Goal: Information Seeking & Learning: Learn about a topic

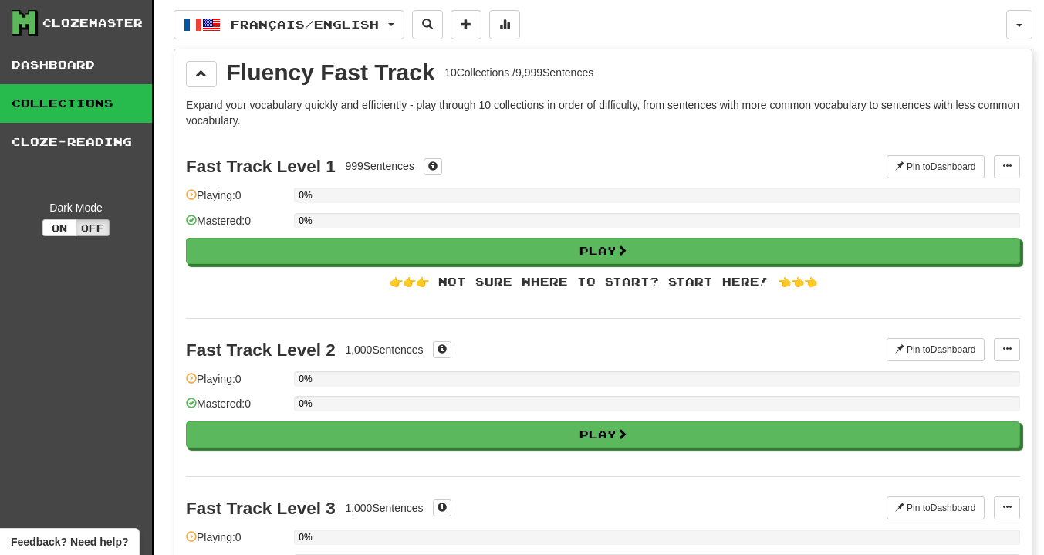
click at [716, 367] on div "Fast Track Level 2 1,000 Sentences Pin to Dashboard Pin to Dashboard Manage Sen…" at bounding box center [603, 397] width 834 height 158
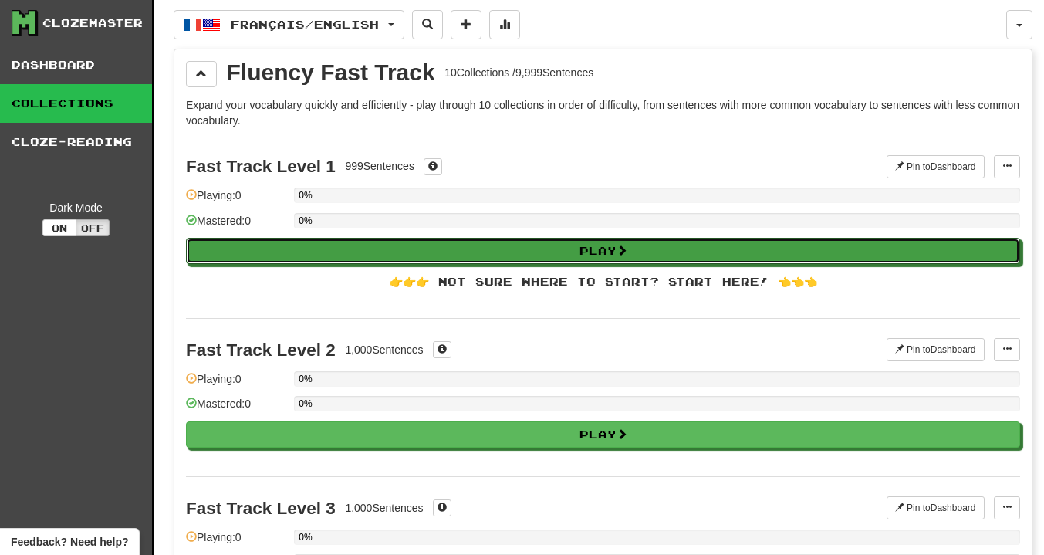
click at [395, 258] on button "Play" at bounding box center [603, 251] width 834 height 26
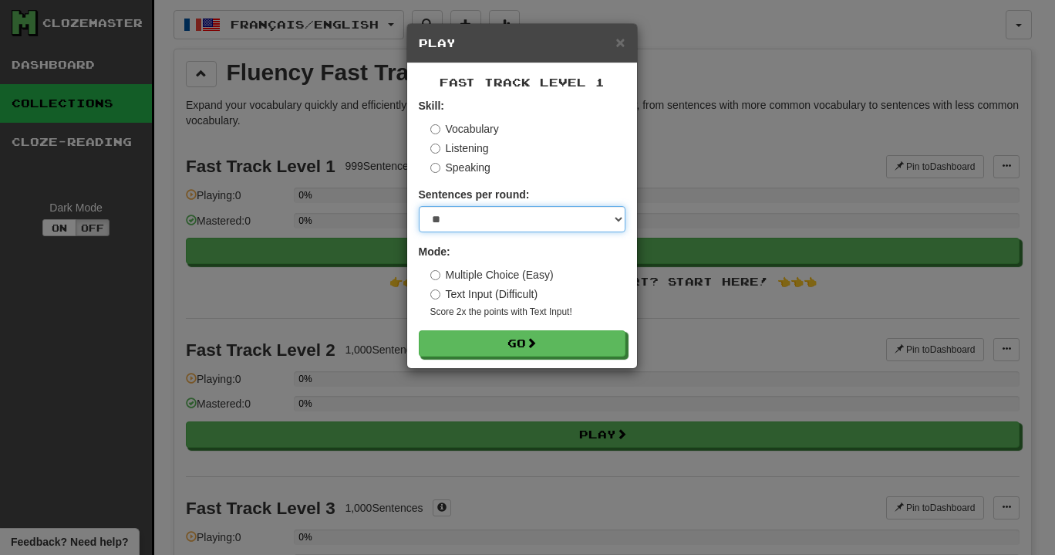
click at [538, 223] on select "* ** ** ** ** ** *** ********" at bounding box center [522, 219] width 207 height 26
select select "**"
click at [419, 207] on select "* ** ** ** ** ** *** ********" at bounding box center [522, 219] width 207 height 26
click at [440, 170] on label "Speaking" at bounding box center [460, 167] width 60 height 15
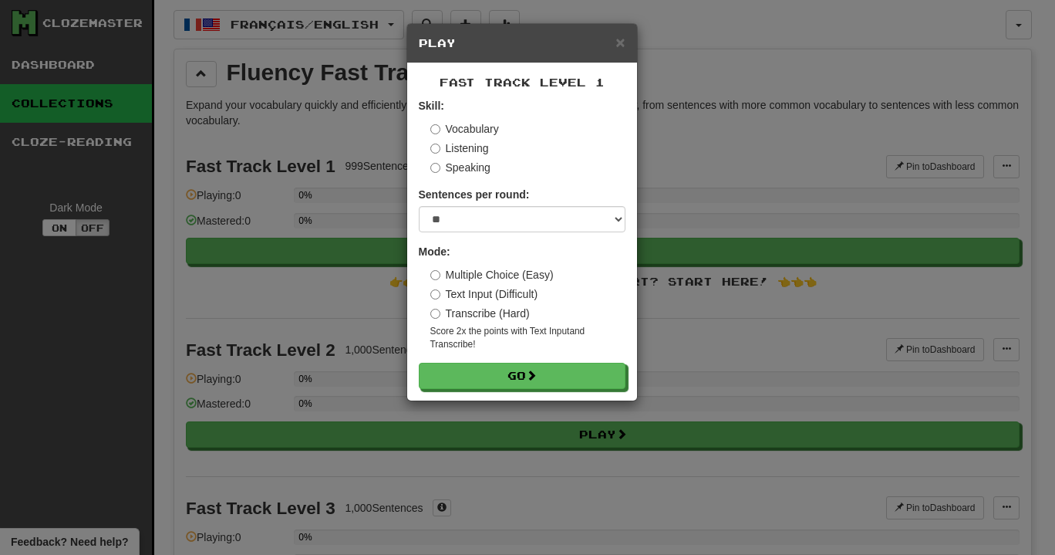
click at [434, 123] on label "Vocabulary" at bounding box center [464, 128] width 69 height 15
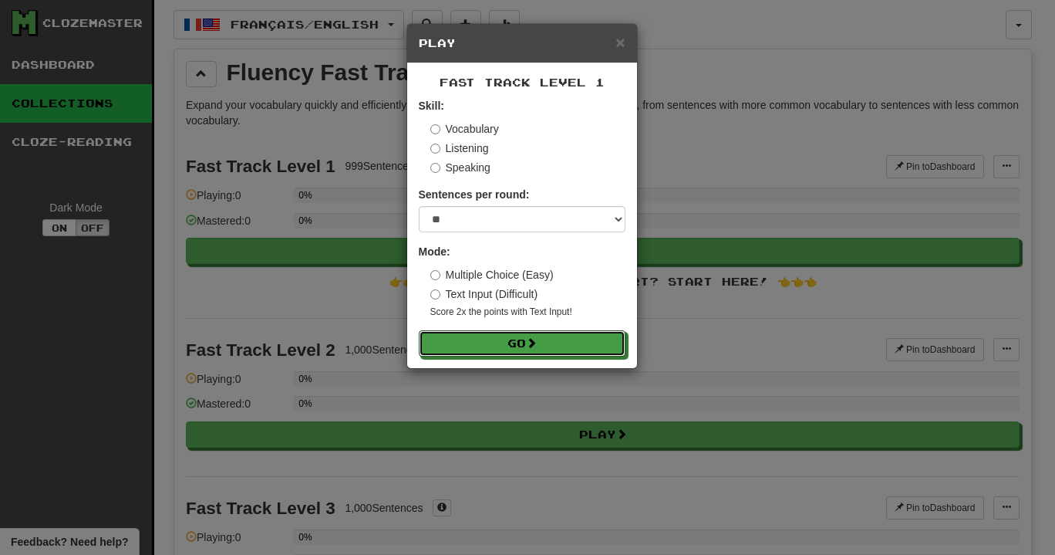
click at [547, 331] on button "Go" at bounding box center [522, 343] width 207 height 26
click at [543, 343] on button "Go" at bounding box center [522, 343] width 207 height 26
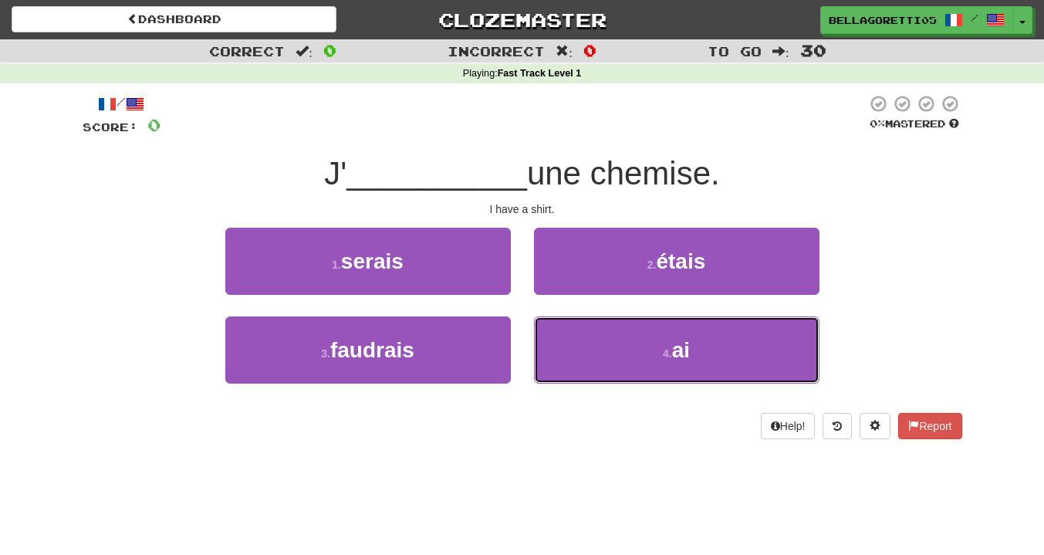
click at [656, 345] on button "4 . ai" at bounding box center [676, 349] width 285 height 67
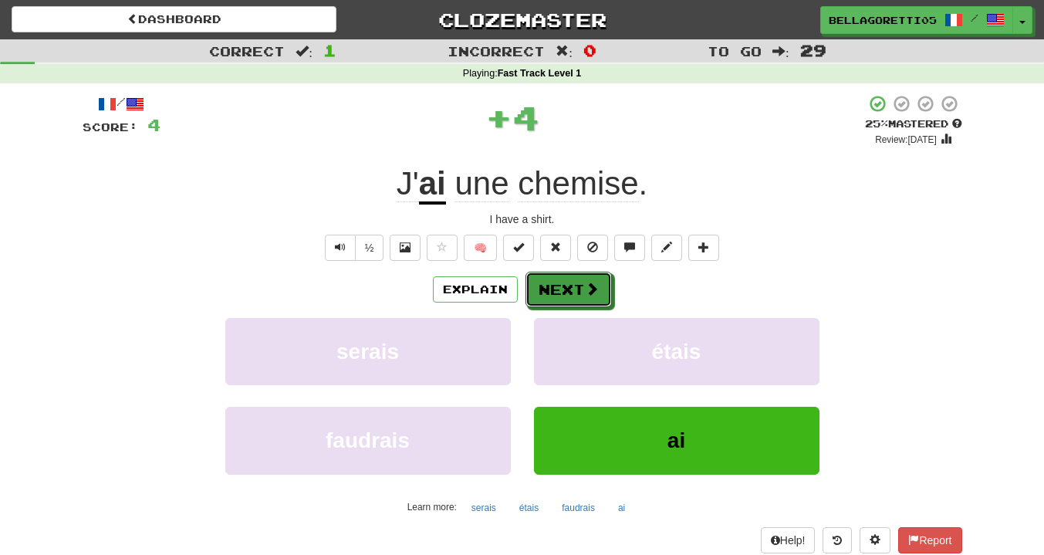
click at [599, 300] on button "Next" at bounding box center [568, 289] width 86 height 35
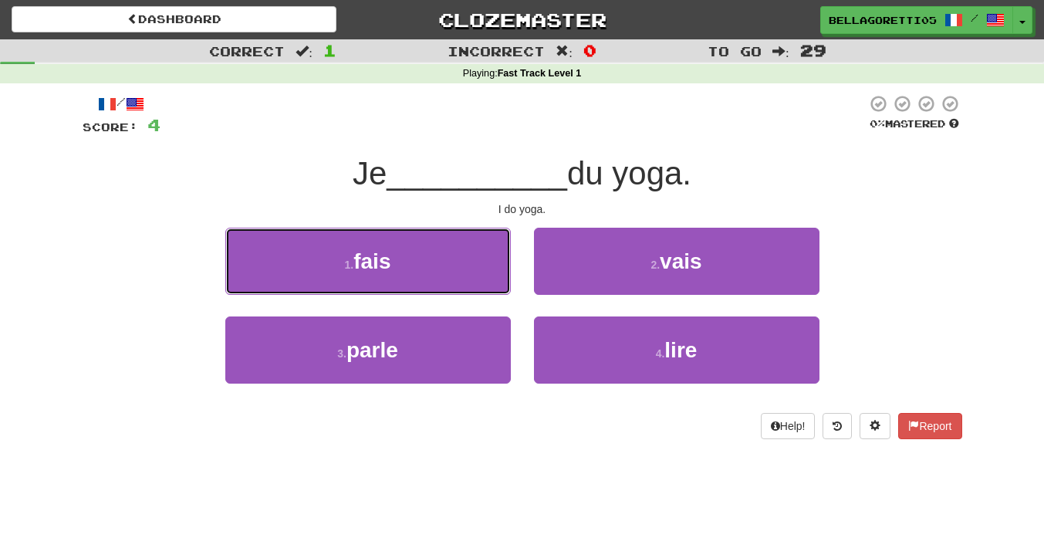
click at [449, 276] on button "1 . fais" at bounding box center [367, 261] width 285 height 67
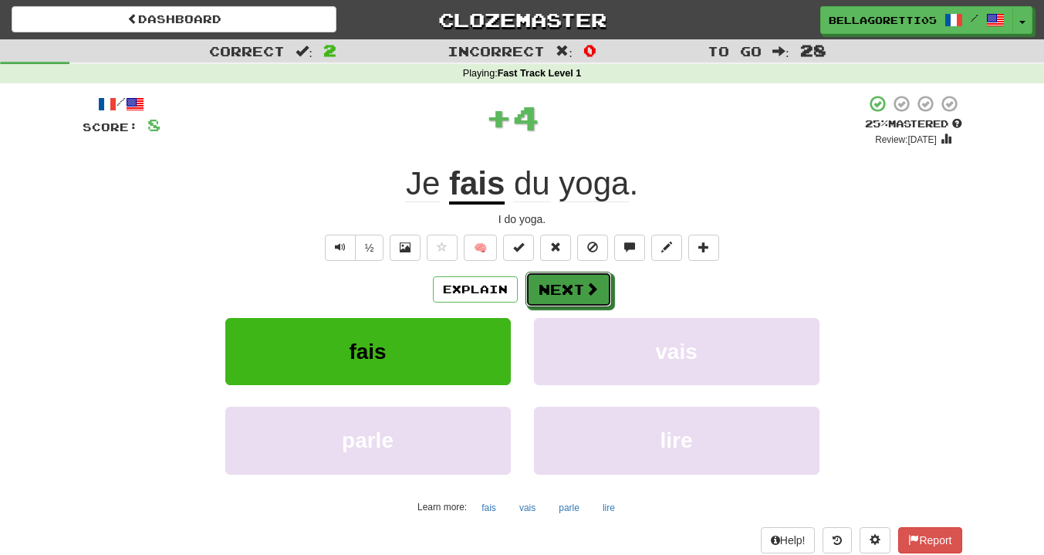
click at [547, 281] on button "Next" at bounding box center [568, 289] width 86 height 35
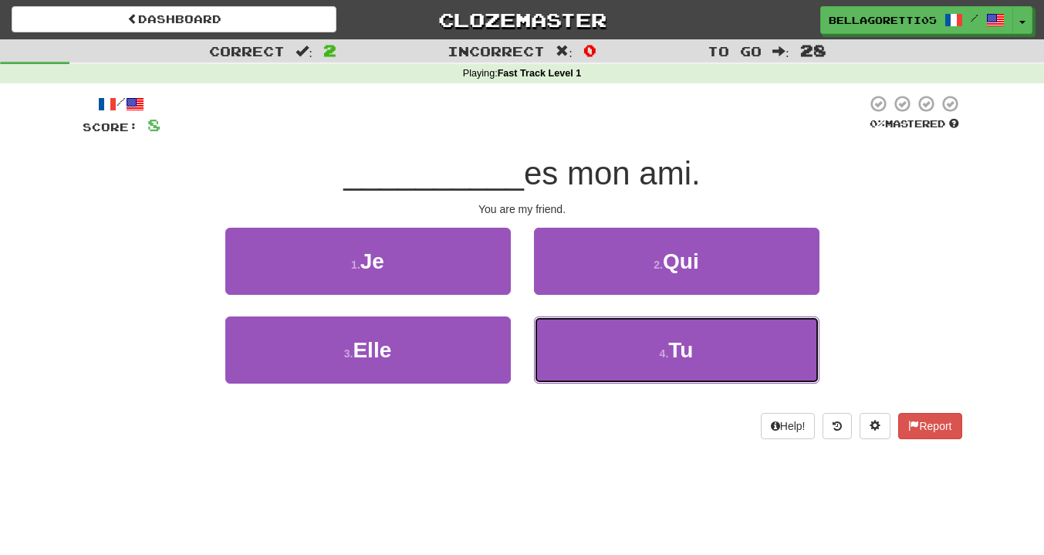
click at [589, 348] on button "4 . Tu" at bounding box center [676, 349] width 285 height 67
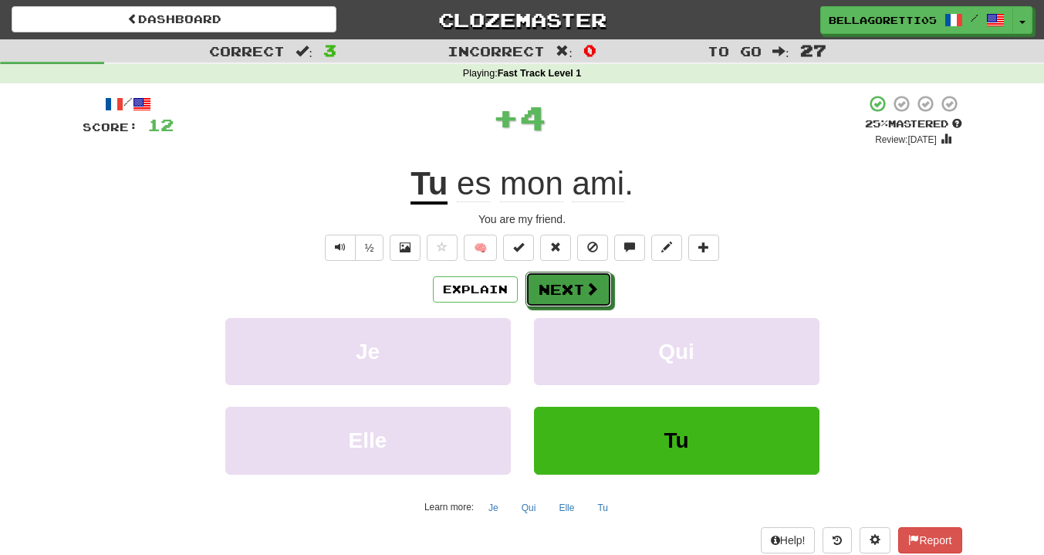
click at [542, 299] on button "Next" at bounding box center [568, 289] width 86 height 35
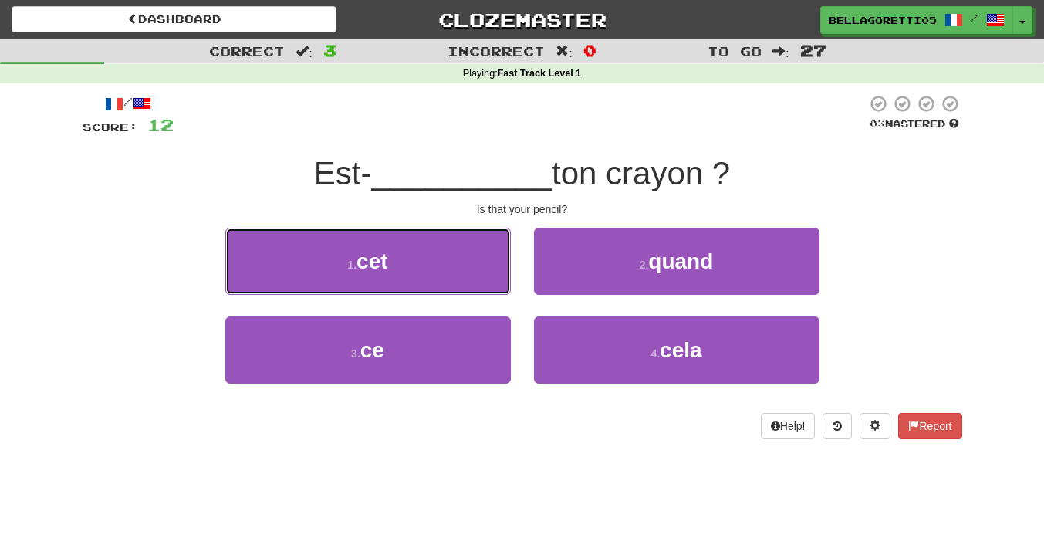
click at [435, 282] on button "1 . cet" at bounding box center [367, 261] width 285 height 67
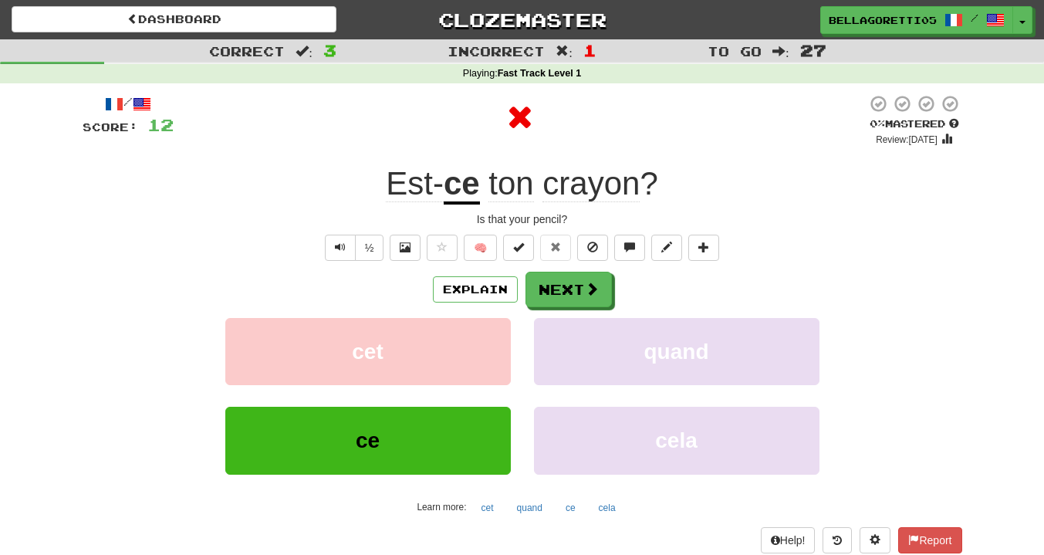
click at [488, 191] on span "ton" at bounding box center [510, 183] width 45 height 37
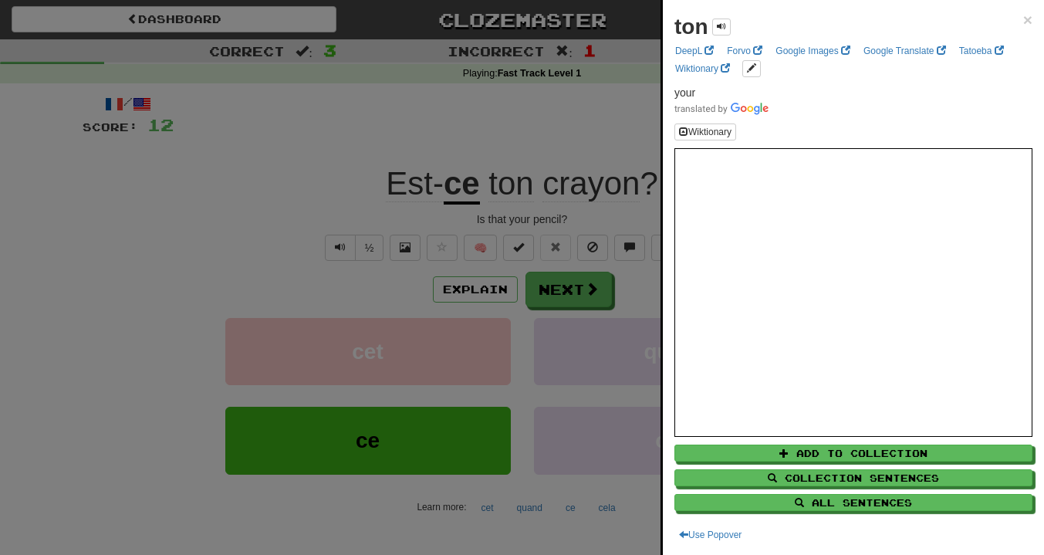
click at [576, 124] on div at bounding box center [522, 277] width 1044 height 555
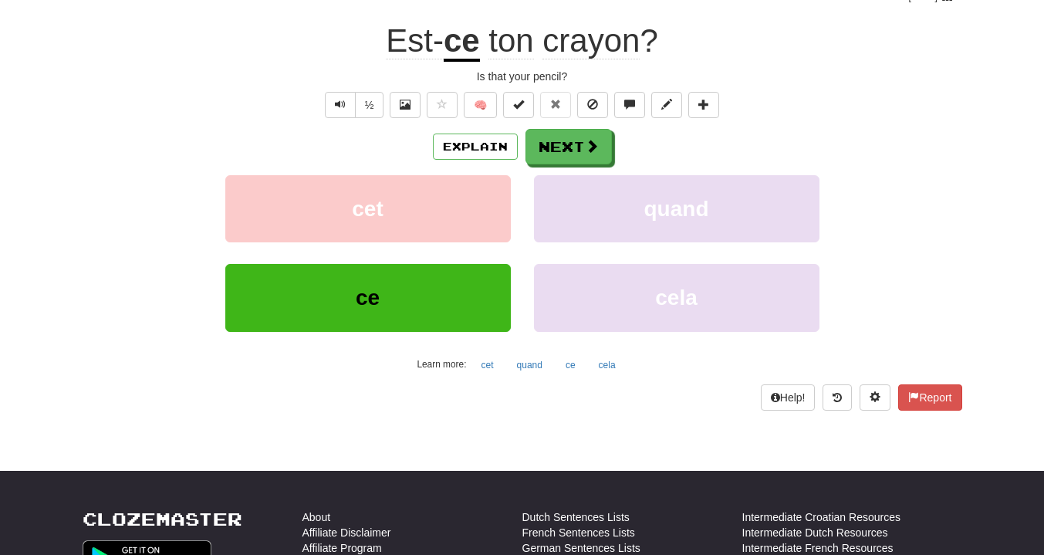
scroll to position [154, 0]
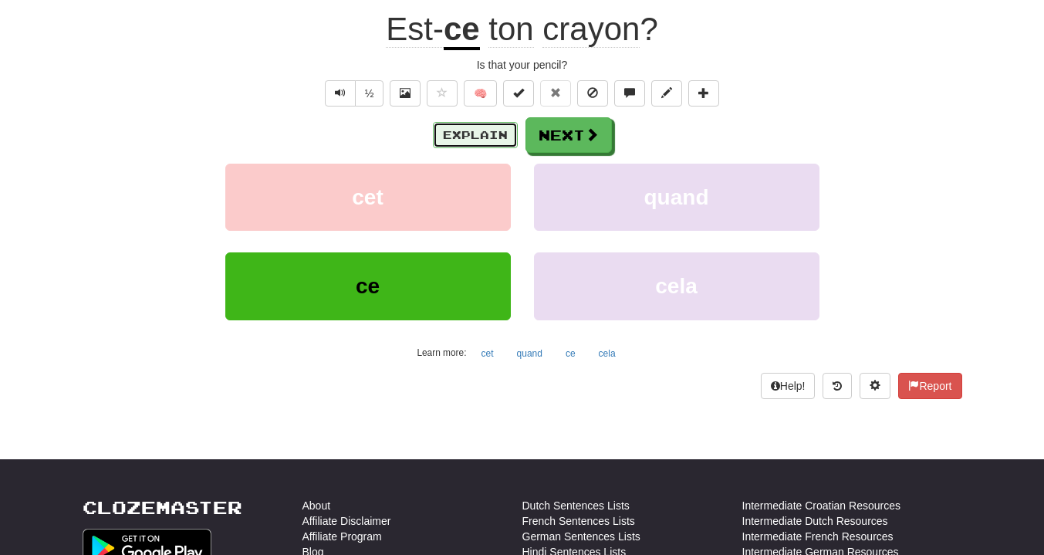
click at [462, 143] on button "Explain" at bounding box center [475, 135] width 85 height 26
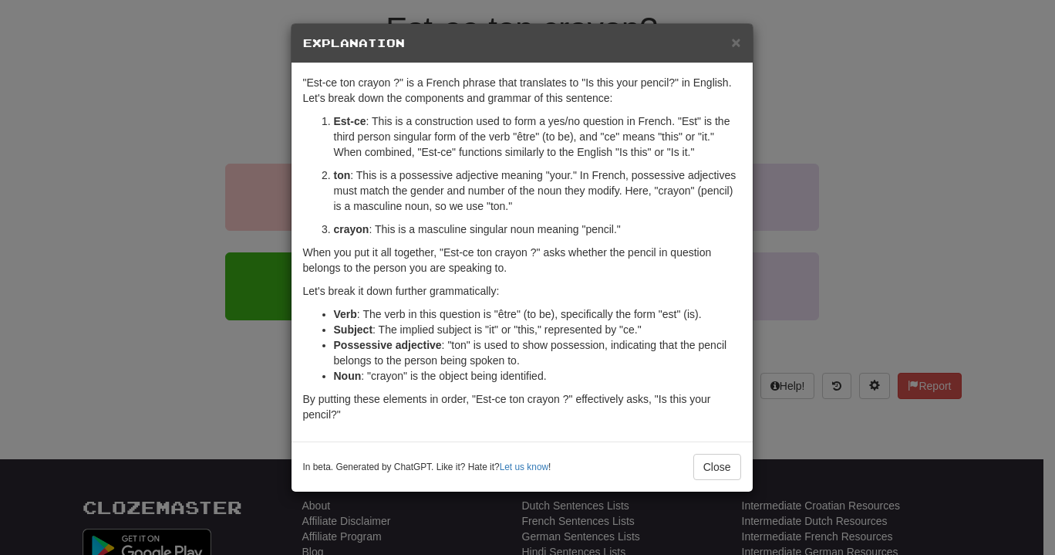
drag, startPoint x: 497, startPoint y: 228, endPoint x: 433, endPoint y: 214, distance: 65.7
click at [433, 214] on ol "Est-ce : This is a construction used to form a yes/no question in French. "Est"…" at bounding box center [522, 174] width 438 height 123
click at [706, 464] on button "Close" at bounding box center [717, 467] width 48 height 26
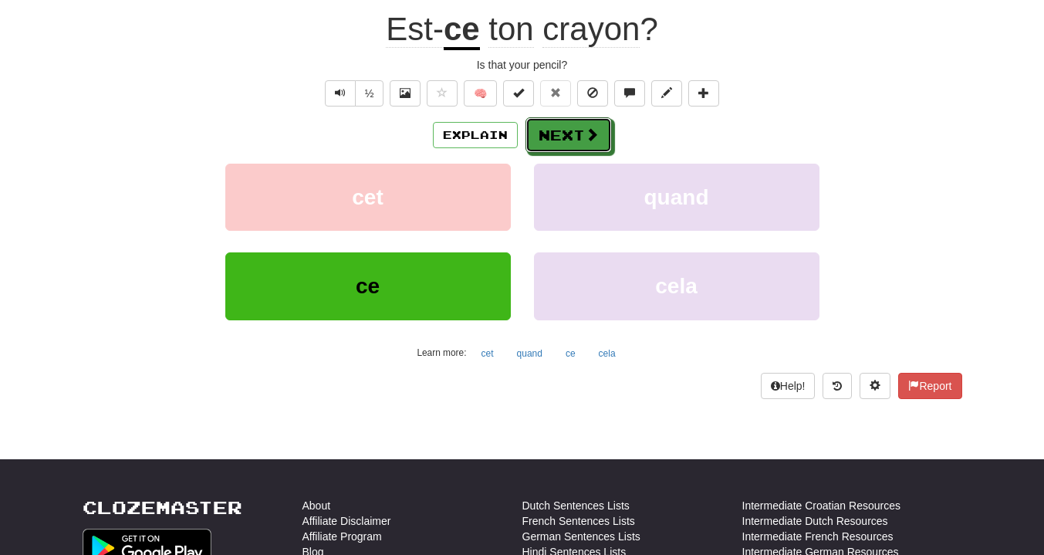
click at [578, 132] on button "Next" at bounding box center [568, 134] width 86 height 35
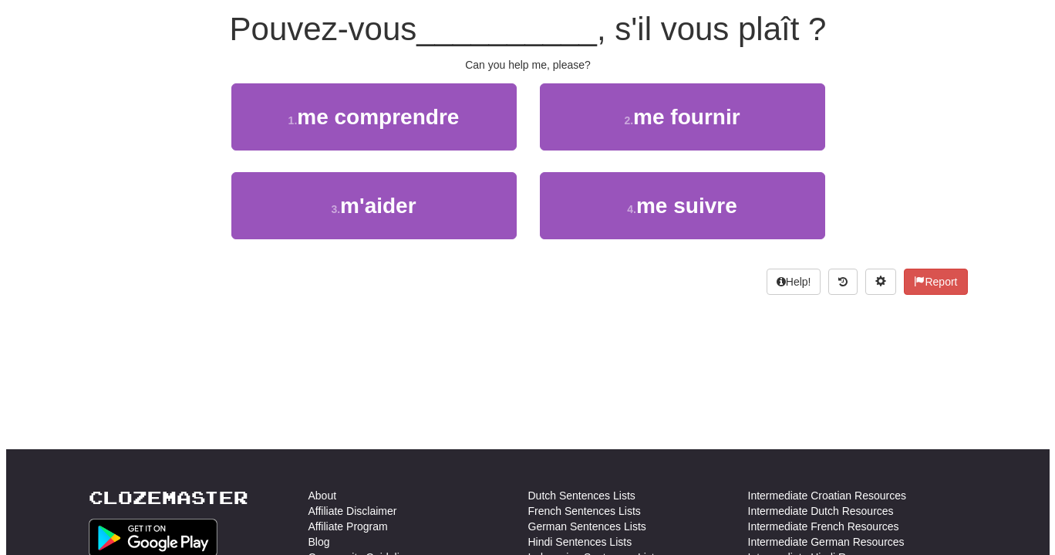
scroll to position [0, 0]
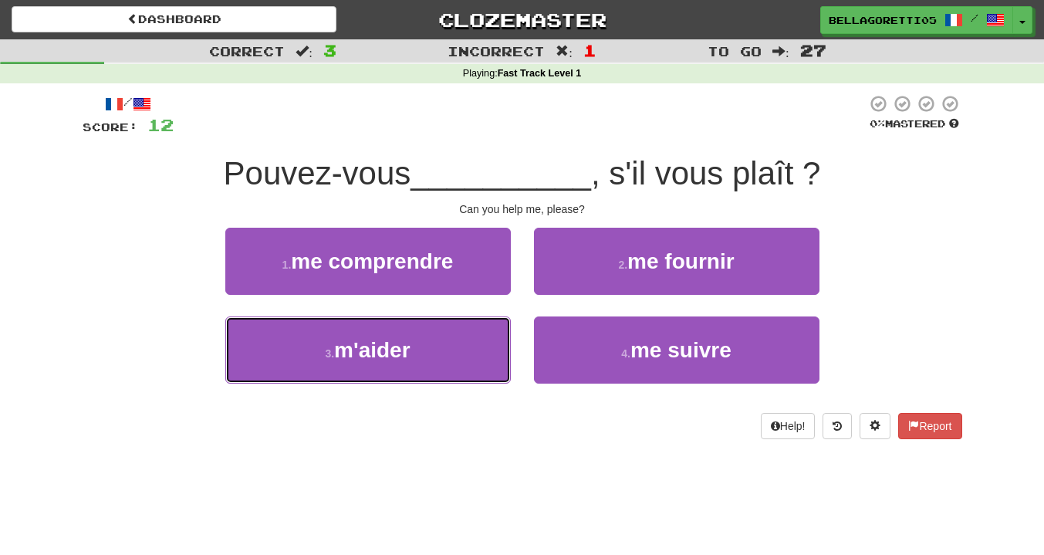
click at [489, 333] on button "3 . m'aider" at bounding box center [367, 349] width 285 height 67
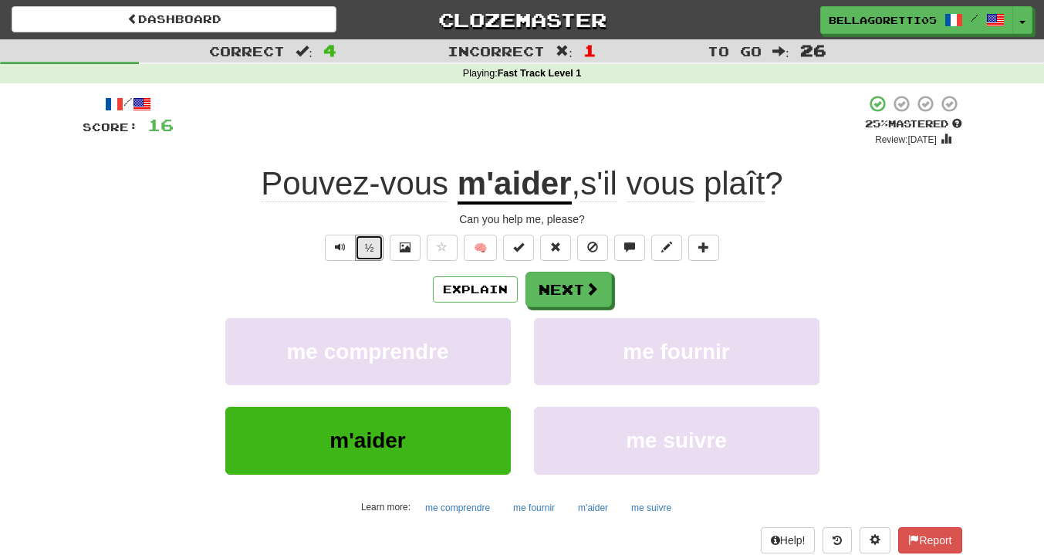
click at [355, 251] on button "½" at bounding box center [369, 248] width 29 height 26
click at [346, 238] on button "Text-to-speech controls" at bounding box center [340, 248] width 31 height 26
click at [346, 245] on button "Text-to-speech controls" at bounding box center [340, 248] width 31 height 26
click at [562, 297] on button "Next" at bounding box center [568, 289] width 86 height 35
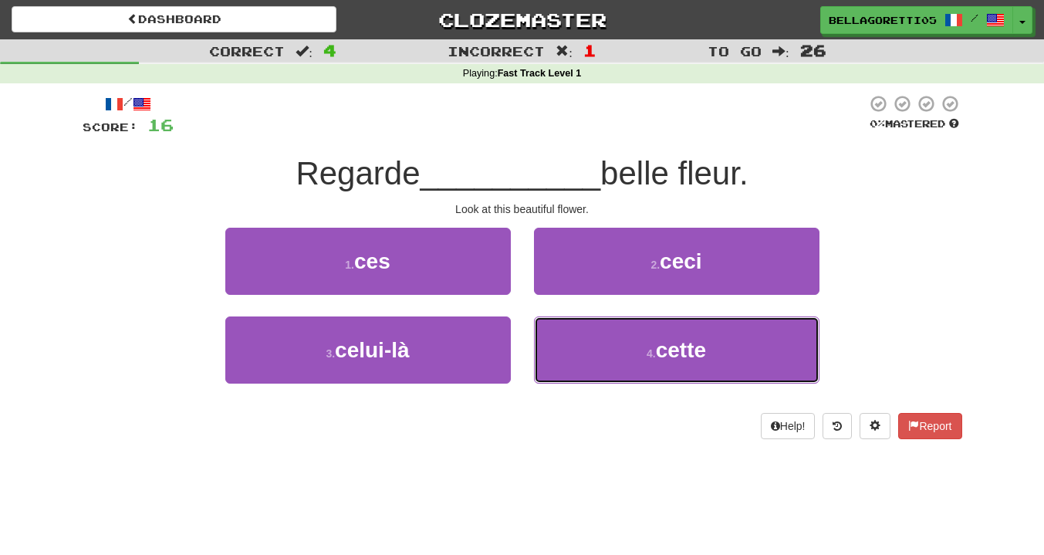
click at [555, 343] on button "4 . cette" at bounding box center [676, 349] width 285 height 67
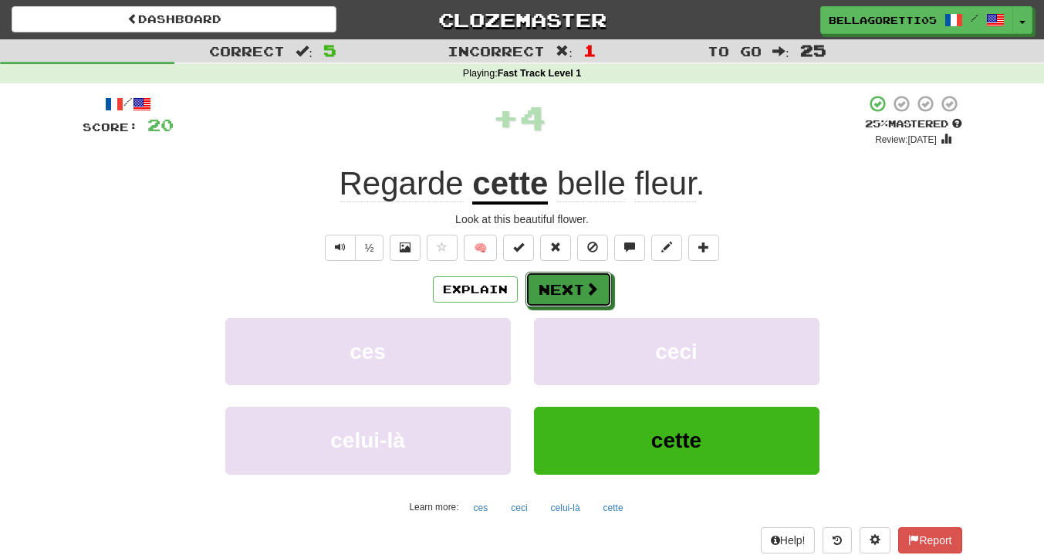
click at [546, 278] on button "Next" at bounding box center [568, 289] width 86 height 35
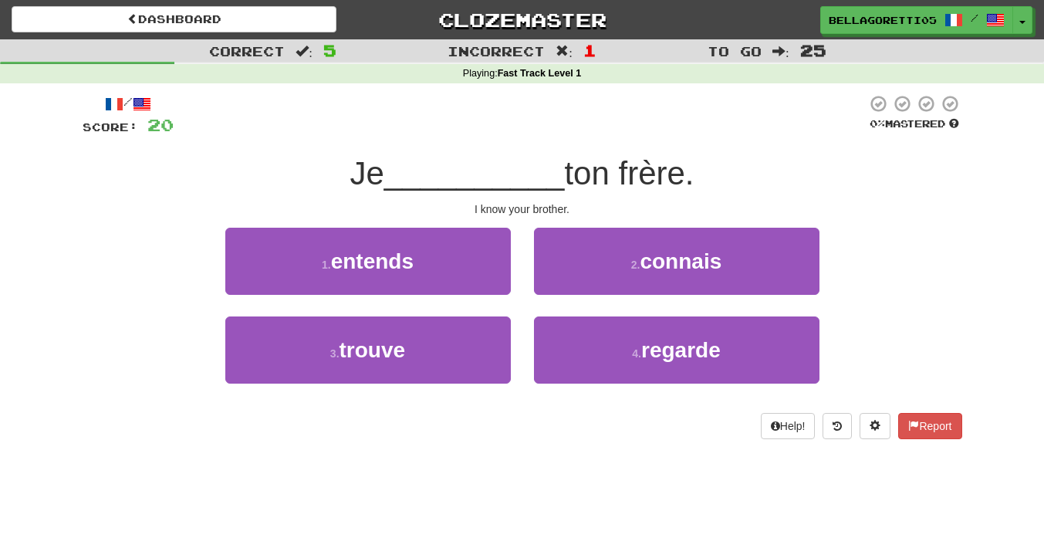
drag, startPoint x: 599, startPoint y: 225, endPoint x: 592, endPoint y: 231, distance: 9.9
click at [592, 230] on div "/ Score: 20 0 % Mastered Je __________ ton frère. I know your brother. 1 . ente…" at bounding box center [522, 266] width 879 height 345
click at [602, 291] on button "2 . connais" at bounding box center [676, 261] width 285 height 67
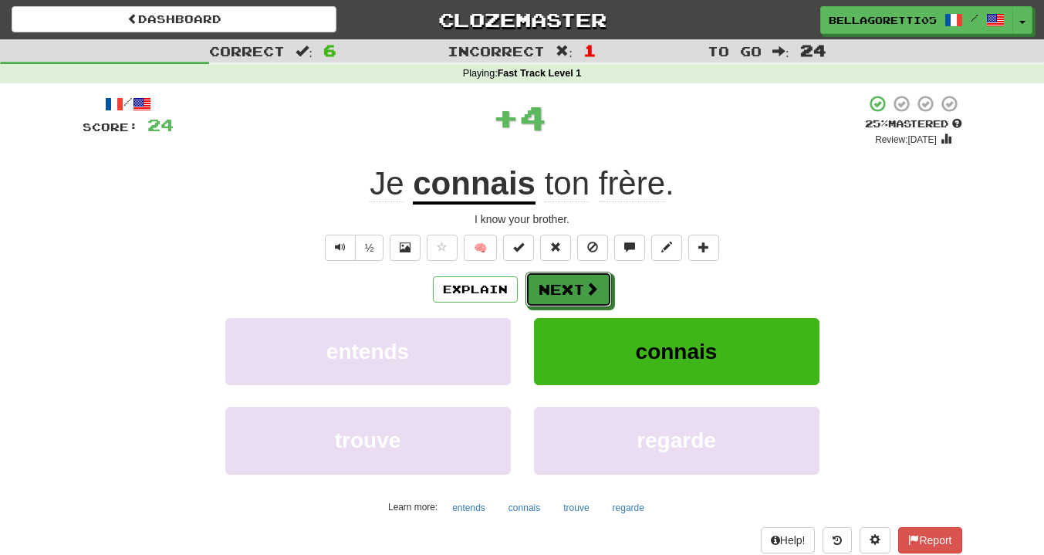
click at [572, 291] on button "Next" at bounding box center [568, 289] width 86 height 35
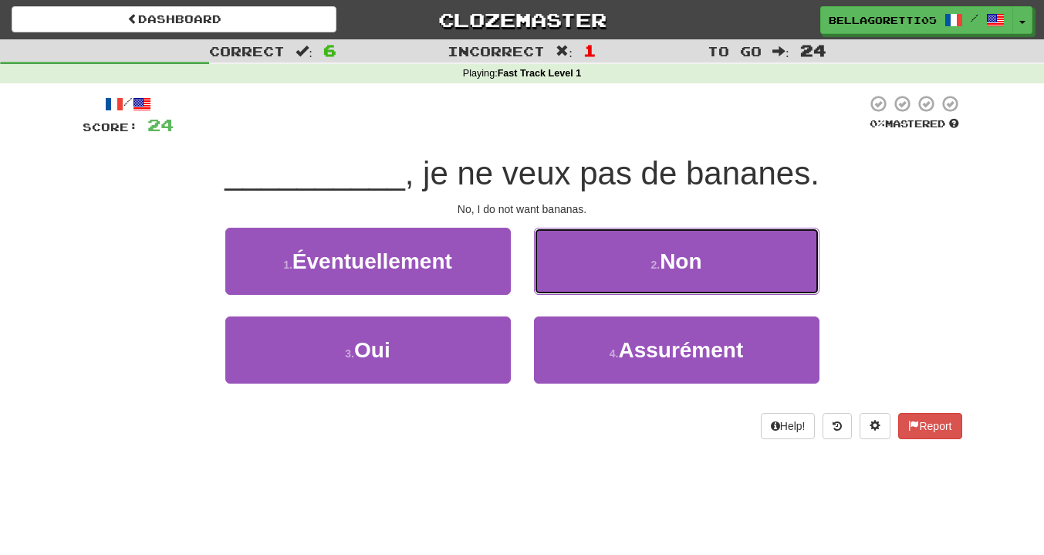
click at [548, 254] on button "2 . Non" at bounding box center [676, 261] width 285 height 67
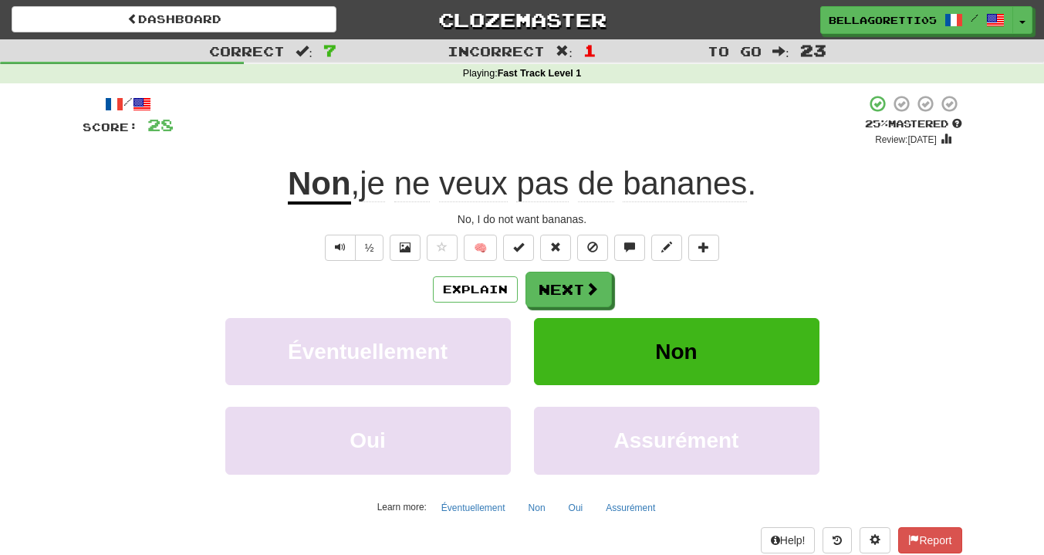
click at [322, 242] on div "½" at bounding box center [353, 248] width 62 height 26
click at [339, 242] on span "Text-to-speech controls" at bounding box center [340, 246] width 11 height 11
click at [560, 307] on div "Explain Next Éventuellement Non Oui Assurément Learn more: Éventuellement Non O…" at bounding box center [522, 396] width 879 height 248
click at [569, 295] on button "Next" at bounding box center [568, 289] width 86 height 35
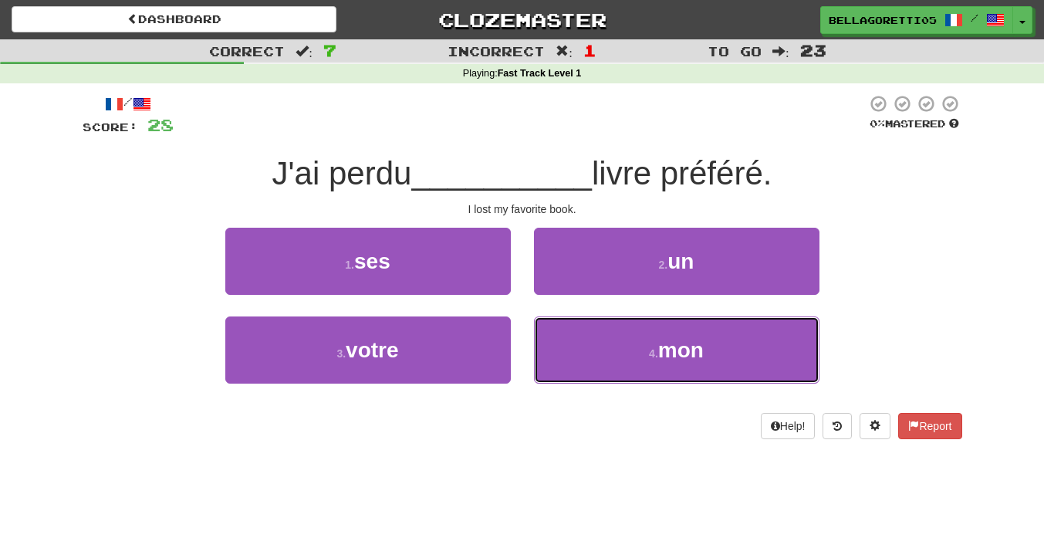
click at [636, 359] on button "4 . mon" at bounding box center [676, 349] width 285 height 67
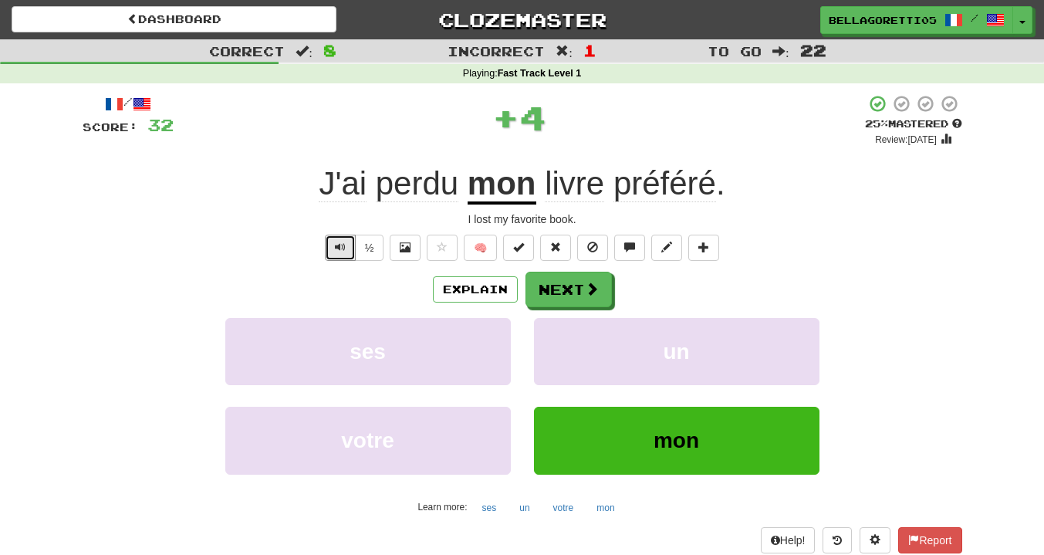
click at [337, 245] on span "Text-to-speech controls" at bounding box center [340, 246] width 11 height 11
click at [560, 289] on button "Next" at bounding box center [568, 289] width 86 height 35
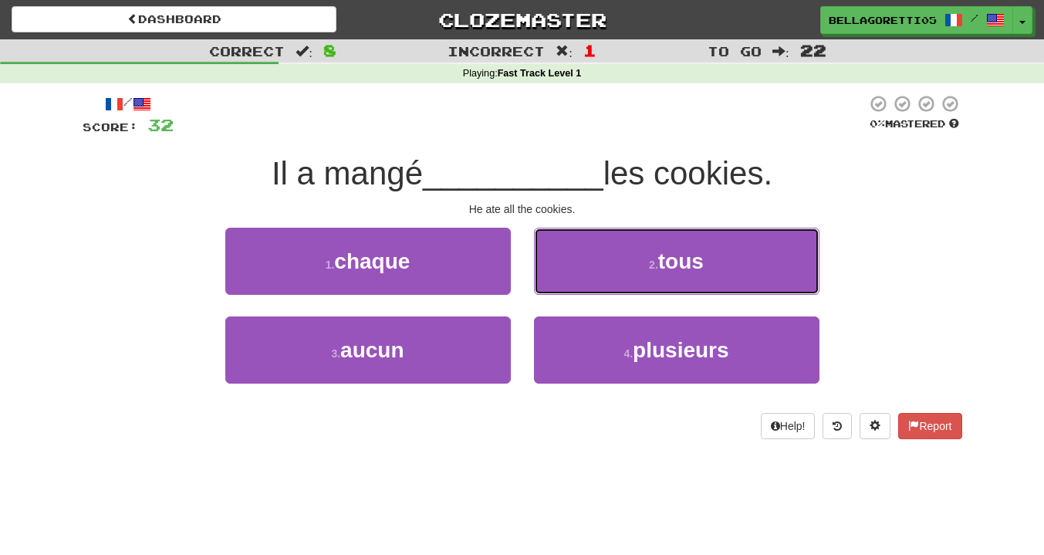
click at [579, 259] on button "2 . tous" at bounding box center [676, 261] width 285 height 67
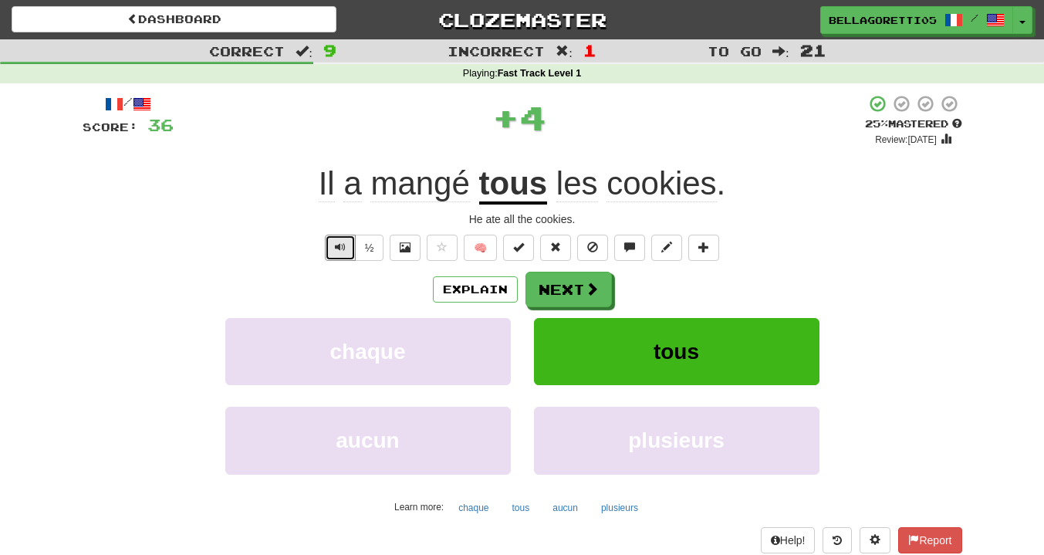
click at [342, 244] on span "Text-to-speech controls" at bounding box center [340, 246] width 11 height 11
click at [576, 282] on button "Next" at bounding box center [568, 289] width 86 height 35
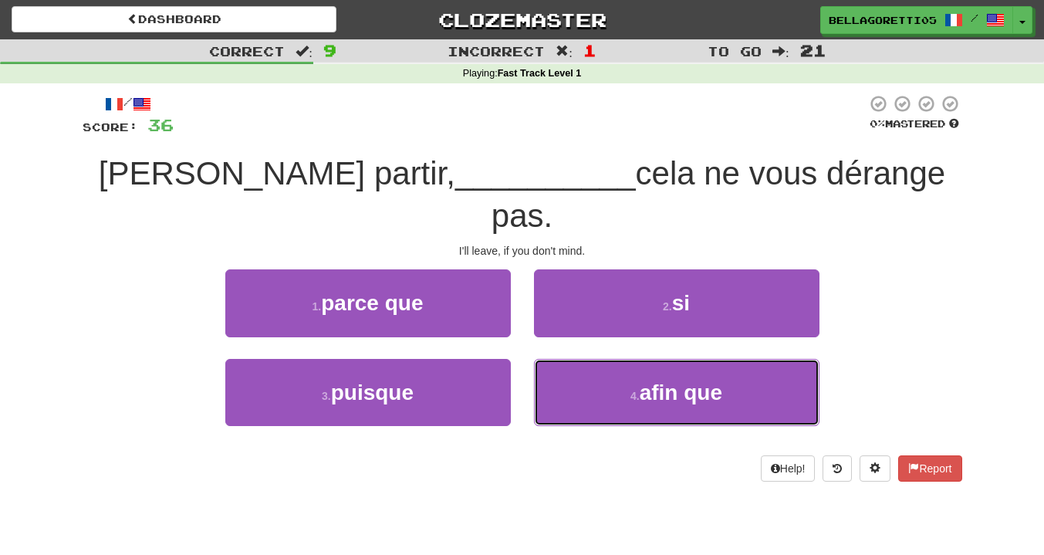
click at [689, 380] on span "afin que" at bounding box center [680, 392] width 83 height 24
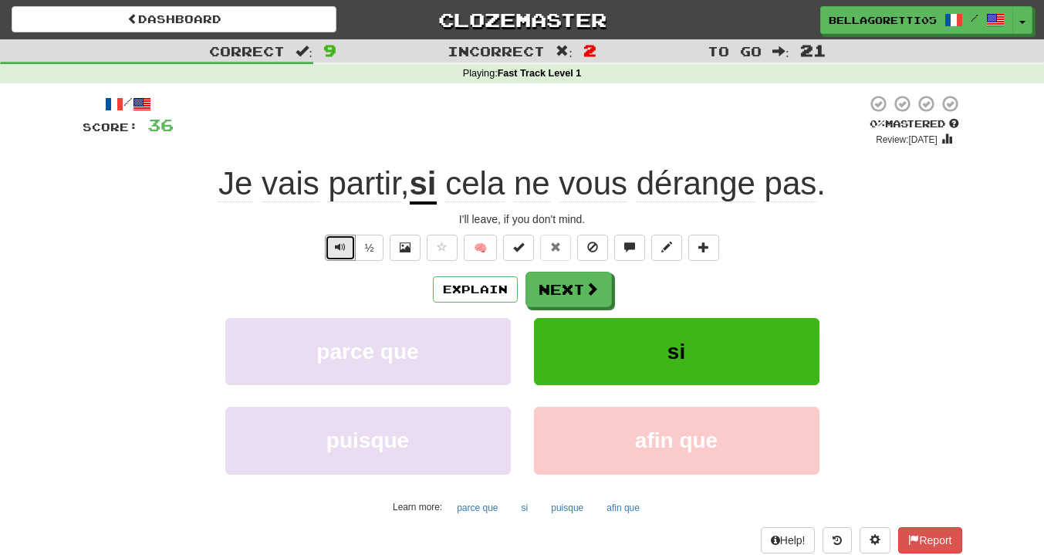
click at [336, 251] on span "Text-to-speech controls" at bounding box center [340, 246] width 11 height 11
click at [468, 287] on button "Explain" at bounding box center [475, 289] width 85 height 26
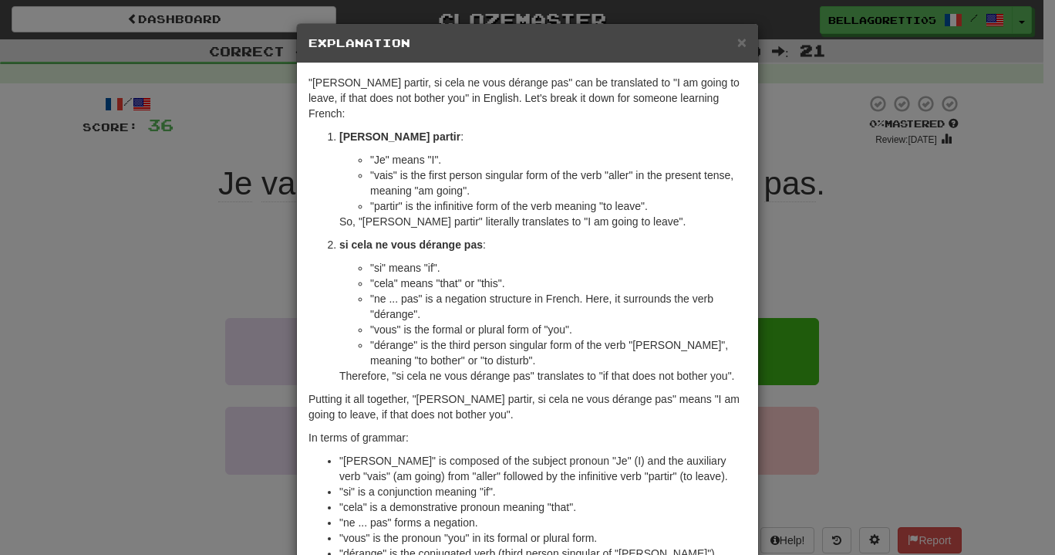
click at [353, 391] on p "Putting it all together, "Je vais partir, si cela ne vous dérange pas" means "I…" at bounding box center [528, 406] width 438 height 31
click at [376, 214] on p "So, "Je vais partir" literally translates to "I am going to leave"." at bounding box center [542, 221] width 407 height 15
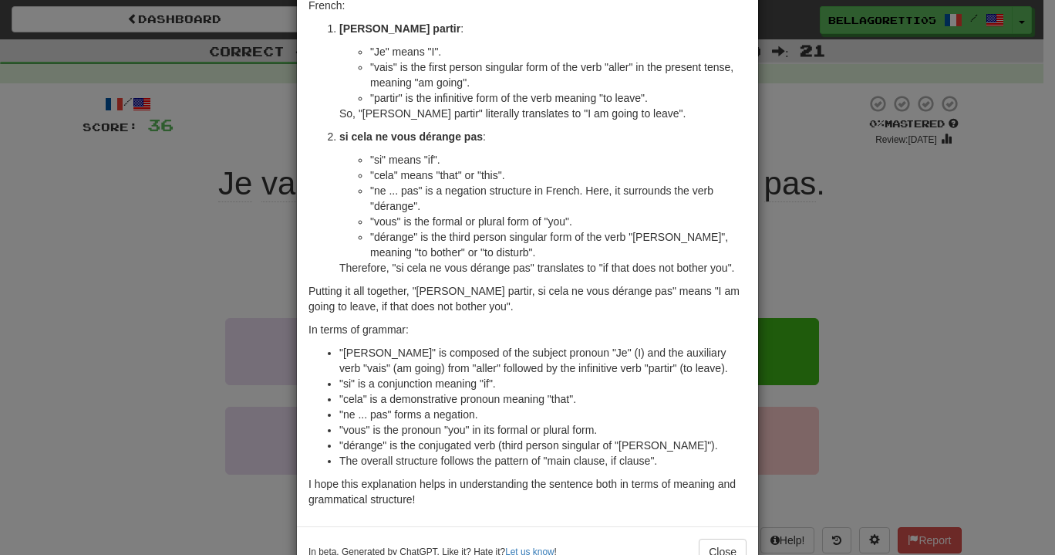
scroll to position [138, 0]
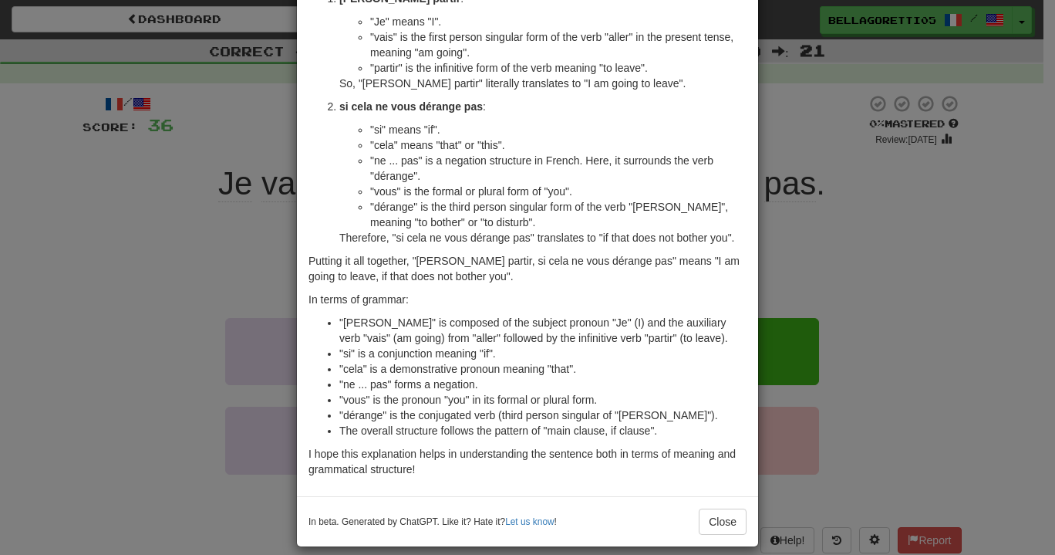
drag, startPoint x: 709, startPoint y: 484, endPoint x: 726, endPoint y: 492, distance: 18.6
click at [707, 496] on div "In beta. Generated by ChatGPT. Like it? Hate it? Let us know ! Close" at bounding box center [527, 521] width 461 height 50
click at [727, 508] on button "Close" at bounding box center [723, 521] width 48 height 26
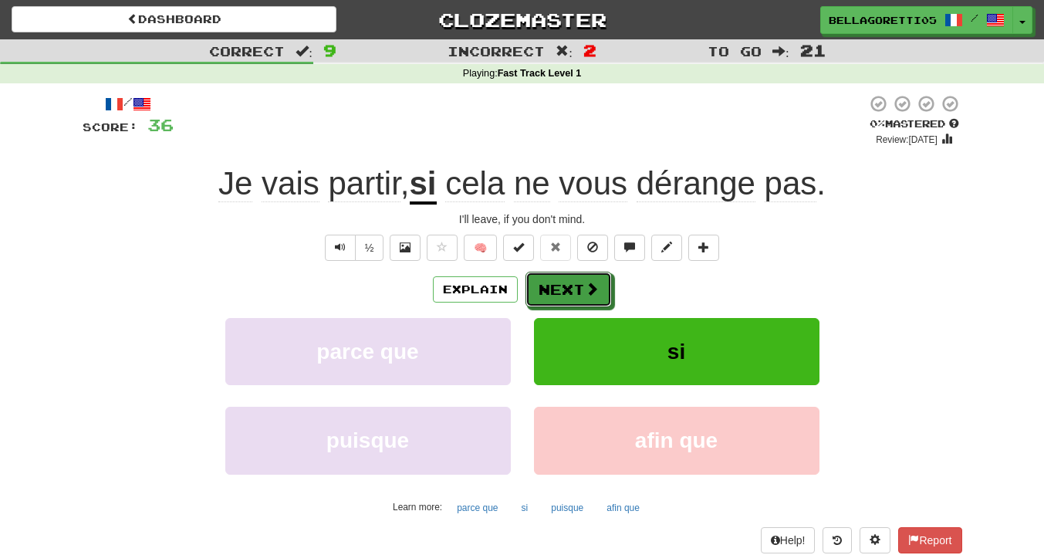
click at [574, 283] on button "Next" at bounding box center [568, 289] width 86 height 35
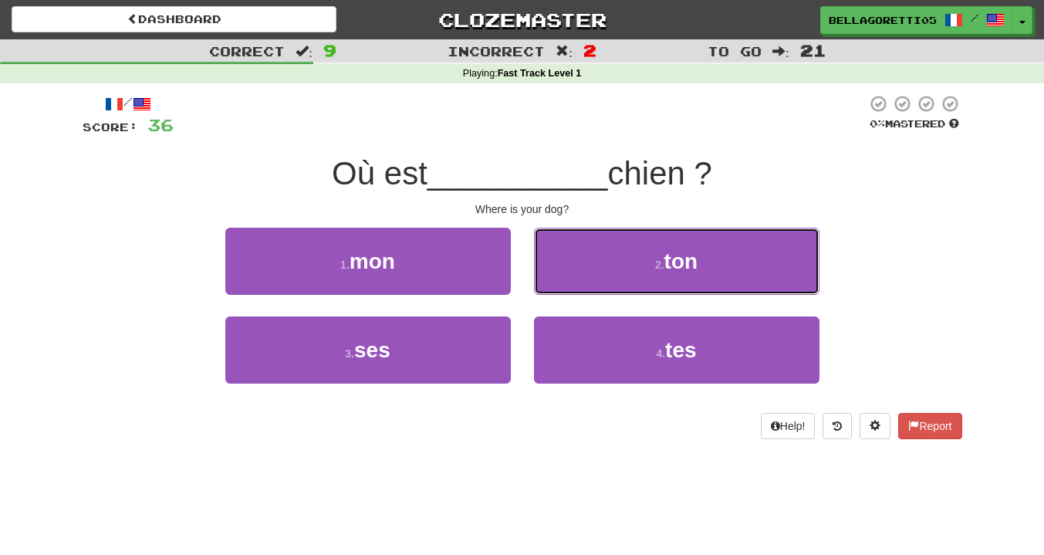
click at [580, 277] on button "2 . ton" at bounding box center [676, 261] width 285 height 67
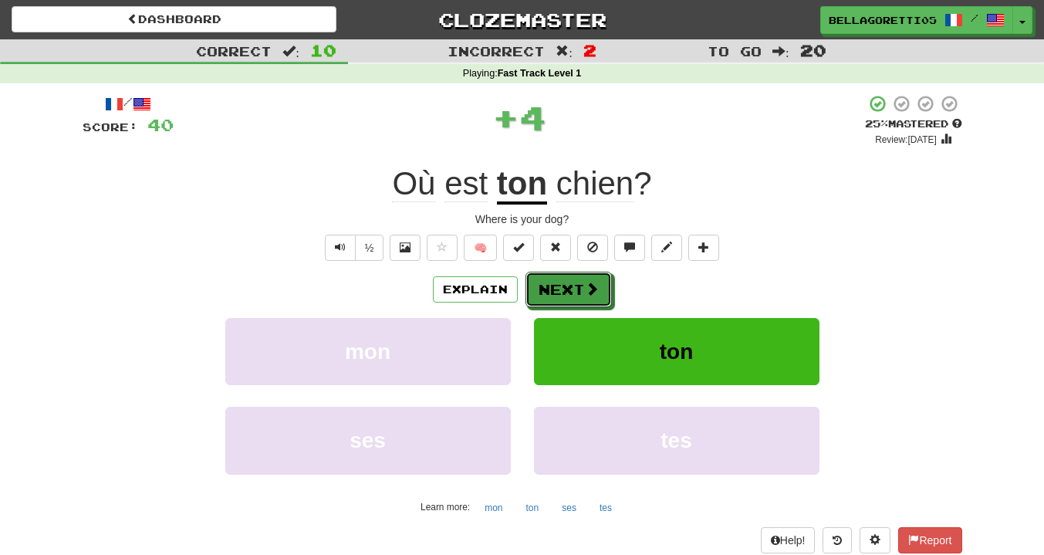
click at [569, 297] on button "Next" at bounding box center [568, 289] width 86 height 35
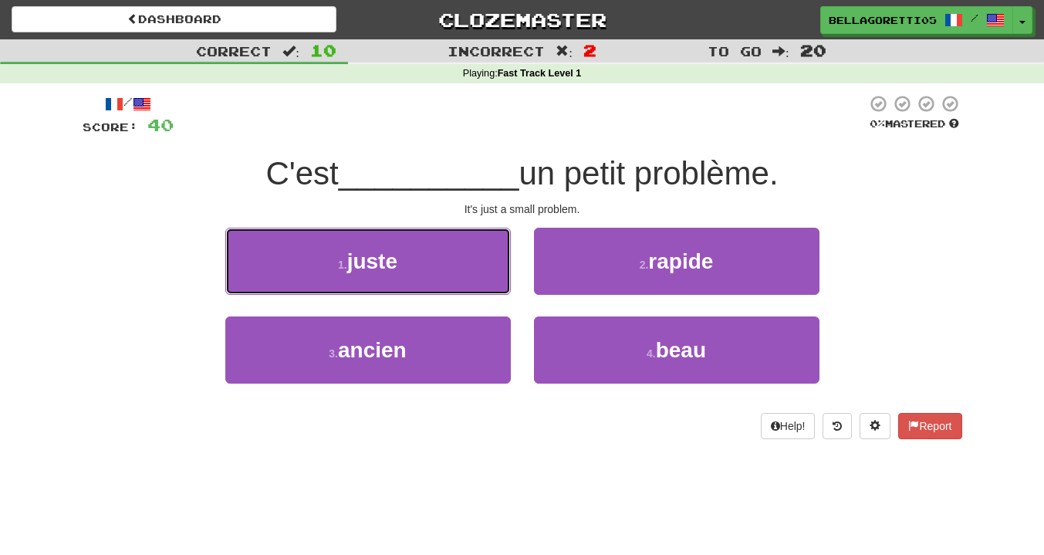
click at [471, 272] on button "1 . juste" at bounding box center [367, 261] width 285 height 67
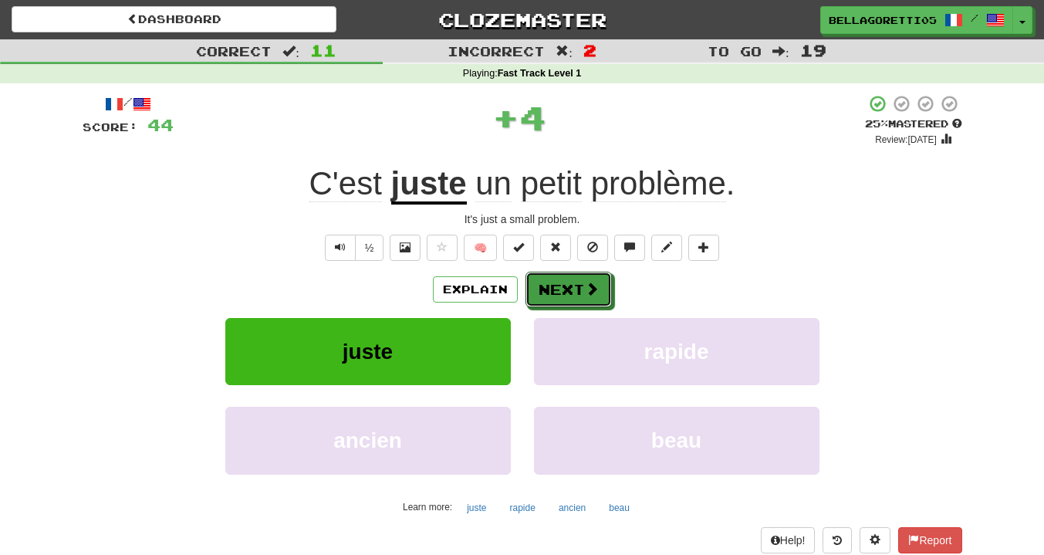
click at [592, 299] on button "Next" at bounding box center [568, 289] width 86 height 35
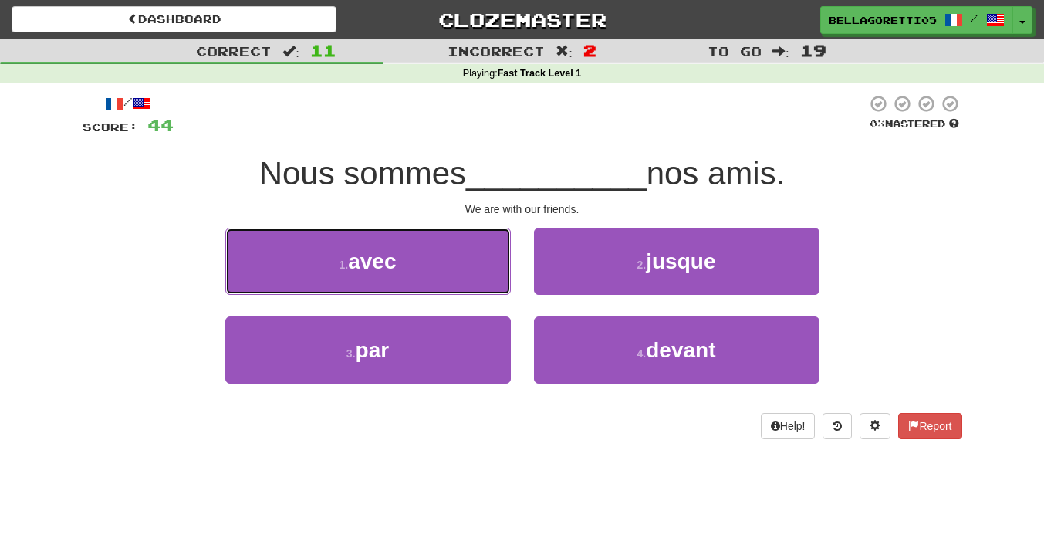
click at [456, 253] on button "1 . avec" at bounding box center [367, 261] width 285 height 67
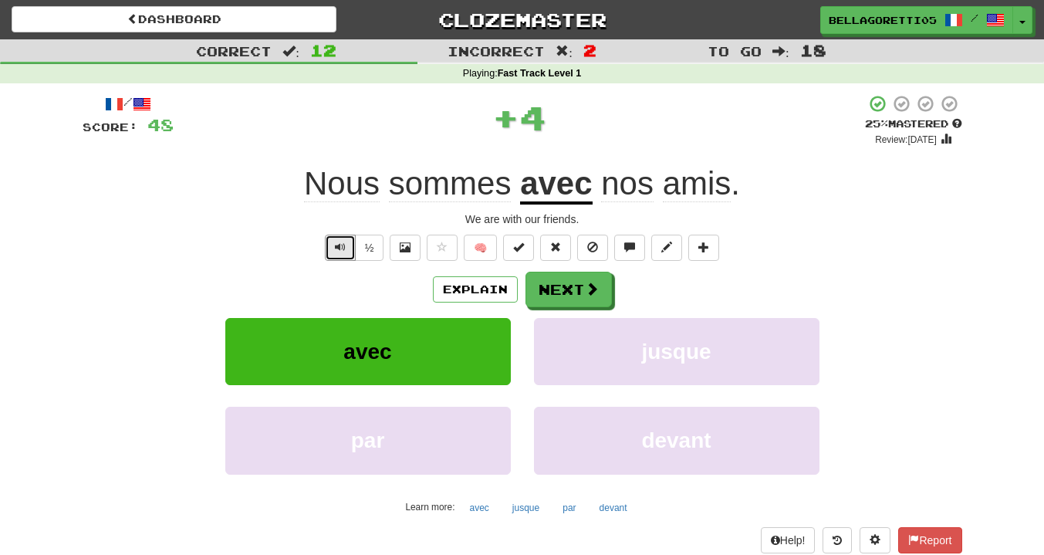
click at [341, 236] on button "Text-to-speech controls" at bounding box center [340, 248] width 31 height 26
click at [573, 299] on button "Next" at bounding box center [568, 289] width 86 height 35
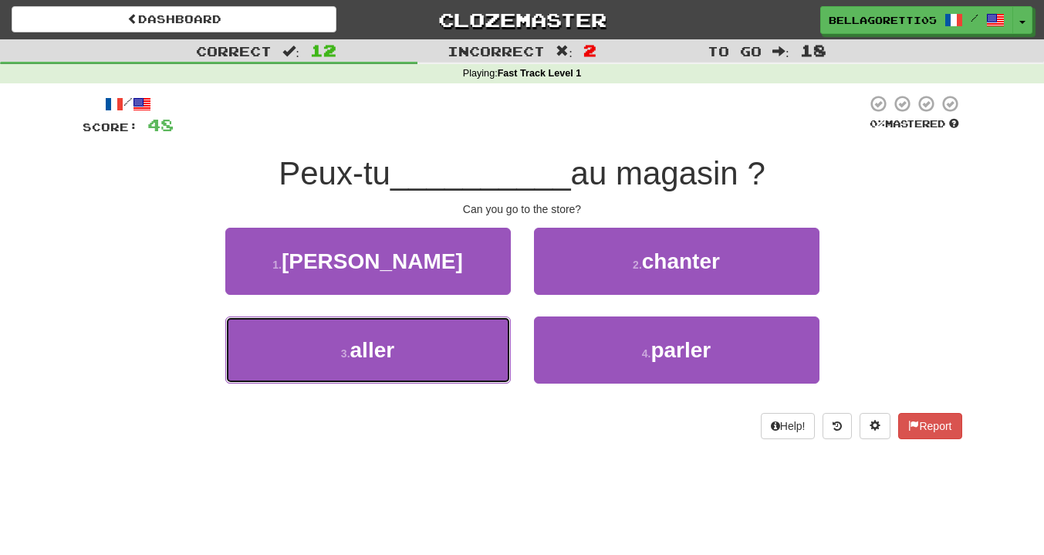
click at [495, 335] on button "3 . aller" at bounding box center [367, 349] width 285 height 67
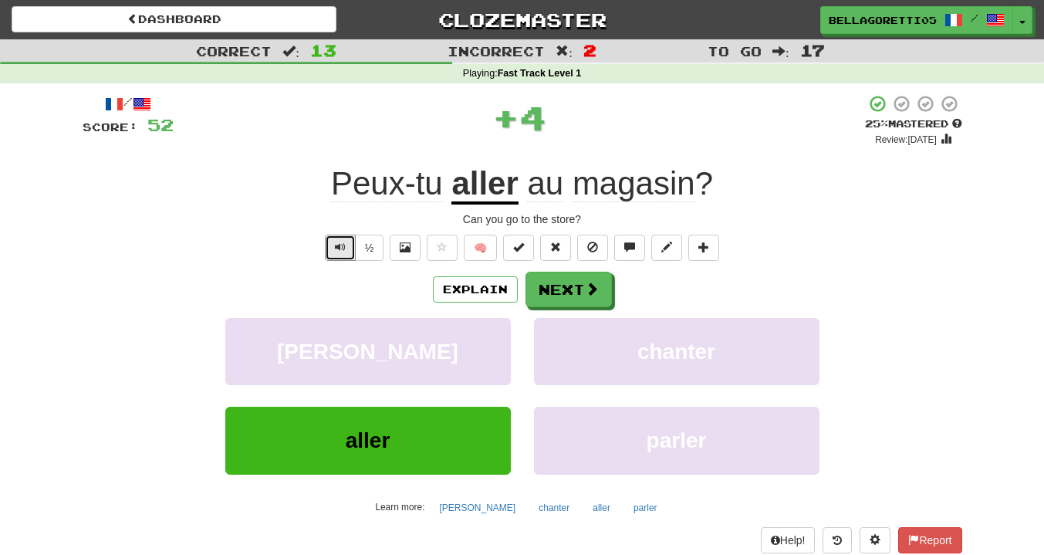
click at [346, 248] on button "Text-to-speech controls" at bounding box center [340, 248] width 31 height 26
click at [572, 292] on button "Next" at bounding box center [568, 289] width 86 height 35
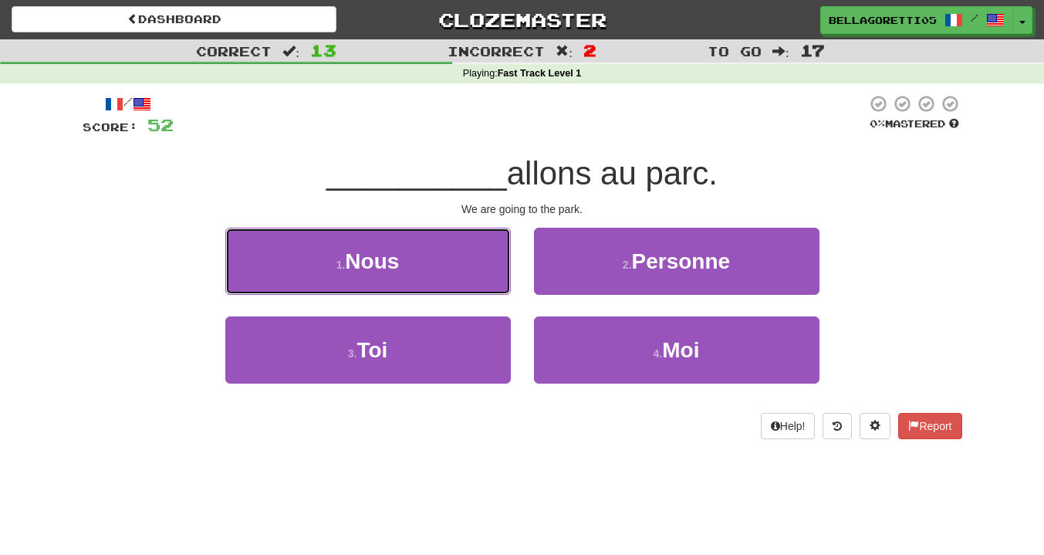
click at [431, 245] on button "1 . Nous" at bounding box center [367, 261] width 285 height 67
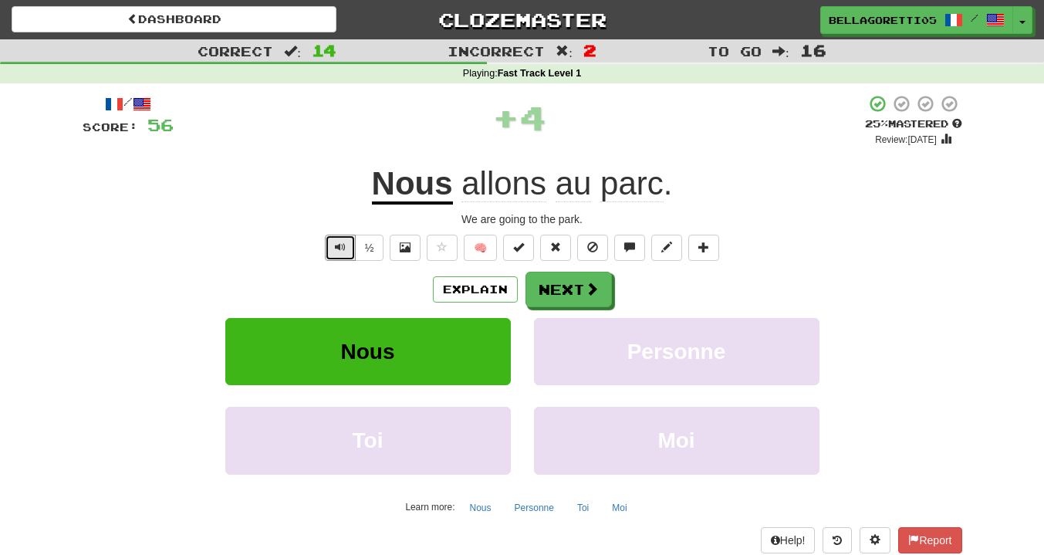
click at [334, 253] on button "Text-to-speech controls" at bounding box center [340, 248] width 31 height 26
click at [559, 298] on button "Next" at bounding box center [568, 289] width 86 height 35
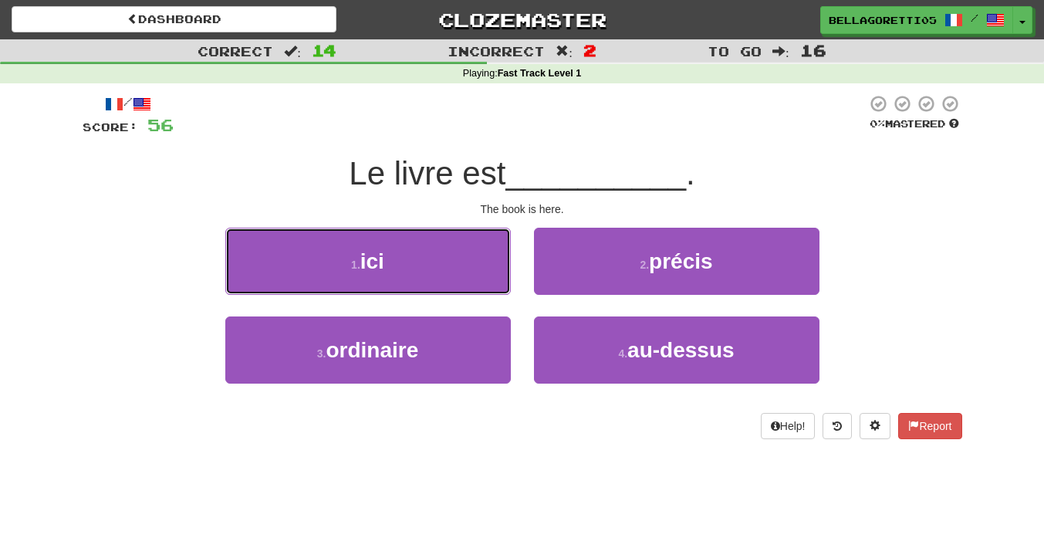
click at [461, 285] on button "1 . ici" at bounding box center [367, 261] width 285 height 67
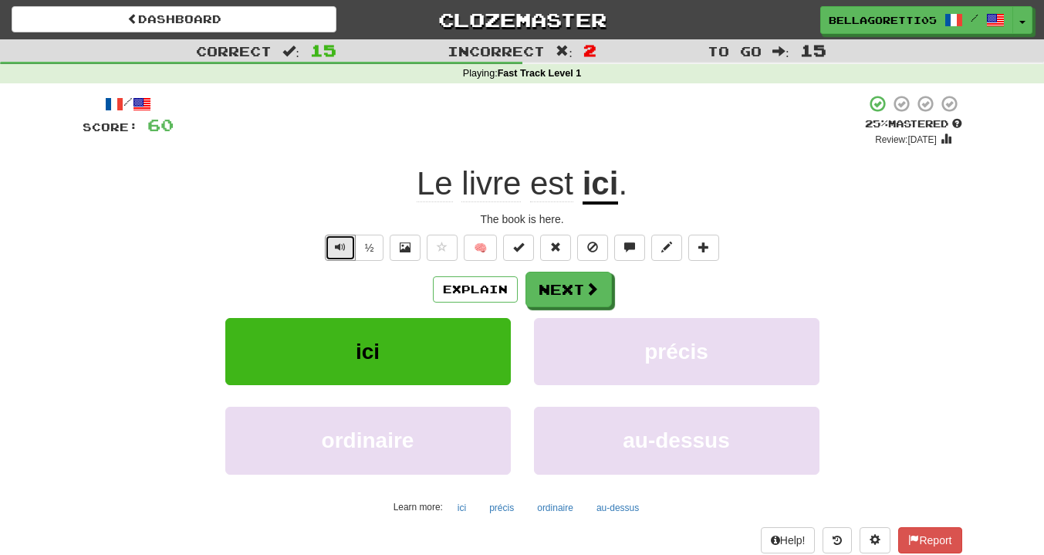
click at [343, 249] on span "Text-to-speech controls" at bounding box center [340, 246] width 11 height 11
click at [580, 291] on button "Next" at bounding box center [568, 289] width 86 height 35
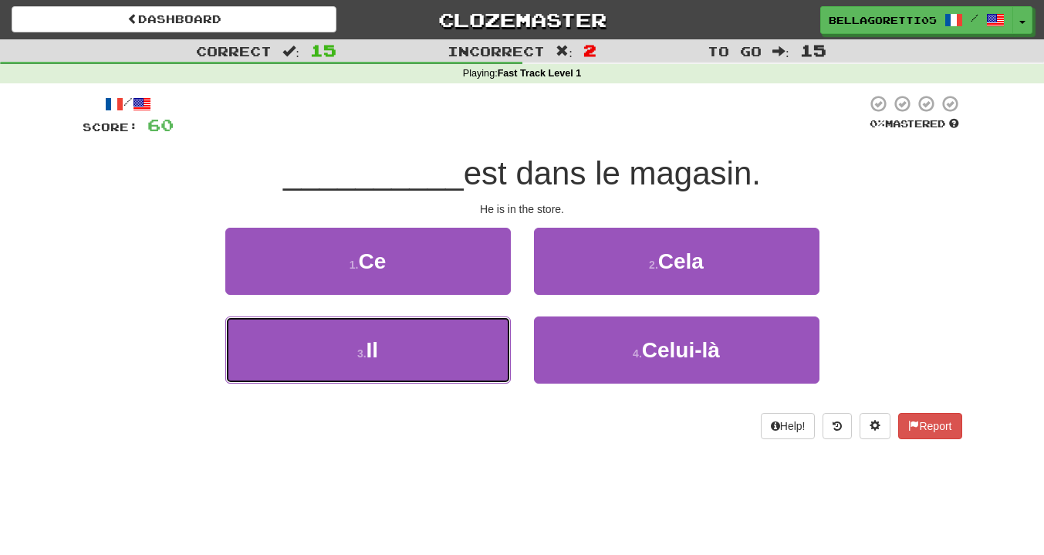
click at [437, 329] on button "3 . Il" at bounding box center [367, 349] width 285 height 67
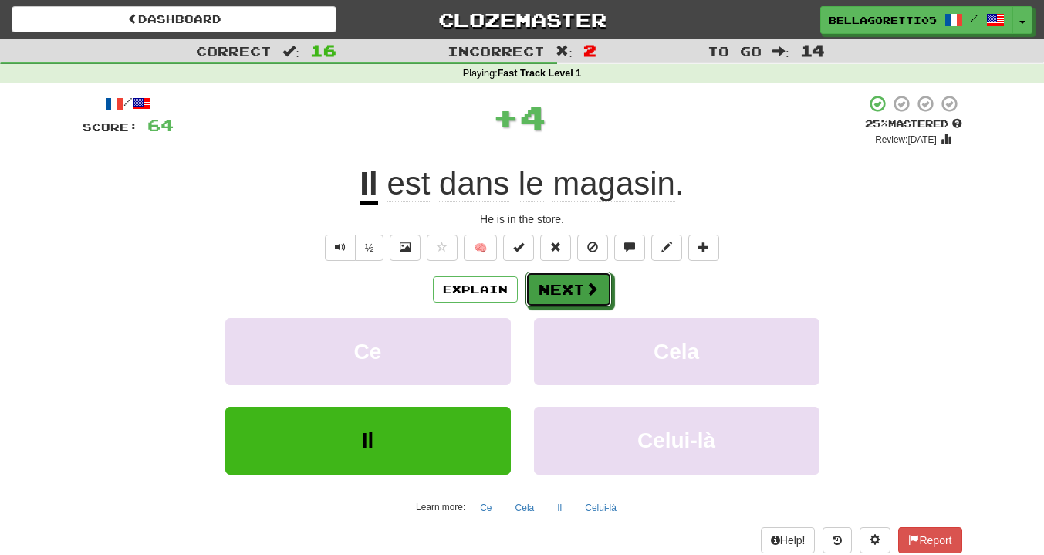
click at [548, 295] on button "Next" at bounding box center [568, 289] width 86 height 35
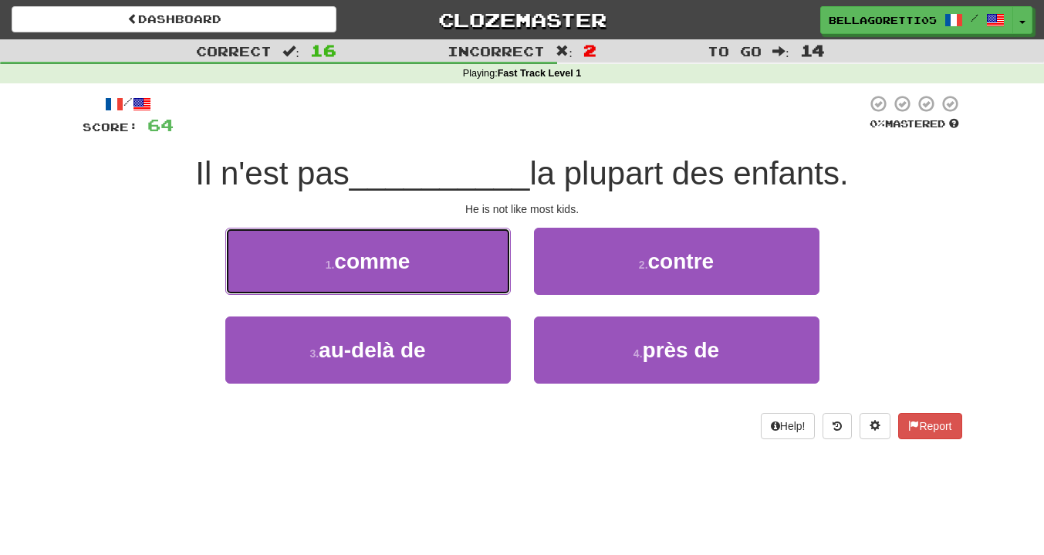
click at [383, 287] on button "1 . comme" at bounding box center [367, 261] width 285 height 67
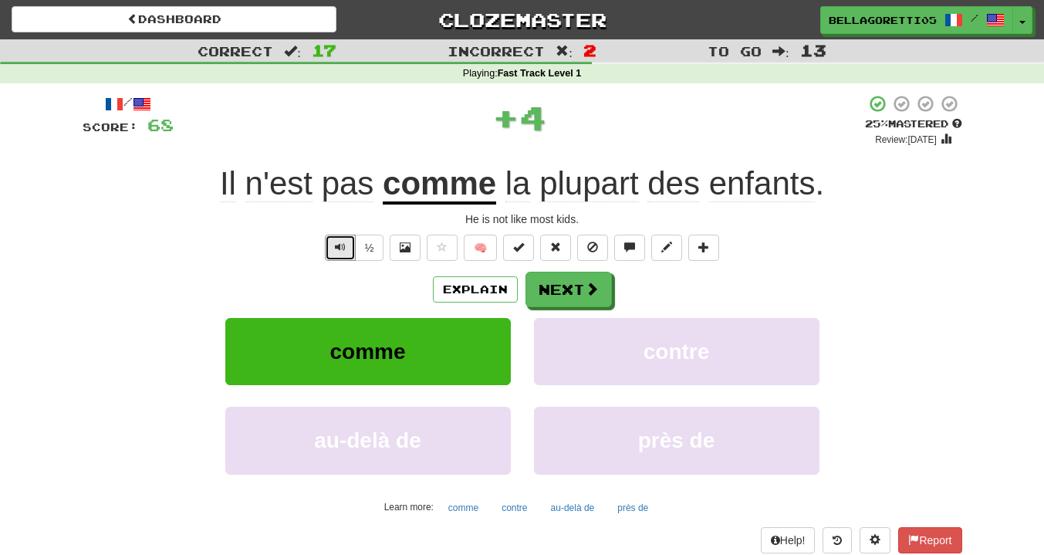
click at [329, 243] on button "Text-to-speech controls" at bounding box center [340, 248] width 31 height 26
click at [339, 255] on button "Text-to-speech controls" at bounding box center [340, 248] width 31 height 26
click at [461, 282] on button "Explain" at bounding box center [475, 289] width 85 height 26
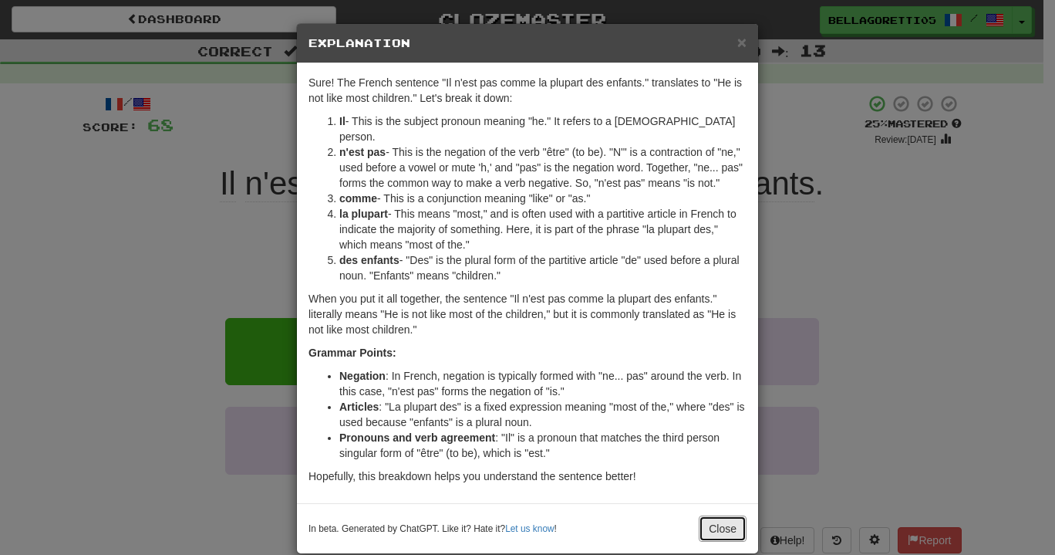
click at [718, 515] on button "Close" at bounding box center [723, 528] width 48 height 26
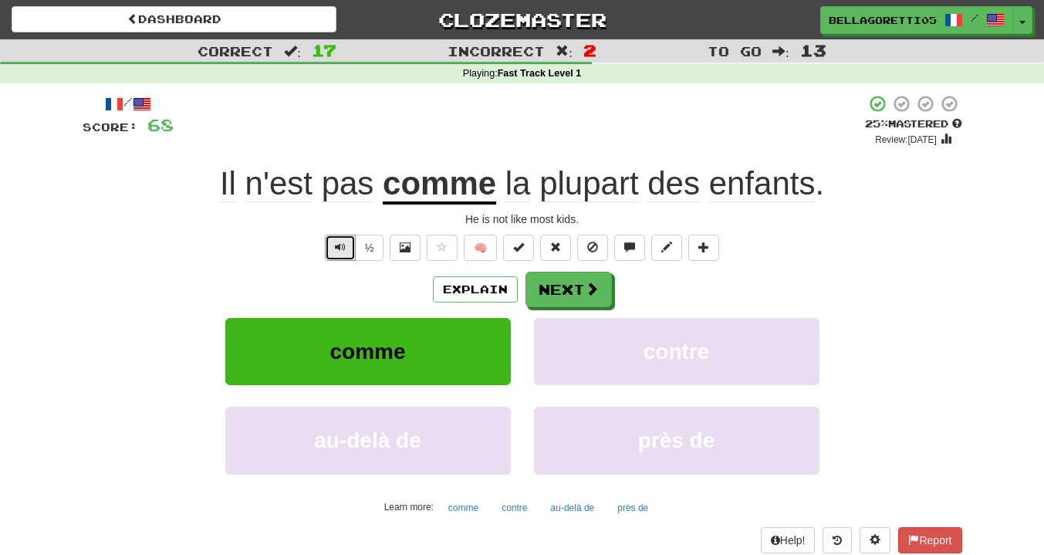
click at [341, 244] on span "Text-to-speech controls" at bounding box center [340, 246] width 11 height 11
click at [558, 292] on button "Next" at bounding box center [568, 289] width 86 height 35
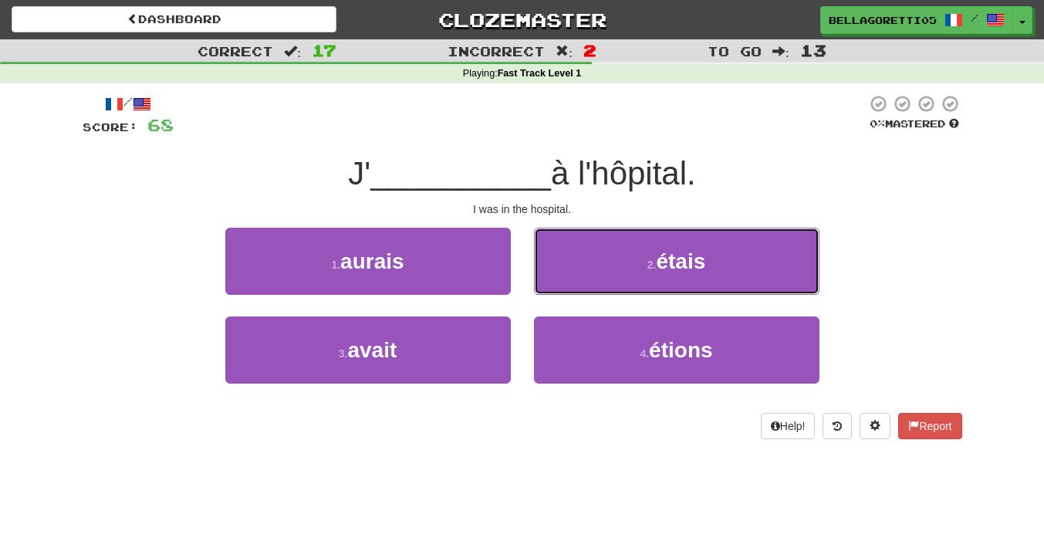
click at [649, 273] on button "2 . étais" at bounding box center [676, 261] width 285 height 67
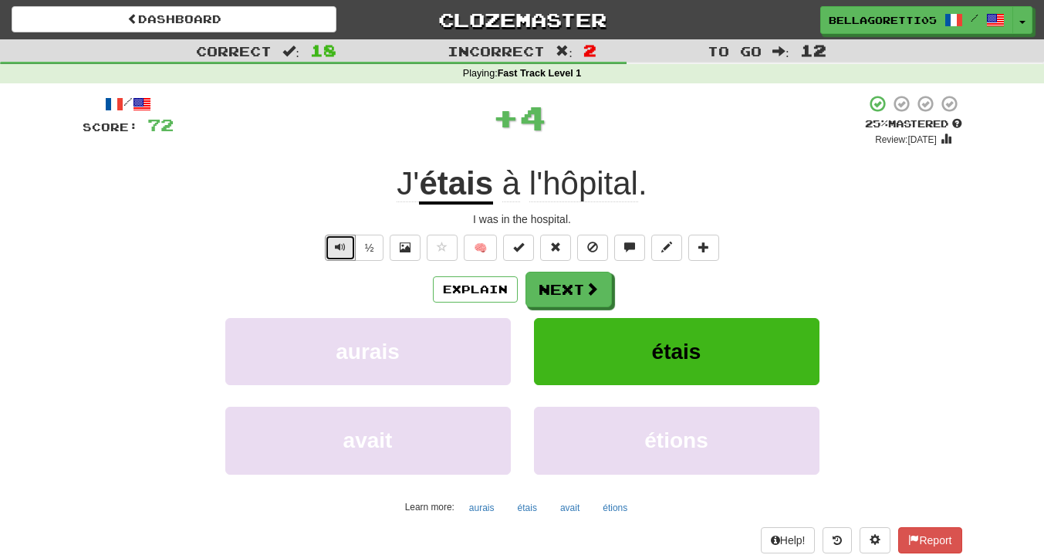
click at [328, 254] on button "Text-to-speech controls" at bounding box center [340, 248] width 31 height 26
click at [501, 290] on button "Explain" at bounding box center [475, 289] width 85 height 26
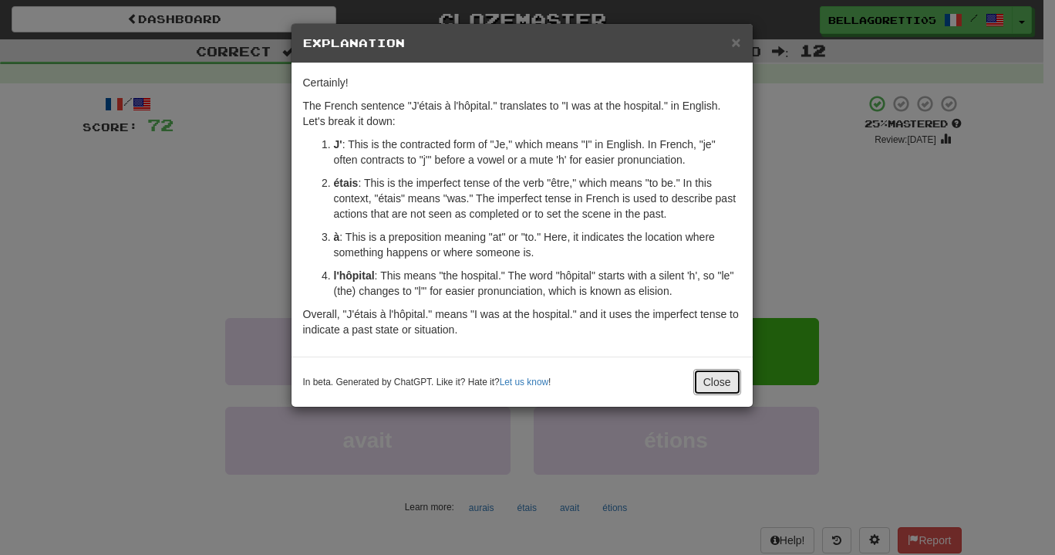
click at [712, 386] on button "Close" at bounding box center [717, 382] width 48 height 26
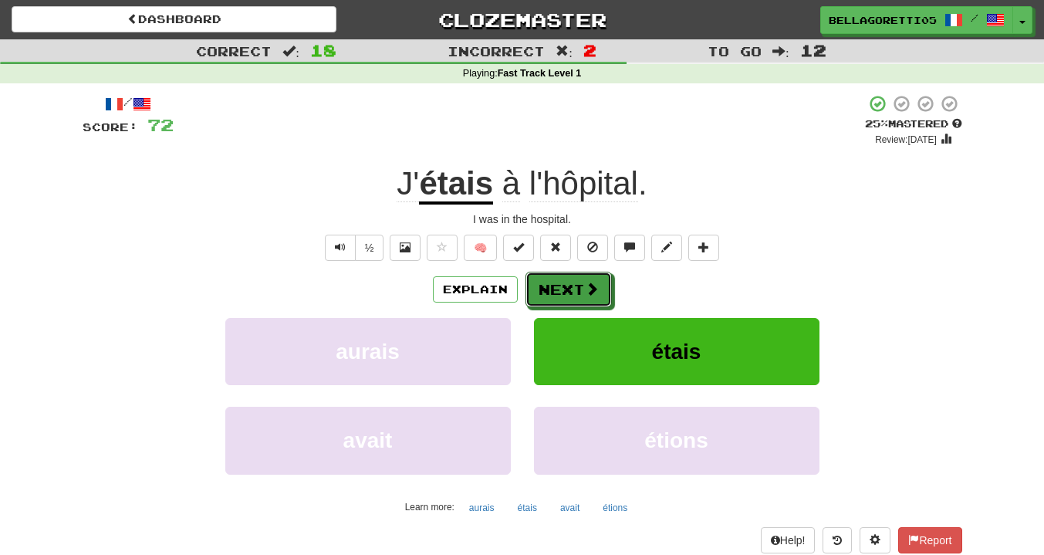
click at [552, 274] on button "Next" at bounding box center [568, 289] width 86 height 35
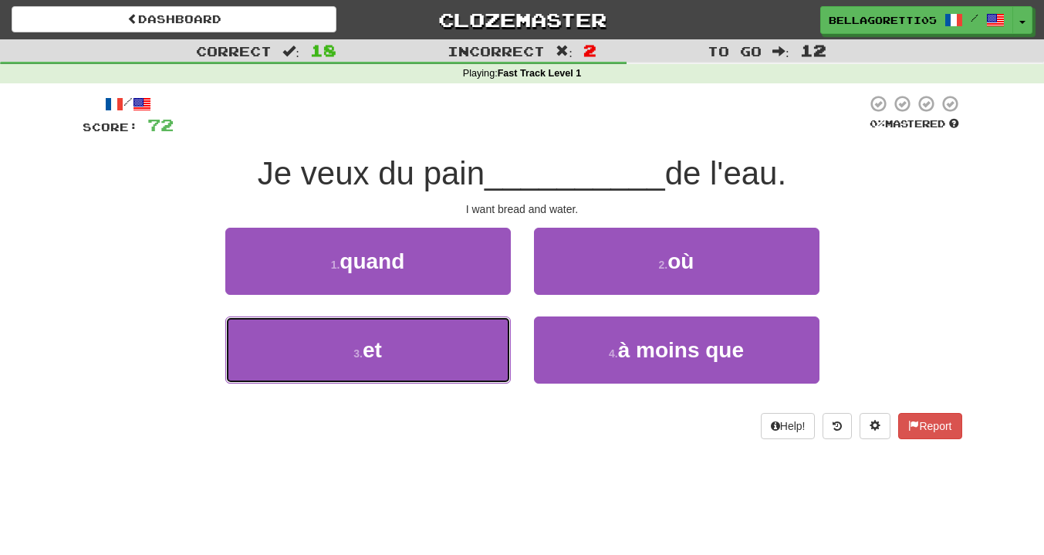
click at [398, 379] on button "3 . et" at bounding box center [367, 349] width 285 height 67
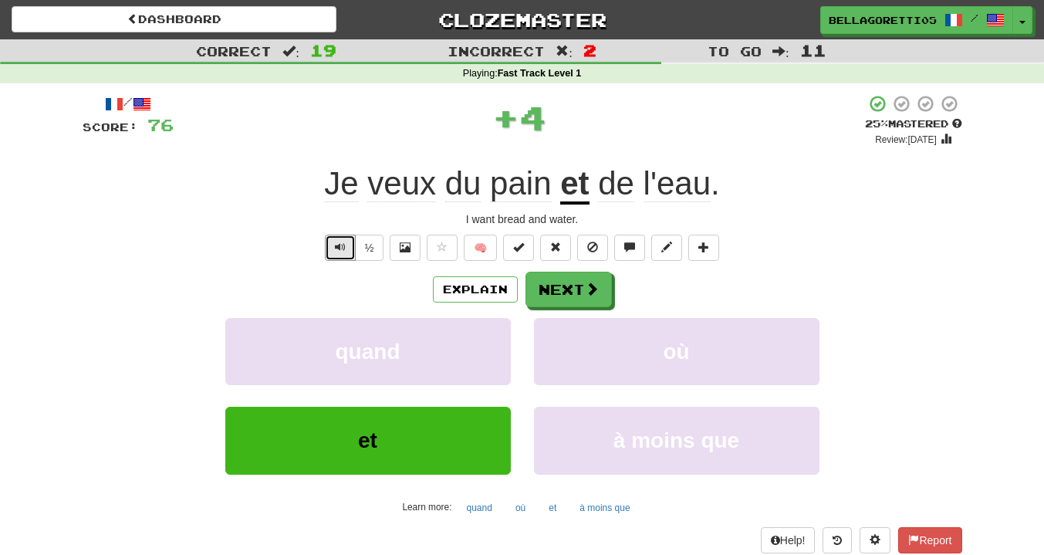
click at [337, 258] on button "Text-to-speech controls" at bounding box center [340, 248] width 31 height 26
click at [347, 249] on button "Text-to-speech controls" at bounding box center [340, 248] width 31 height 26
click at [574, 293] on button "Next" at bounding box center [568, 289] width 86 height 35
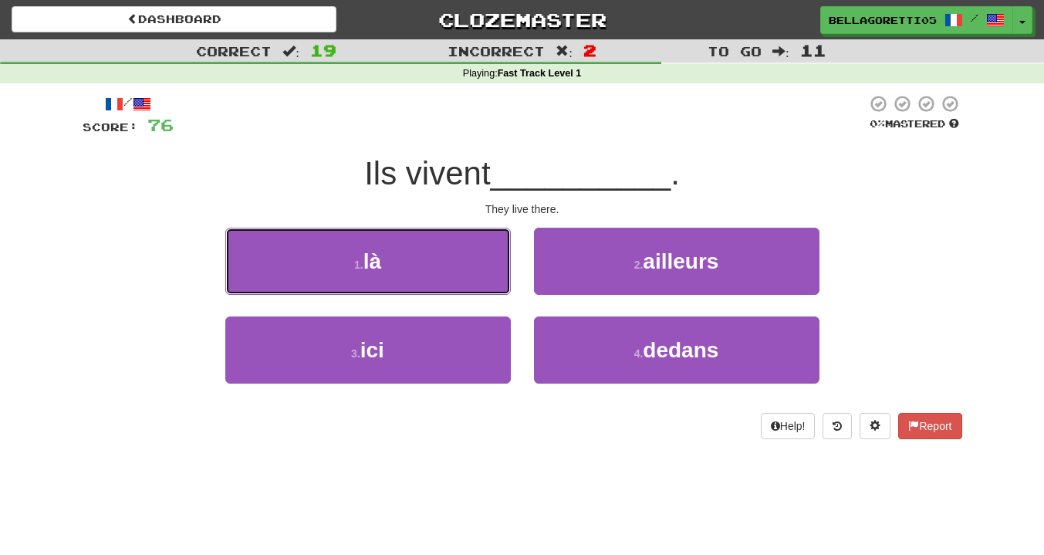
click at [410, 265] on button "1 . là" at bounding box center [367, 261] width 285 height 67
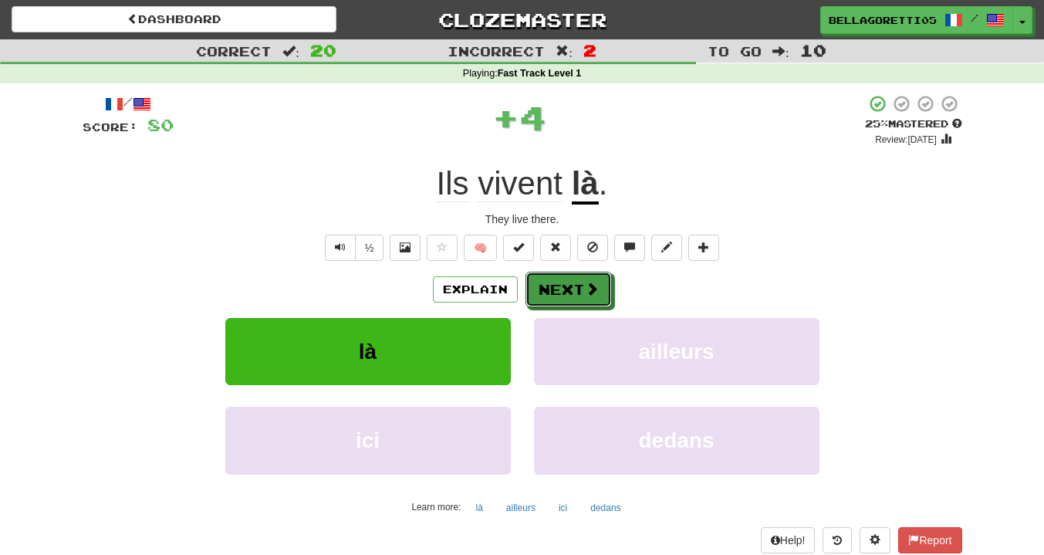
click at [544, 291] on button "Next" at bounding box center [568, 289] width 86 height 35
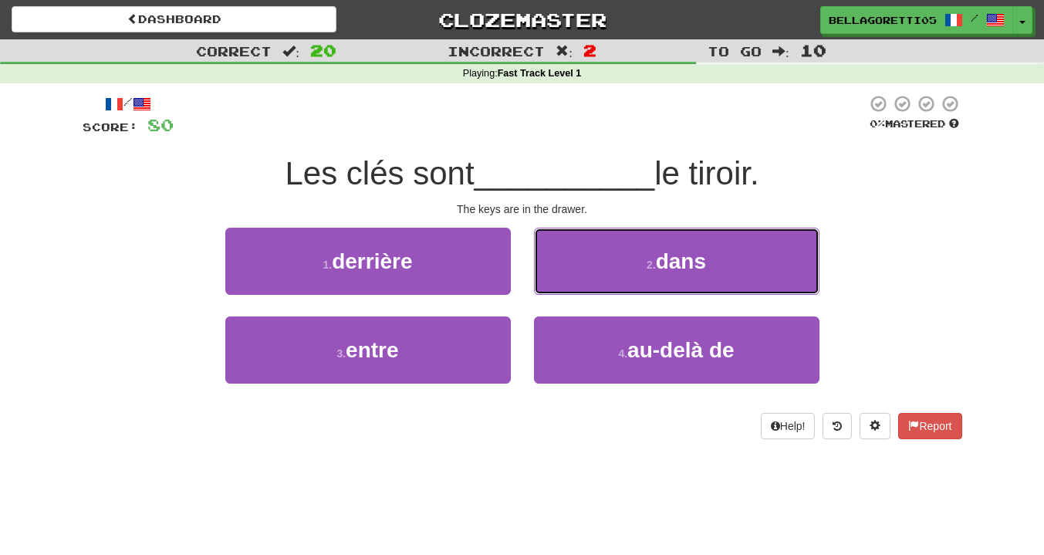
click at [580, 262] on button "2 . dans" at bounding box center [676, 261] width 285 height 67
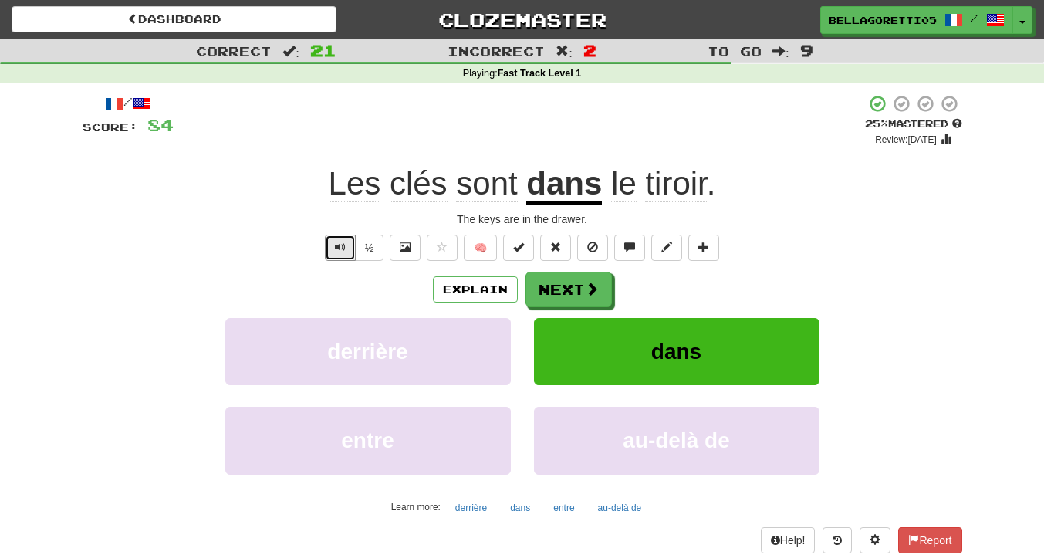
click at [341, 257] on button "Text-to-speech controls" at bounding box center [340, 248] width 31 height 26
click at [579, 307] on button "Next" at bounding box center [568, 289] width 86 height 35
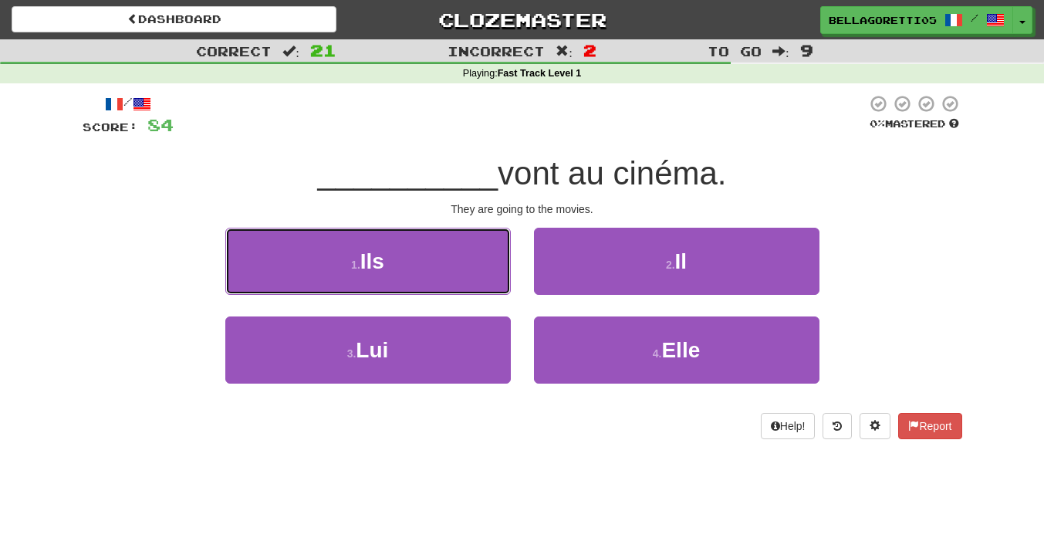
click at [452, 282] on button "1 . Ils" at bounding box center [367, 261] width 285 height 67
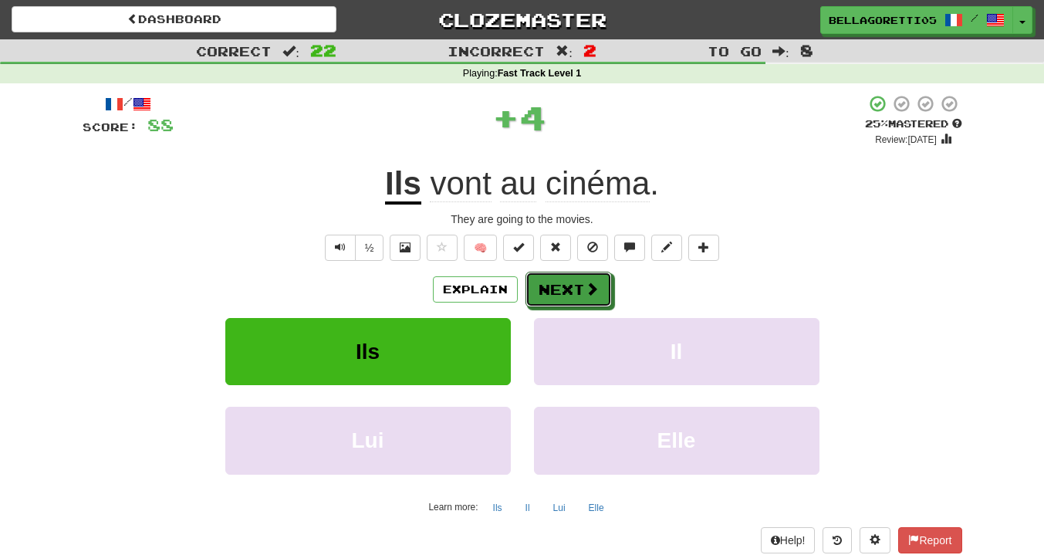
click at [563, 285] on button "Next" at bounding box center [568, 289] width 86 height 35
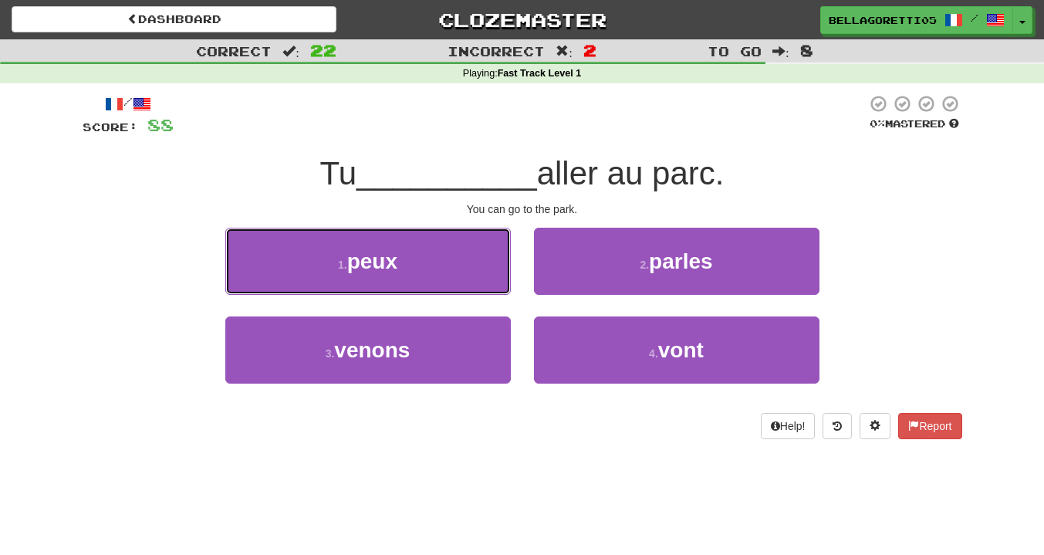
click at [386, 257] on span "peux" at bounding box center [372, 261] width 50 height 24
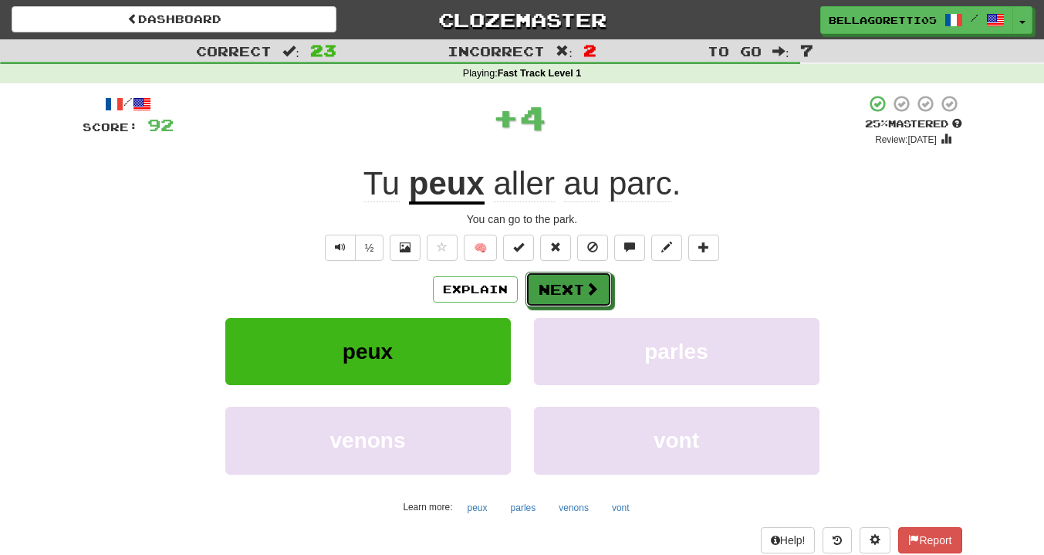
click at [570, 296] on button "Next" at bounding box center [568, 289] width 86 height 35
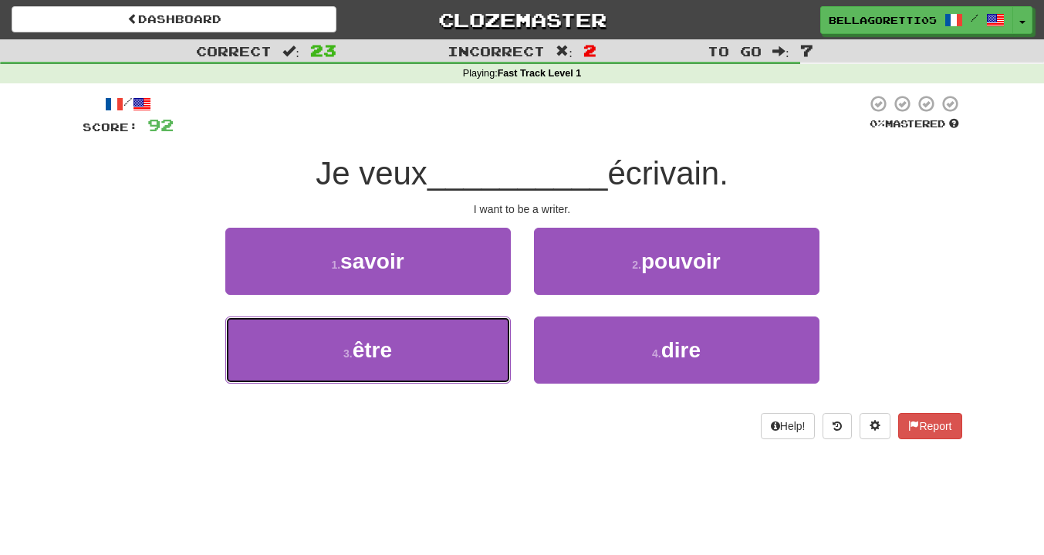
click at [442, 336] on button "3 . être" at bounding box center [367, 349] width 285 height 67
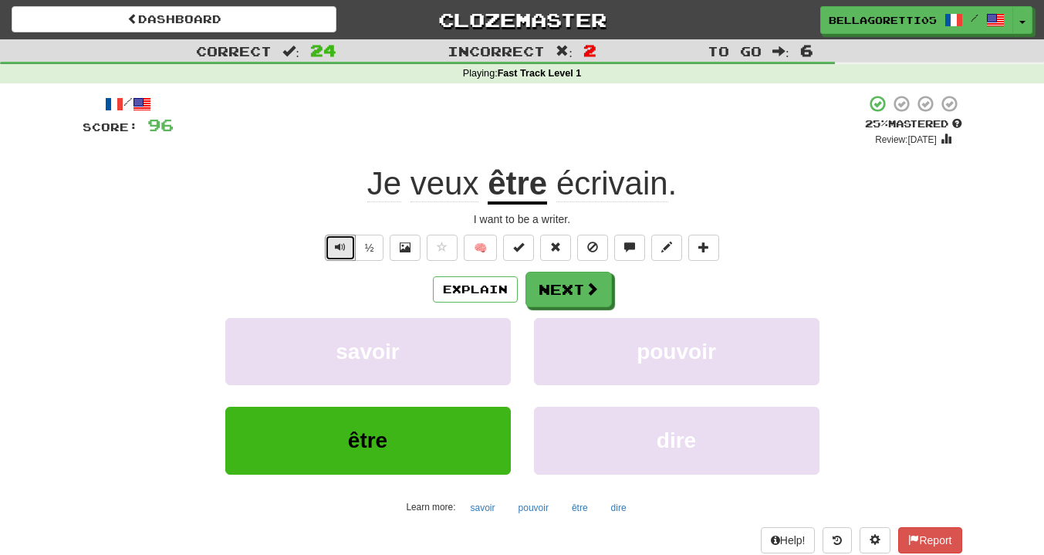
click at [346, 244] on button "Text-to-speech controls" at bounding box center [340, 248] width 31 height 26
click at [373, 250] on button "½" at bounding box center [369, 248] width 29 height 26
click at [547, 298] on button "Next" at bounding box center [568, 289] width 86 height 35
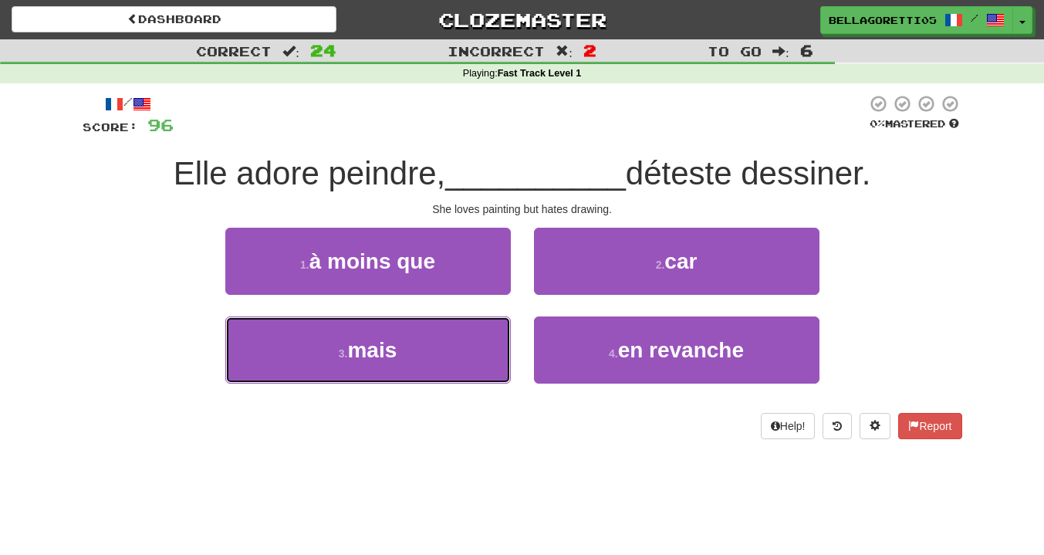
click at [365, 342] on span "mais" at bounding box center [371, 350] width 49 height 24
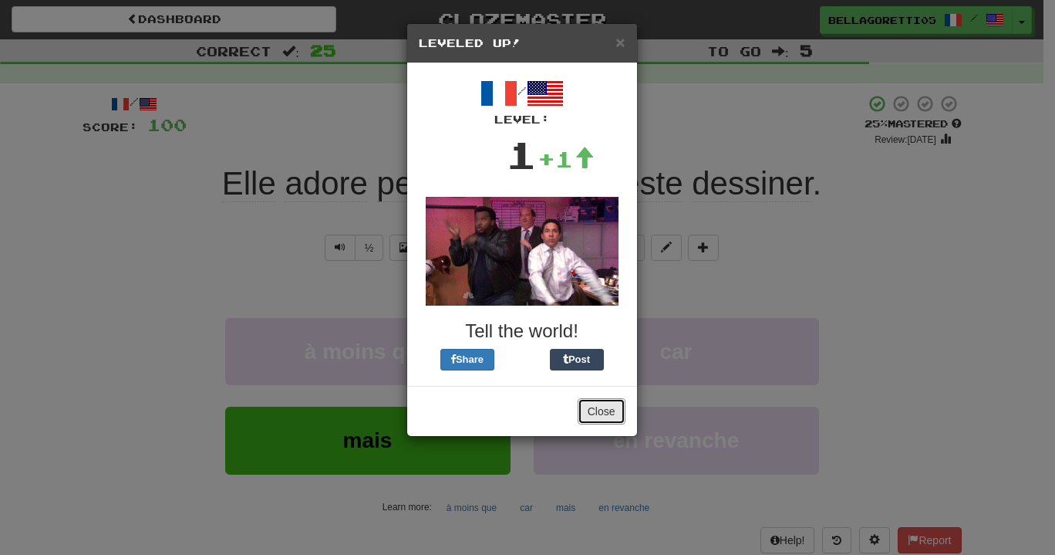
click at [593, 409] on button "Close" at bounding box center [602, 411] width 48 height 26
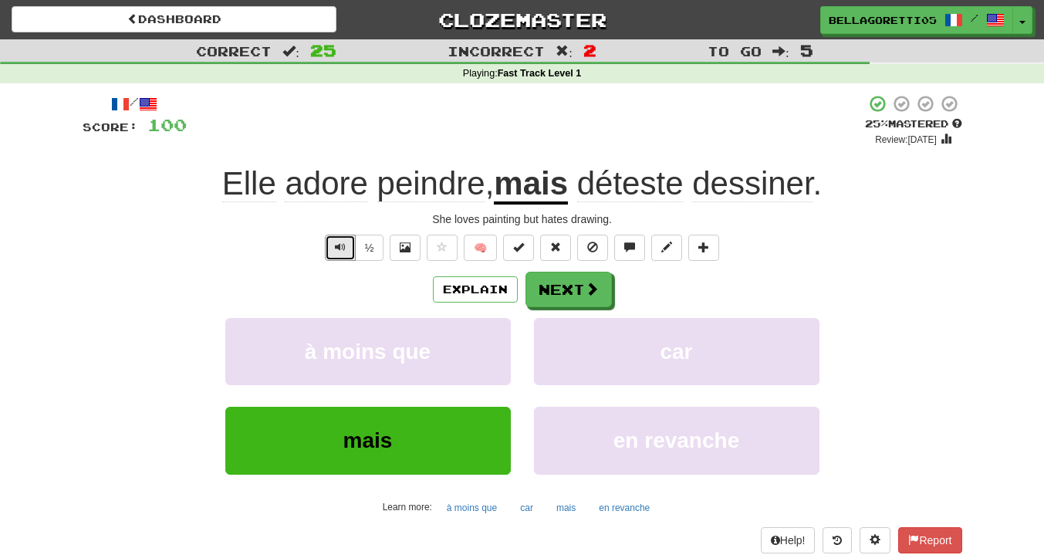
click at [330, 243] on button "Text-to-speech controls" at bounding box center [340, 248] width 31 height 26
click at [346, 248] on button "Text-to-speech controls" at bounding box center [340, 248] width 31 height 26
click at [332, 247] on button "Text-to-speech controls" at bounding box center [340, 248] width 31 height 26
click at [484, 289] on button "Explain" at bounding box center [475, 289] width 85 height 26
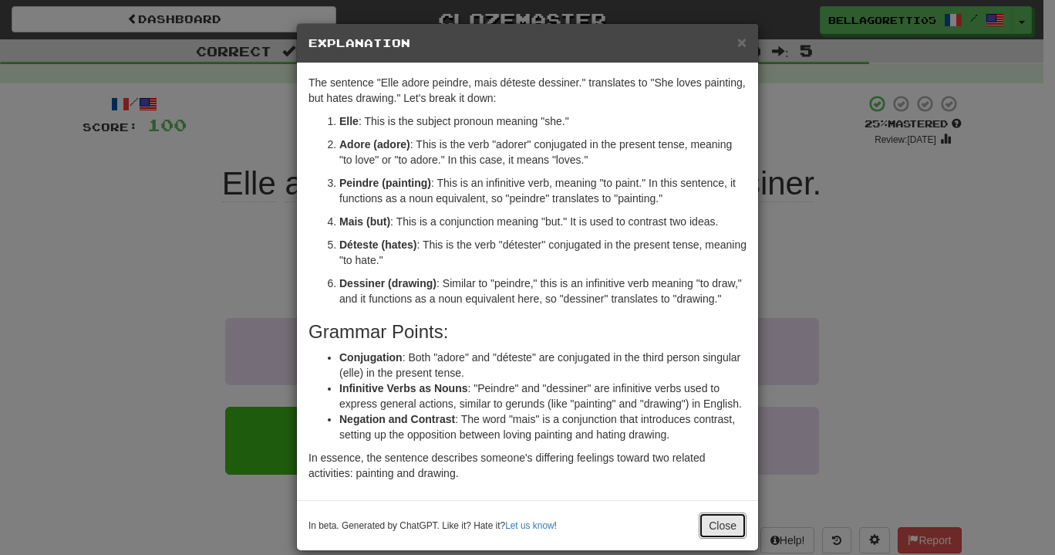
click at [707, 528] on button "Close" at bounding box center [723, 525] width 48 height 26
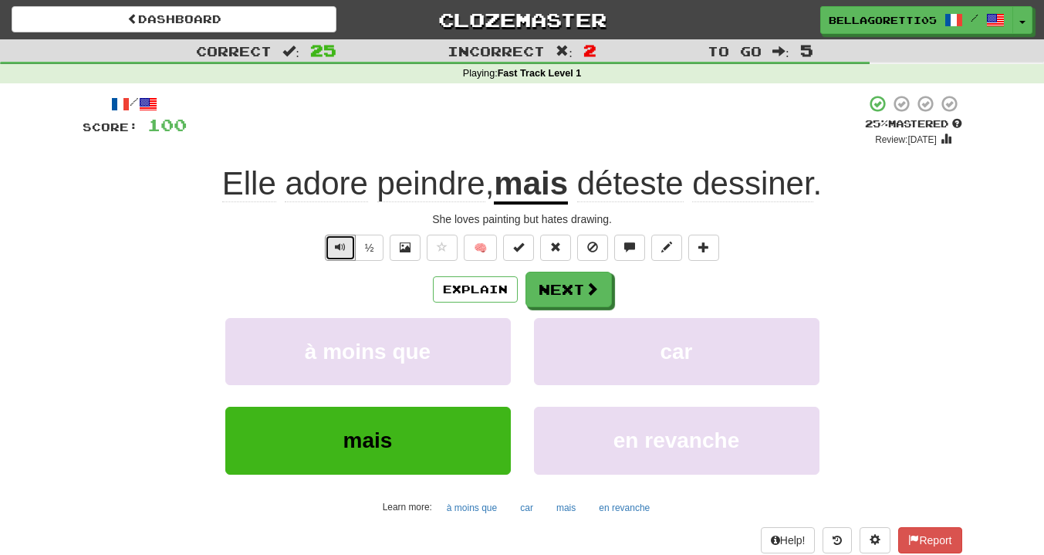
click at [328, 252] on button "Text-to-speech controls" at bounding box center [340, 248] width 31 height 26
click at [565, 302] on button "Next" at bounding box center [568, 289] width 86 height 35
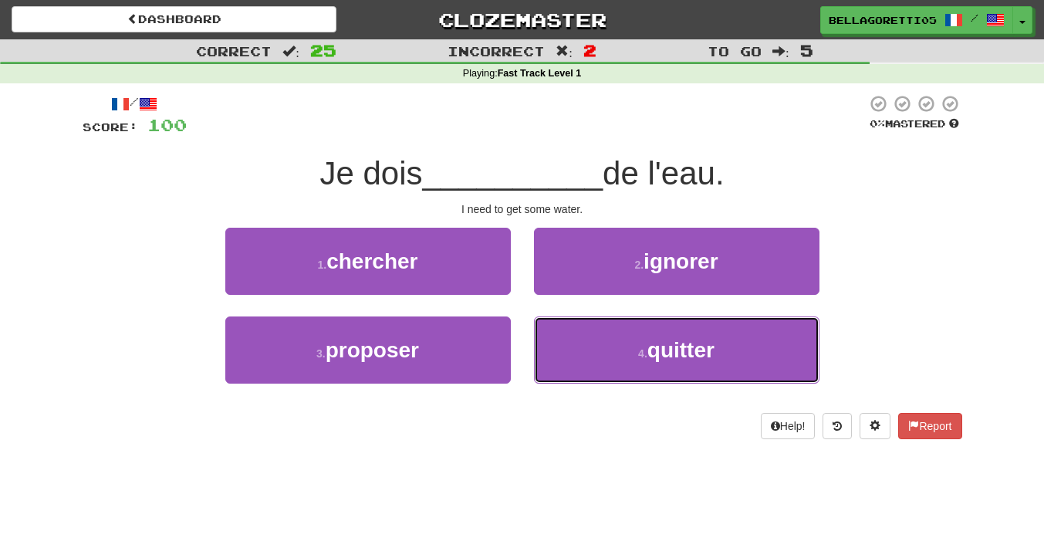
click at [643, 353] on small "4 ." at bounding box center [642, 353] width 9 height 12
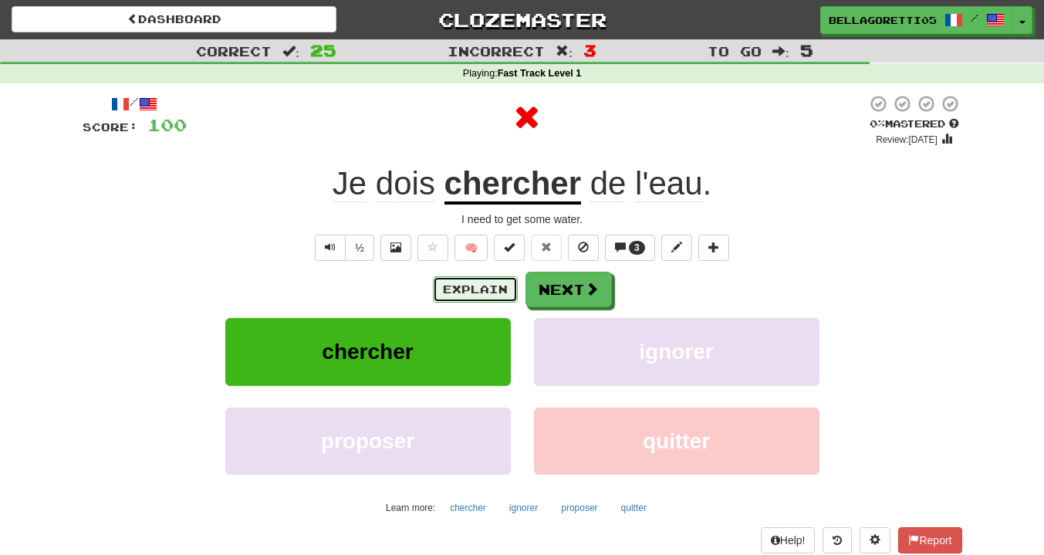
click at [451, 282] on button "Explain" at bounding box center [475, 289] width 85 height 26
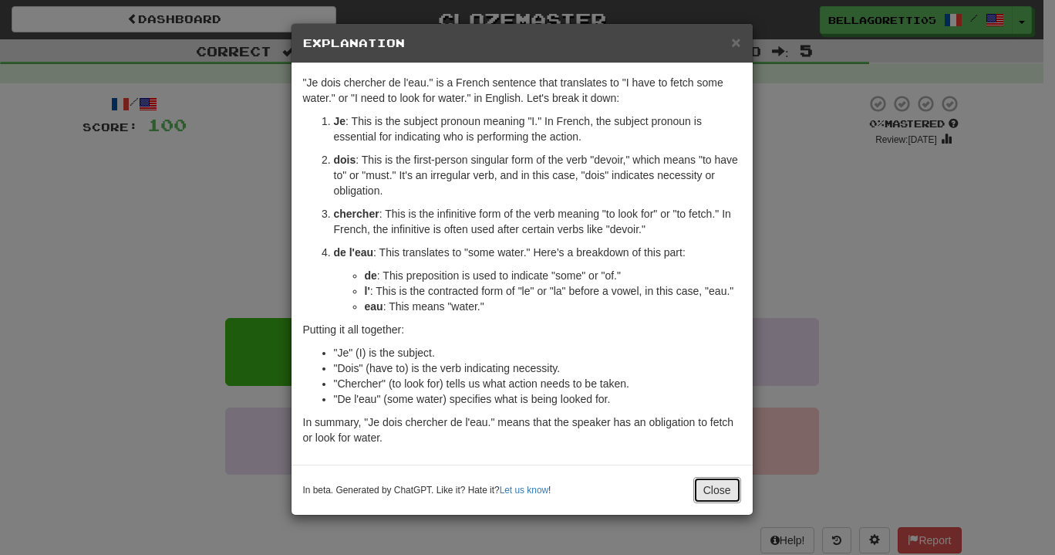
click at [727, 488] on button "Close" at bounding box center [717, 490] width 48 height 26
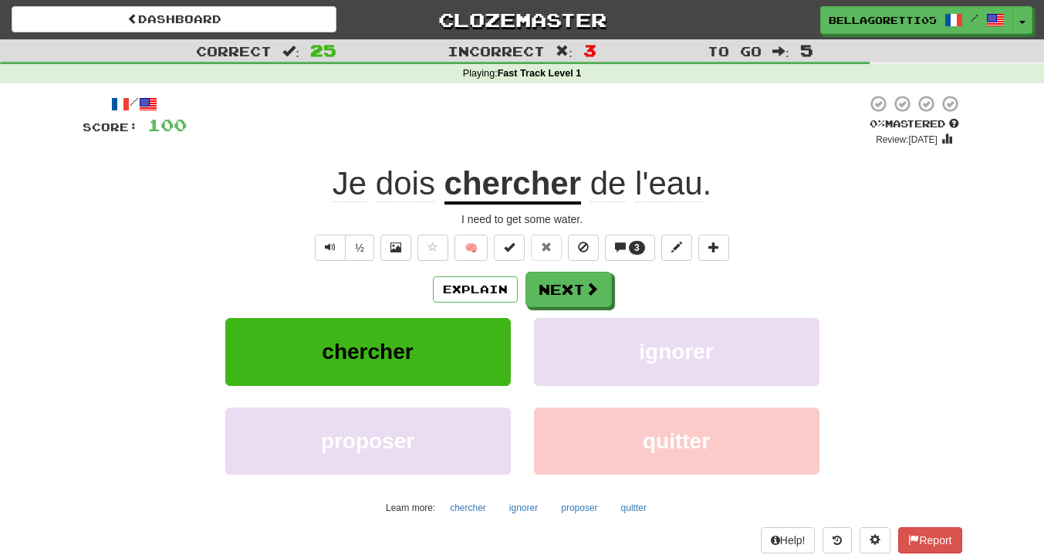
click at [471, 179] on u "chercher" at bounding box center [512, 184] width 137 height 39
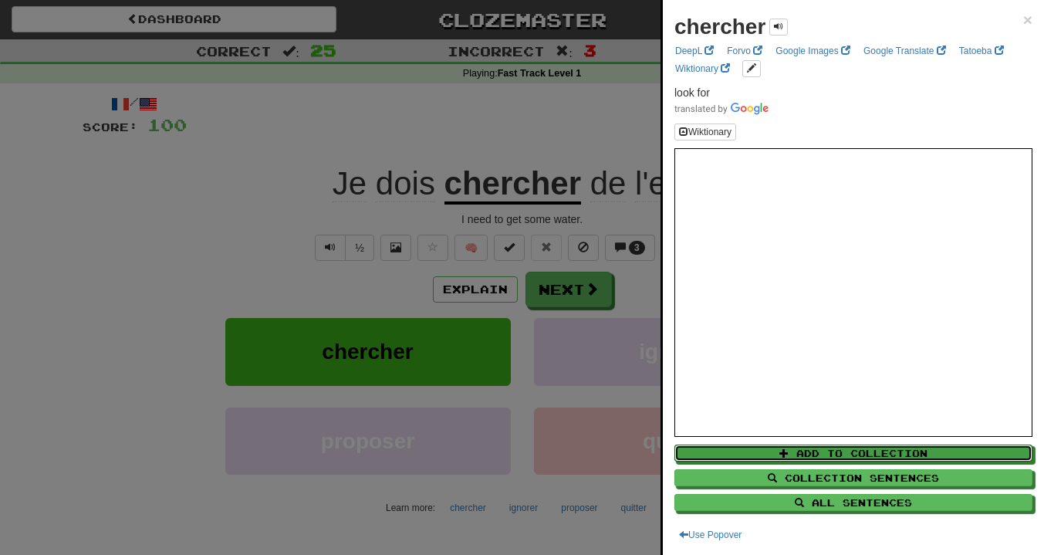
click at [805, 452] on button "Add to Collection" at bounding box center [853, 452] width 358 height 17
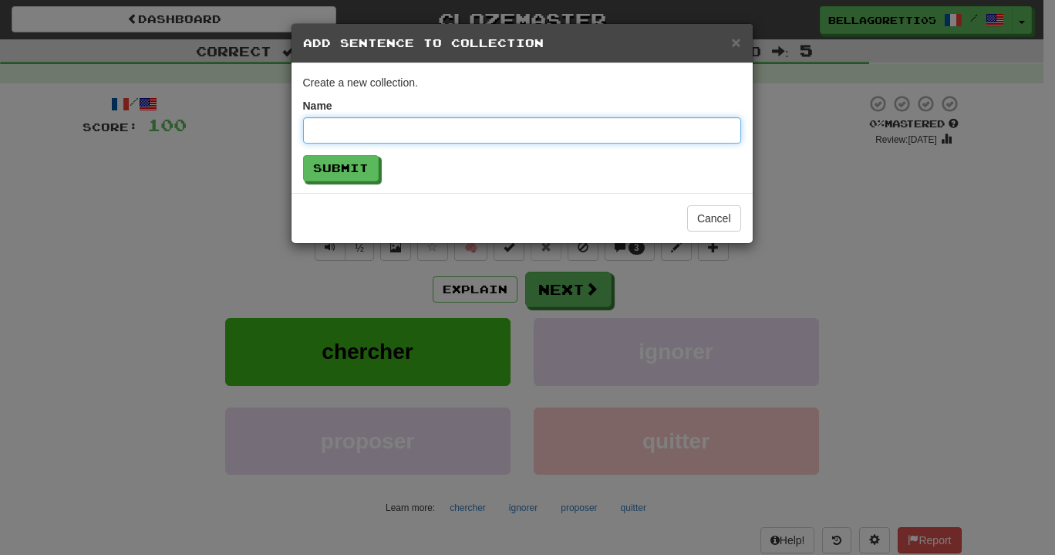
click at [473, 134] on input "text" at bounding box center [522, 130] width 438 height 26
type input "**********"
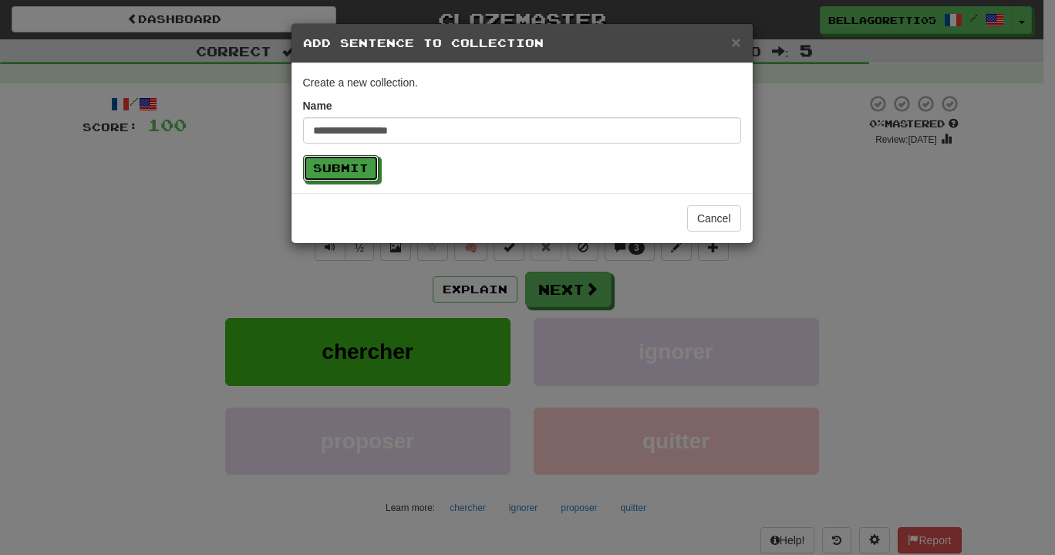
click at [369, 156] on button "Submit" at bounding box center [341, 168] width 76 height 26
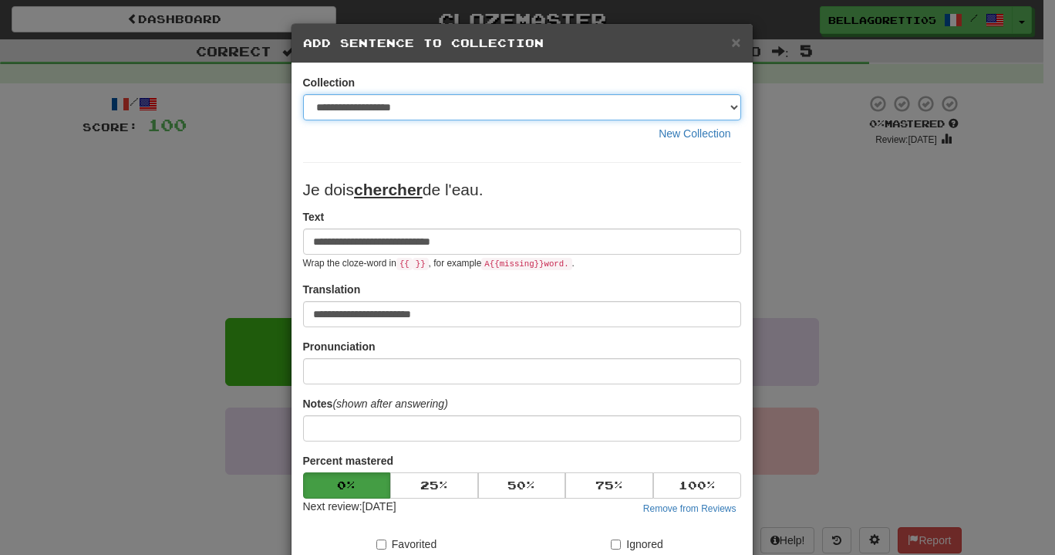
click at [423, 110] on select "**********" at bounding box center [522, 107] width 438 height 26
click at [420, 102] on select "**********" at bounding box center [522, 107] width 438 height 26
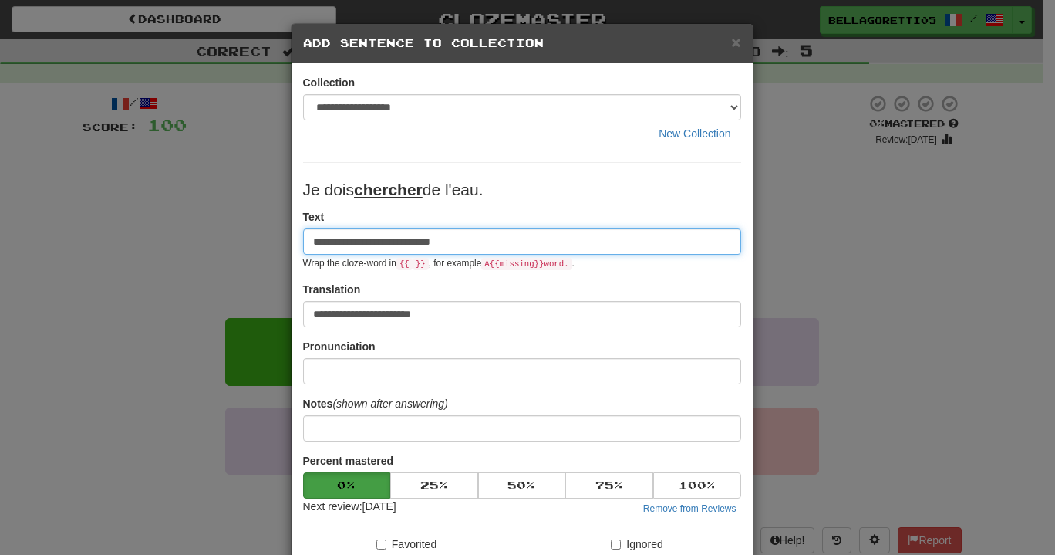
click at [446, 235] on input "**********" at bounding box center [522, 241] width 438 height 26
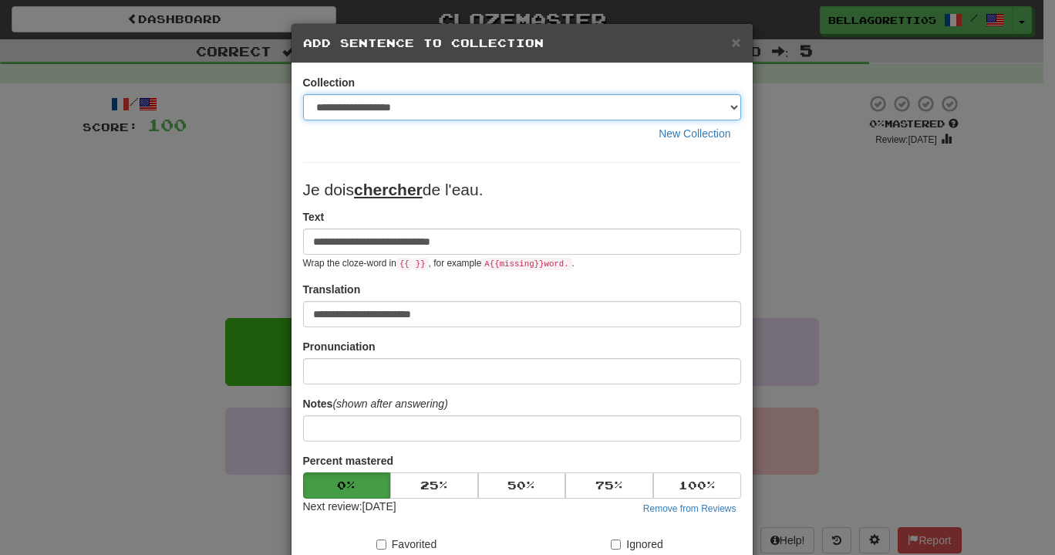
click at [395, 108] on select "**********" at bounding box center [522, 107] width 438 height 26
click at [303, 94] on select "**********" at bounding box center [522, 107] width 438 height 26
click at [405, 109] on select "**********" at bounding box center [522, 107] width 438 height 26
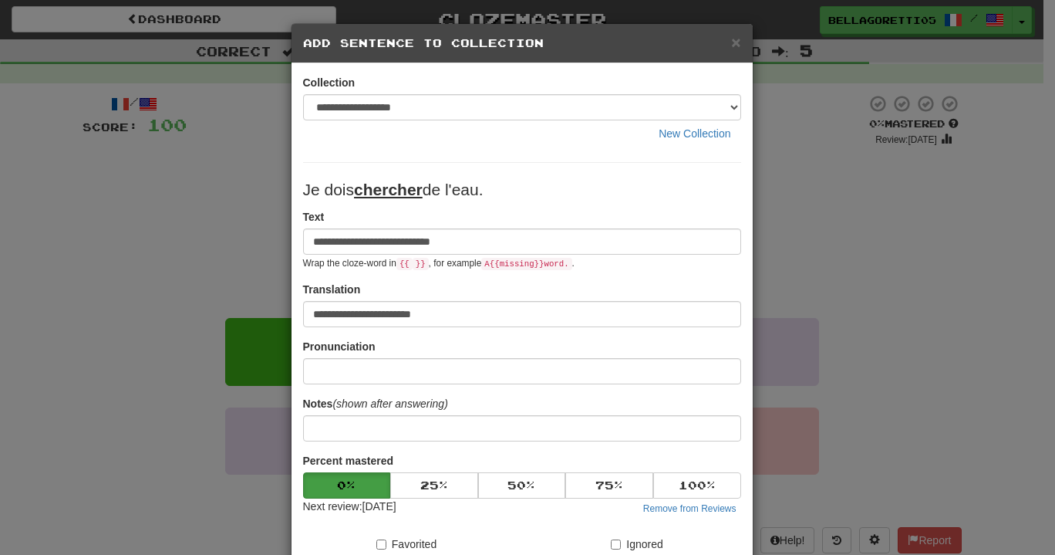
click at [379, 88] on div "**********" at bounding box center [522, 111] width 438 height 72
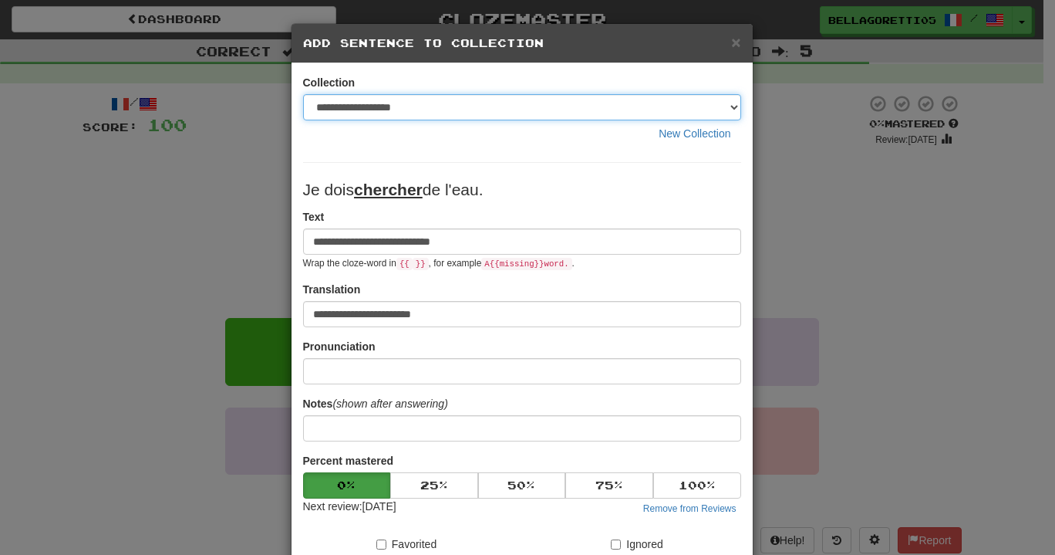
click at [377, 108] on select "**********" at bounding box center [522, 107] width 438 height 26
click at [720, 111] on select "**********" at bounding box center [522, 107] width 438 height 26
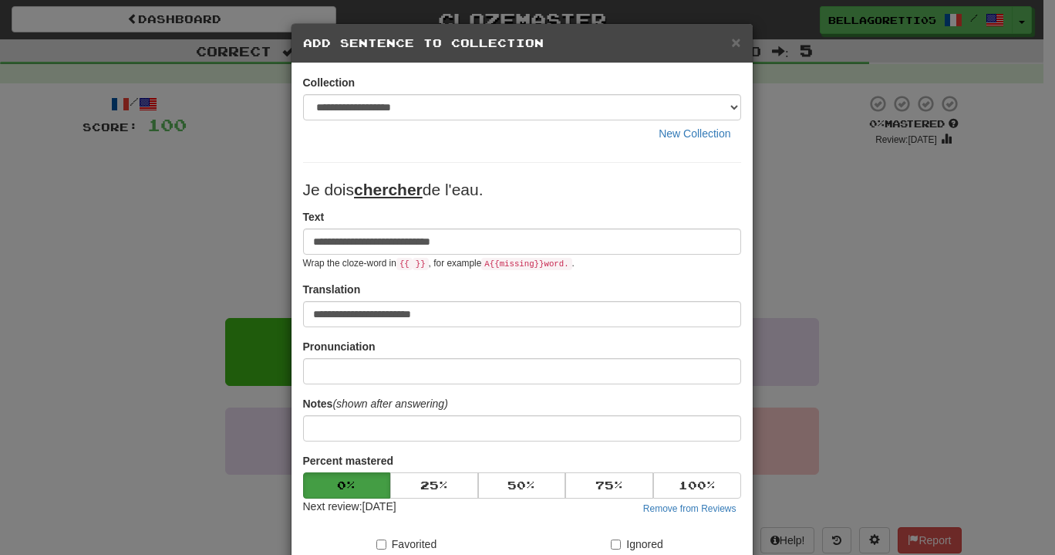
click at [459, 90] on div "**********" at bounding box center [522, 111] width 438 height 72
click at [459, 91] on div "**********" at bounding box center [522, 111] width 438 height 72
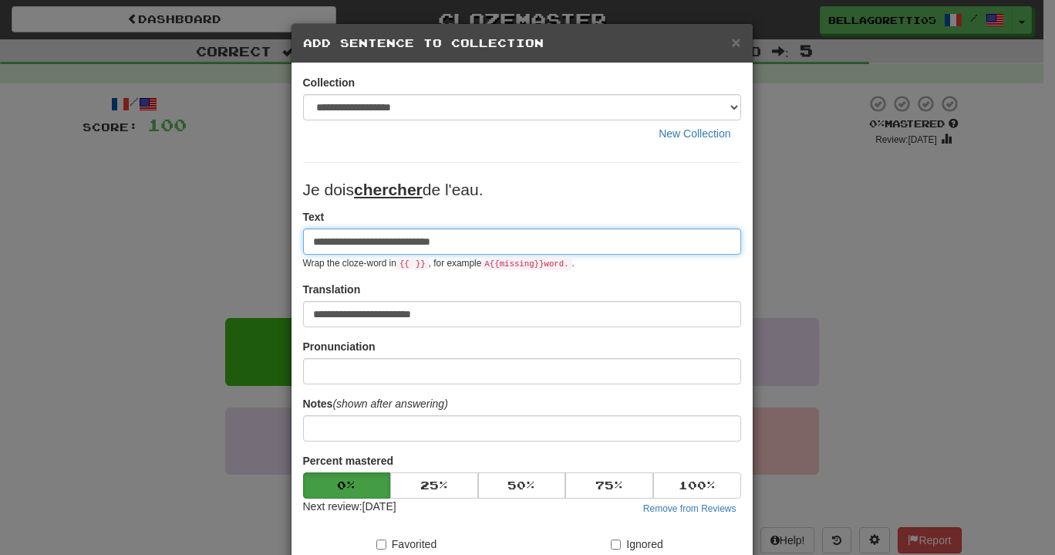
click at [329, 234] on input "**********" at bounding box center [522, 241] width 438 height 26
click at [363, 240] on input "**********" at bounding box center [522, 241] width 438 height 26
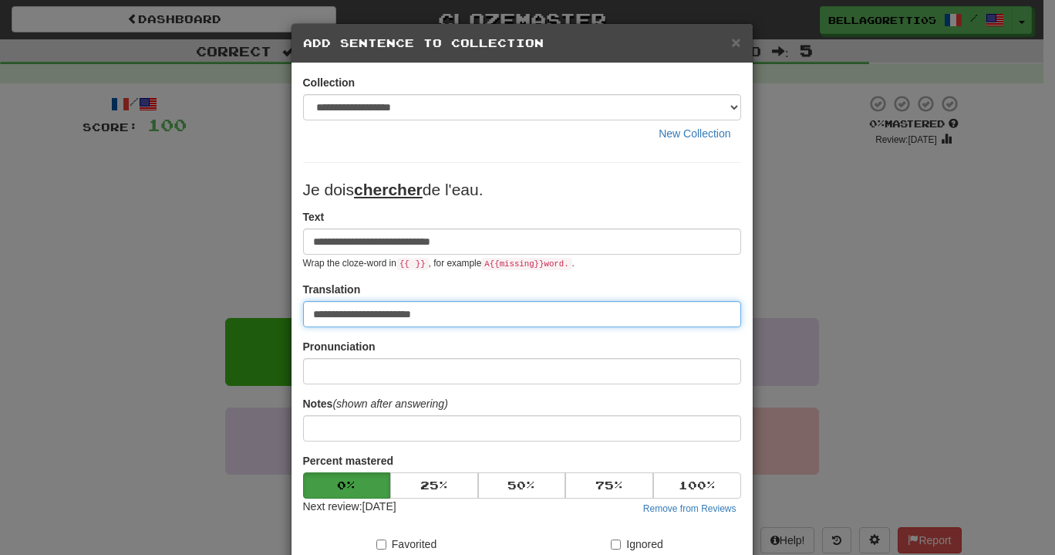
click at [486, 312] on input "**********" at bounding box center [522, 314] width 438 height 26
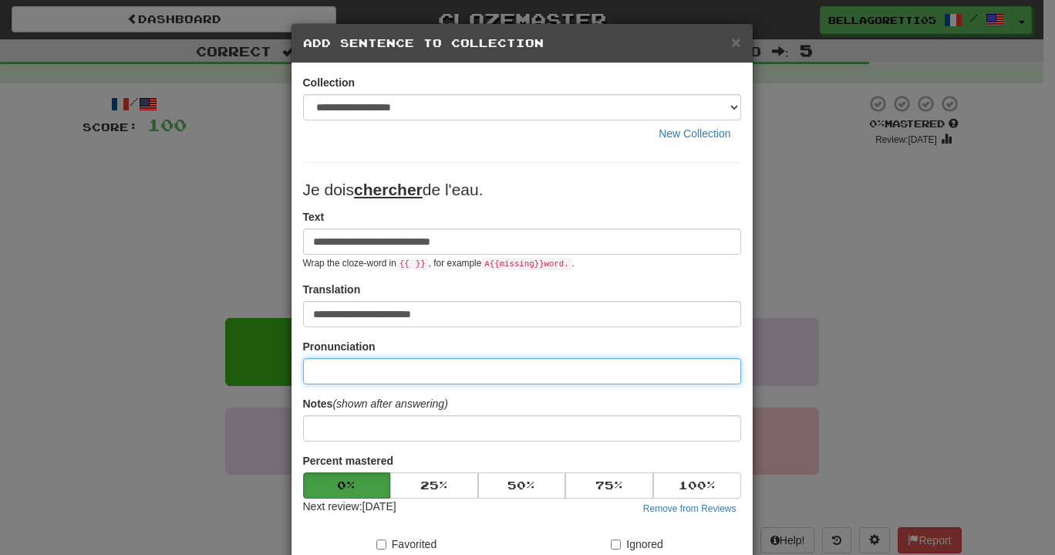
click at [386, 383] on input at bounding box center [522, 371] width 438 height 26
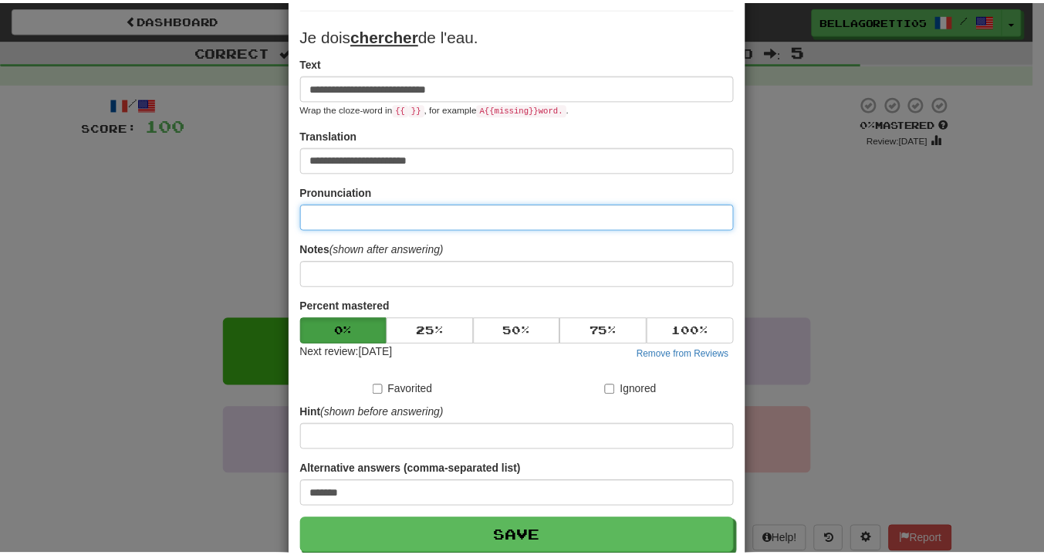
scroll to position [231, 0]
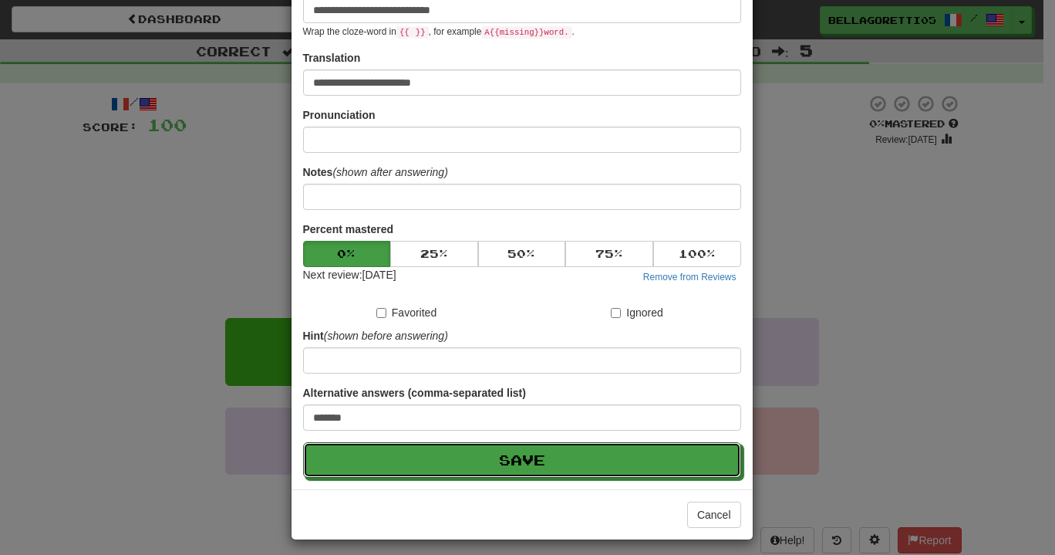
click at [479, 448] on button "Save" at bounding box center [522, 459] width 438 height 35
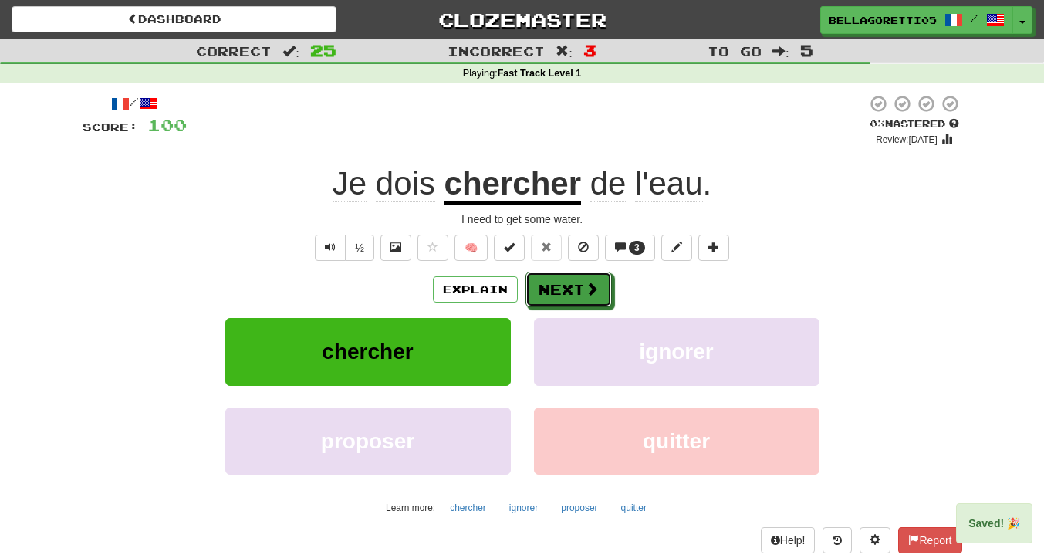
click at [558, 273] on button "Next" at bounding box center [568, 289] width 86 height 35
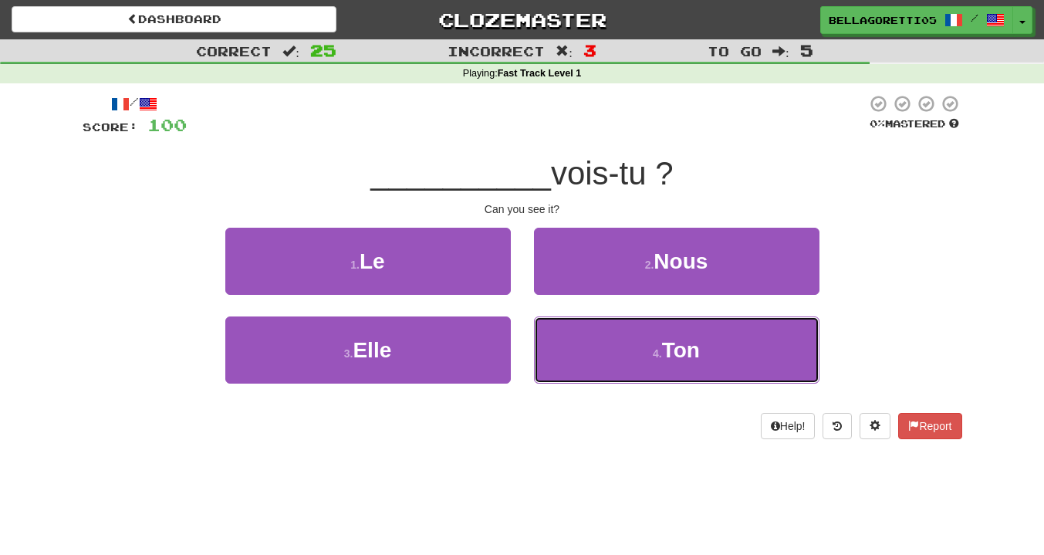
click at [604, 347] on button "4 . Ton" at bounding box center [676, 349] width 285 height 67
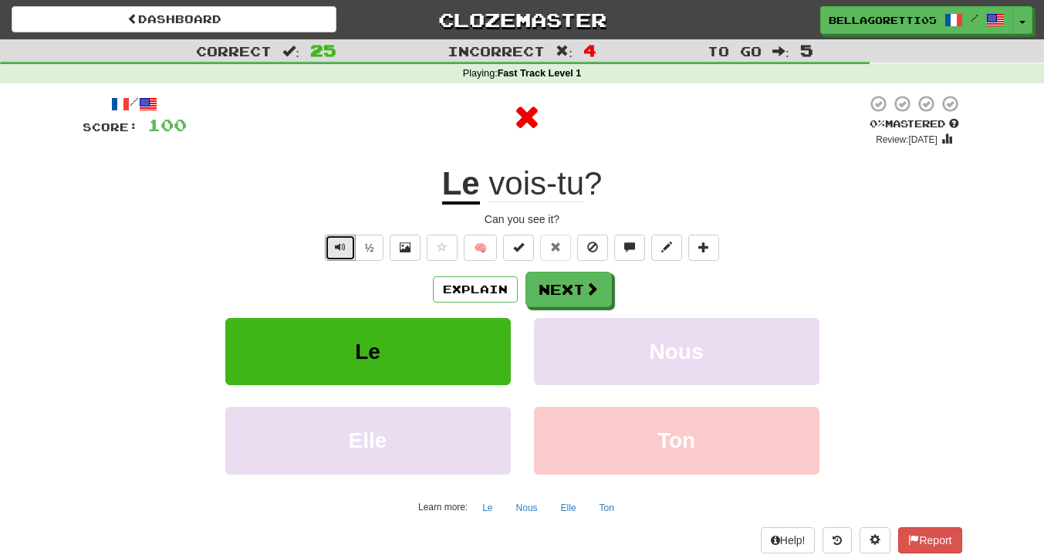
click at [349, 246] on button "Text-to-speech controls" at bounding box center [340, 248] width 31 height 26
click at [466, 288] on button "Explain" at bounding box center [475, 289] width 85 height 26
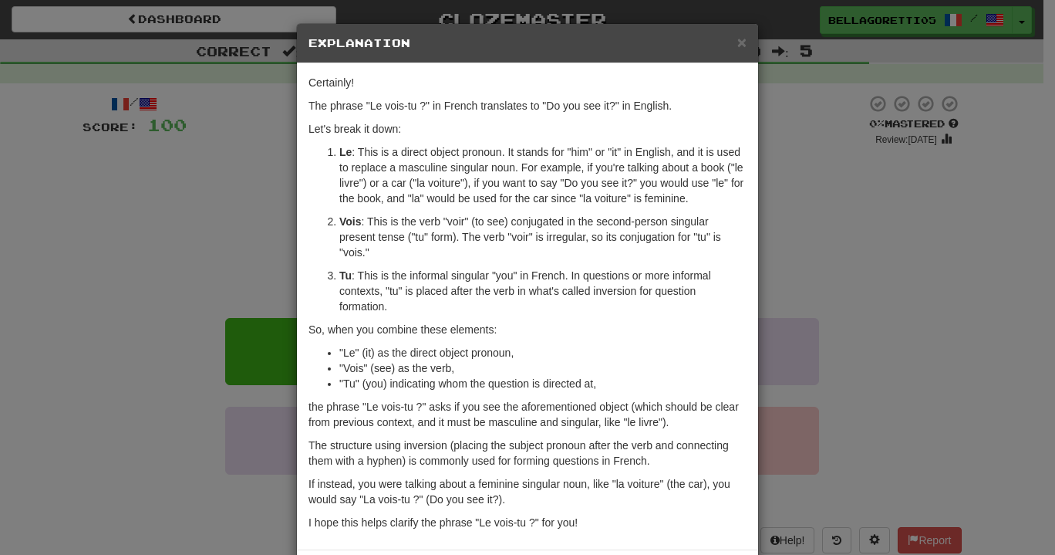
click at [830, 106] on div "× Explanation Certainly! The phrase "Le vois-tu ?" in French translates to "Do …" at bounding box center [527, 277] width 1055 height 555
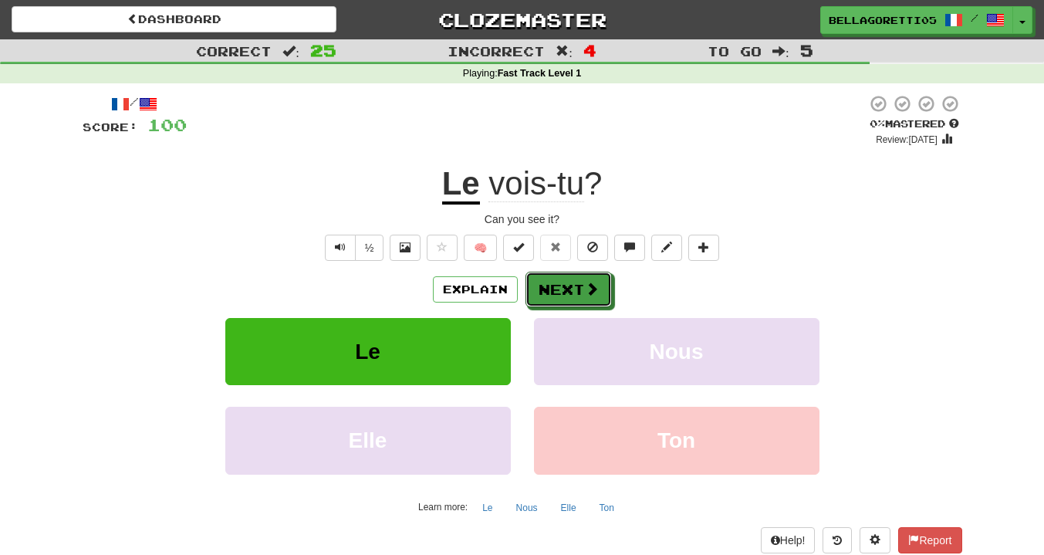
click at [576, 290] on button "Next" at bounding box center [568, 289] width 86 height 35
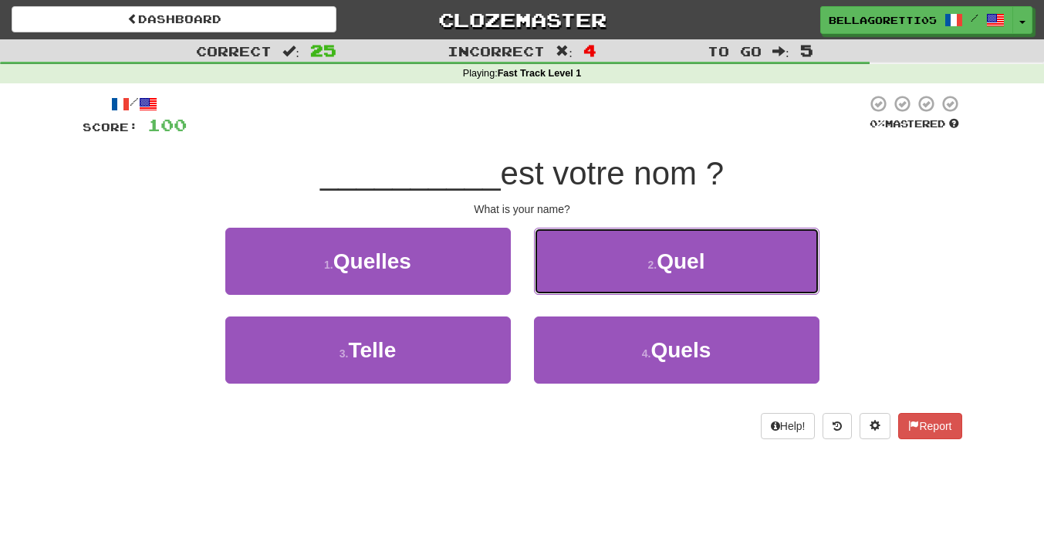
click at [603, 244] on button "2 . Quel" at bounding box center [676, 261] width 285 height 67
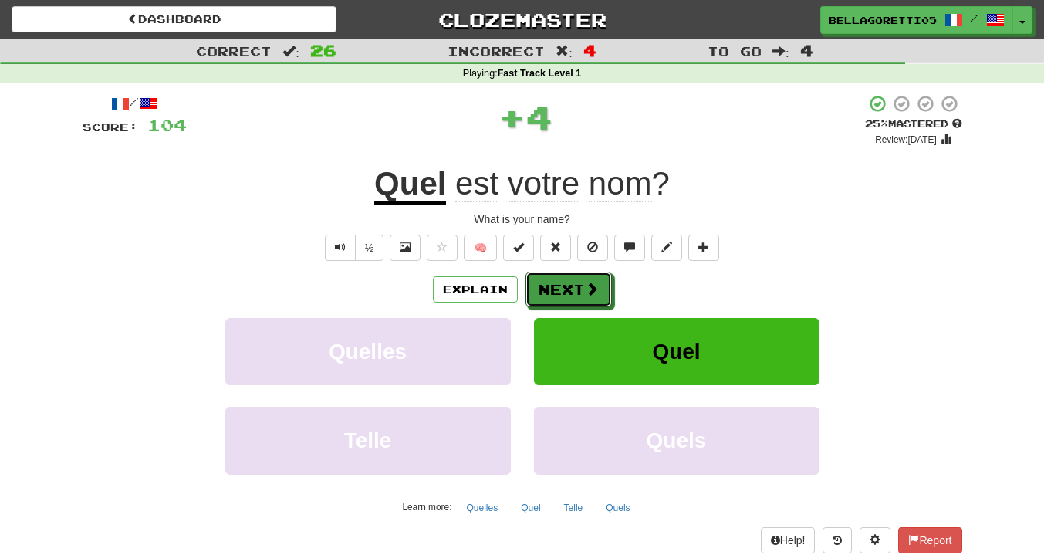
click at [570, 286] on button "Next" at bounding box center [568, 289] width 86 height 35
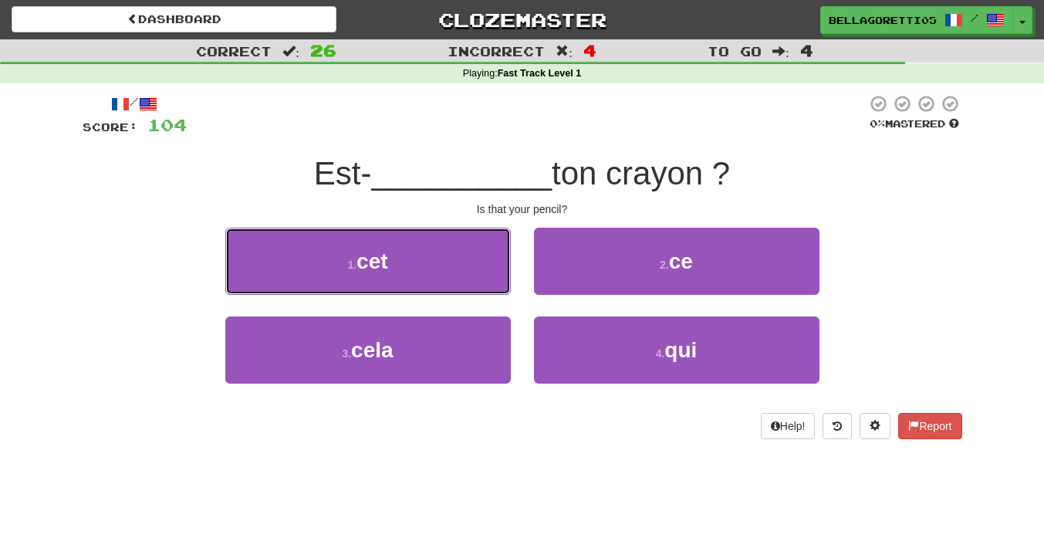
click at [464, 280] on button "1 . cet" at bounding box center [367, 261] width 285 height 67
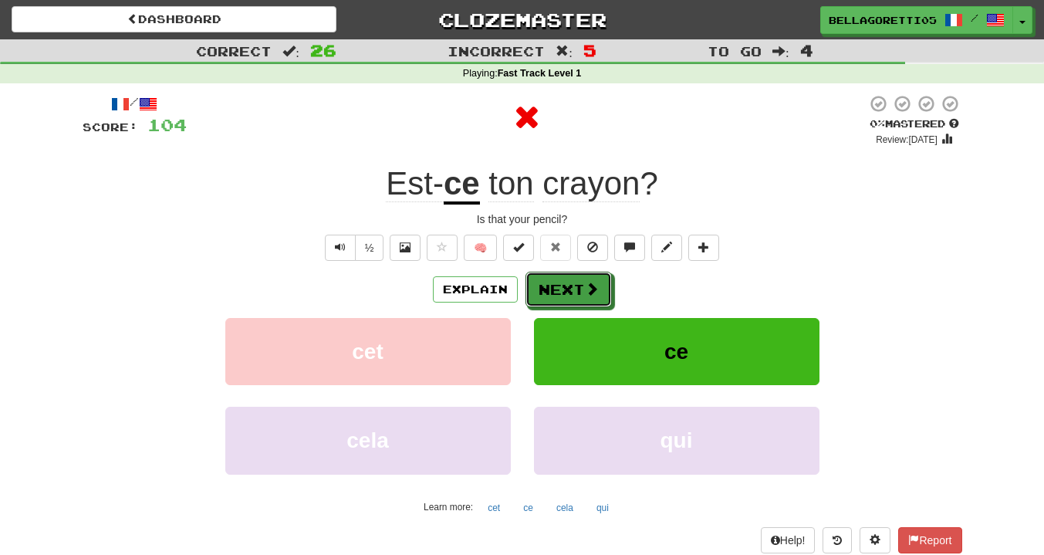
click at [563, 289] on button "Next" at bounding box center [568, 289] width 86 height 35
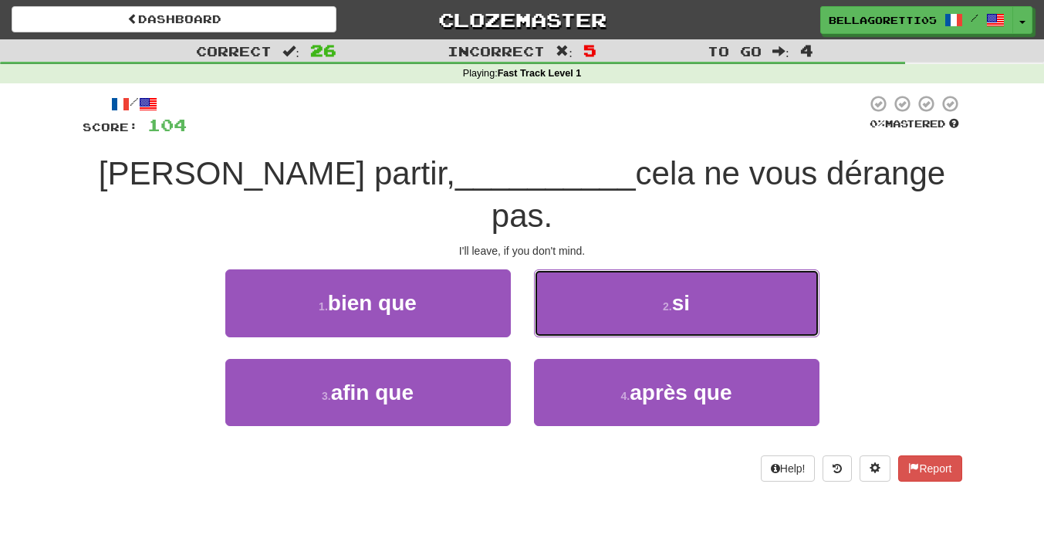
click at [596, 270] on button "2 . si" at bounding box center [676, 302] width 285 height 67
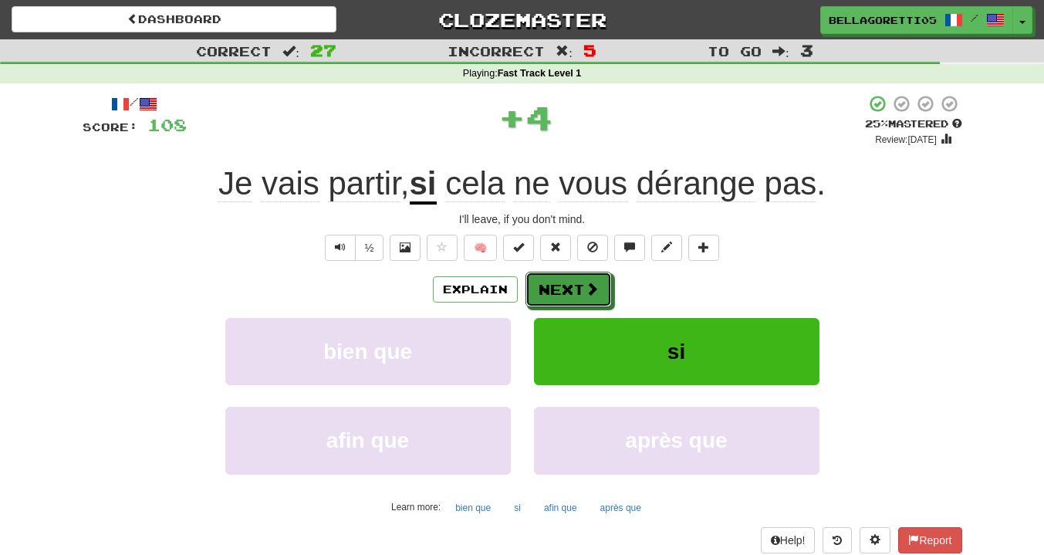
click at [581, 292] on button "Next" at bounding box center [568, 289] width 86 height 35
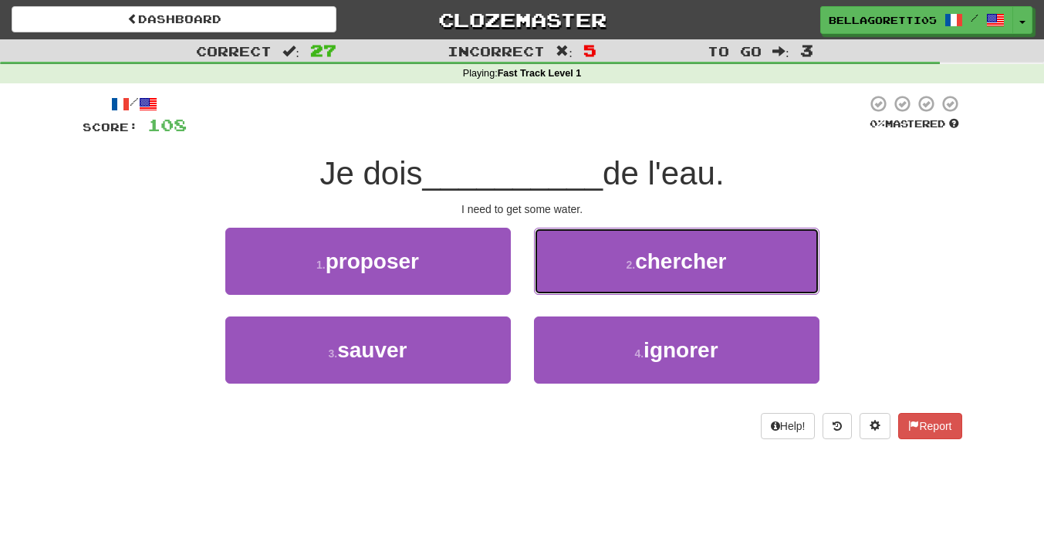
click at [582, 278] on button "2 . chercher" at bounding box center [676, 261] width 285 height 67
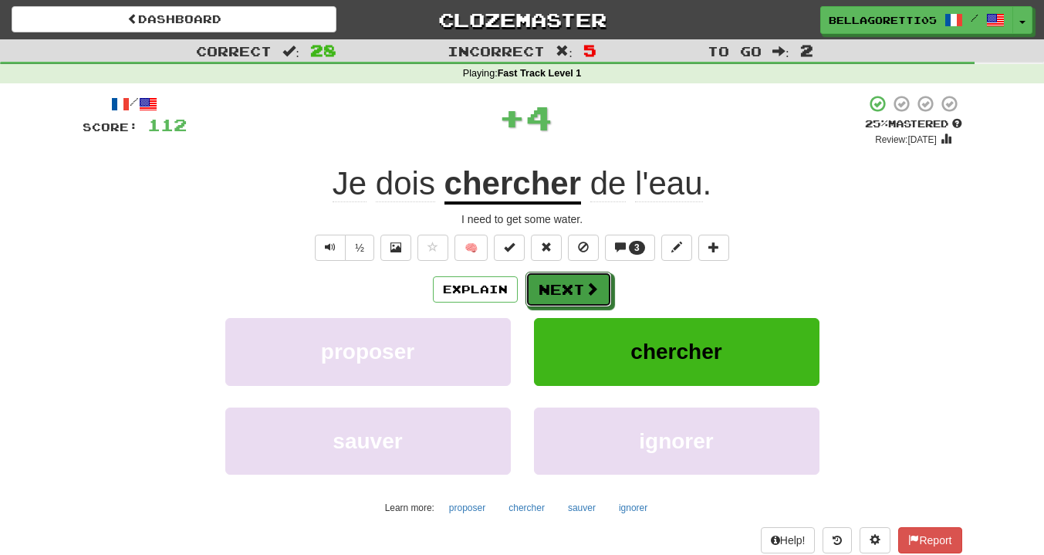
click at [558, 295] on button "Next" at bounding box center [568, 289] width 86 height 35
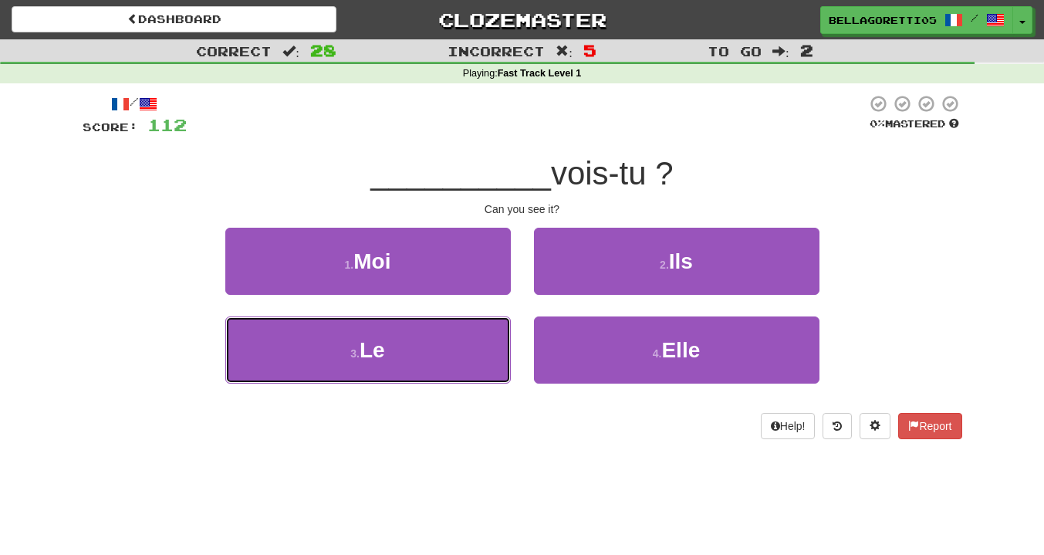
click at [391, 356] on button "3 . Le" at bounding box center [367, 349] width 285 height 67
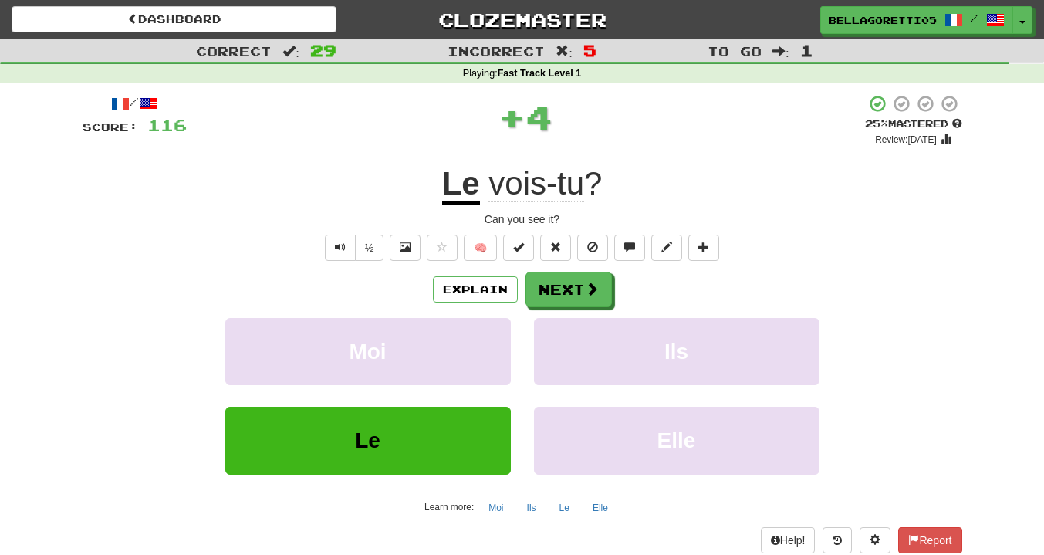
click at [558, 271] on div "/ Score: 116 + 4 25 % Mastered Review: 2025-08-20 Le vois-tu ? Can you see it? …" at bounding box center [522, 323] width 879 height 458
click at [563, 281] on button "Next" at bounding box center [568, 289] width 86 height 35
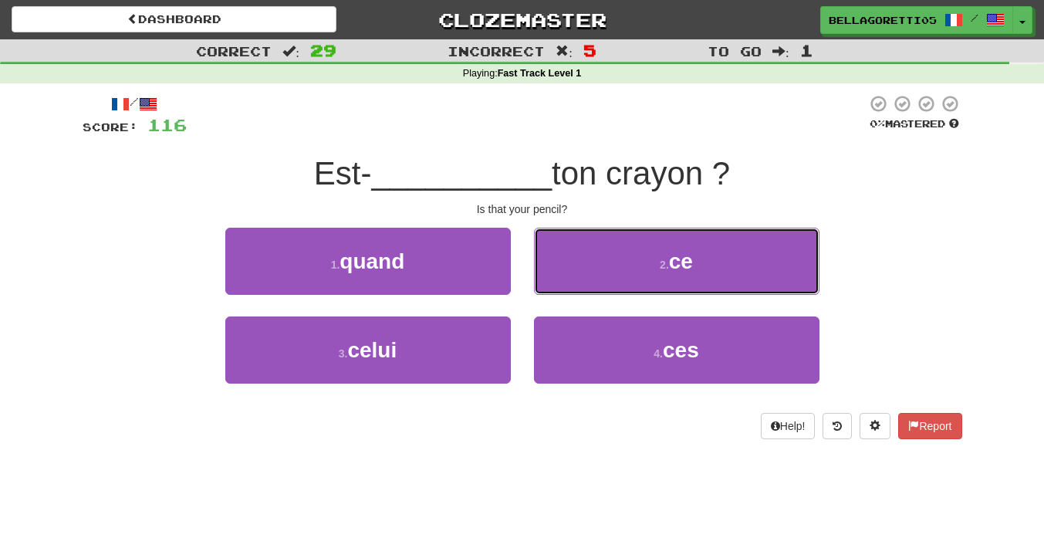
click at [627, 275] on button "2 . ce" at bounding box center [676, 261] width 285 height 67
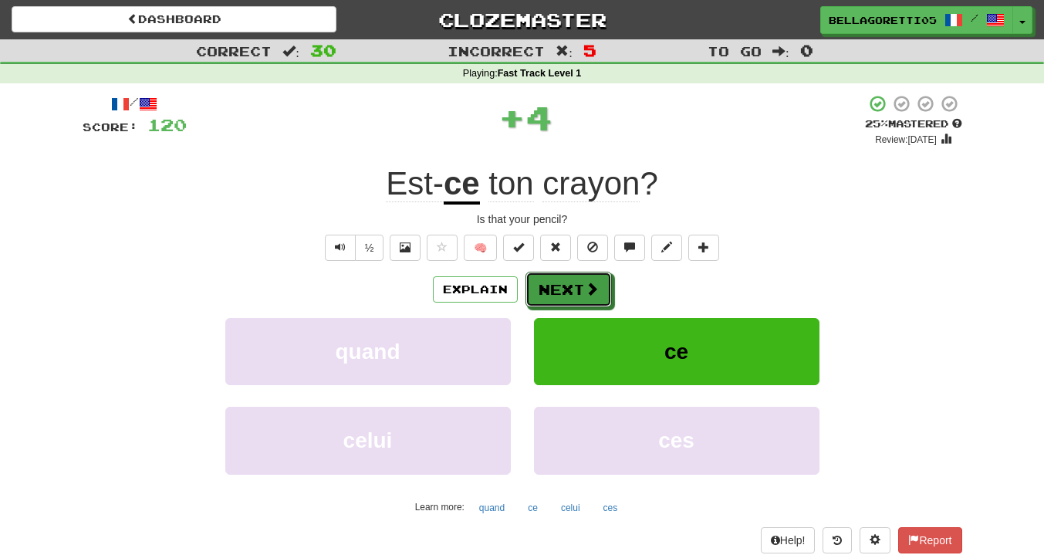
click at [585, 283] on span at bounding box center [592, 289] width 14 height 14
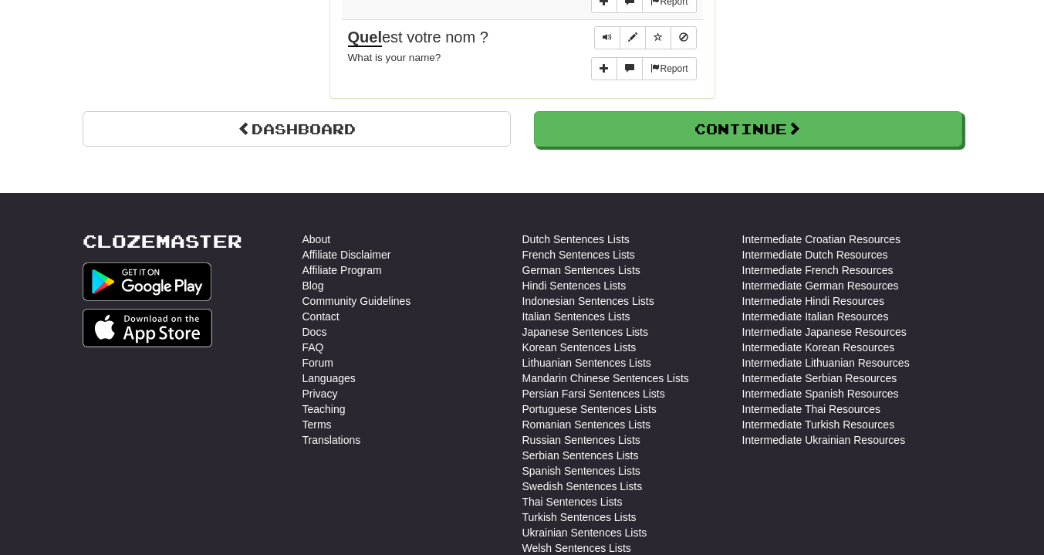
scroll to position [2854, 0]
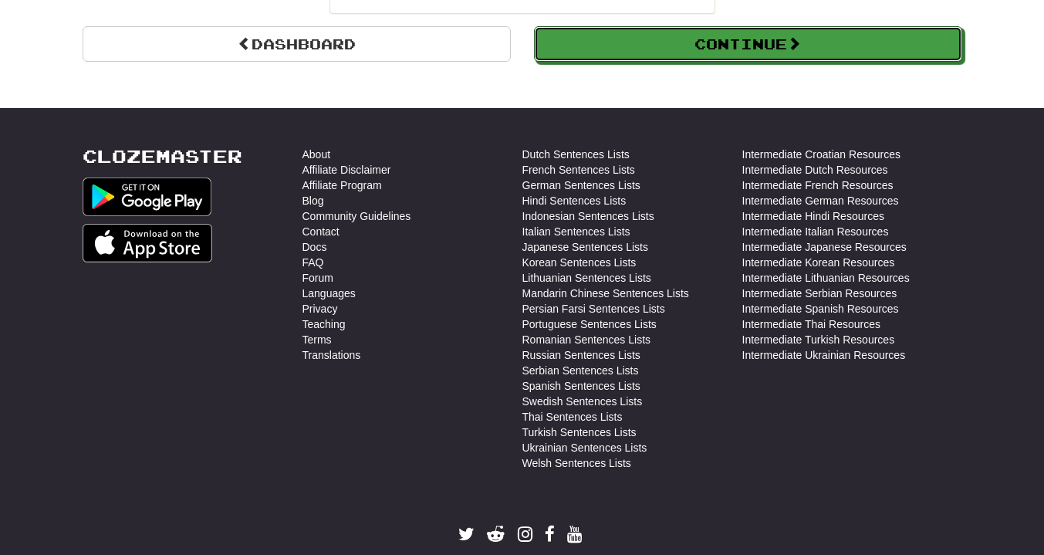
click at [583, 51] on button "Continue" at bounding box center [748, 43] width 428 height 35
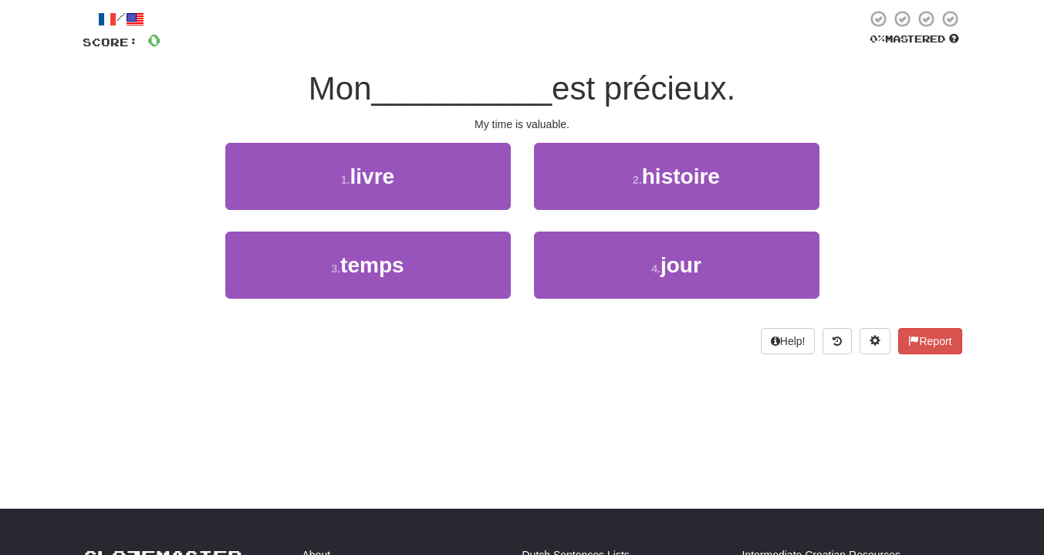
scroll to position [8, 0]
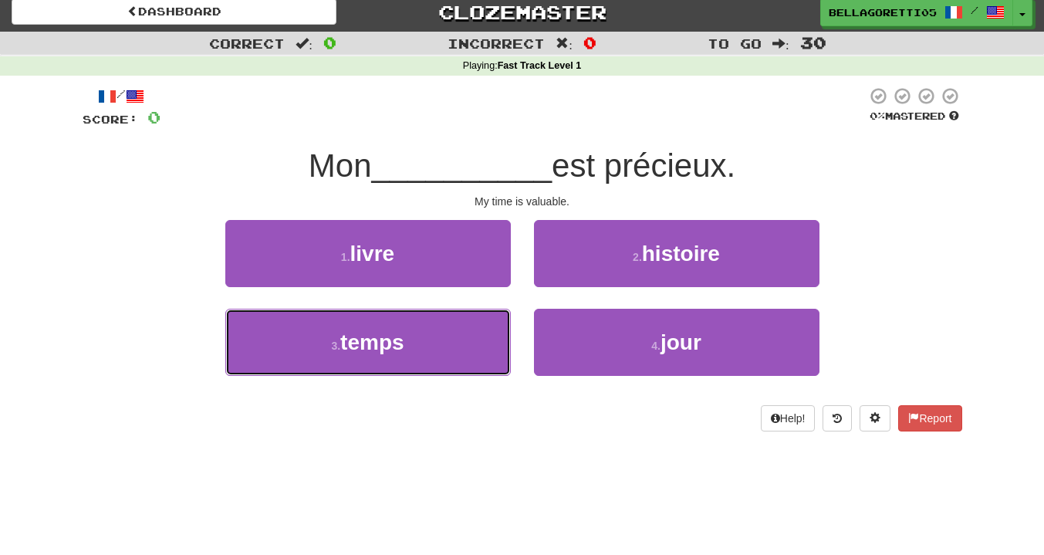
click at [458, 357] on button "3 . temps" at bounding box center [367, 342] width 285 height 67
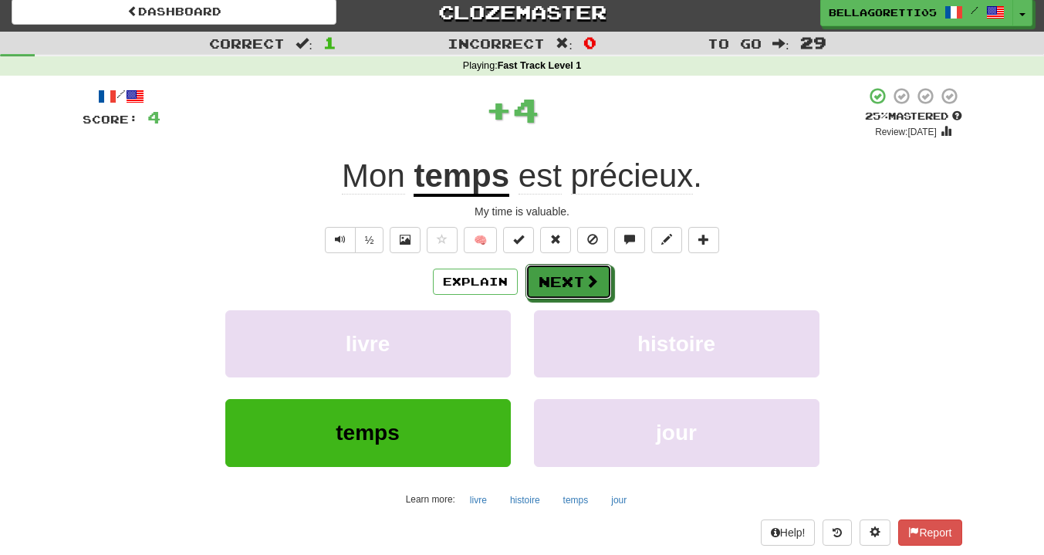
click at [591, 281] on span at bounding box center [592, 281] width 14 height 14
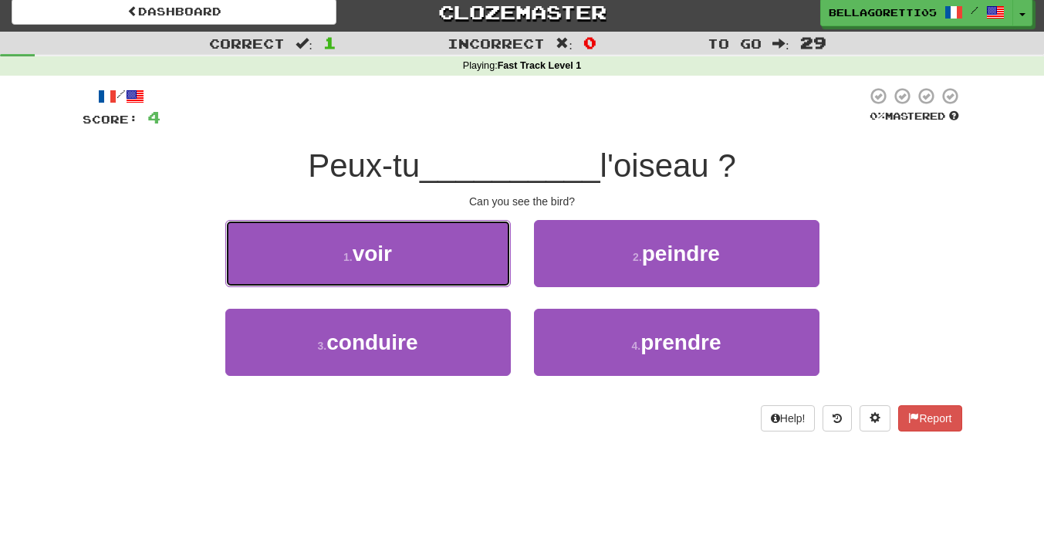
click at [485, 275] on button "1 . voir" at bounding box center [367, 253] width 285 height 67
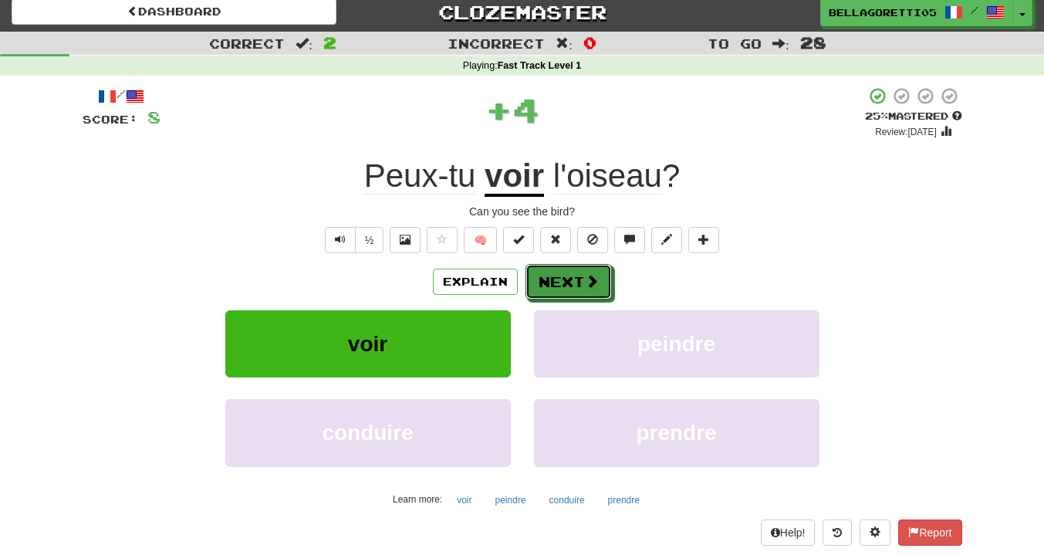
click at [558, 275] on button "Next" at bounding box center [568, 281] width 86 height 35
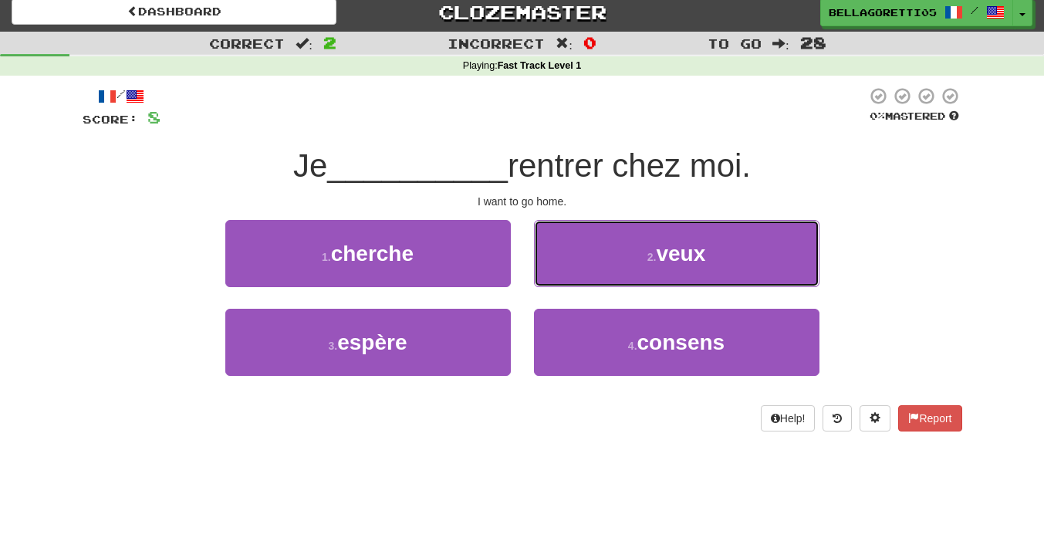
click at [633, 281] on button "2 . veux" at bounding box center [676, 253] width 285 height 67
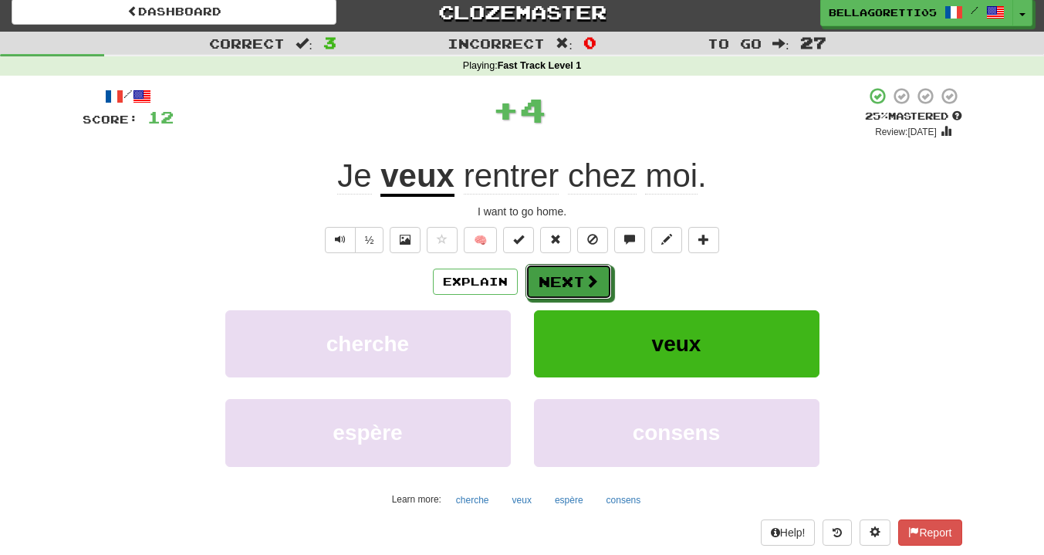
click at [580, 284] on button "Next" at bounding box center [568, 281] width 86 height 35
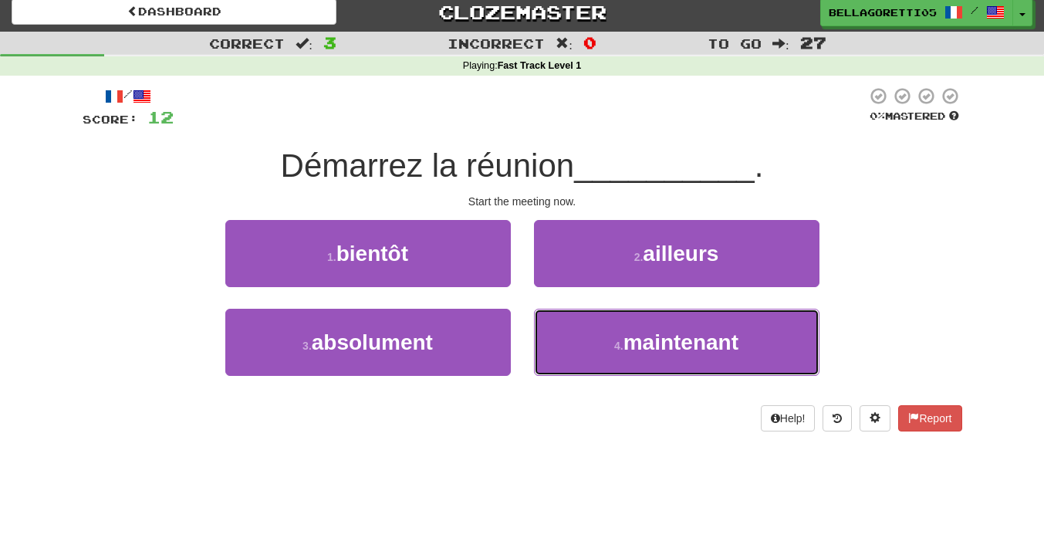
click at [565, 346] on button "4 . maintenant" at bounding box center [676, 342] width 285 height 67
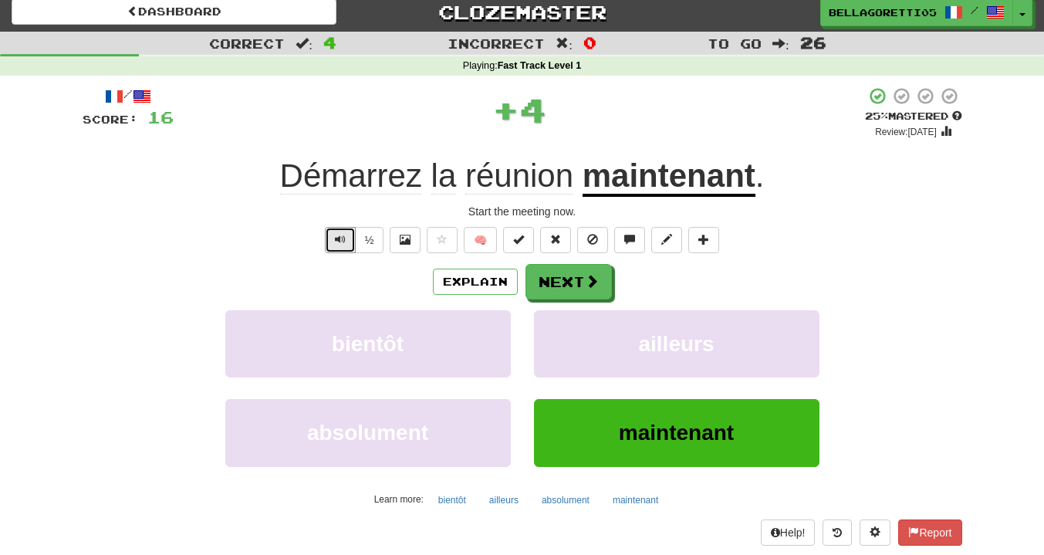
click at [335, 234] on span "Text-to-speech controls" at bounding box center [340, 239] width 11 height 11
click at [544, 279] on button "Next" at bounding box center [568, 281] width 86 height 35
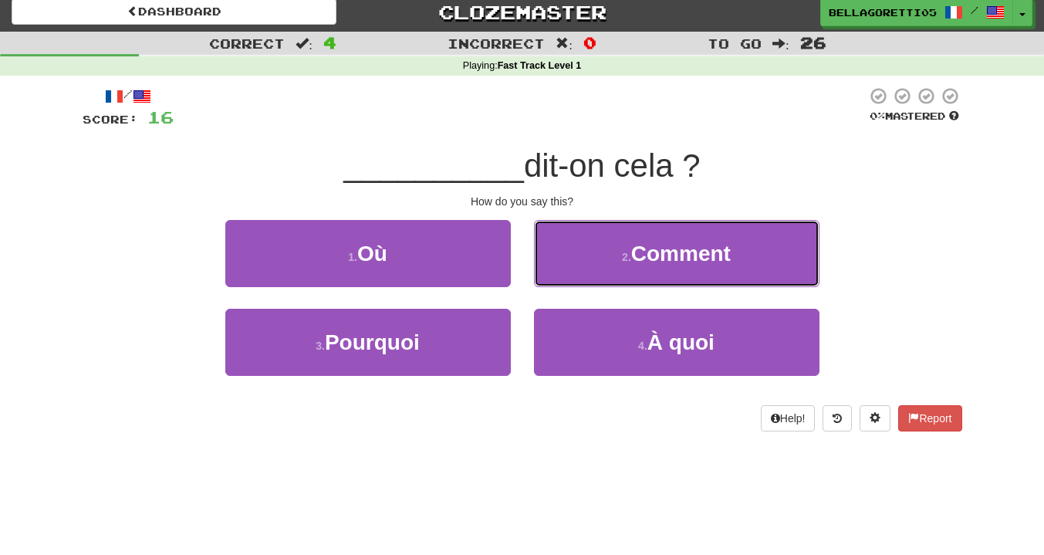
click at [584, 257] on button "2 . Comment" at bounding box center [676, 253] width 285 height 67
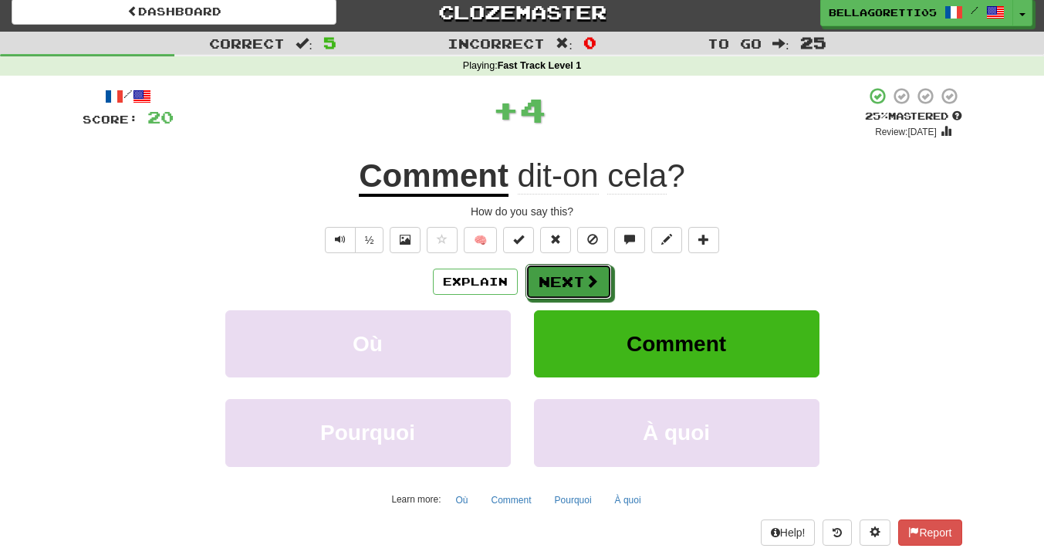
click at [583, 282] on button "Next" at bounding box center [568, 281] width 86 height 35
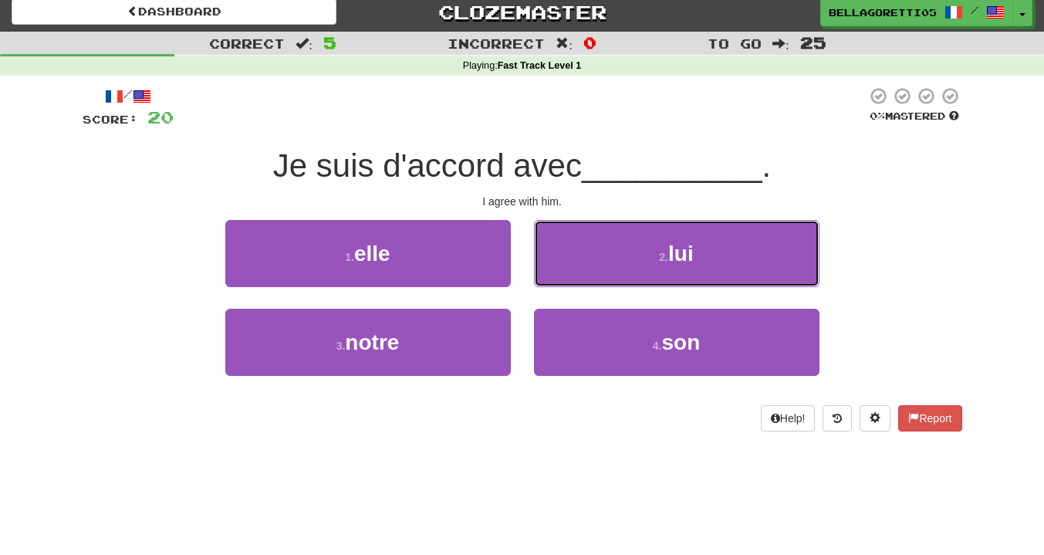
click at [605, 262] on button "2 . lui" at bounding box center [676, 253] width 285 height 67
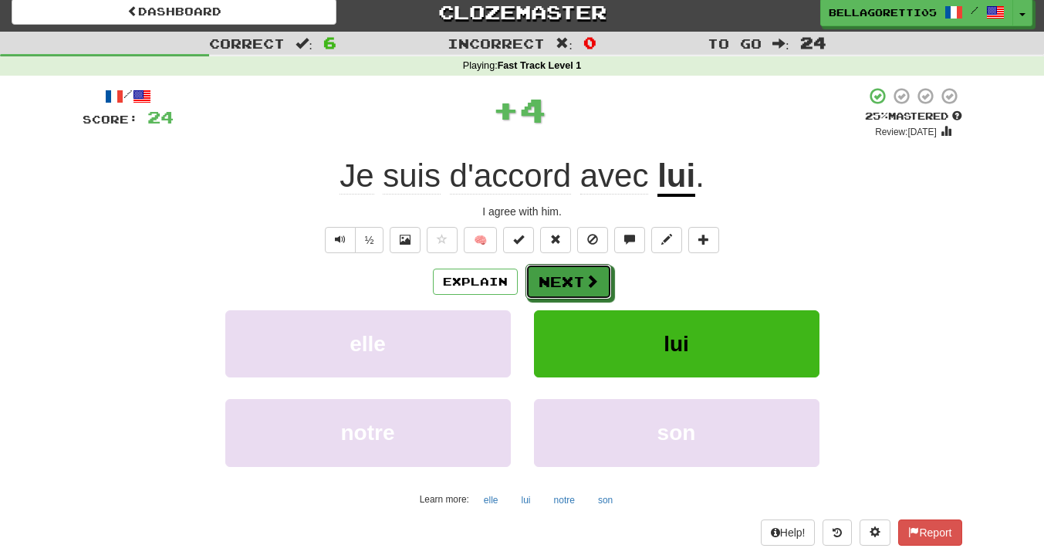
click at [551, 288] on button "Next" at bounding box center [568, 281] width 86 height 35
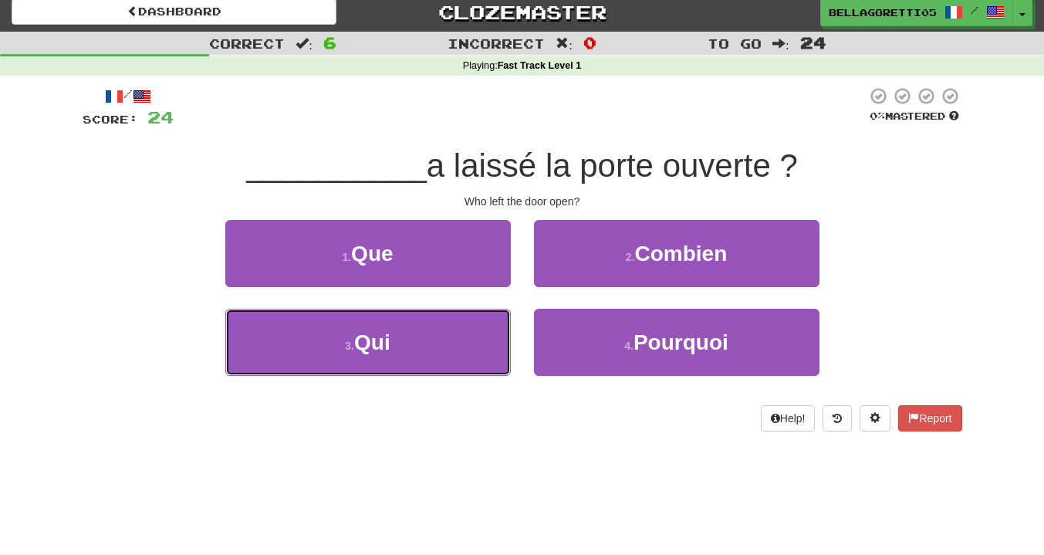
click at [370, 329] on button "3 . Qui" at bounding box center [367, 342] width 285 height 67
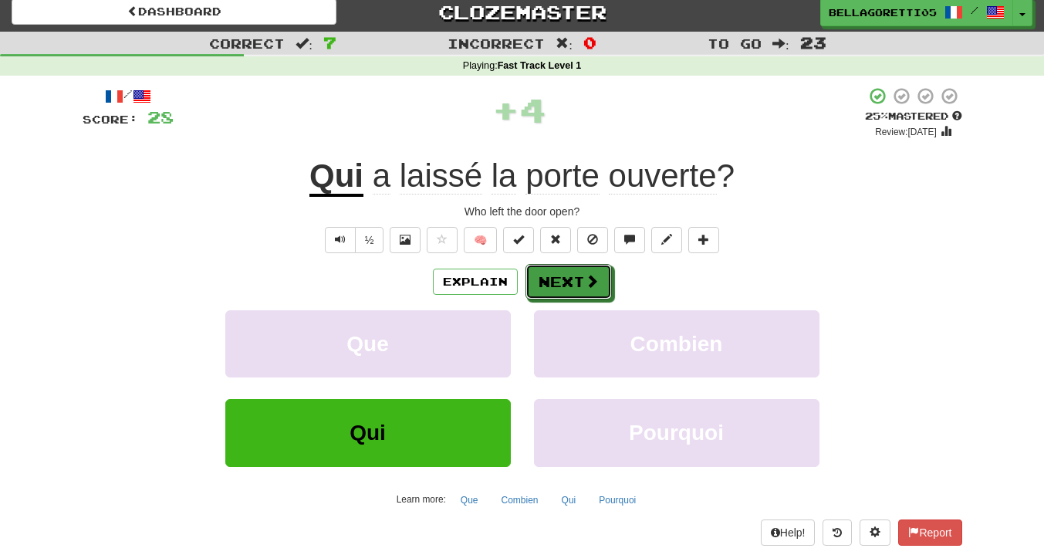
click at [557, 278] on button "Next" at bounding box center [568, 281] width 86 height 35
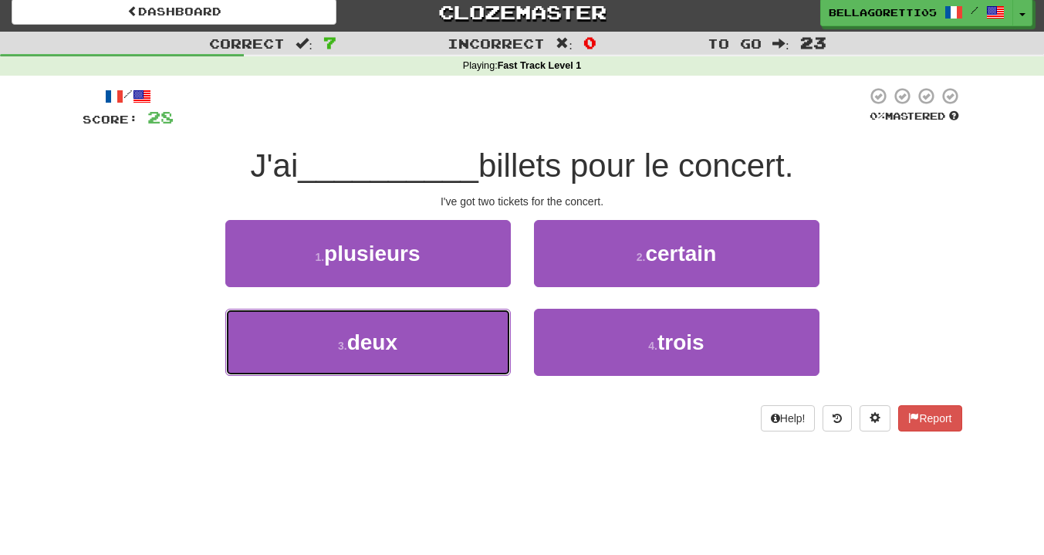
click at [468, 357] on button "3 . deux" at bounding box center [367, 342] width 285 height 67
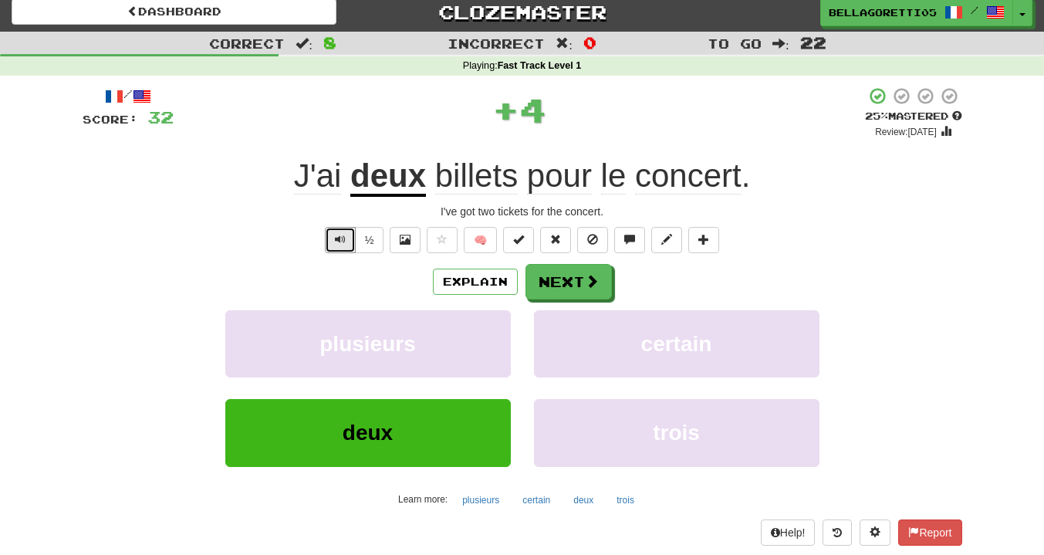
click at [329, 242] on button "Text-to-speech controls" at bounding box center [340, 240] width 31 height 26
click at [582, 285] on button "Next" at bounding box center [568, 281] width 86 height 35
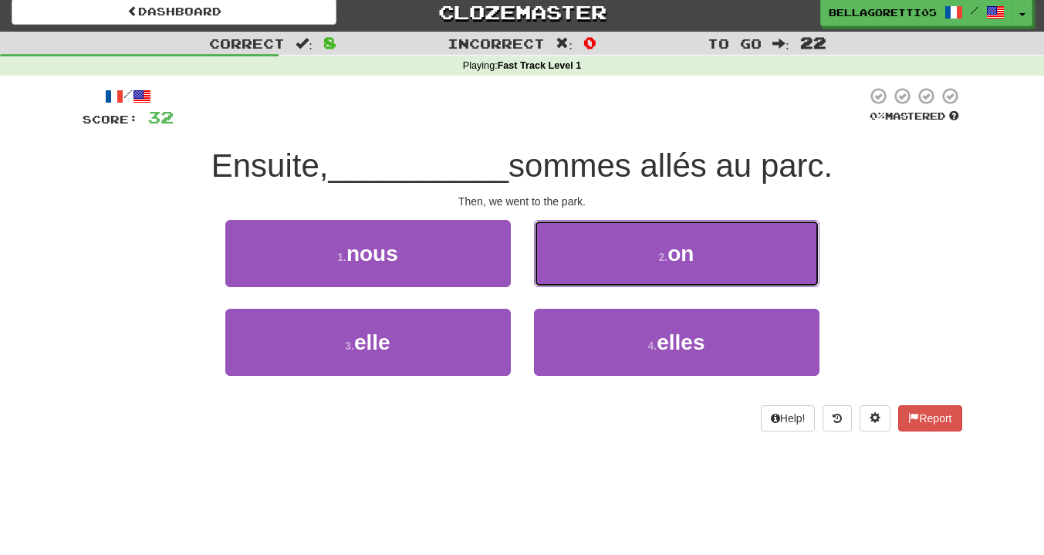
click at [547, 265] on button "2 . on" at bounding box center [676, 253] width 285 height 67
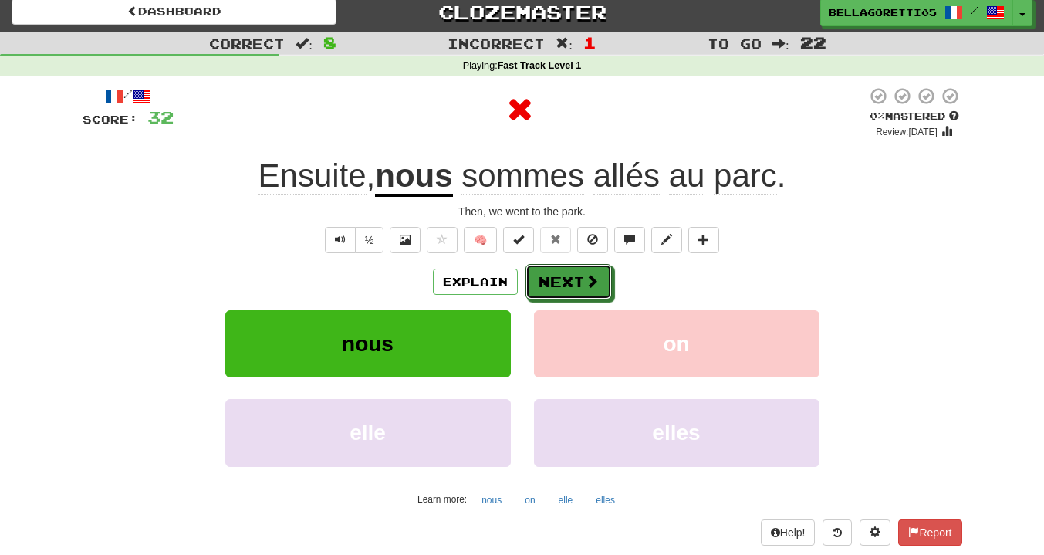
click at [566, 288] on button "Next" at bounding box center [568, 281] width 86 height 35
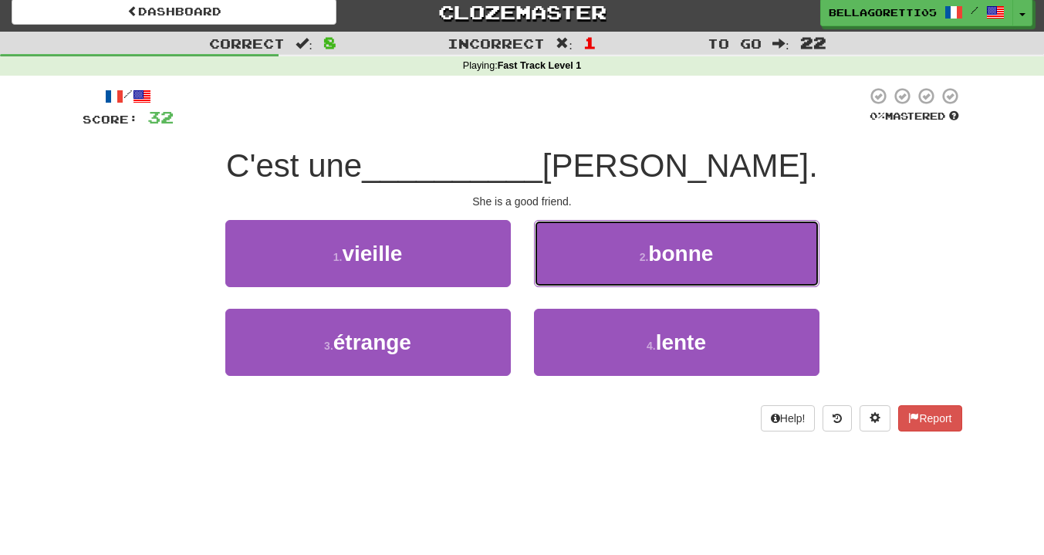
click at [597, 256] on button "2 . bonne" at bounding box center [676, 253] width 285 height 67
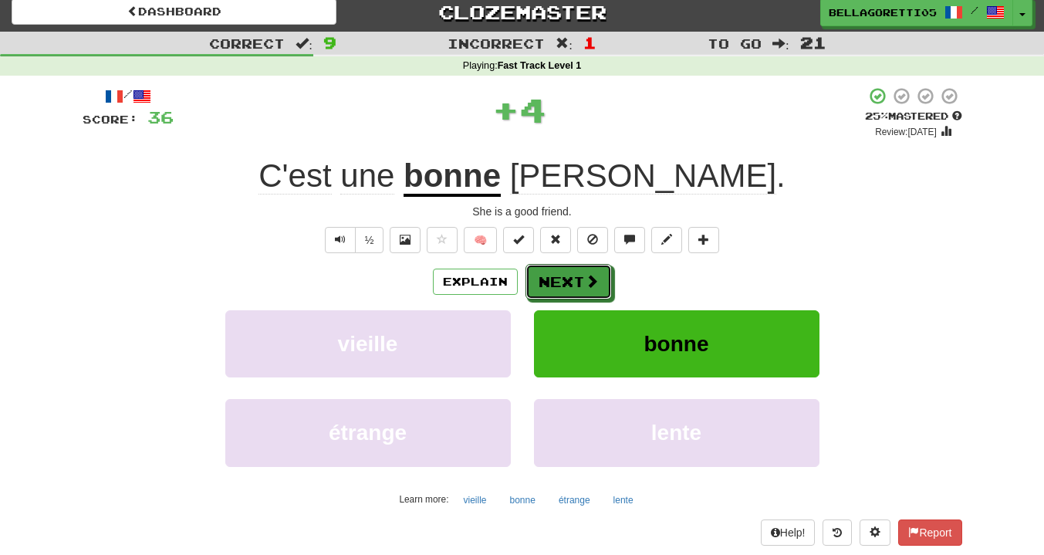
click at [602, 290] on button "Next" at bounding box center [568, 281] width 86 height 35
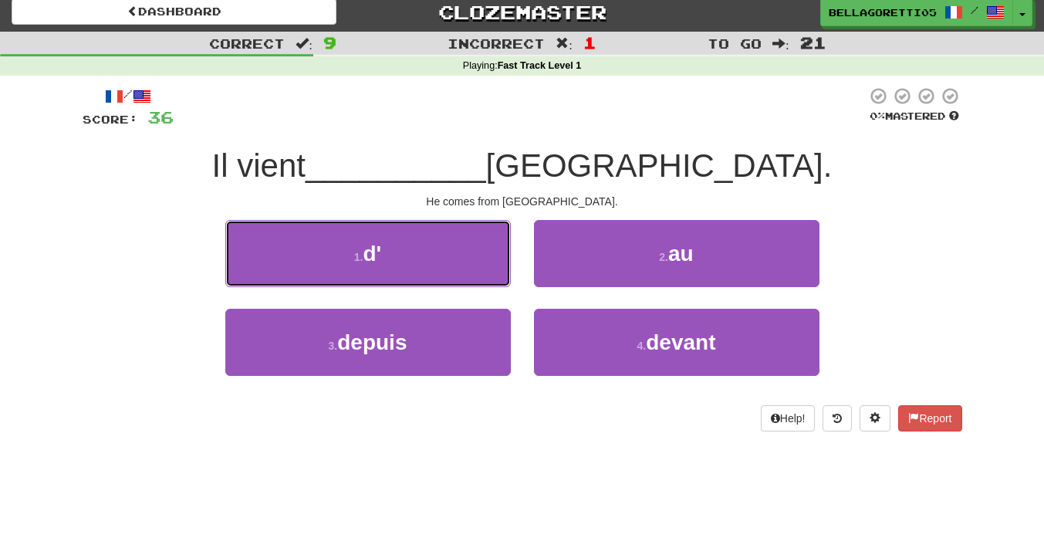
click at [479, 275] on button "1 . d'" at bounding box center [367, 253] width 285 height 67
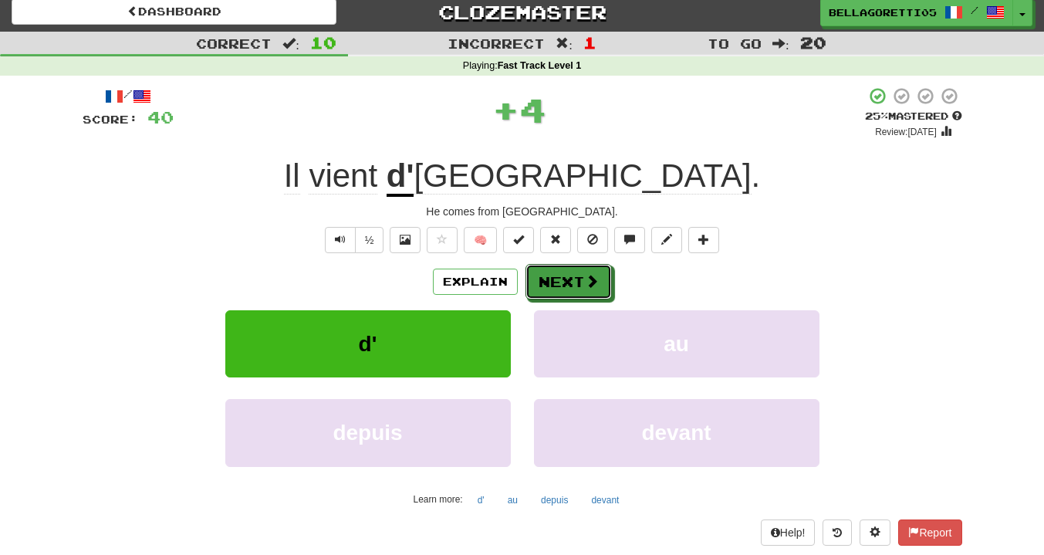
click at [562, 289] on button "Next" at bounding box center [568, 281] width 86 height 35
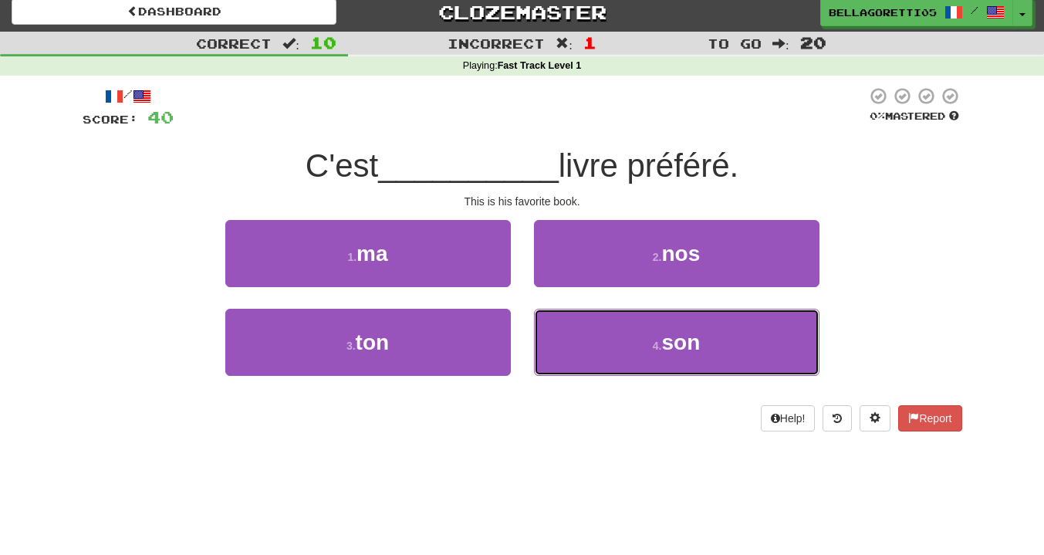
click at [604, 337] on button "4 . son" at bounding box center [676, 342] width 285 height 67
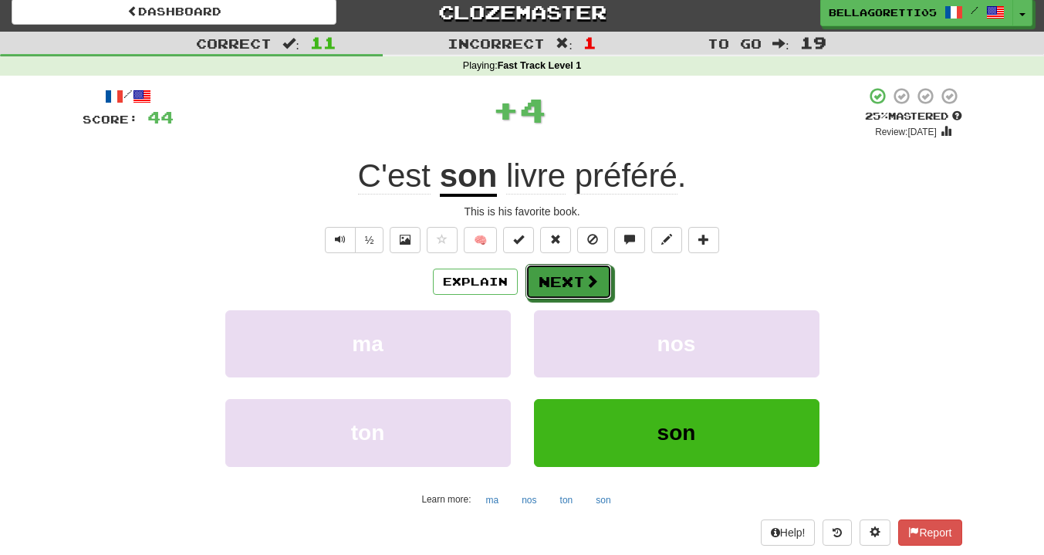
click at [570, 285] on button "Next" at bounding box center [568, 281] width 86 height 35
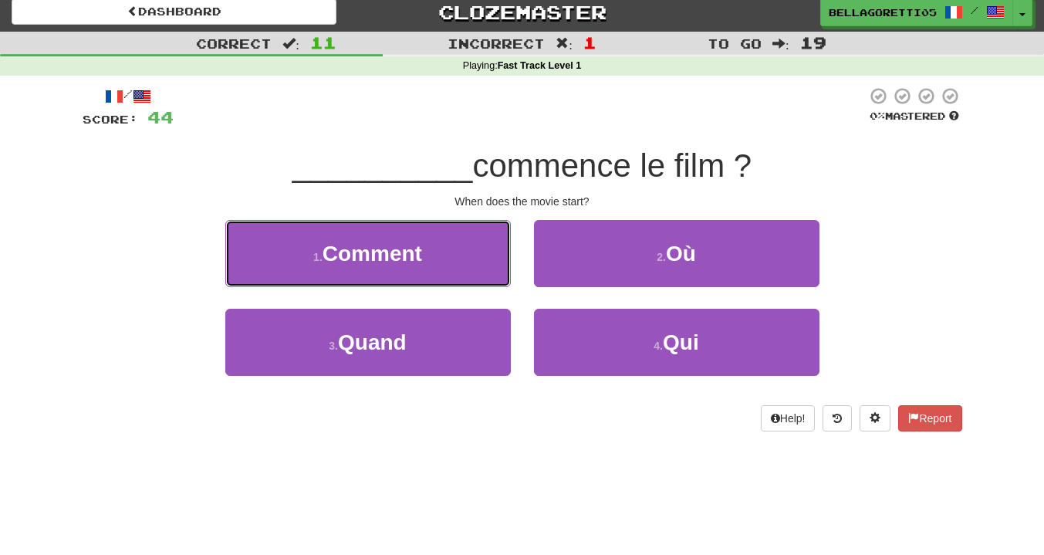
click at [450, 268] on button "1 . Comment" at bounding box center [367, 253] width 285 height 67
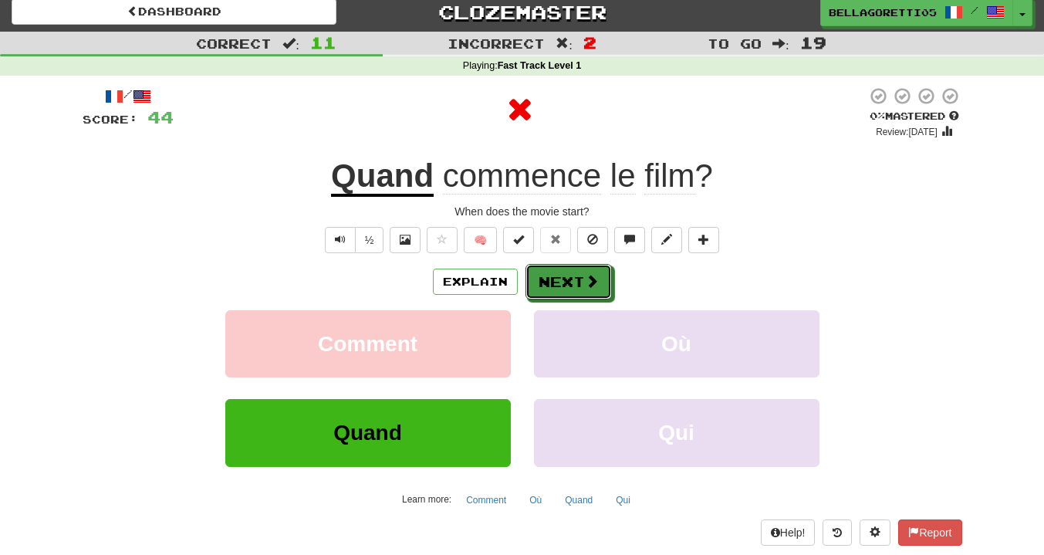
click at [554, 286] on button "Next" at bounding box center [568, 281] width 86 height 35
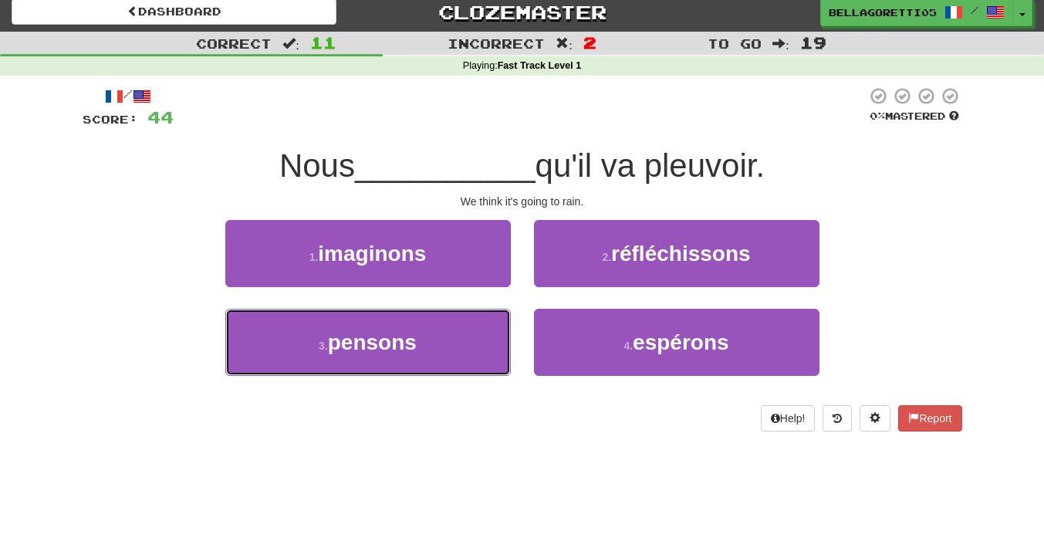
click at [463, 336] on button "3 . pensons" at bounding box center [367, 342] width 285 height 67
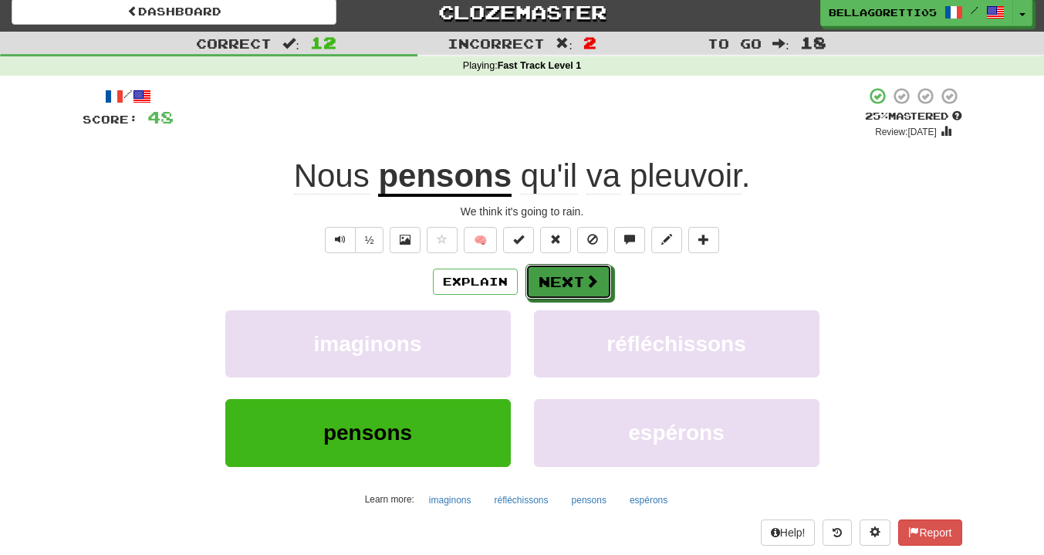
click at [562, 281] on button "Next" at bounding box center [568, 281] width 86 height 35
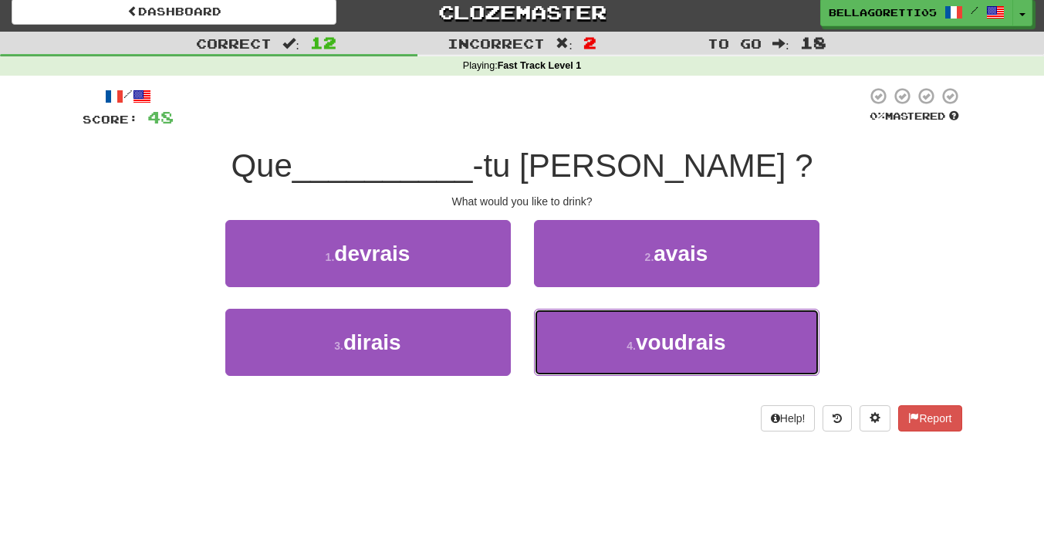
click at [544, 329] on button "4 . voudrais" at bounding box center [676, 342] width 285 height 67
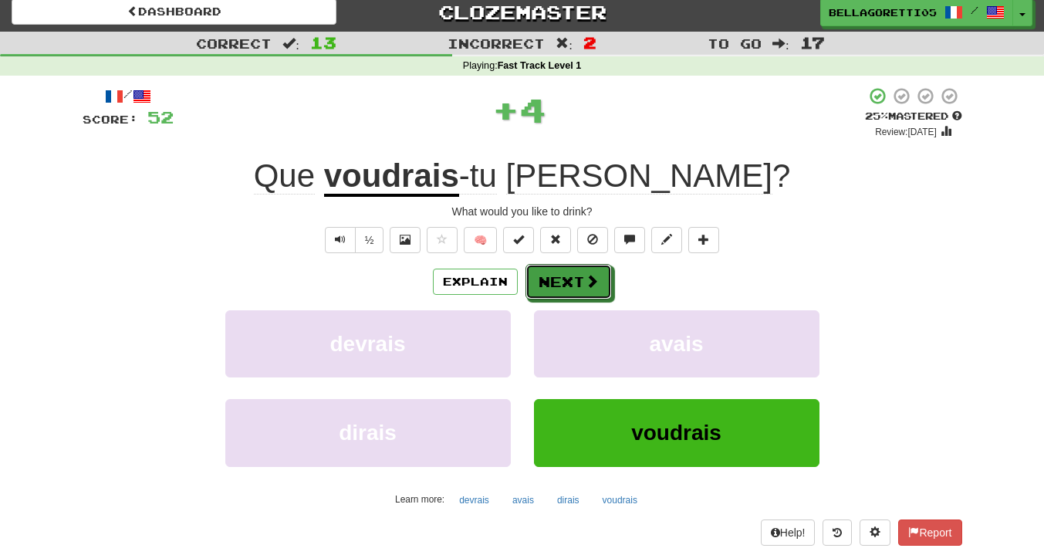
click at [549, 287] on button "Next" at bounding box center [568, 281] width 86 height 35
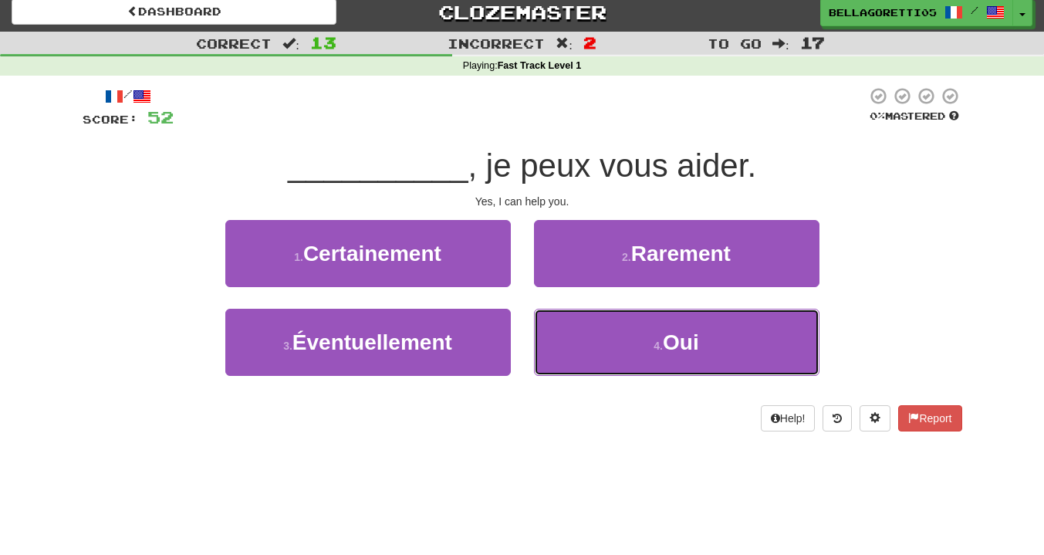
click at [563, 321] on button "4 . Oui" at bounding box center [676, 342] width 285 height 67
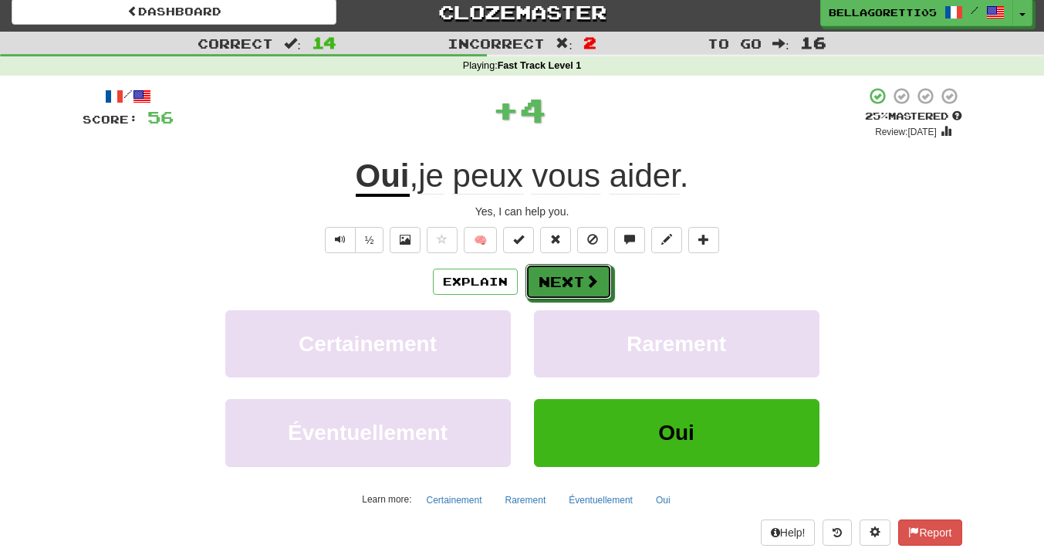
click at [573, 285] on button "Next" at bounding box center [568, 281] width 86 height 35
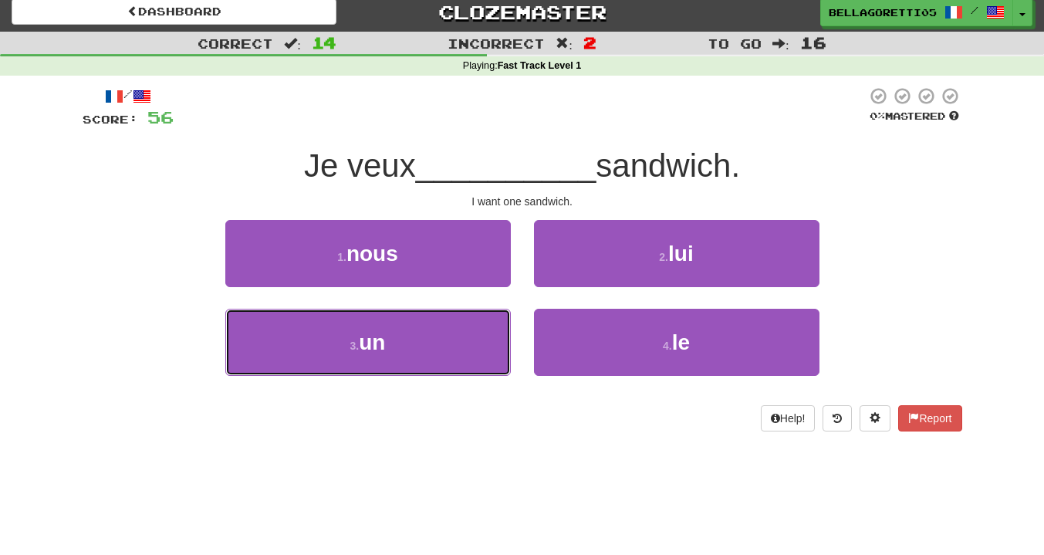
drag, startPoint x: 433, startPoint y: 337, endPoint x: 434, endPoint y: 329, distance: 7.8
click at [431, 336] on button "3 . un" at bounding box center [367, 342] width 285 height 67
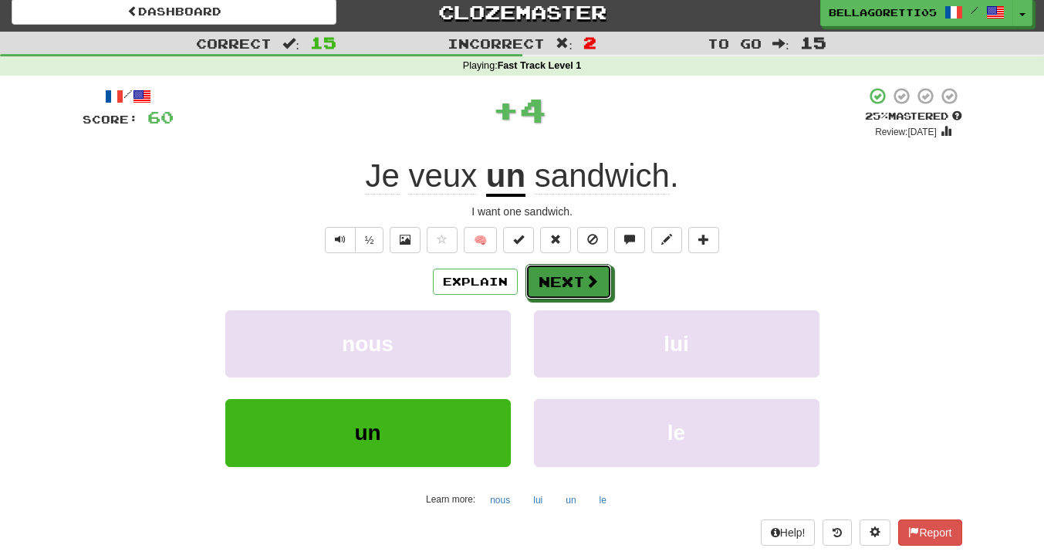
click at [544, 293] on button "Next" at bounding box center [568, 281] width 86 height 35
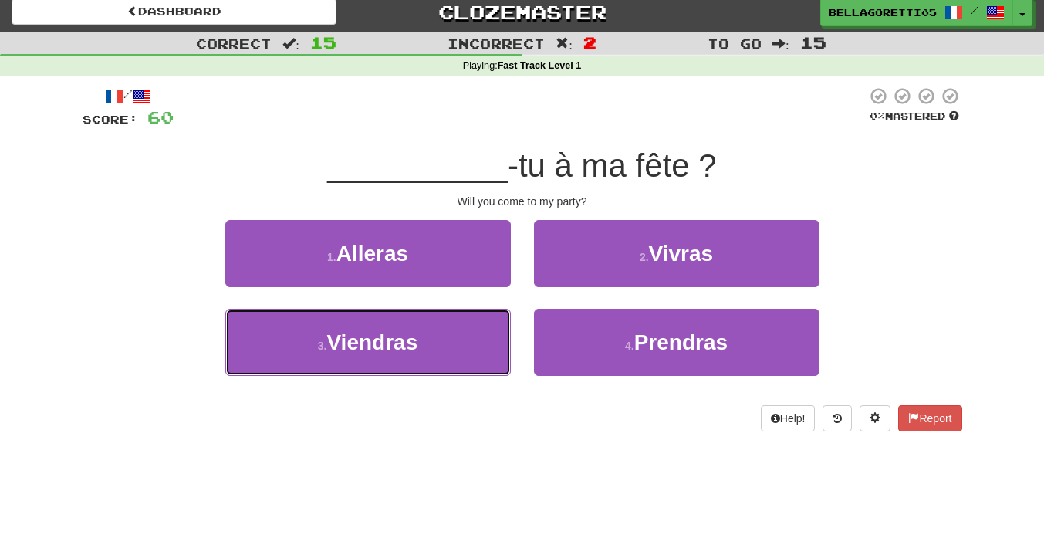
click at [462, 347] on button "3 . Viendras" at bounding box center [367, 342] width 285 height 67
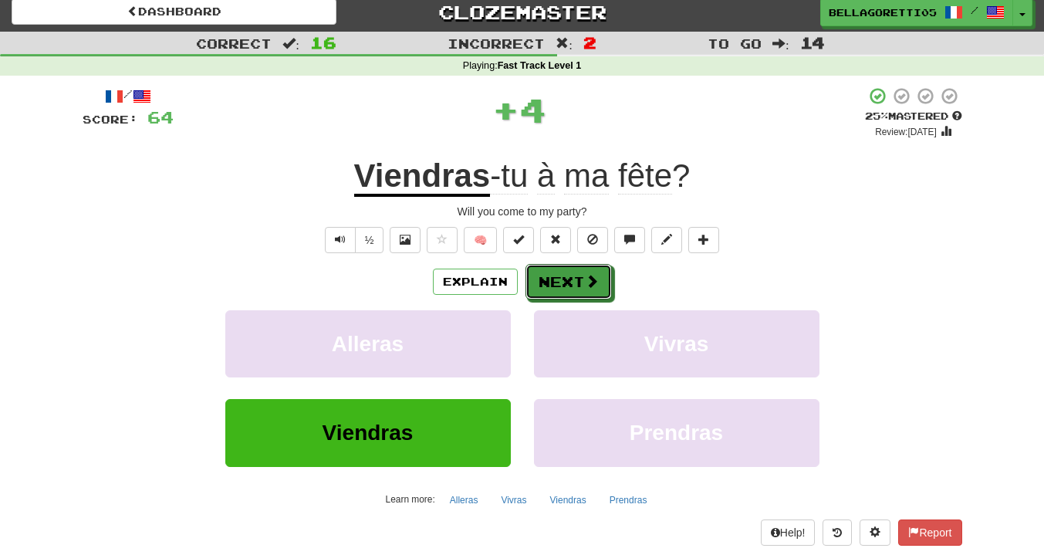
click at [553, 282] on button "Next" at bounding box center [568, 281] width 86 height 35
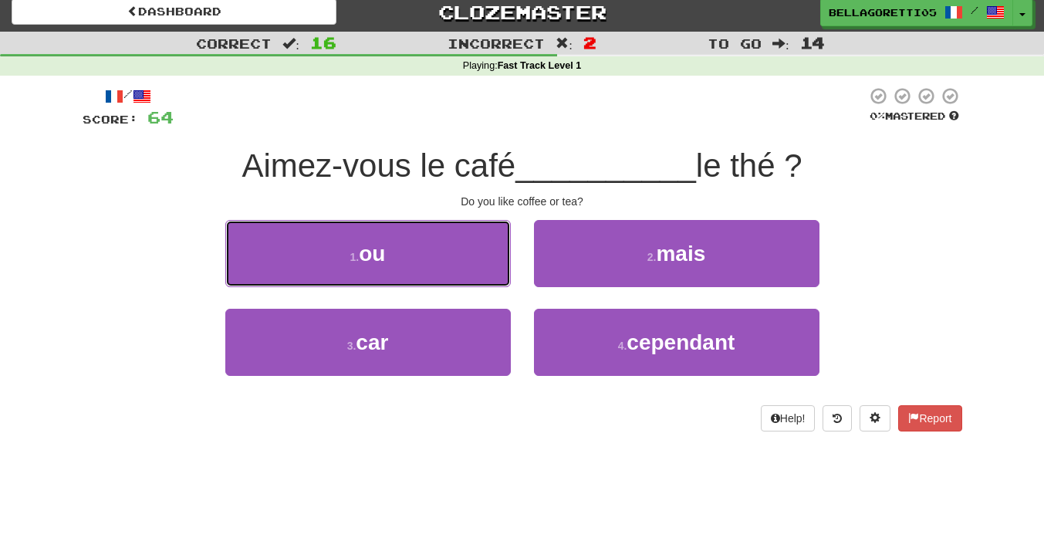
click at [489, 274] on button "1 . ou" at bounding box center [367, 253] width 285 height 67
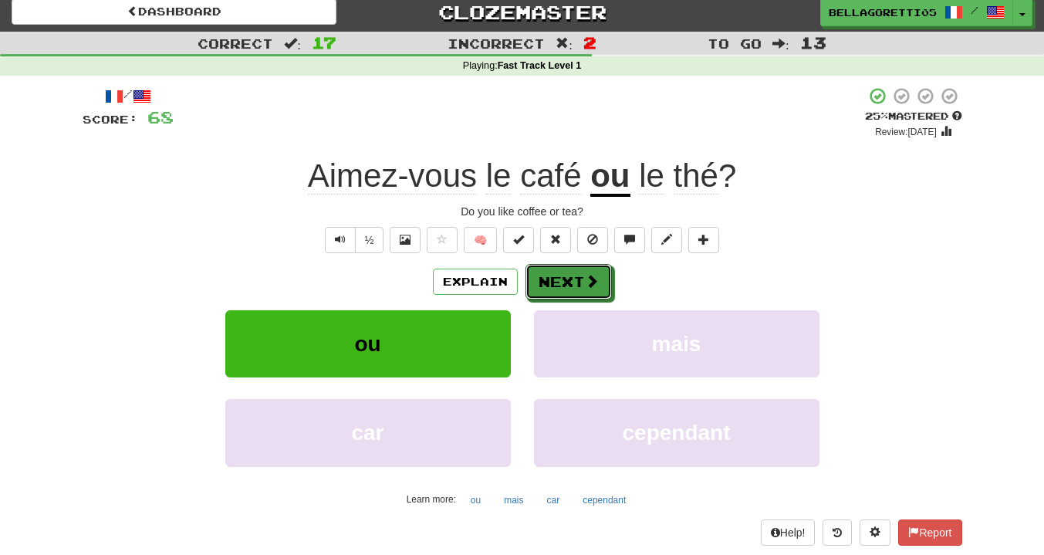
click at [587, 278] on span at bounding box center [592, 281] width 14 height 14
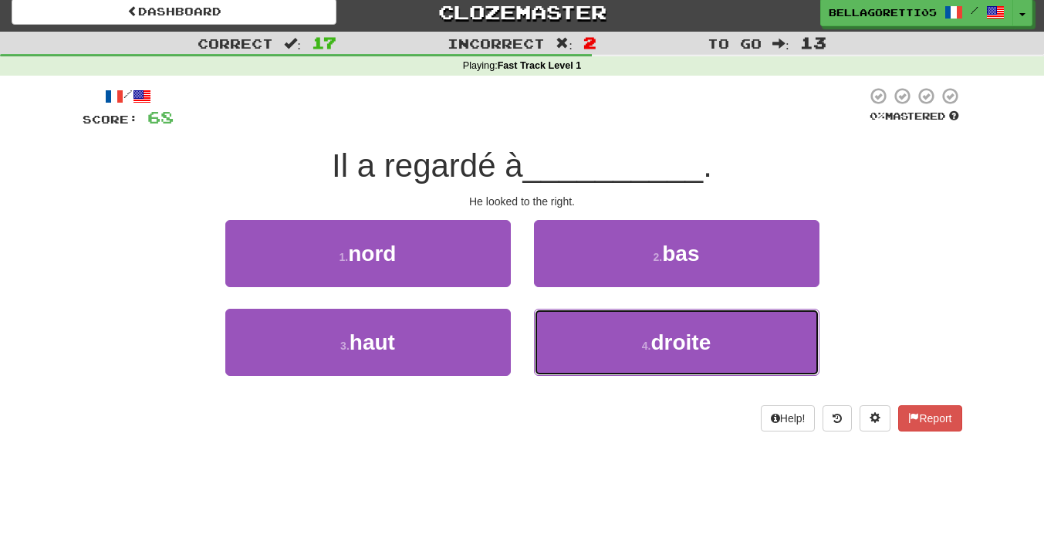
click at [649, 316] on button "4 . droite" at bounding box center [676, 342] width 285 height 67
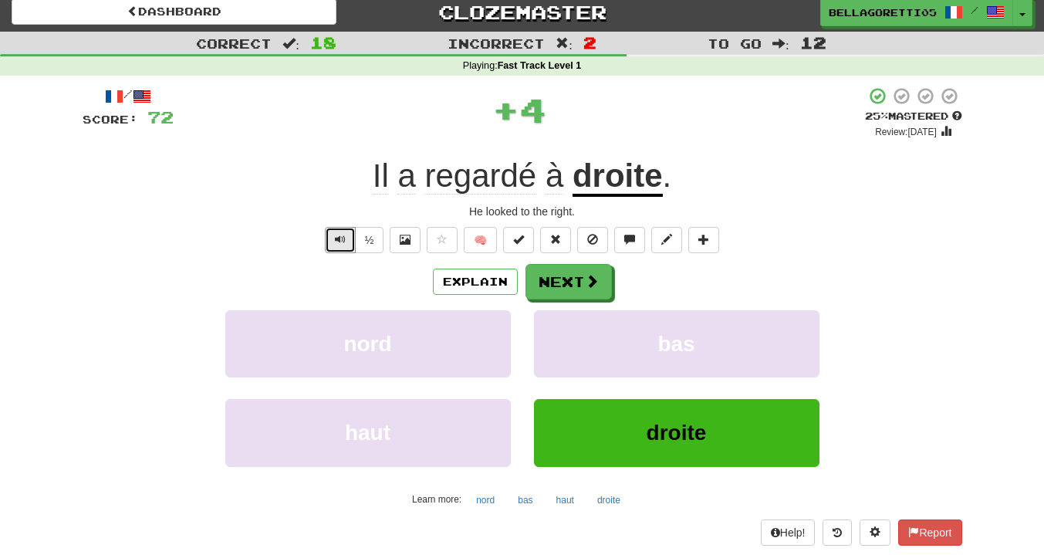
click at [337, 246] on button "Text-to-speech controls" at bounding box center [340, 240] width 31 height 26
click at [326, 244] on button "Text-to-speech controls" at bounding box center [340, 240] width 31 height 26
click at [337, 237] on span "Text-to-speech controls" at bounding box center [340, 239] width 11 height 11
click at [561, 279] on button "Next" at bounding box center [568, 281] width 86 height 35
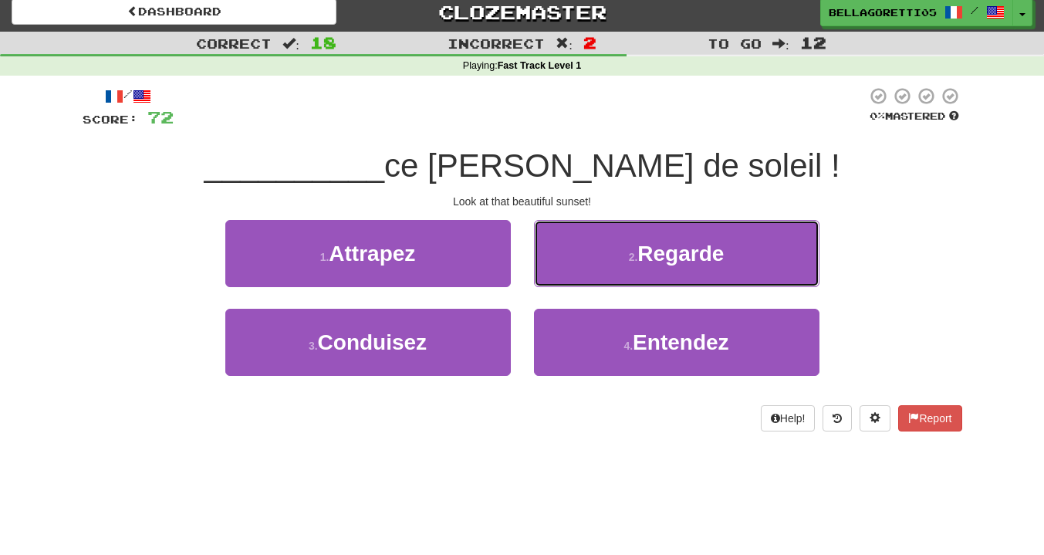
click at [560, 282] on button "2 . Regarde" at bounding box center [676, 253] width 285 height 67
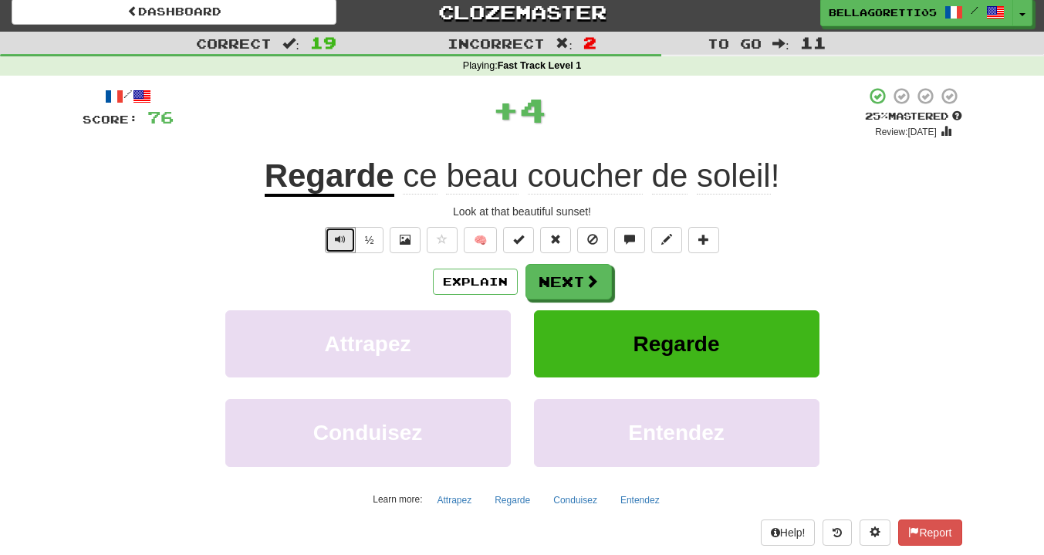
click at [334, 229] on button "Text-to-speech controls" at bounding box center [340, 240] width 31 height 26
click at [475, 284] on button "Explain" at bounding box center [475, 281] width 85 height 26
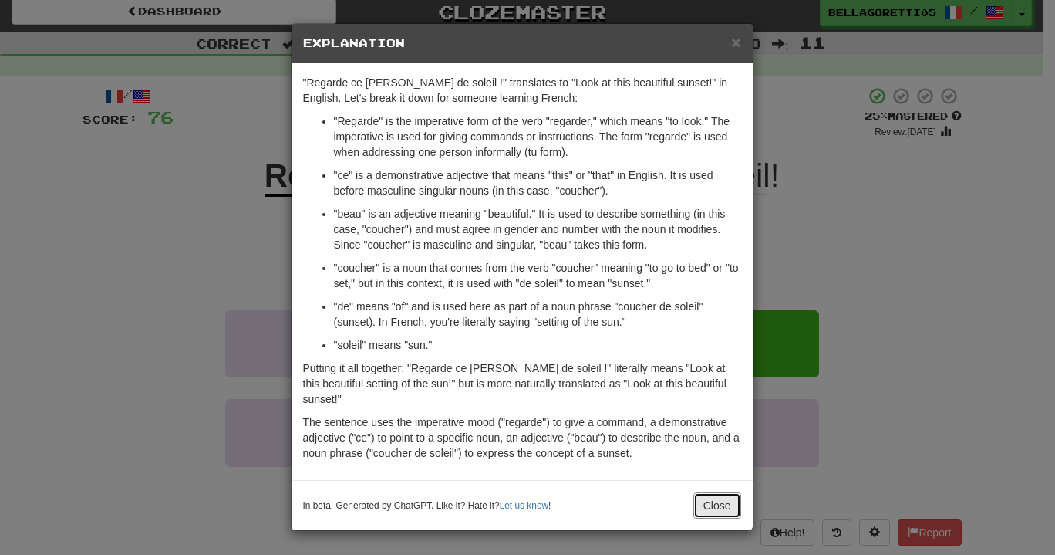
click at [723, 495] on button "Close" at bounding box center [717, 505] width 48 height 26
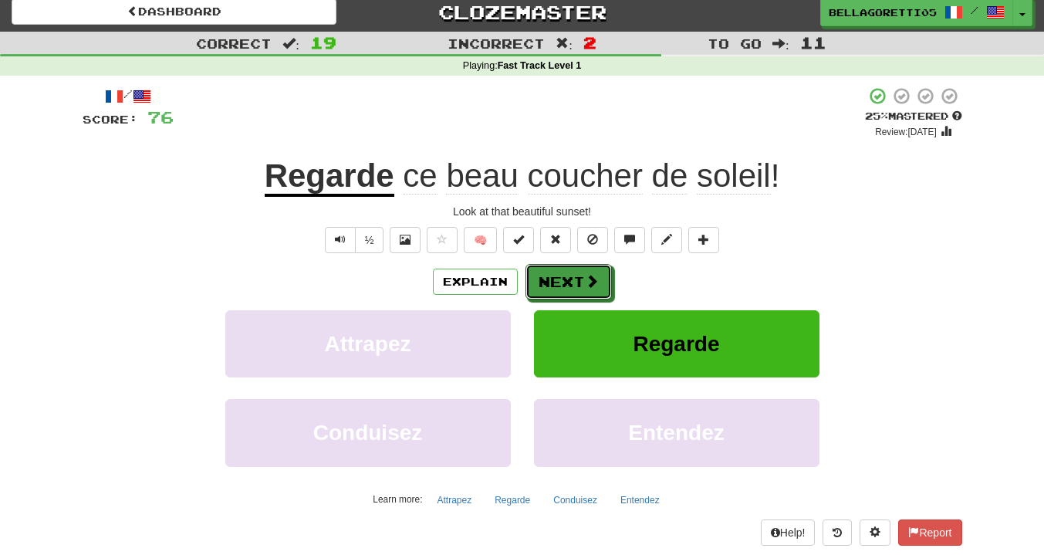
click at [554, 284] on button "Next" at bounding box center [568, 281] width 86 height 35
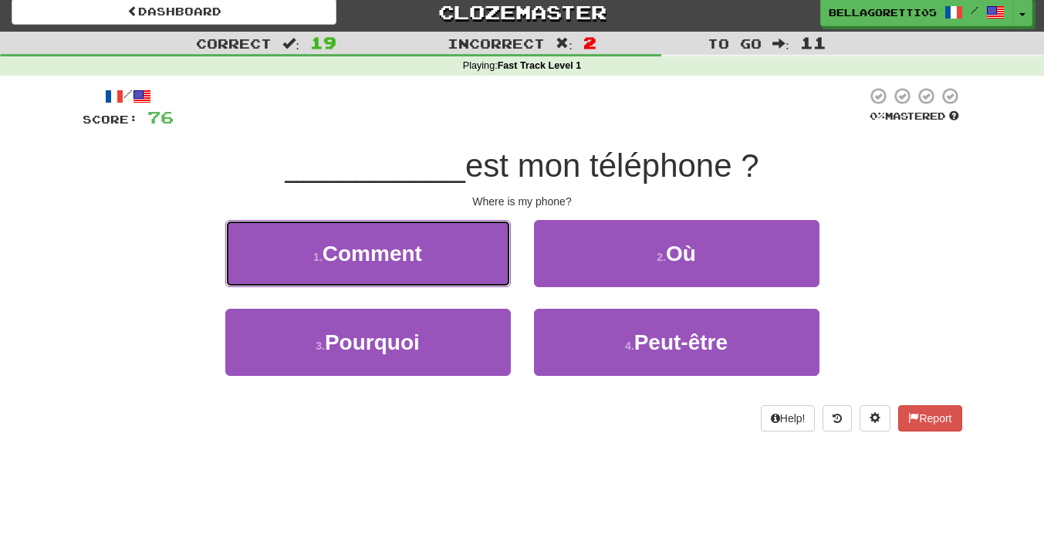
click at [460, 258] on button "1 . Comment" at bounding box center [367, 253] width 285 height 67
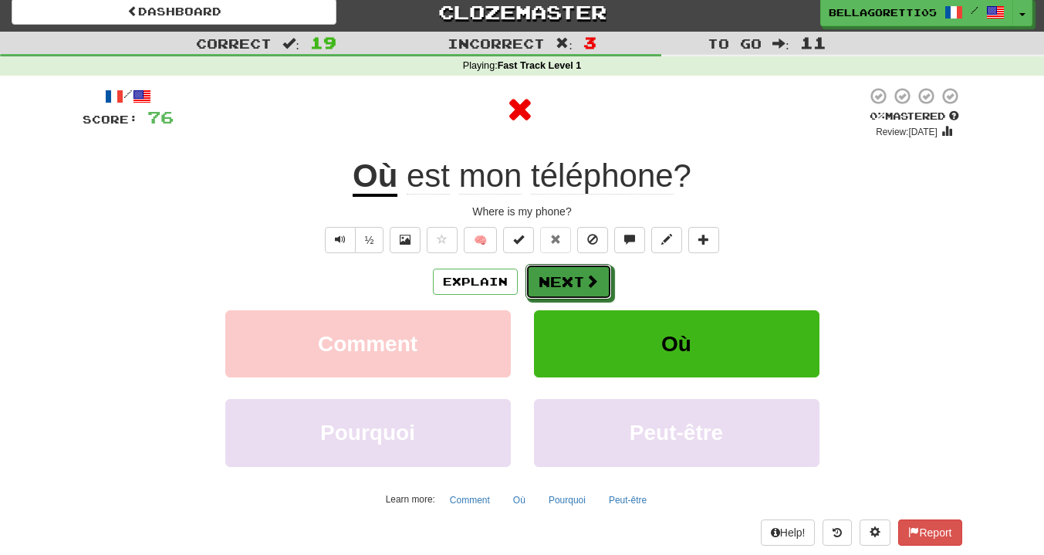
click at [579, 276] on button "Next" at bounding box center [568, 281] width 86 height 35
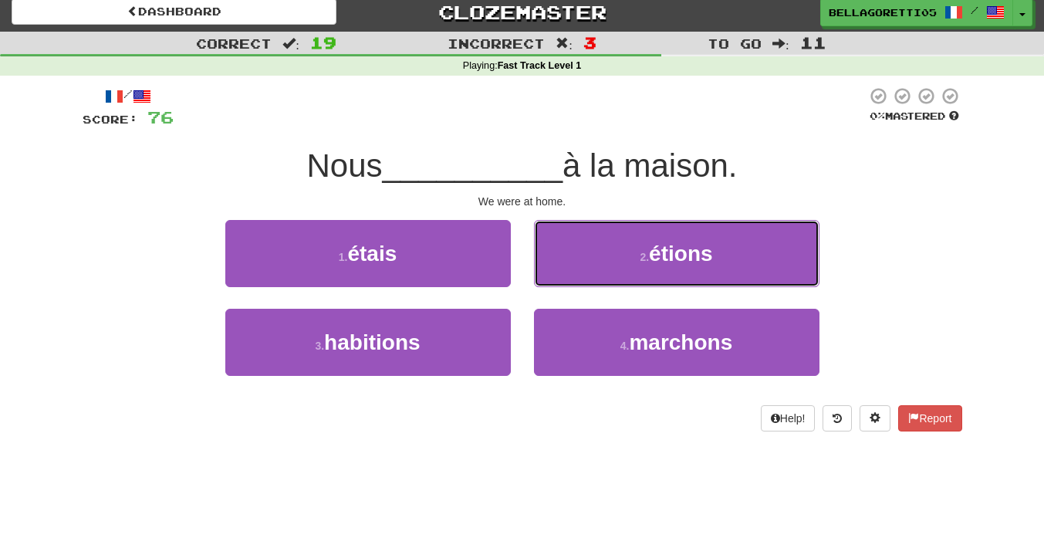
click at [598, 256] on button "2 . étions" at bounding box center [676, 253] width 285 height 67
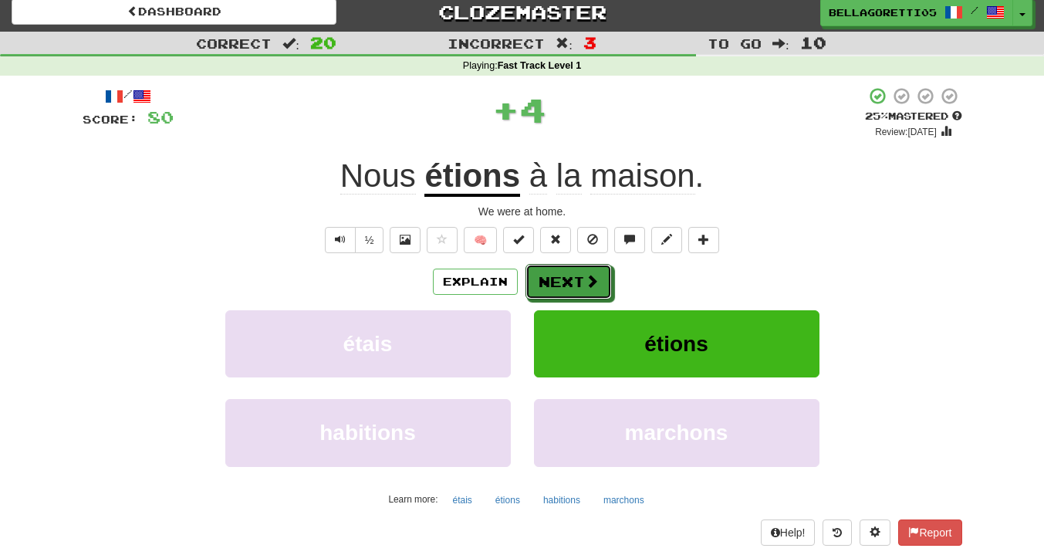
click at [543, 297] on button "Next" at bounding box center [568, 281] width 86 height 35
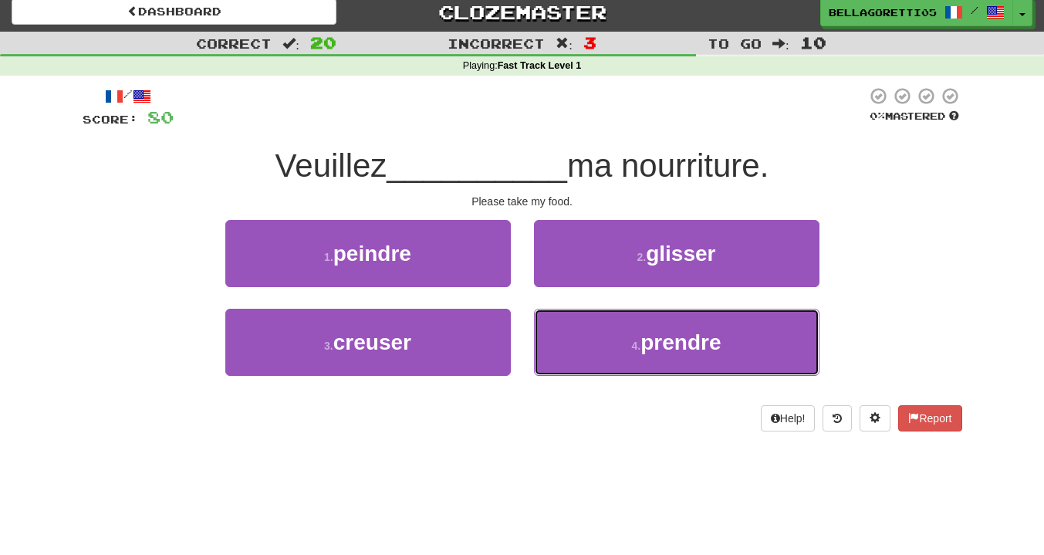
click at [695, 340] on span "prendre" at bounding box center [680, 342] width 80 height 24
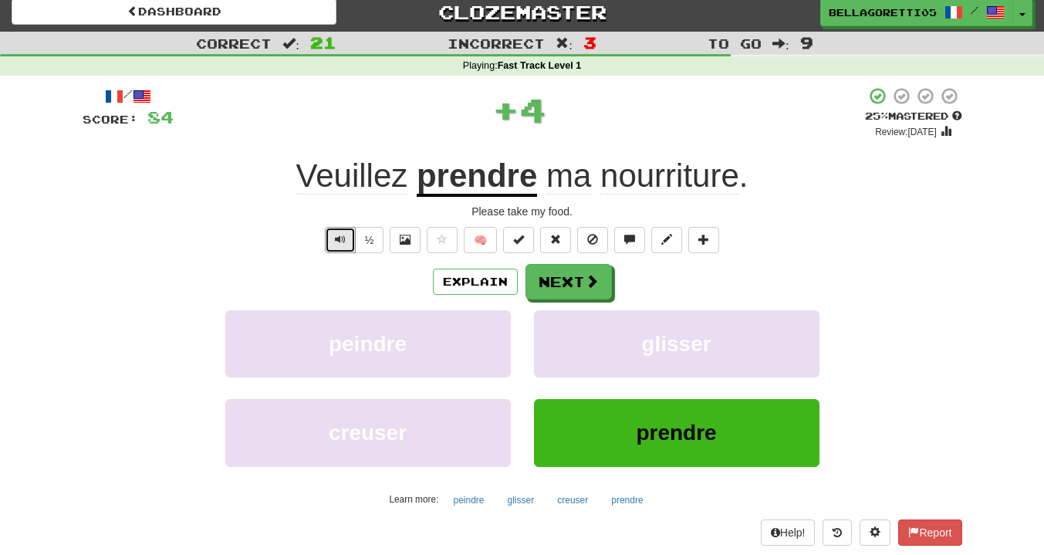
click at [342, 235] on span "Text-to-speech controls" at bounding box center [340, 239] width 11 height 11
click at [582, 278] on button "Next" at bounding box center [568, 281] width 86 height 35
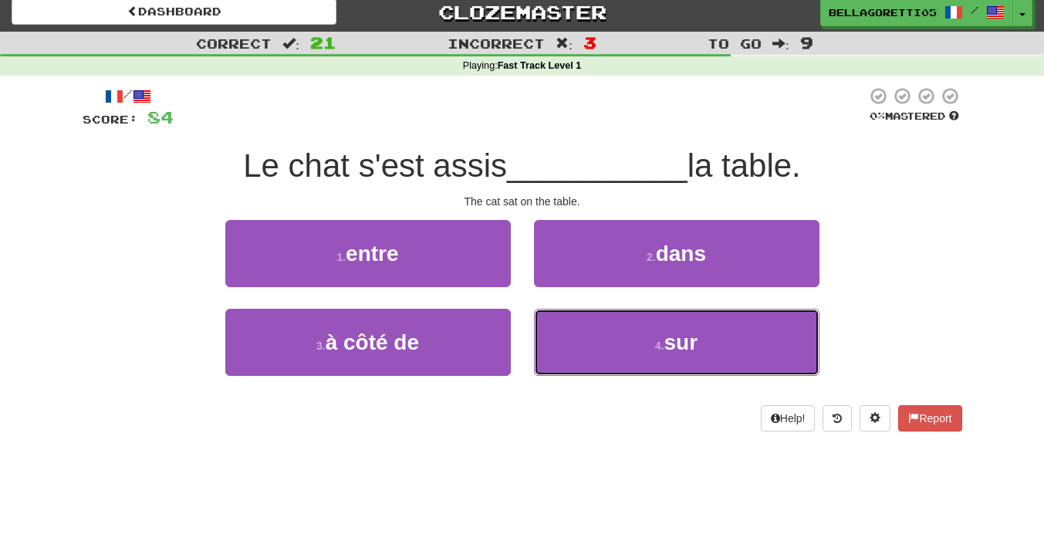
click at [576, 359] on button "4 . sur" at bounding box center [676, 342] width 285 height 67
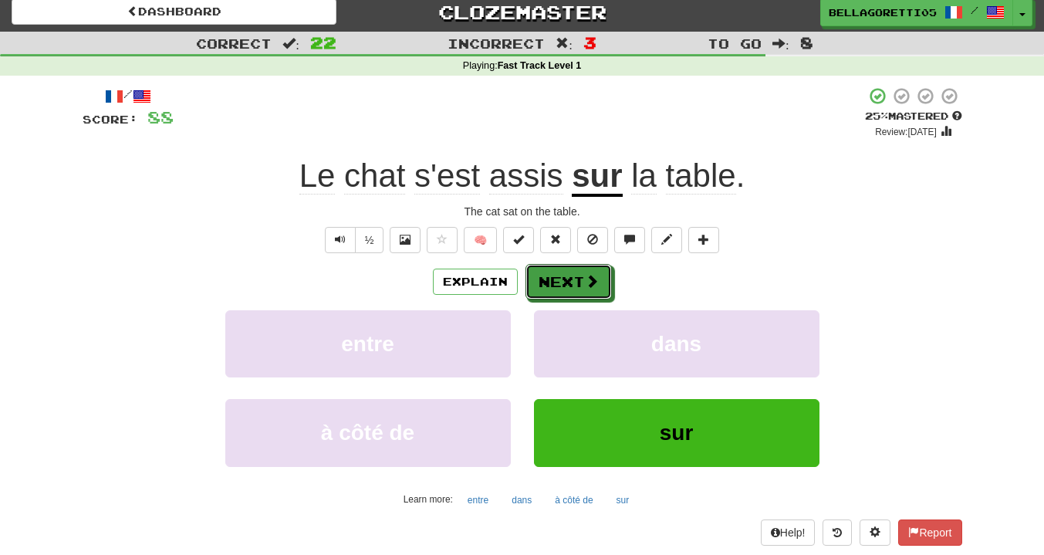
click at [584, 276] on button "Next" at bounding box center [568, 281] width 86 height 35
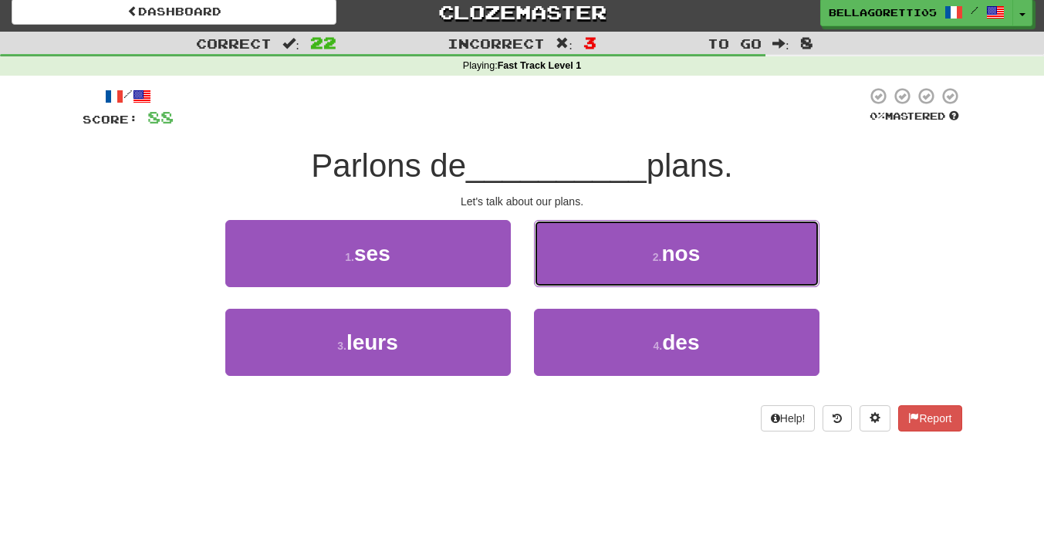
click at [591, 272] on button "2 . nos" at bounding box center [676, 253] width 285 height 67
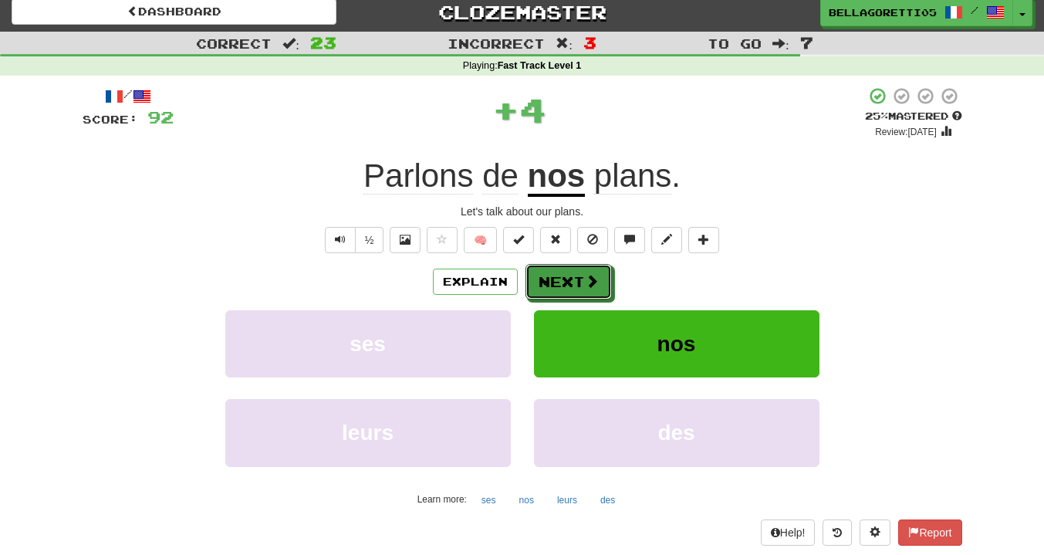
click at [580, 292] on button "Next" at bounding box center [568, 281] width 86 height 35
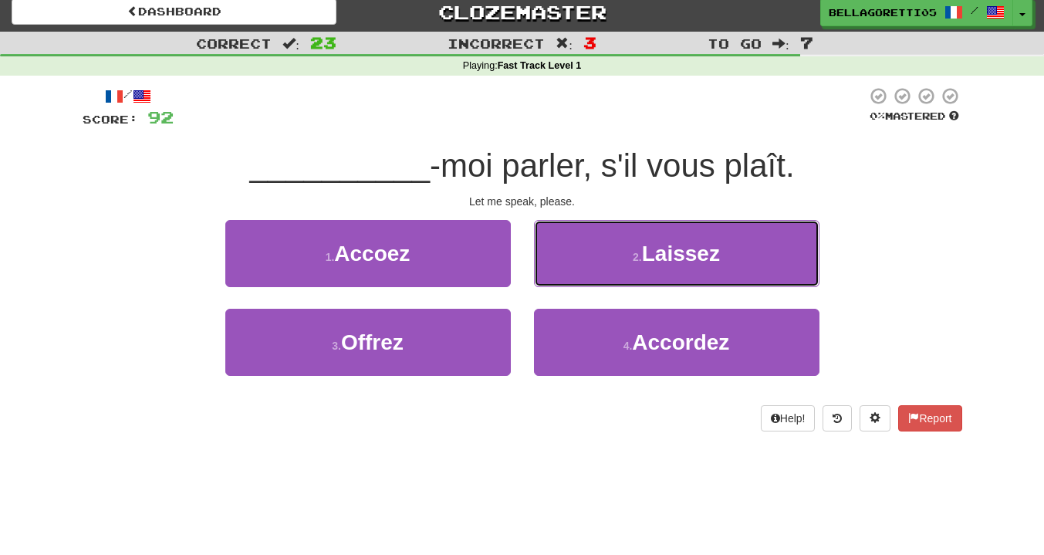
click at [619, 255] on button "2 . Laissez" at bounding box center [676, 253] width 285 height 67
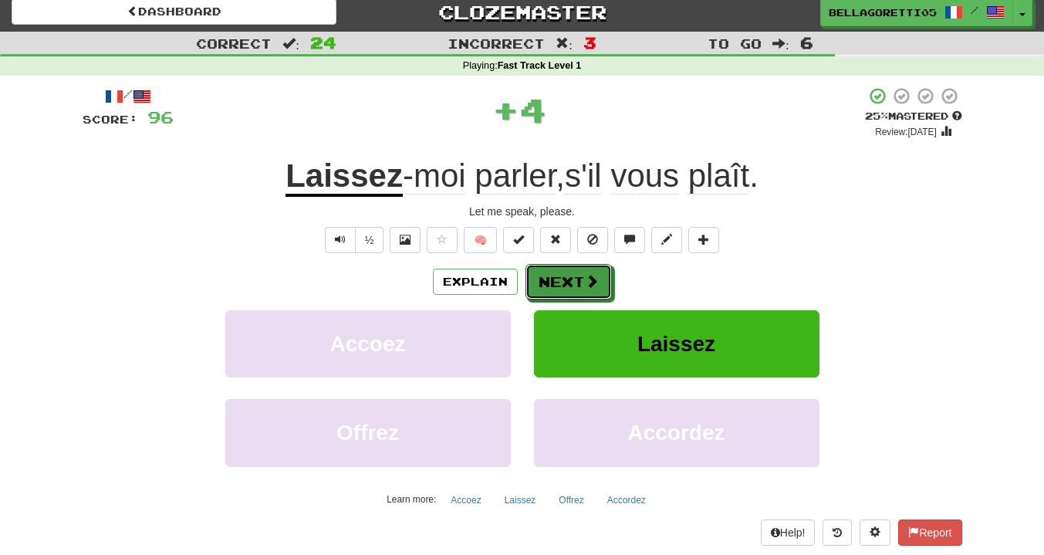
click at [566, 282] on button "Next" at bounding box center [568, 281] width 86 height 35
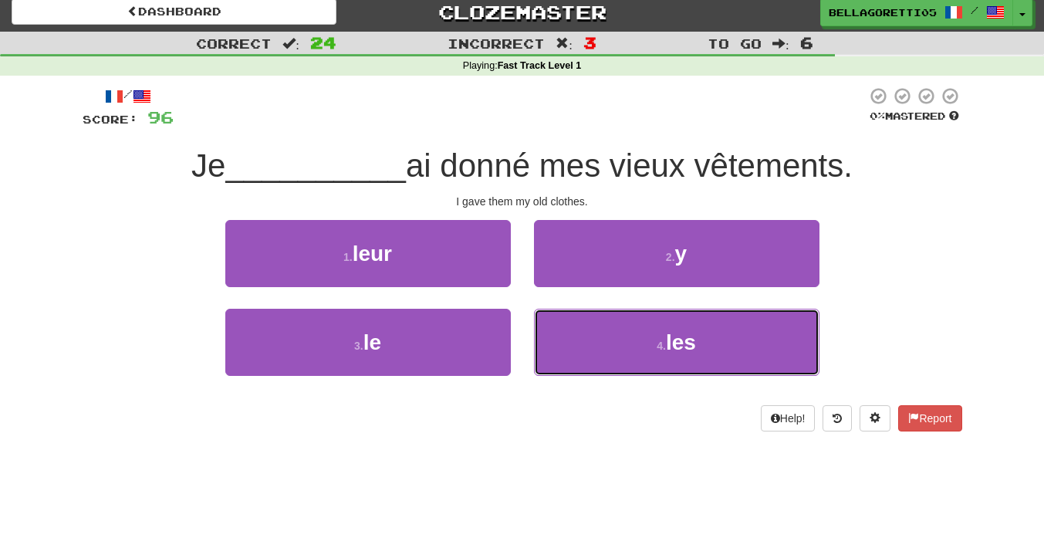
click at [589, 328] on button "4 . les" at bounding box center [676, 342] width 285 height 67
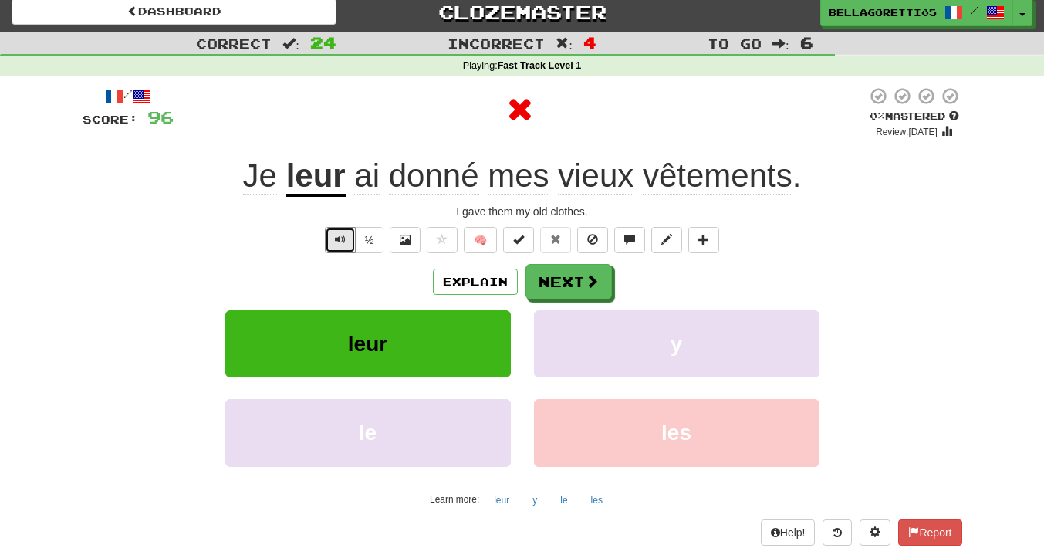
click at [345, 235] on button "Text-to-speech controls" at bounding box center [340, 240] width 31 height 26
click at [464, 283] on button "Explain" at bounding box center [475, 281] width 85 height 26
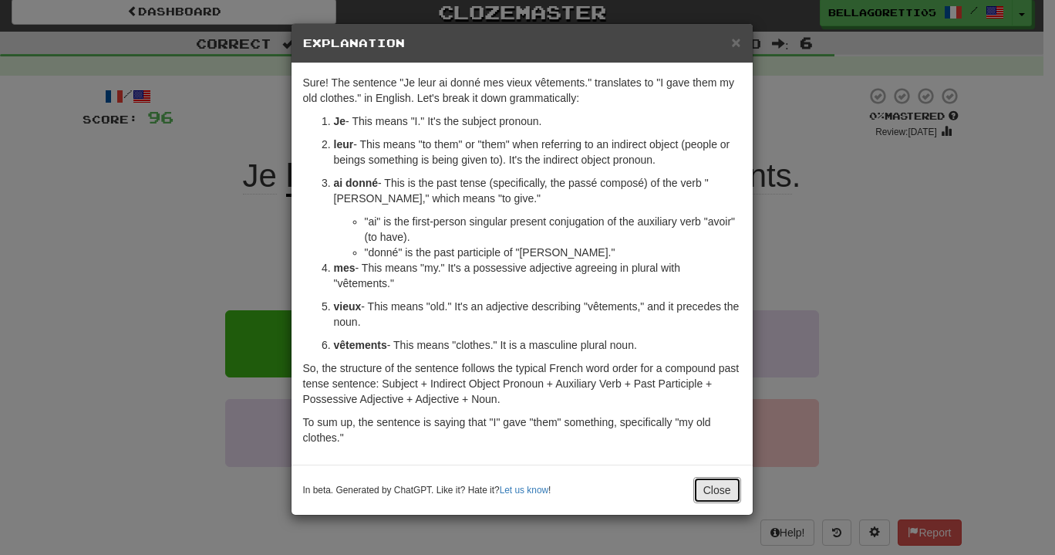
click at [714, 479] on button "Close" at bounding box center [717, 490] width 48 height 26
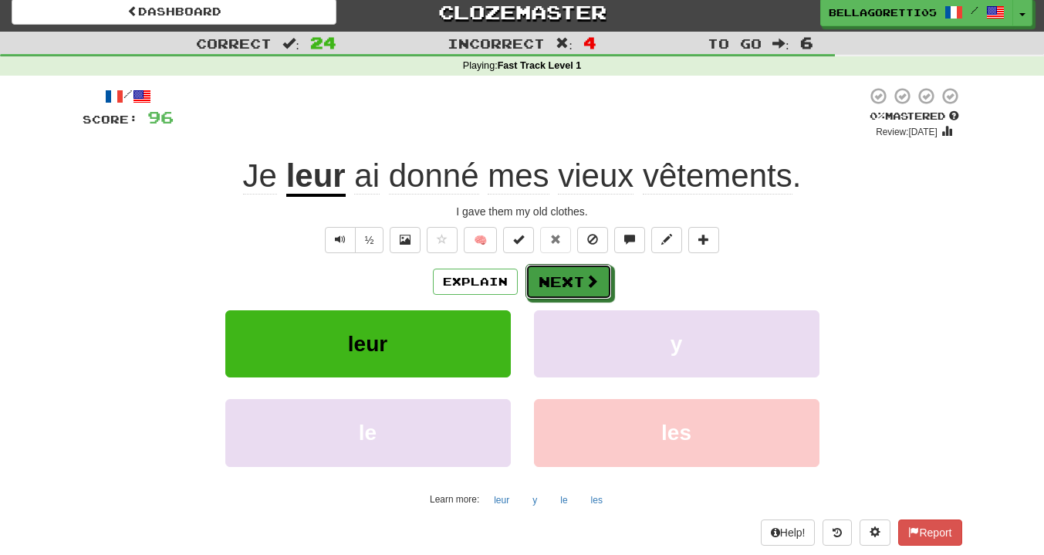
click at [556, 292] on button "Next" at bounding box center [568, 281] width 86 height 35
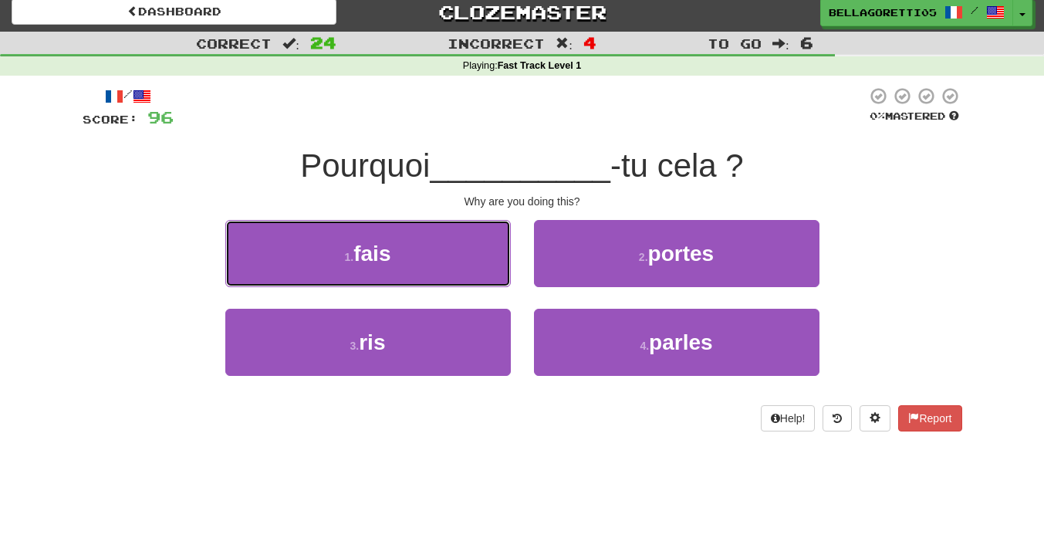
click at [476, 261] on button "1 . fais" at bounding box center [367, 253] width 285 height 67
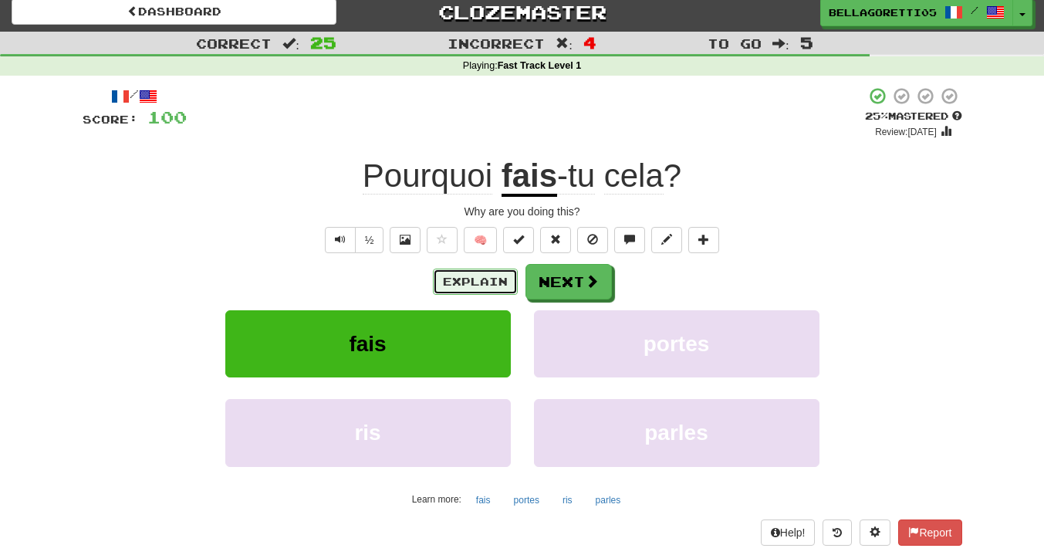
click at [466, 285] on button "Explain" at bounding box center [475, 281] width 85 height 26
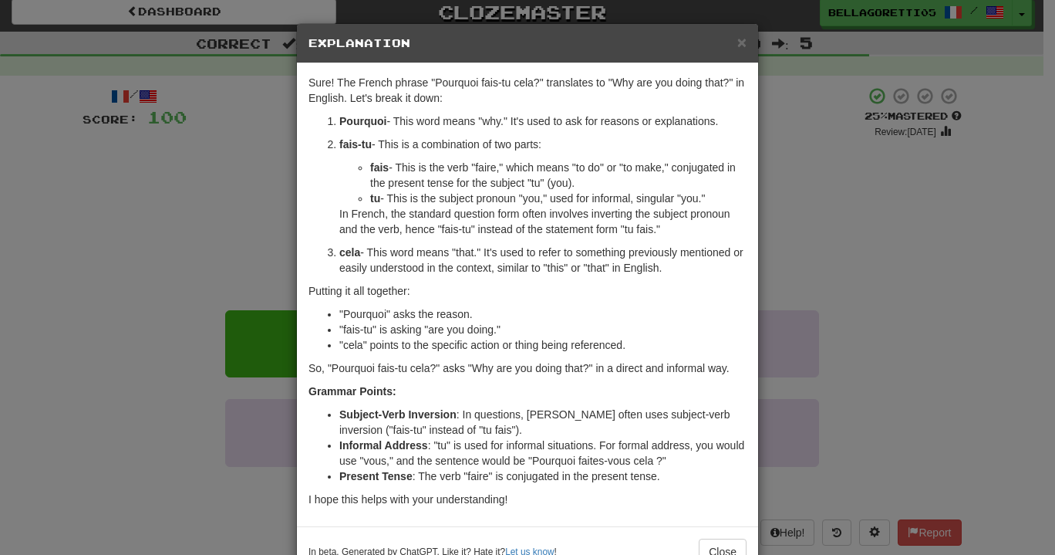
click at [811, 115] on div "× Explanation Sure! The French phrase "Pourquoi fais-tu cela?" translates to "W…" at bounding box center [527, 277] width 1055 height 555
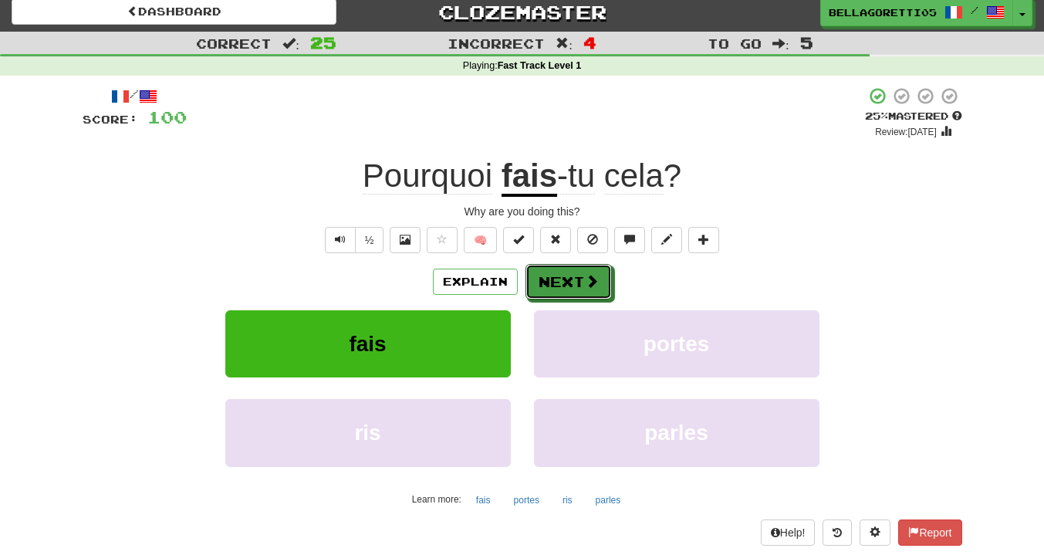
click at [572, 288] on button "Next" at bounding box center [568, 281] width 86 height 35
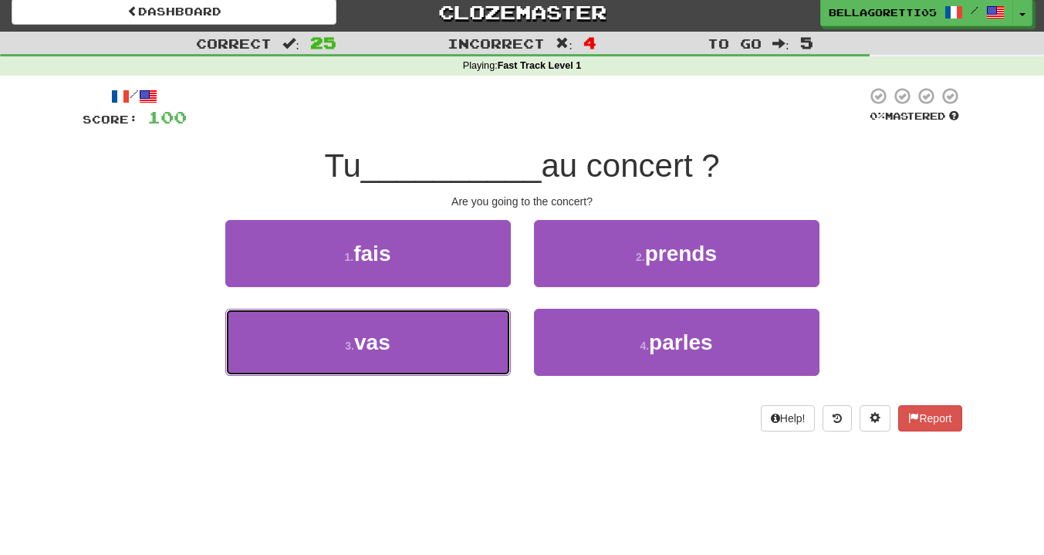
click at [425, 341] on button "3 . vas" at bounding box center [367, 342] width 285 height 67
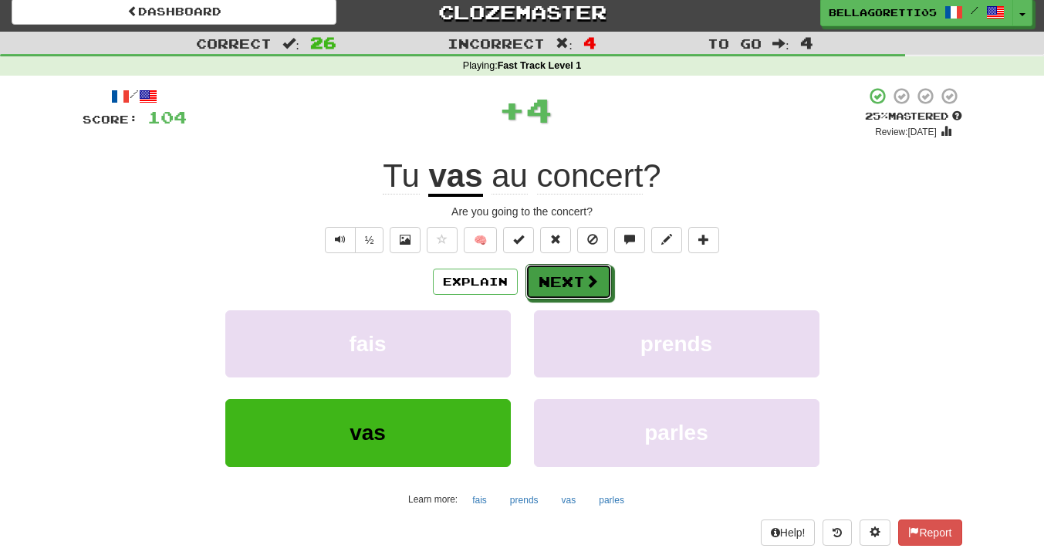
click at [546, 292] on button "Next" at bounding box center [568, 281] width 86 height 35
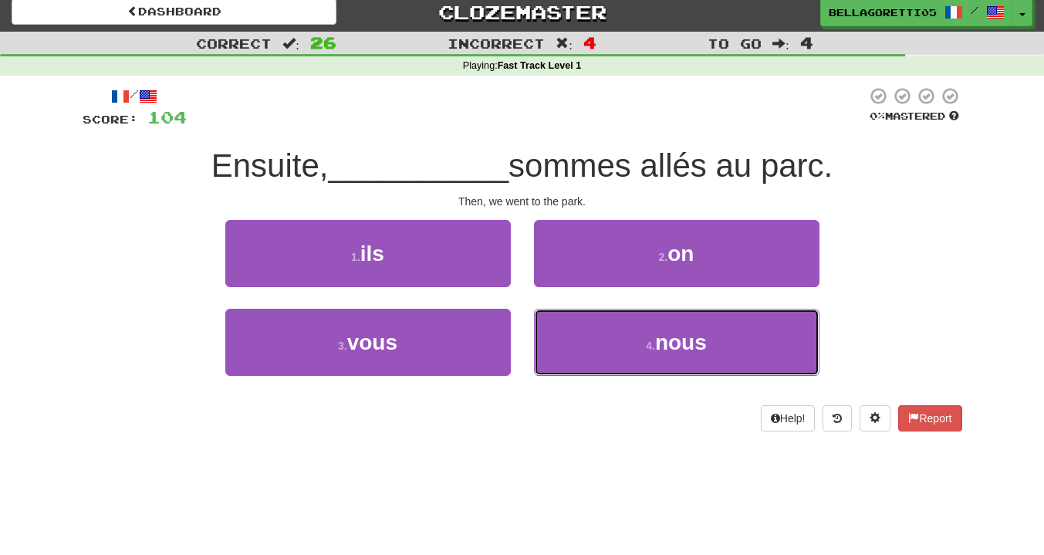
click at [565, 332] on button "4 . nous" at bounding box center [676, 342] width 285 height 67
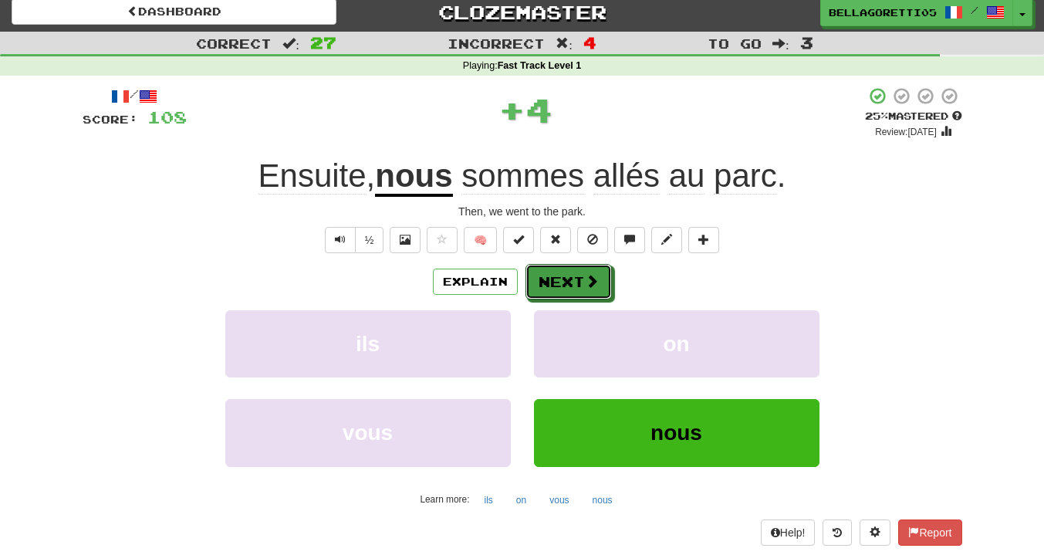
click at [577, 274] on button "Next" at bounding box center [568, 281] width 86 height 35
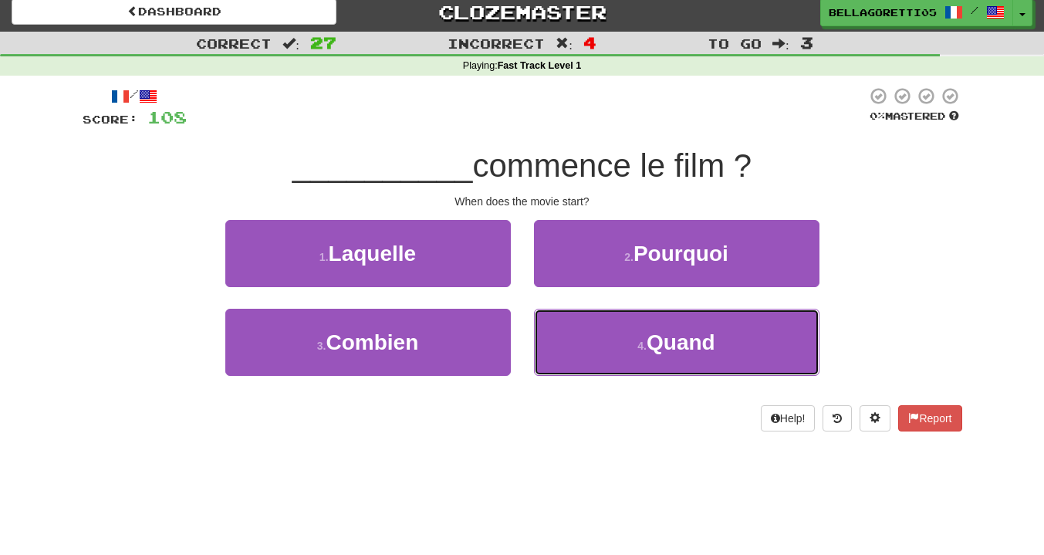
click at [579, 347] on button "4 . Quand" at bounding box center [676, 342] width 285 height 67
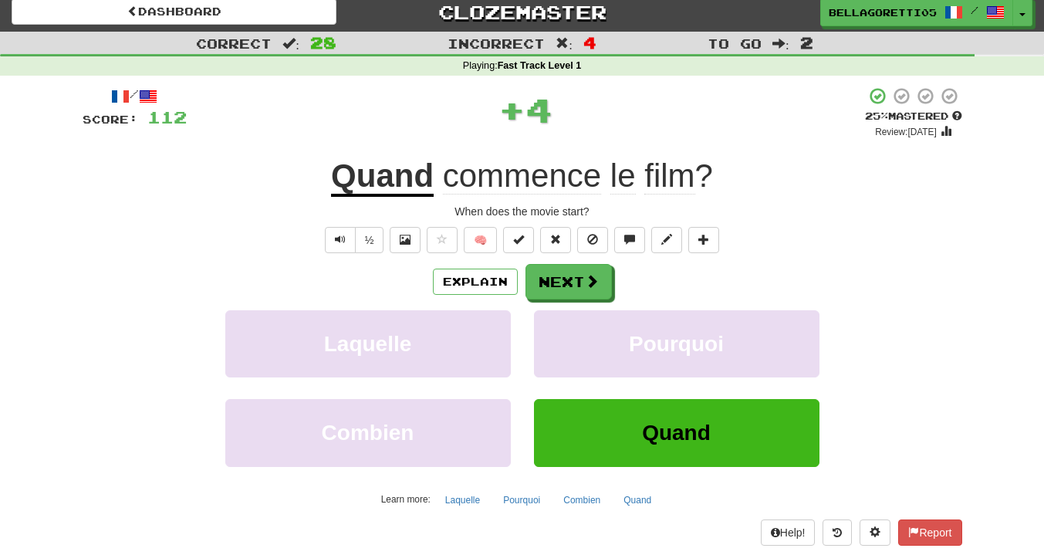
click at [577, 300] on div "Explain Next Laquelle Pourquoi Combien Quand Learn more: Laquelle Pourquoi Comb…" at bounding box center [522, 388] width 879 height 248
click at [582, 291] on button "Next" at bounding box center [568, 281] width 86 height 35
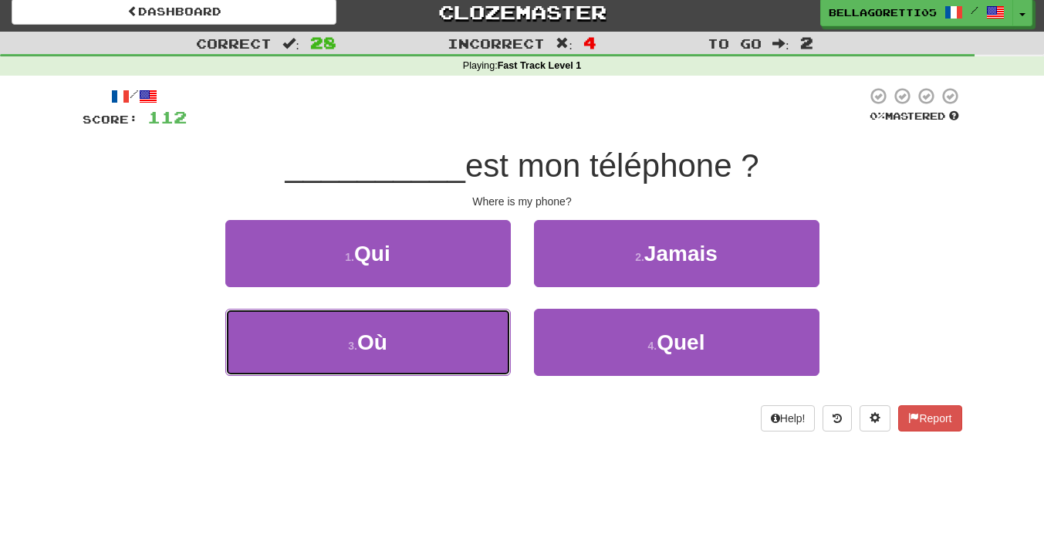
click at [467, 340] on button "3 . Où" at bounding box center [367, 342] width 285 height 67
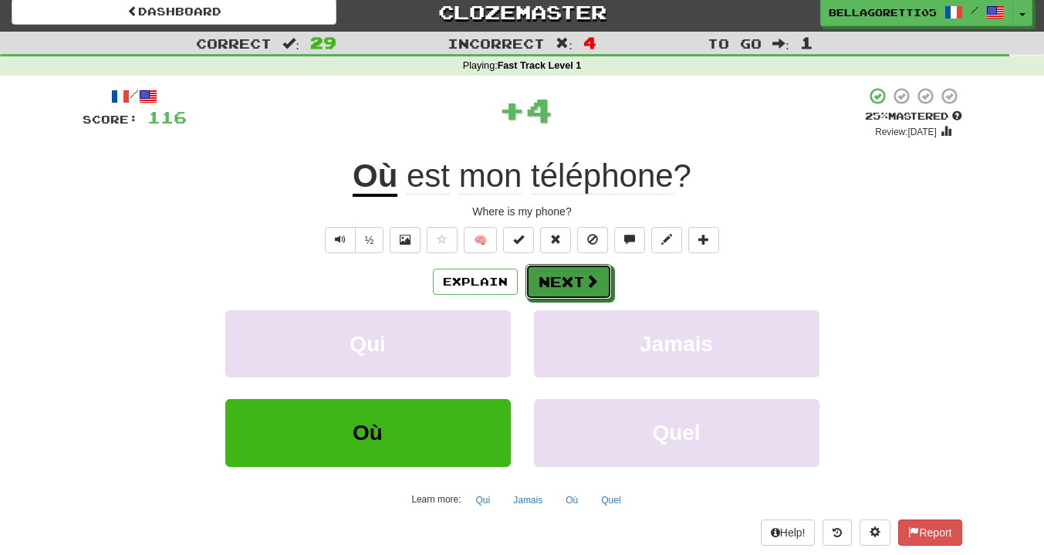
click at [581, 283] on button "Next" at bounding box center [568, 281] width 86 height 35
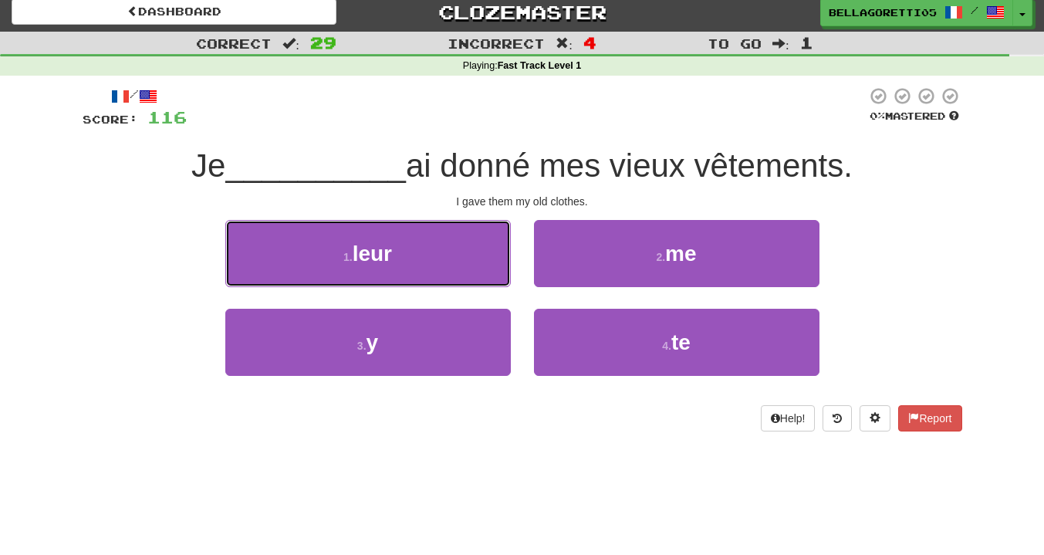
click at [443, 254] on button "1 . leur" at bounding box center [367, 253] width 285 height 67
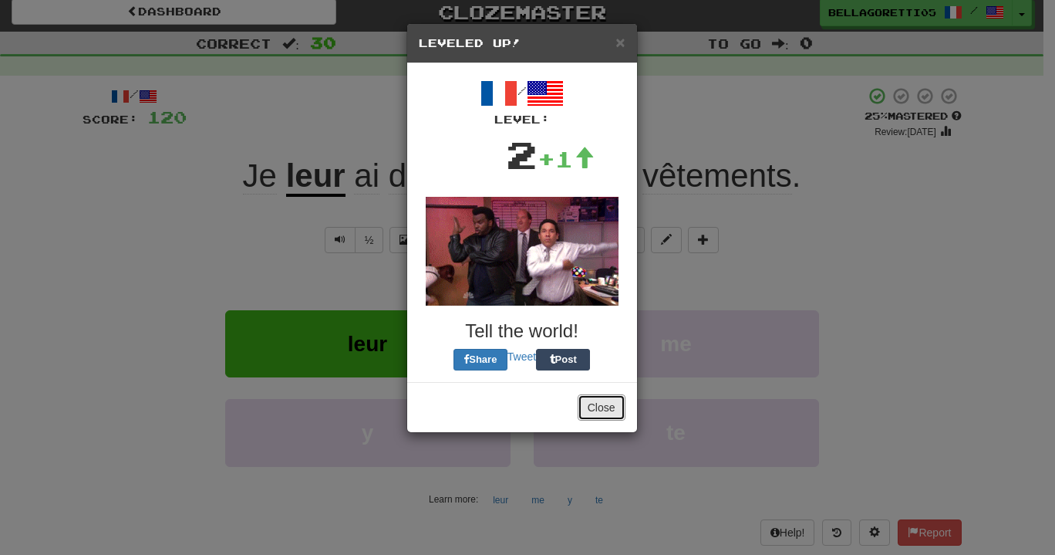
click at [598, 407] on button "Close" at bounding box center [602, 407] width 48 height 26
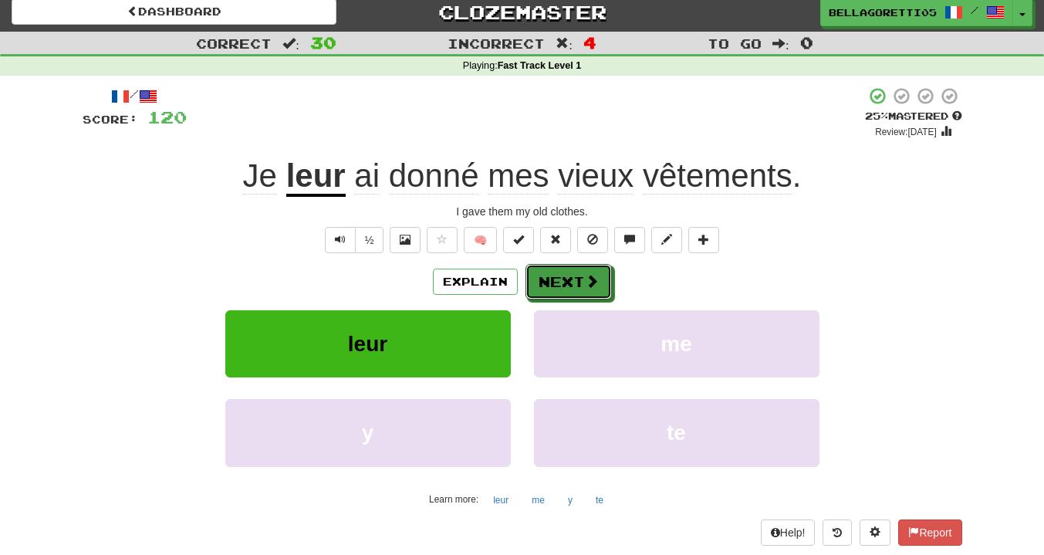
click at [577, 285] on button "Next" at bounding box center [568, 281] width 86 height 35
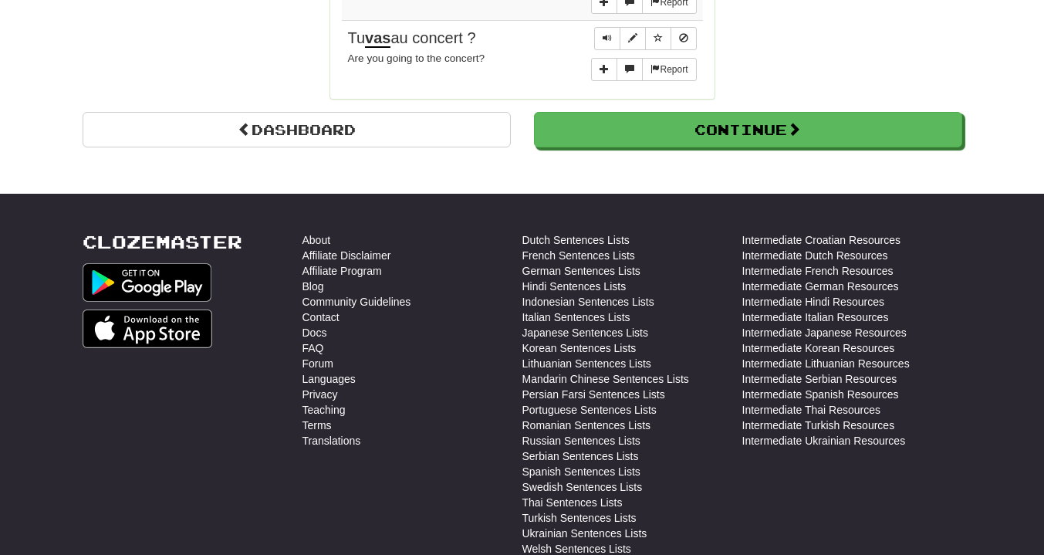
scroll to position [2677, 0]
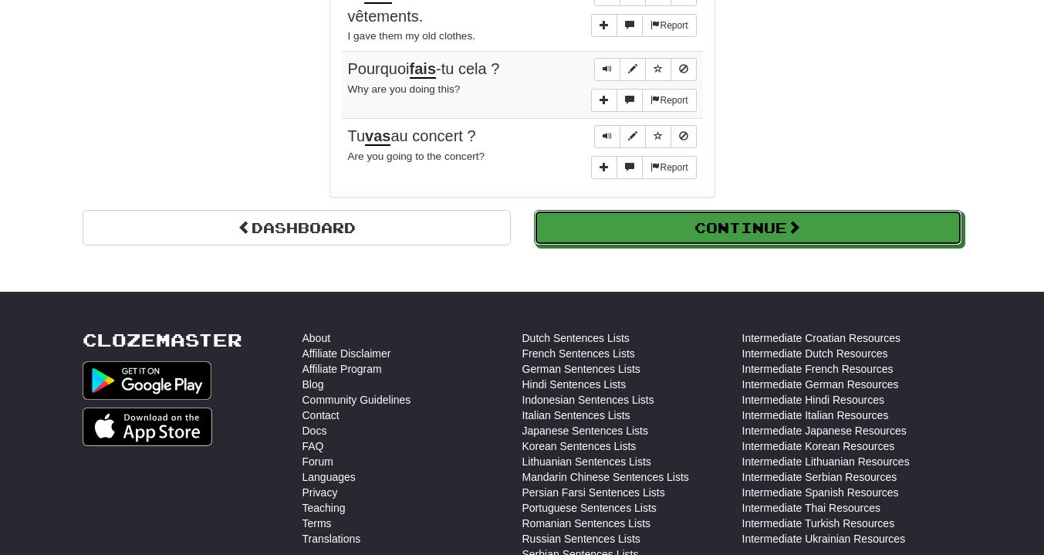
click at [631, 210] on button "Continue" at bounding box center [748, 227] width 428 height 35
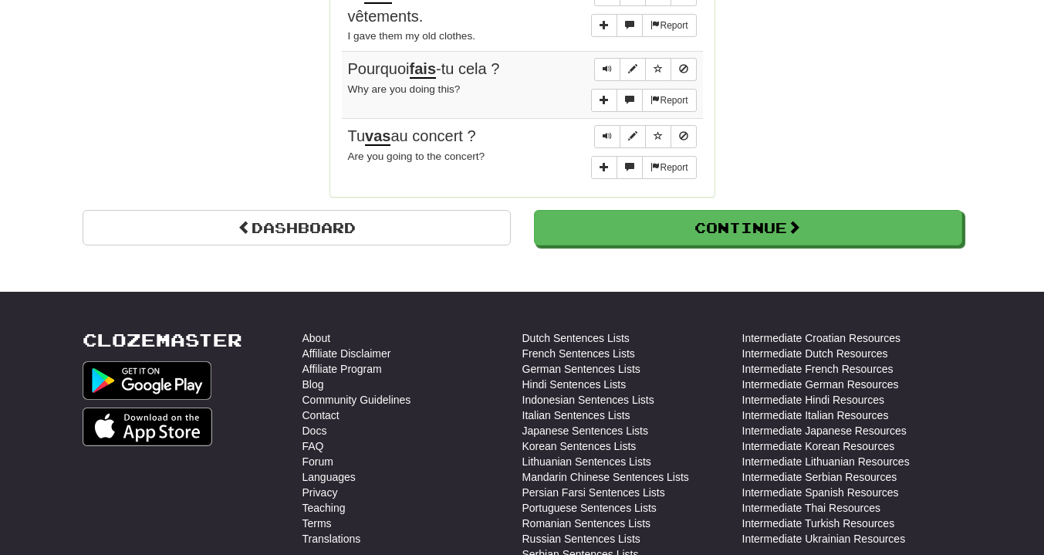
scroll to position [548, 0]
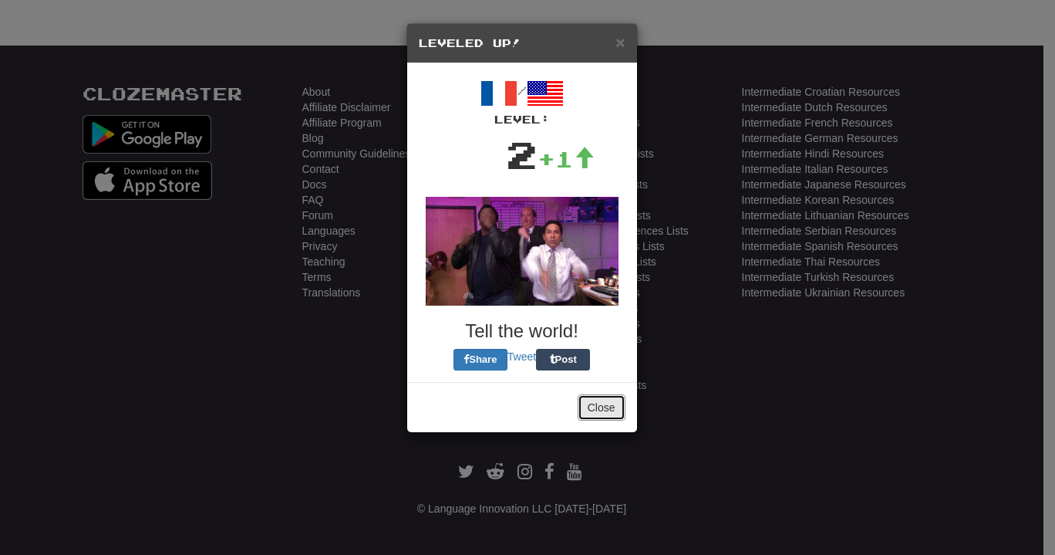
click at [599, 399] on button "Close" at bounding box center [602, 407] width 48 height 26
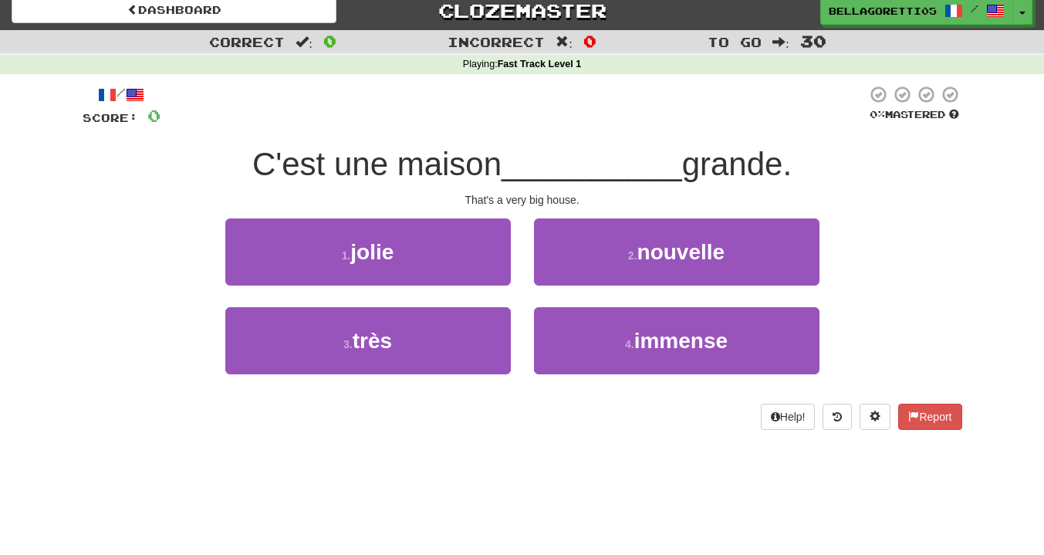
scroll to position [0, 0]
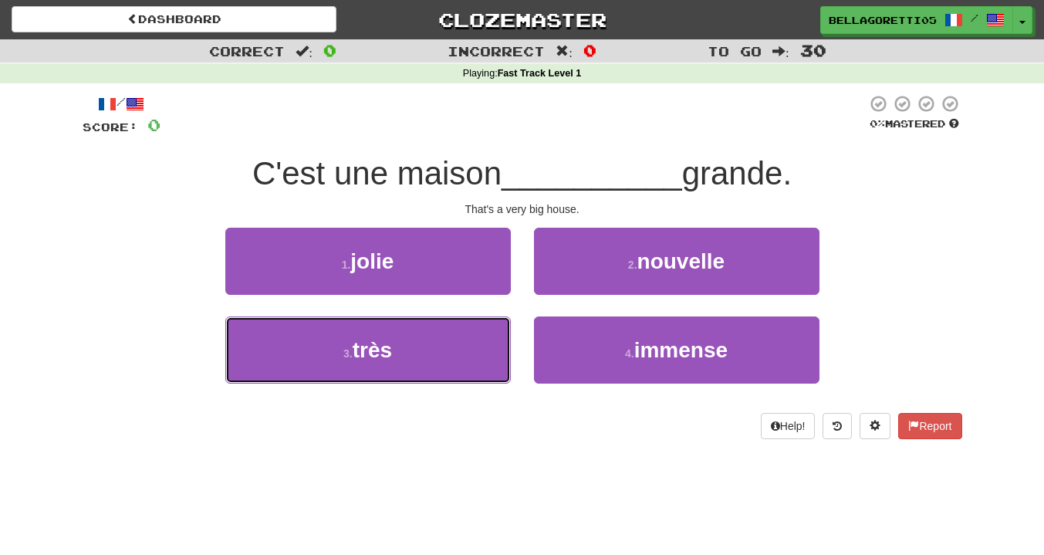
click at [490, 337] on button "3 . très" at bounding box center [367, 349] width 285 height 67
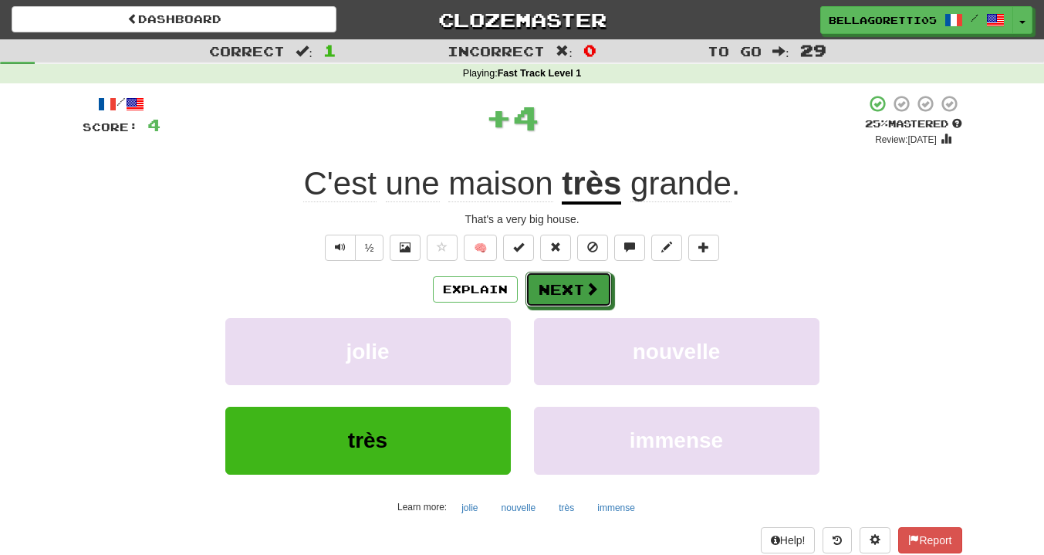
click at [574, 290] on button "Next" at bounding box center [568, 289] width 86 height 35
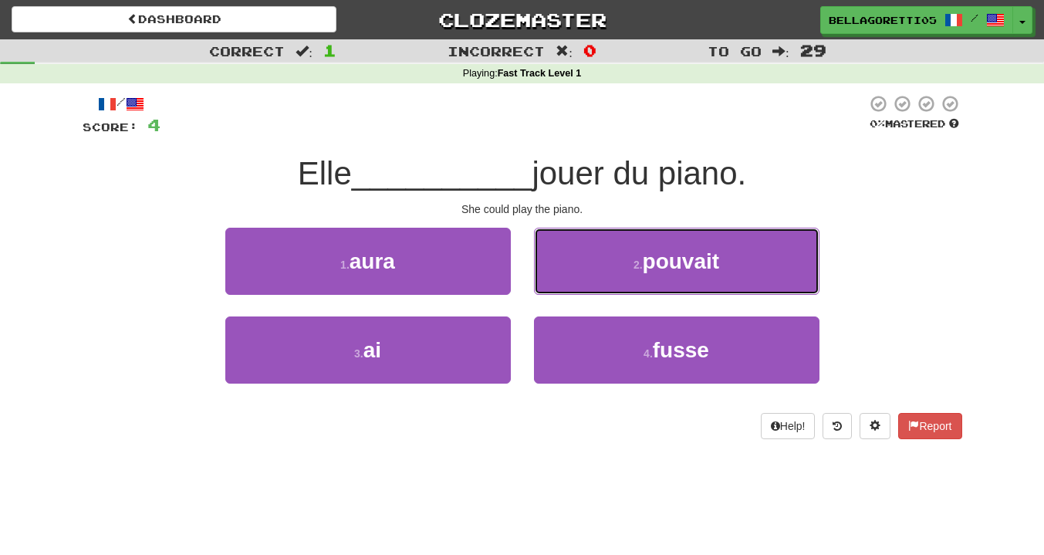
click at [577, 274] on button "2 . pouvait" at bounding box center [676, 261] width 285 height 67
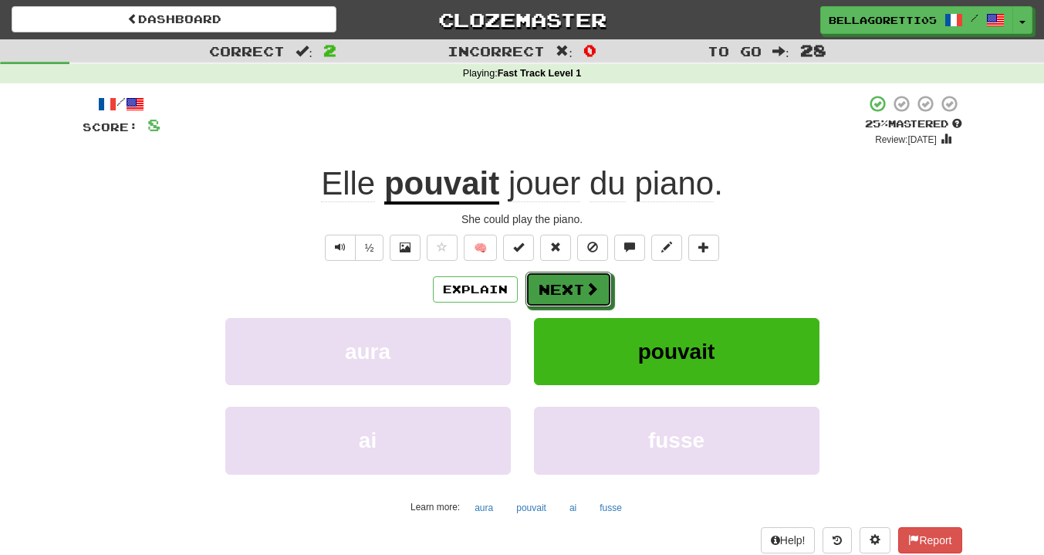
click at [578, 277] on button "Next" at bounding box center [568, 289] width 86 height 35
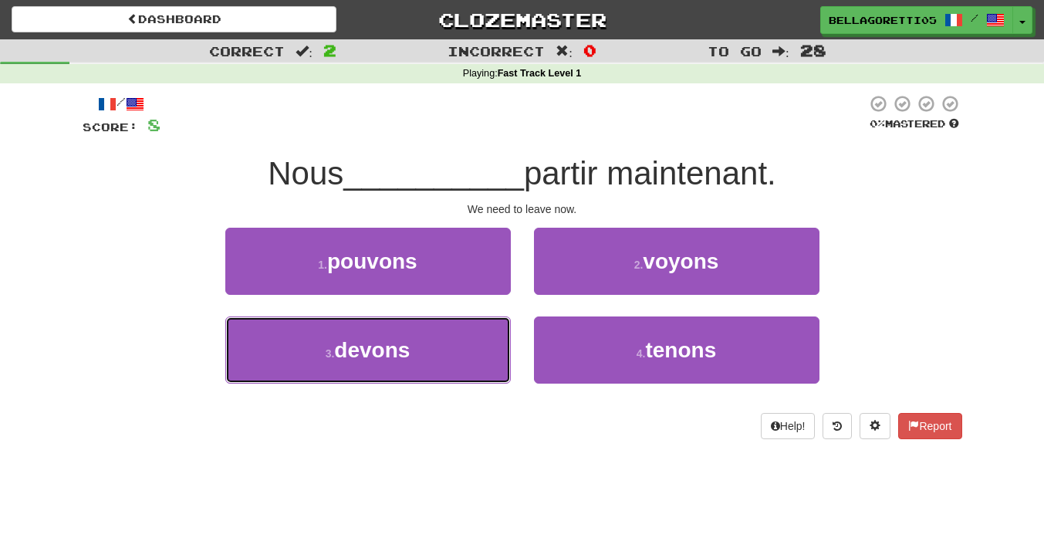
click at [469, 346] on button "3 . devons" at bounding box center [367, 349] width 285 height 67
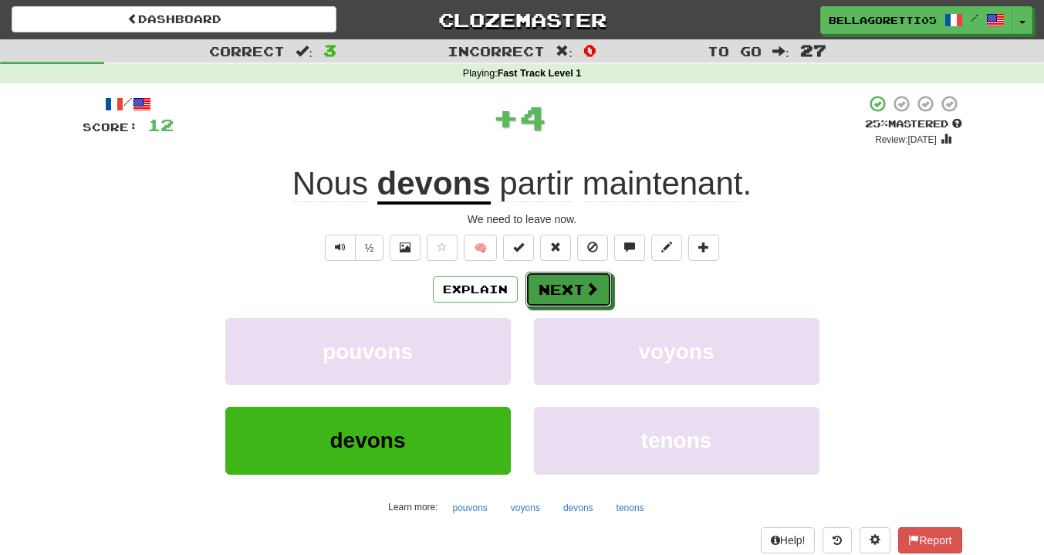
click at [564, 286] on button "Next" at bounding box center [568, 289] width 86 height 35
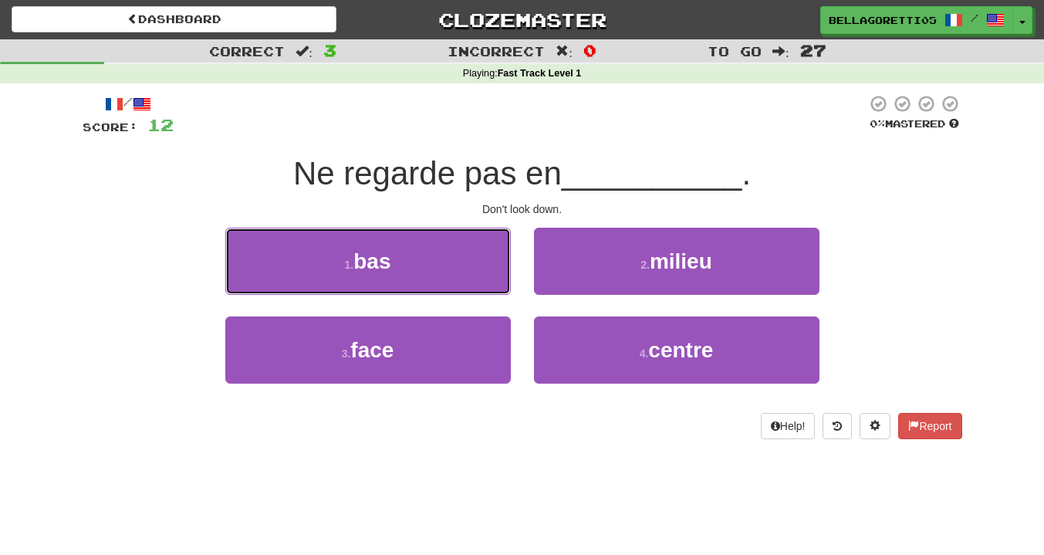
click at [463, 274] on button "1 . bas" at bounding box center [367, 261] width 285 height 67
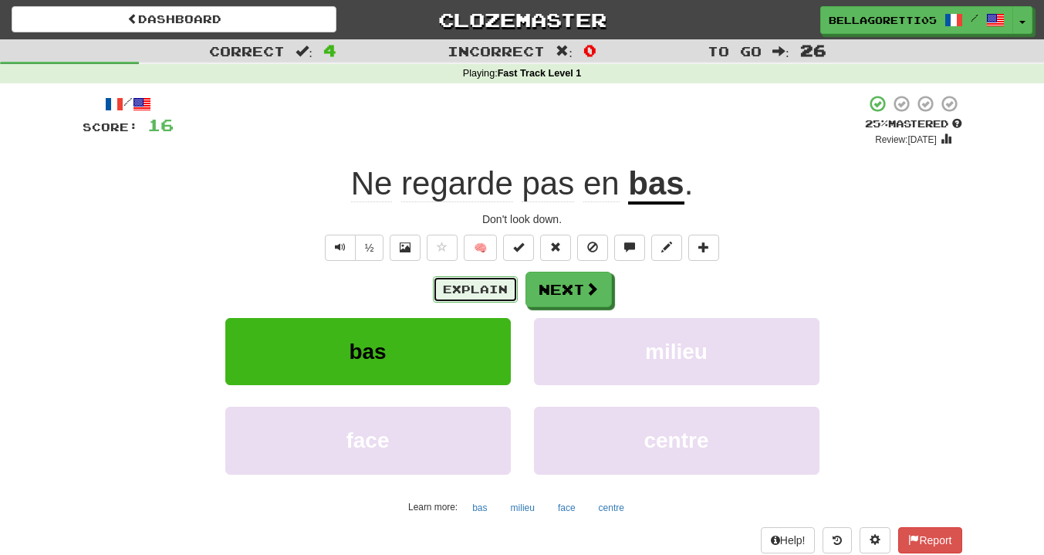
click at [459, 293] on button "Explain" at bounding box center [475, 289] width 85 height 26
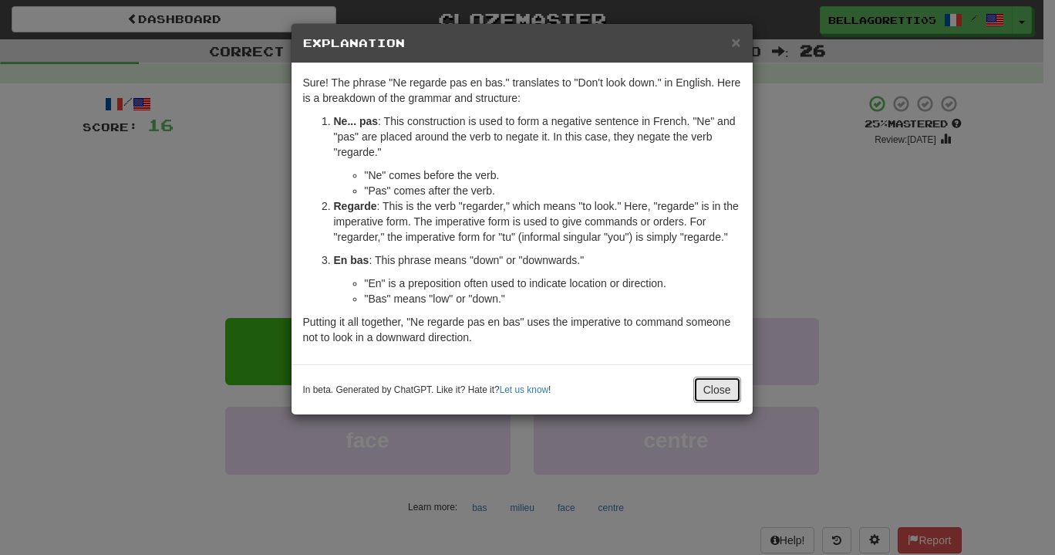
click at [727, 397] on button "Close" at bounding box center [717, 389] width 48 height 26
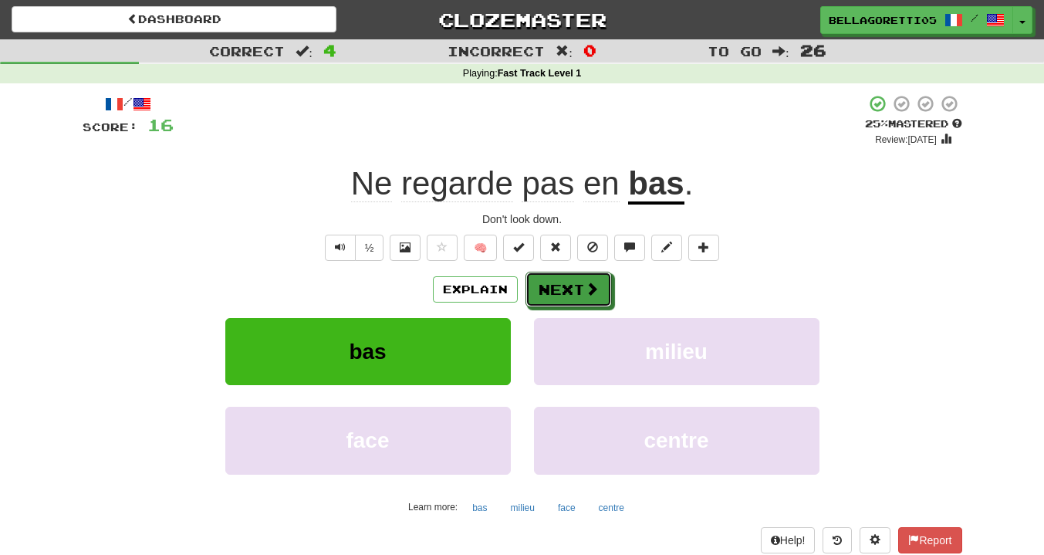
click at [602, 292] on button "Next" at bounding box center [568, 289] width 86 height 35
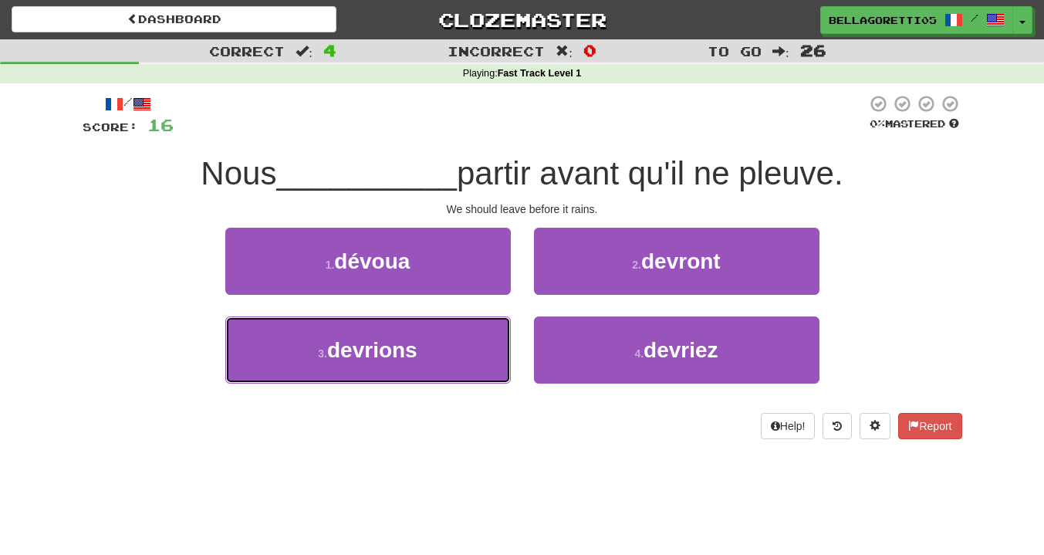
click at [490, 348] on button "3 . devrions" at bounding box center [367, 349] width 285 height 67
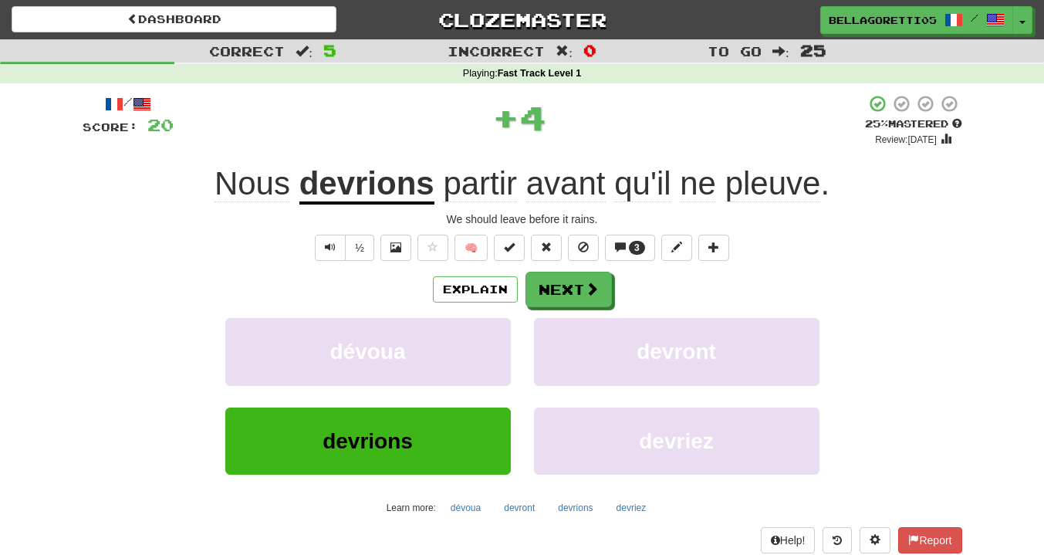
click at [481, 272] on div "Explain Next" at bounding box center [522, 289] width 879 height 35
click at [487, 285] on button "Explain" at bounding box center [475, 289] width 85 height 26
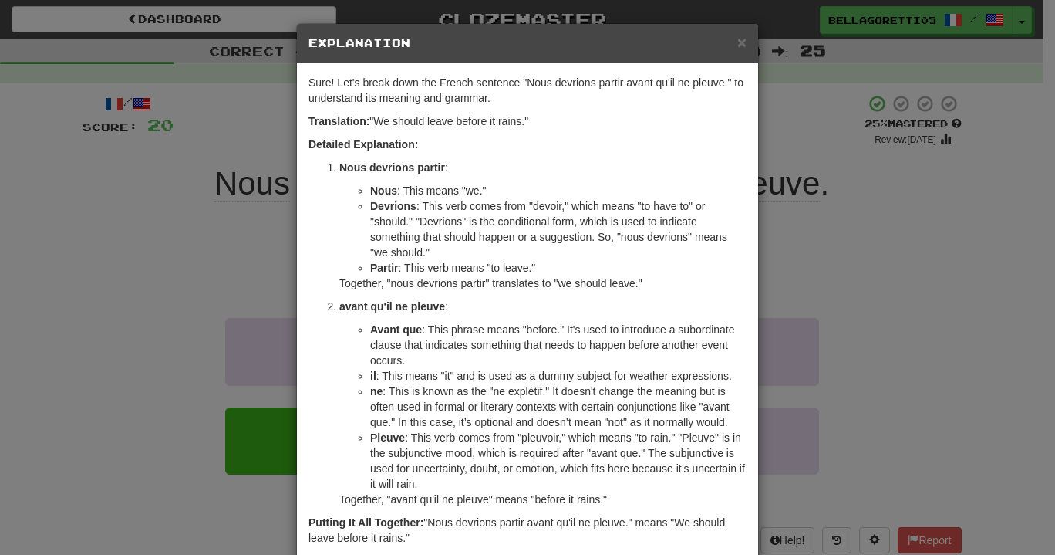
click at [808, 232] on div "× Explanation Sure! Let's break down the French sentence "Nous devrions partir …" at bounding box center [527, 277] width 1055 height 555
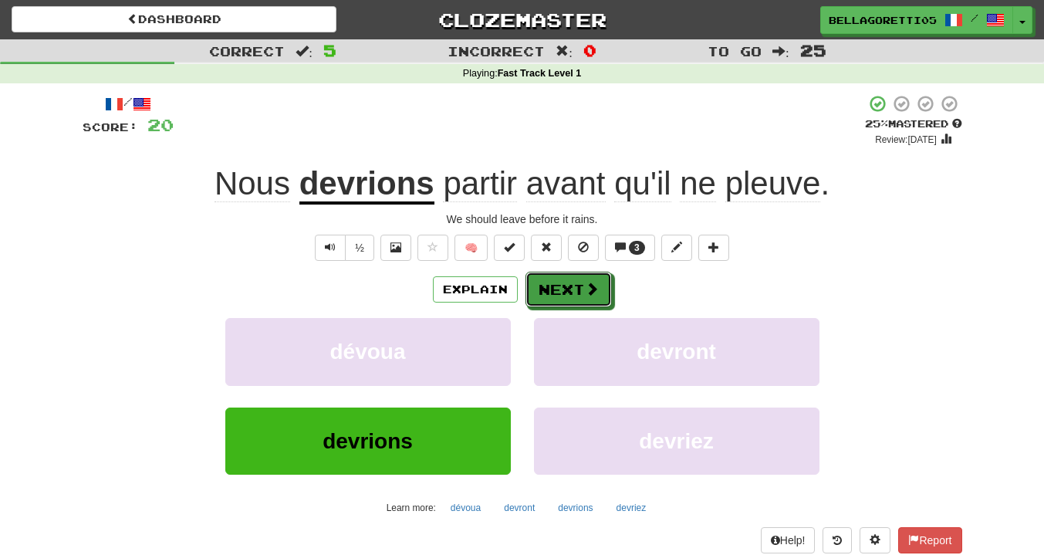
click at [585, 288] on span at bounding box center [592, 289] width 14 height 14
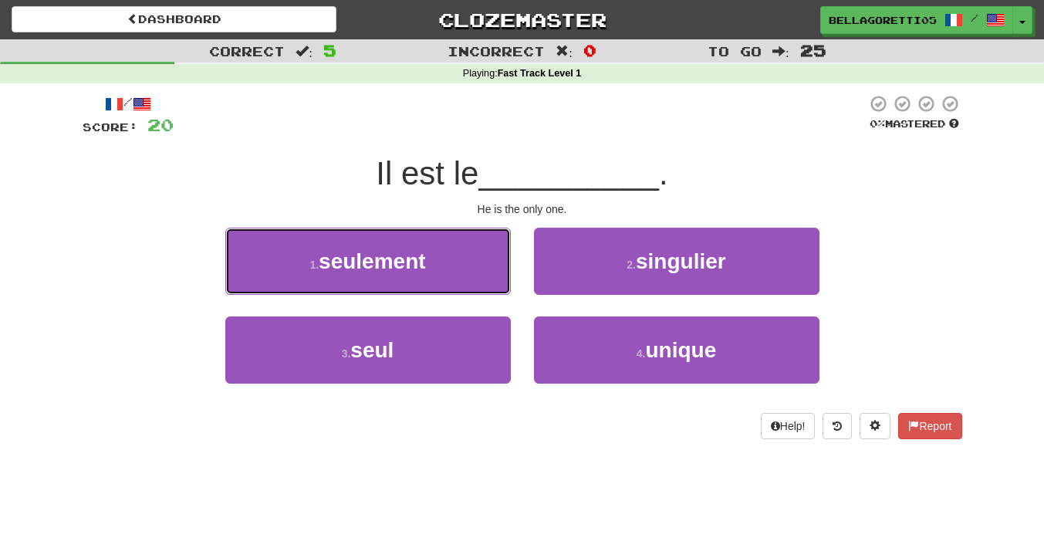
click at [474, 258] on button "1 . seulement" at bounding box center [367, 261] width 285 height 67
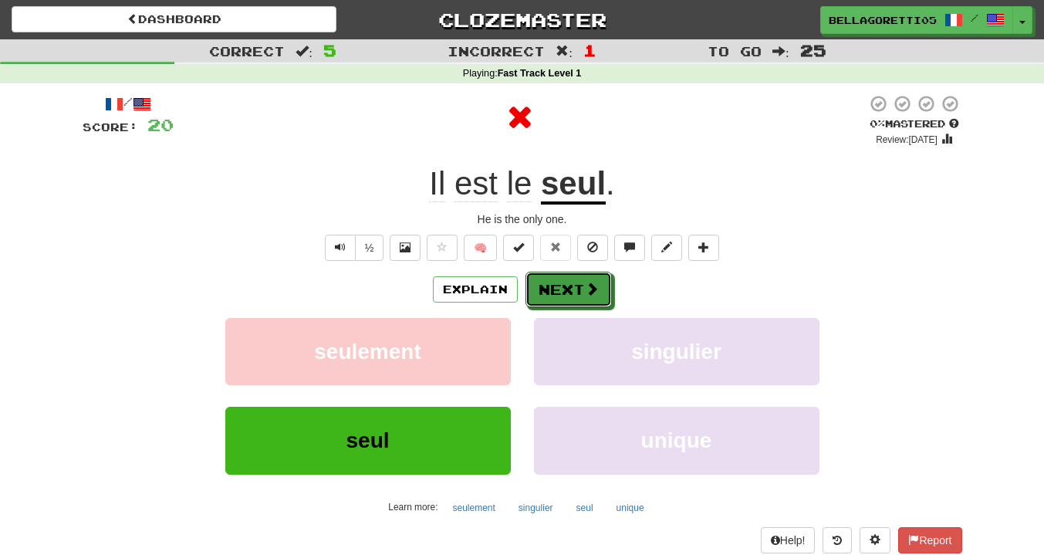
click at [599, 296] on button "Next" at bounding box center [568, 289] width 86 height 35
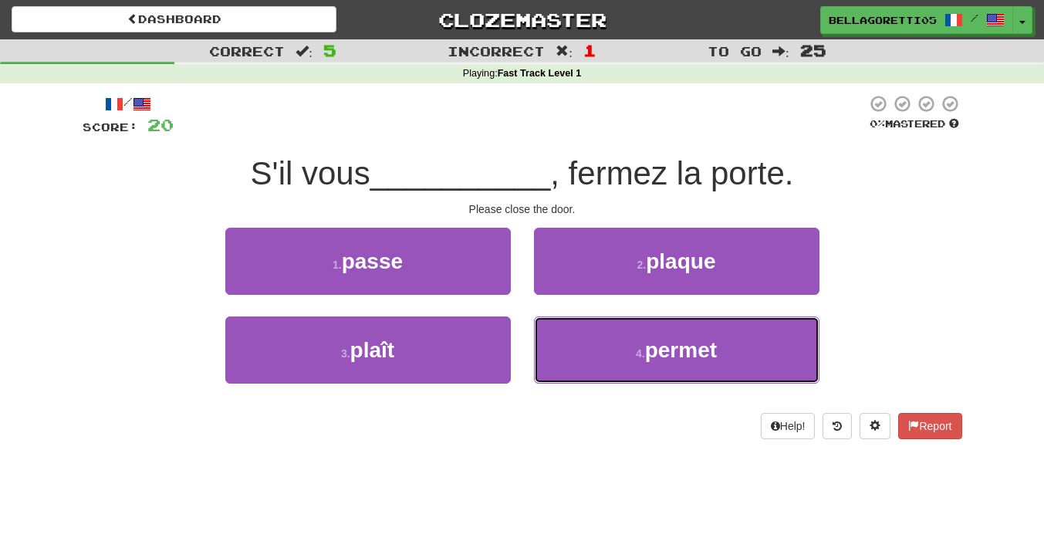
click at [646, 354] on span "permet" at bounding box center [681, 350] width 72 height 24
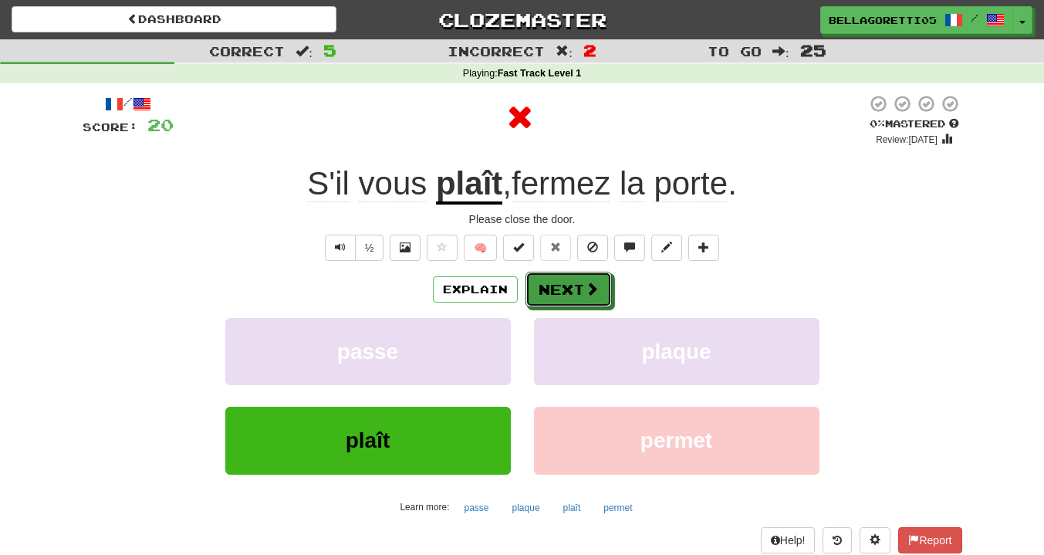
click at [570, 296] on button "Next" at bounding box center [568, 289] width 86 height 35
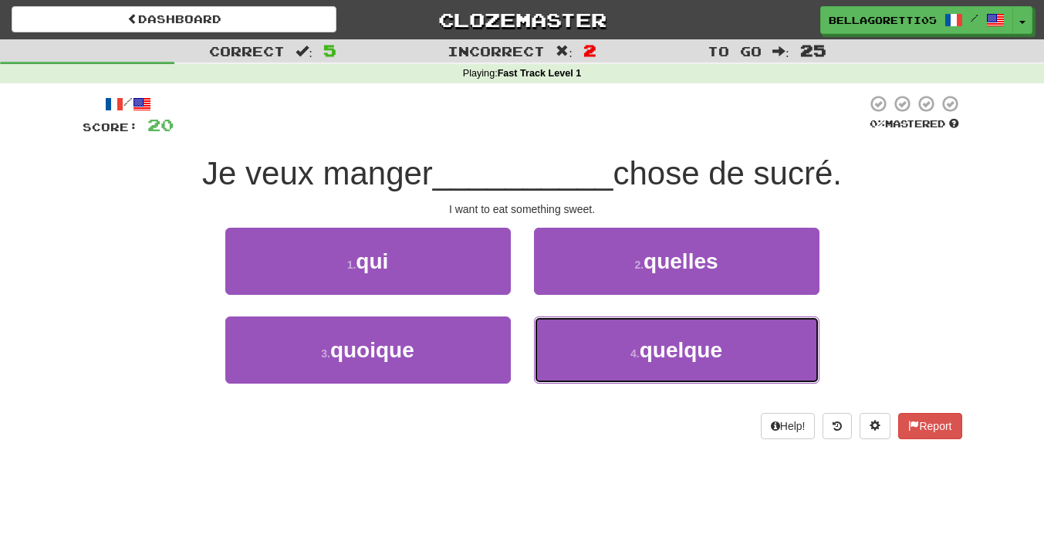
click at [567, 332] on button "4 . quelque" at bounding box center [676, 349] width 285 height 67
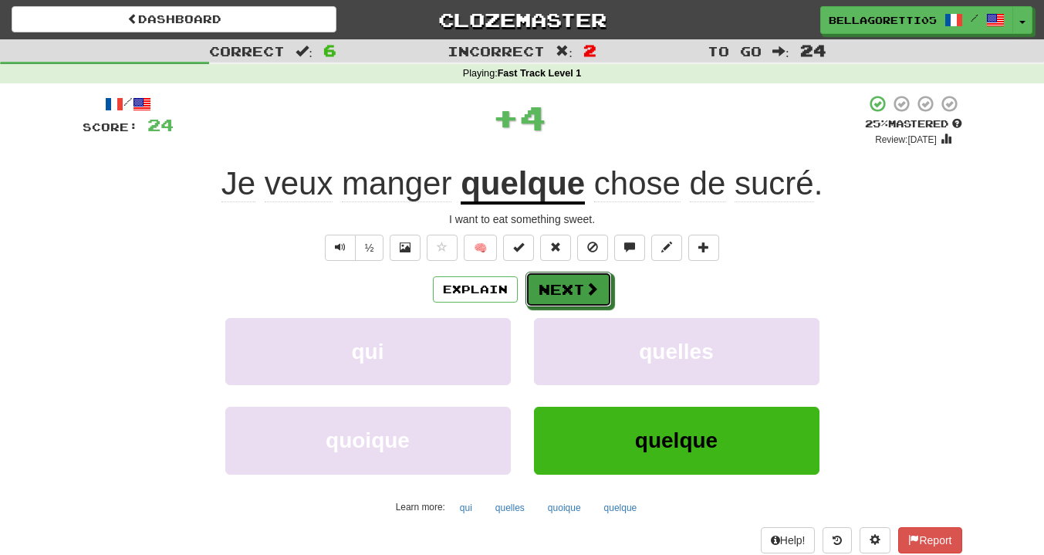
click at [573, 293] on button "Next" at bounding box center [568, 289] width 86 height 35
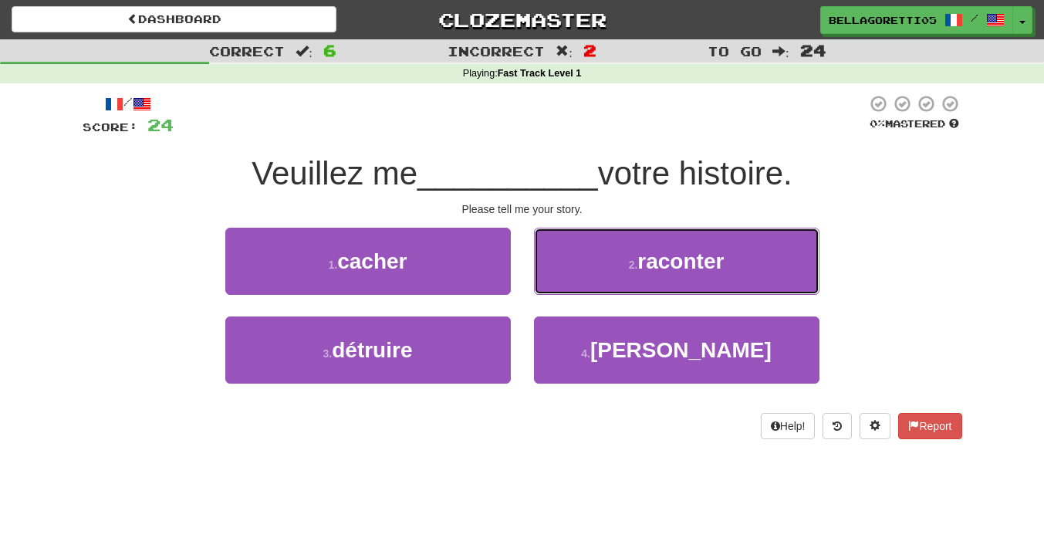
click at [599, 282] on button "2 . raconter" at bounding box center [676, 261] width 285 height 67
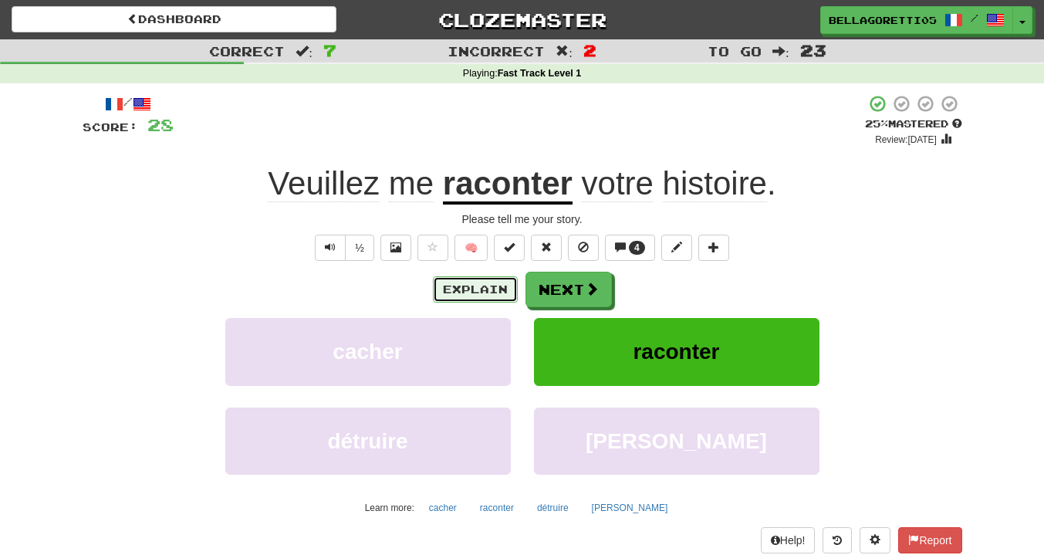
click at [501, 291] on button "Explain" at bounding box center [475, 289] width 85 height 26
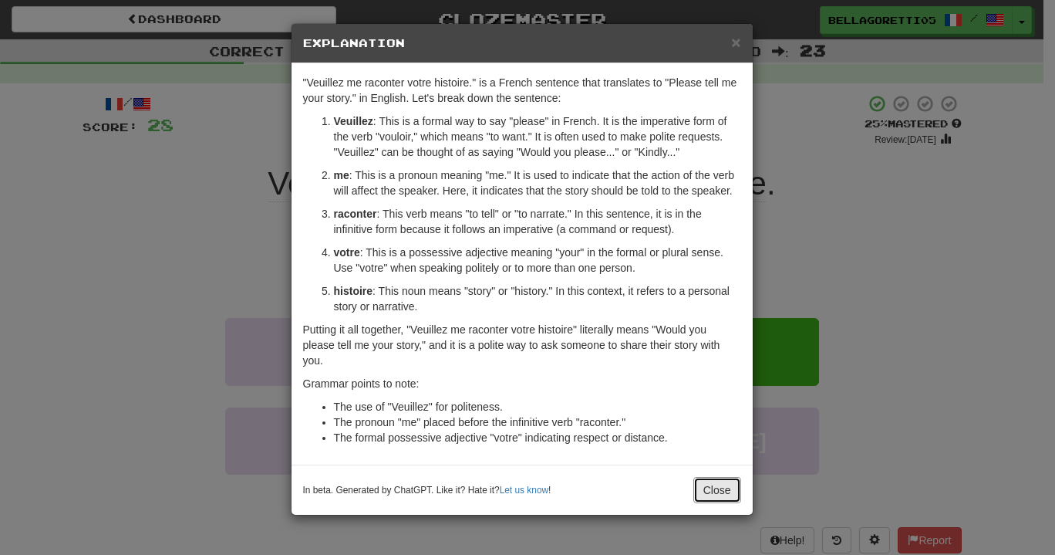
click at [713, 491] on button "Close" at bounding box center [717, 490] width 48 height 26
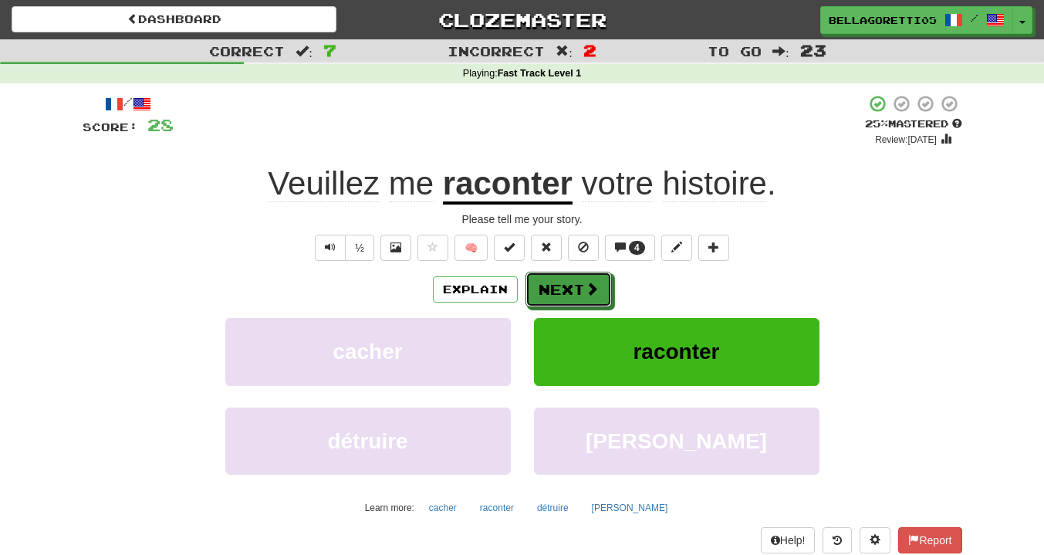
click at [586, 295] on span at bounding box center [592, 289] width 14 height 14
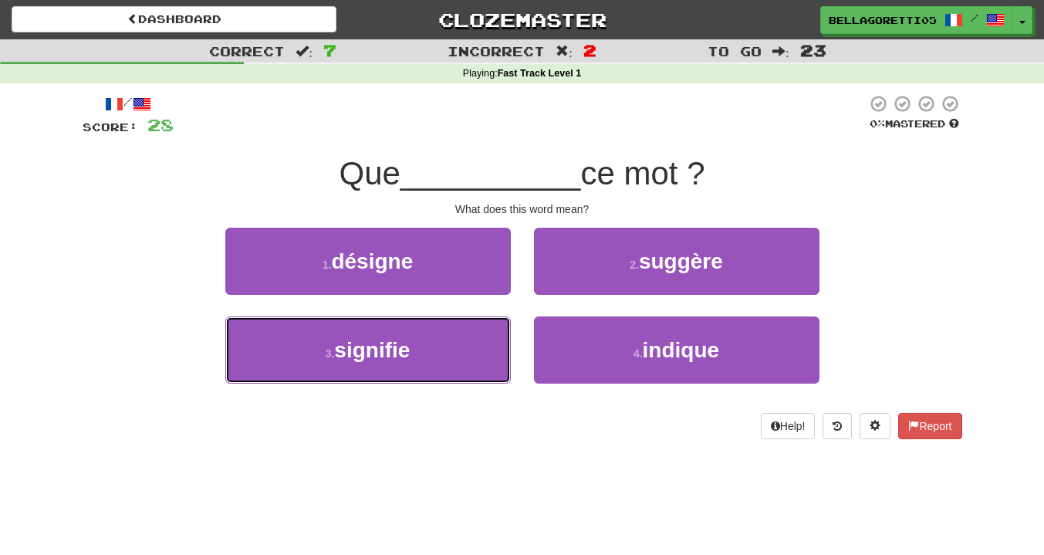
click at [477, 371] on button "3 . signifie" at bounding box center [367, 349] width 285 height 67
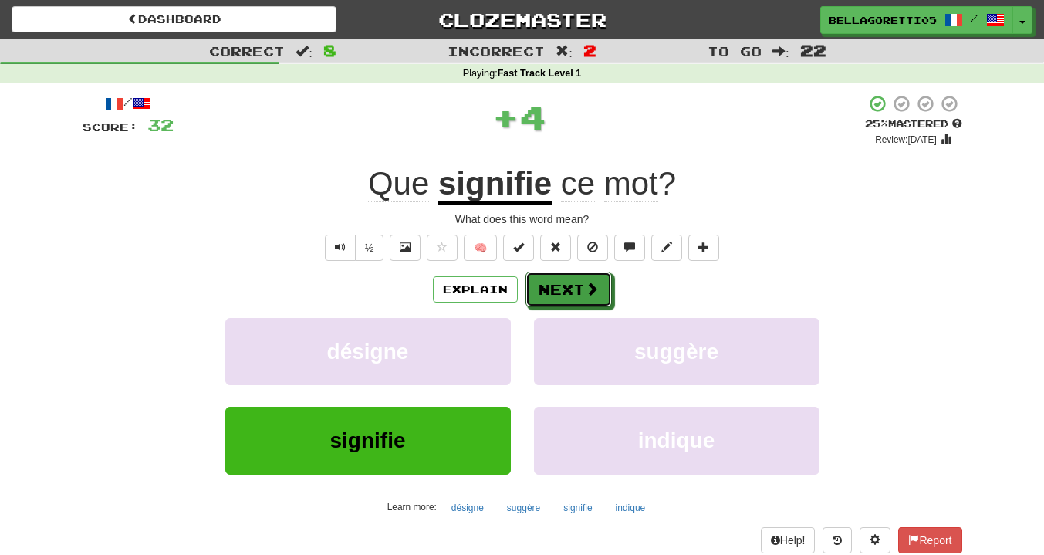
click at [579, 285] on button "Next" at bounding box center [568, 289] width 86 height 35
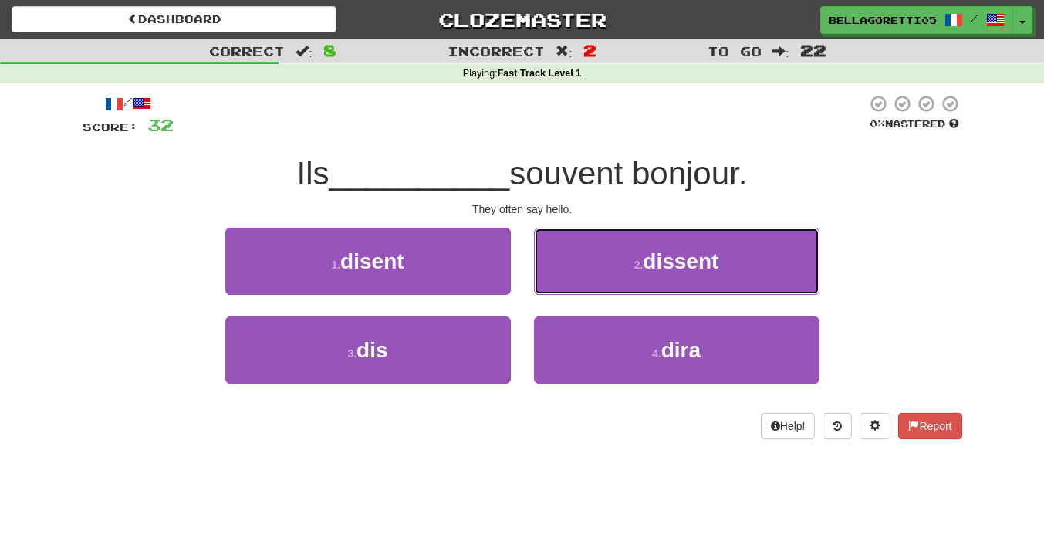
click at [558, 269] on button "2 . dissent" at bounding box center [676, 261] width 285 height 67
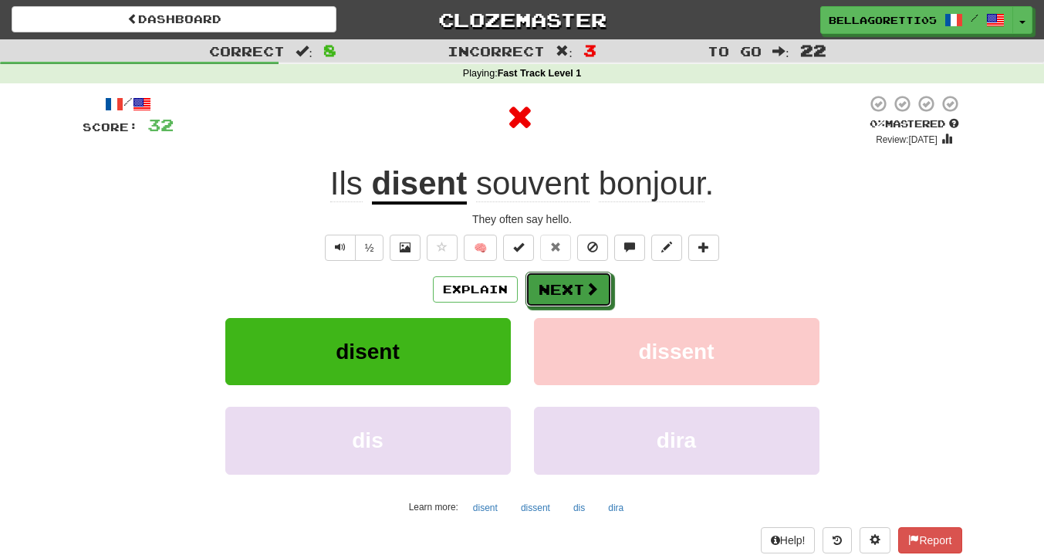
click at [564, 295] on button "Next" at bounding box center [568, 289] width 86 height 35
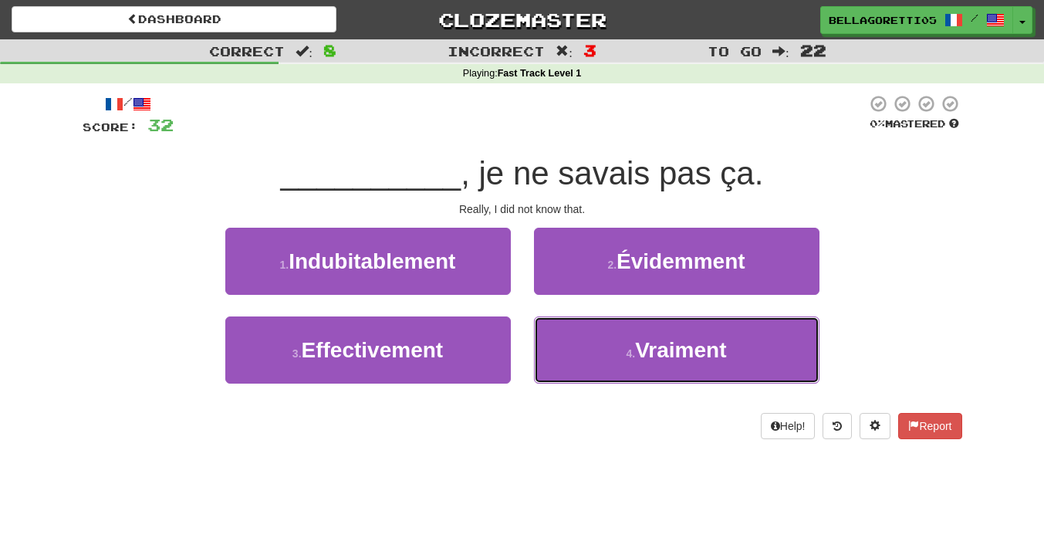
click at [602, 339] on button "4 . Vraiment" at bounding box center [676, 349] width 285 height 67
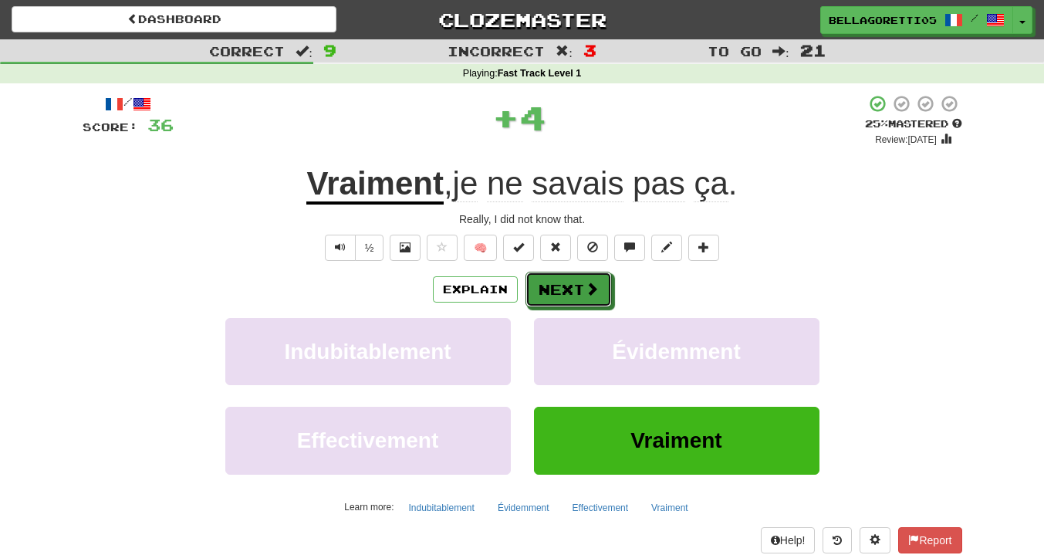
click at [564, 283] on button "Next" at bounding box center [568, 289] width 86 height 35
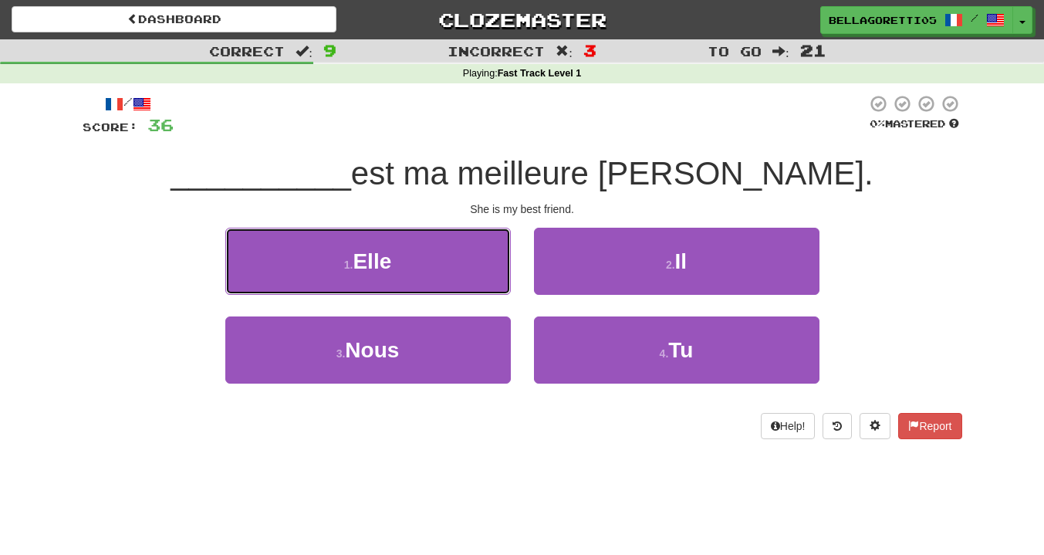
click at [361, 258] on span "Elle" at bounding box center [372, 261] width 39 height 24
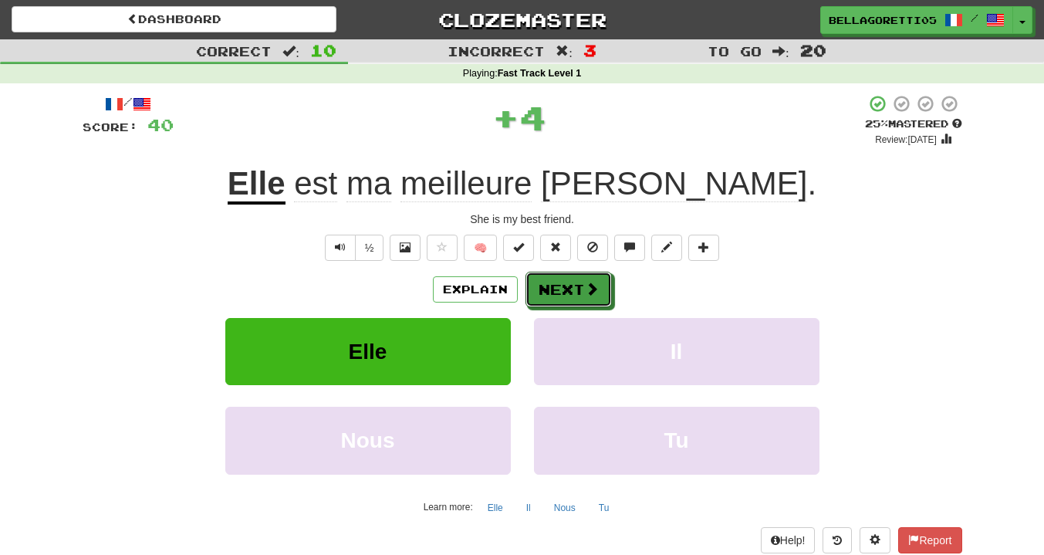
click at [569, 291] on button "Next" at bounding box center [568, 289] width 86 height 35
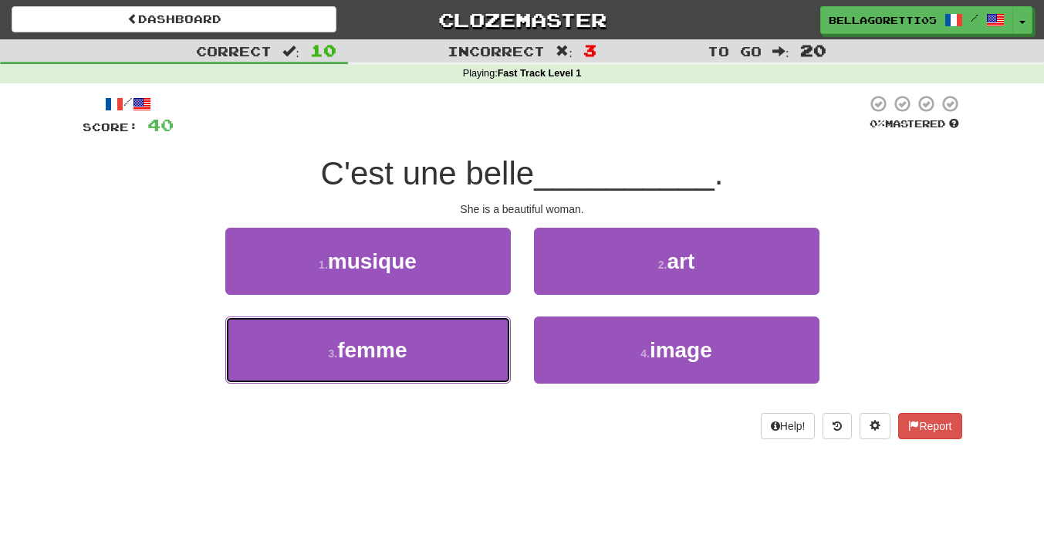
click at [498, 338] on button "3 . femme" at bounding box center [367, 349] width 285 height 67
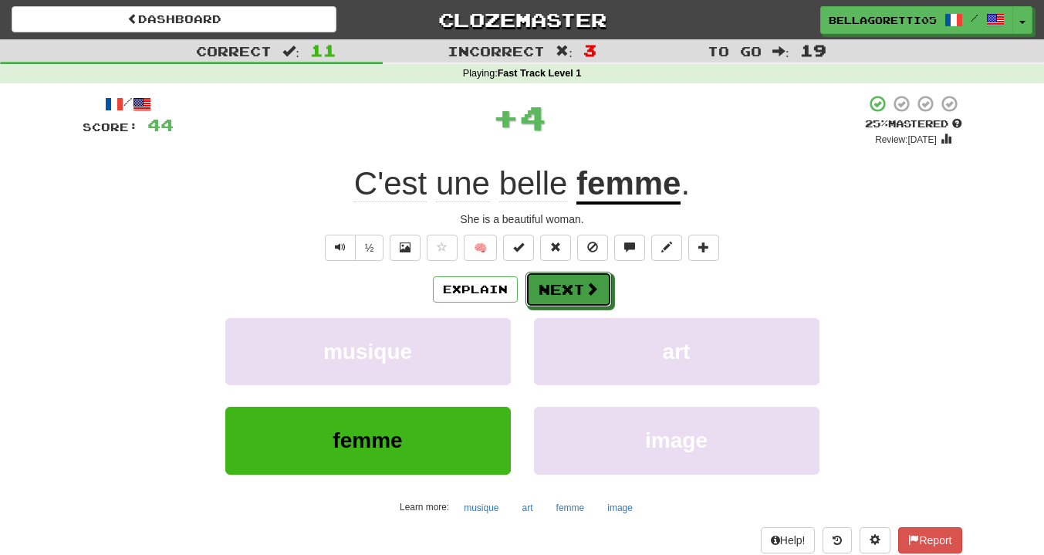
click at [570, 287] on button "Next" at bounding box center [568, 289] width 86 height 35
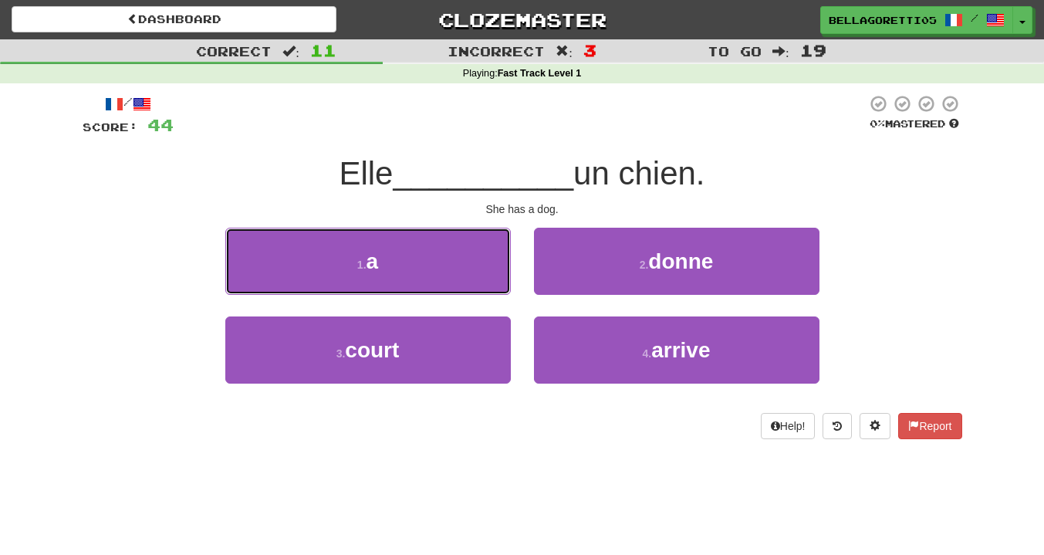
click at [488, 288] on button "1 . a" at bounding box center [367, 261] width 285 height 67
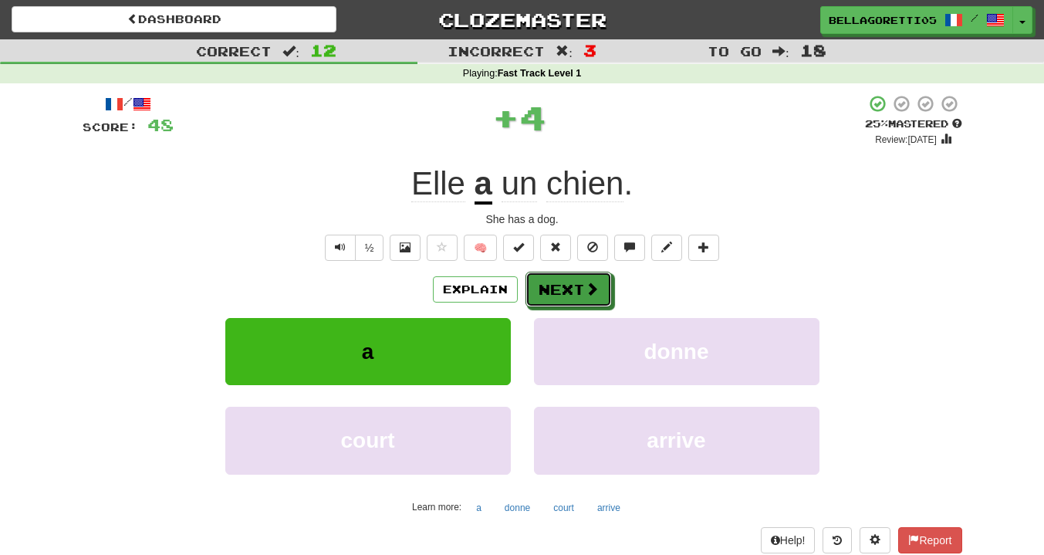
click at [546, 295] on button "Next" at bounding box center [568, 289] width 86 height 35
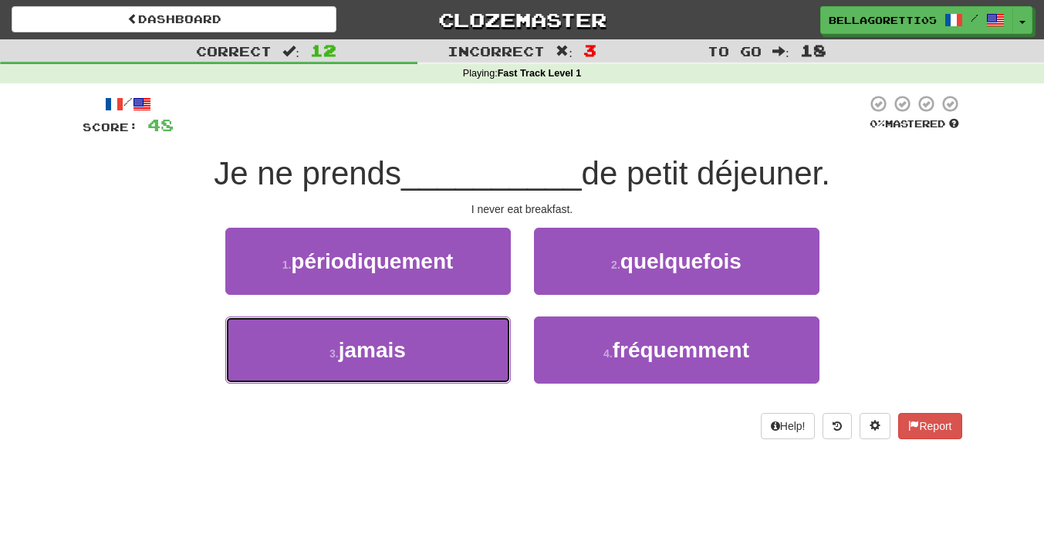
click at [493, 346] on button "3 . jamais" at bounding box center [367, 349] width 285 height 67
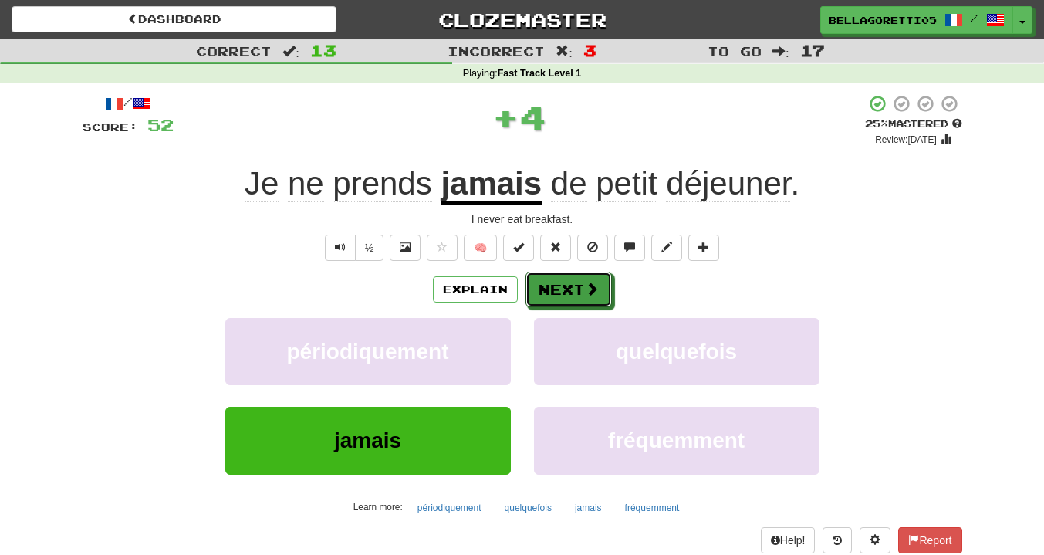
click at [599, 283] on button "Next" at bounding box center [568, 289] width 86 height 35
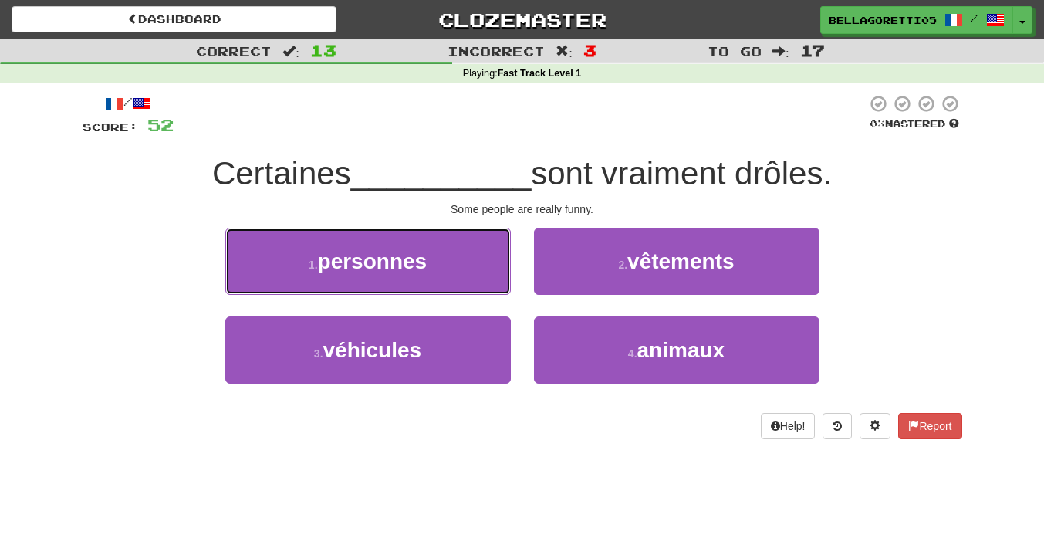
click at [403, 278] on button "1 . personnes" at bounding box center [367, 261] width 285 height 67
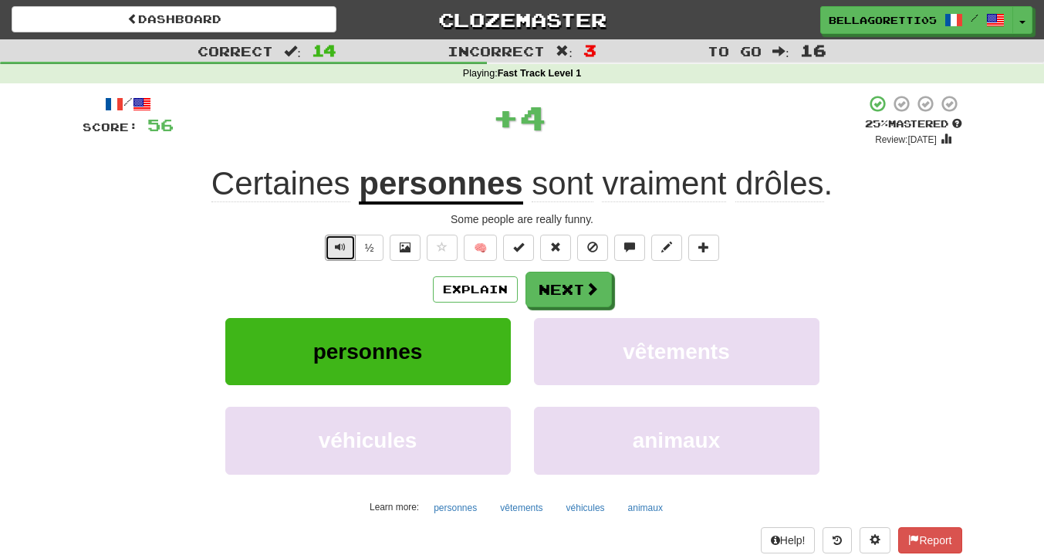
click at [346, 254] on button "Text-to-speech controls" at bounding box center [340, 248] width 31 height 26
click at [573, 294] on button "Next" at bounding box center [568, 289] width 86 height 35
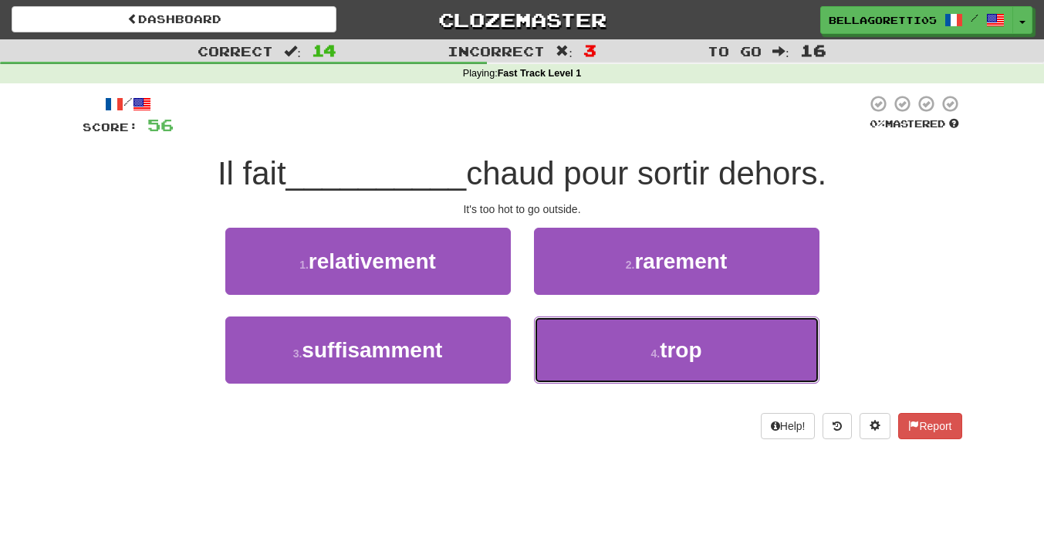
click at [584, 339] on button "4 . trop" at bounding box center [676, 349] width 285 height 67
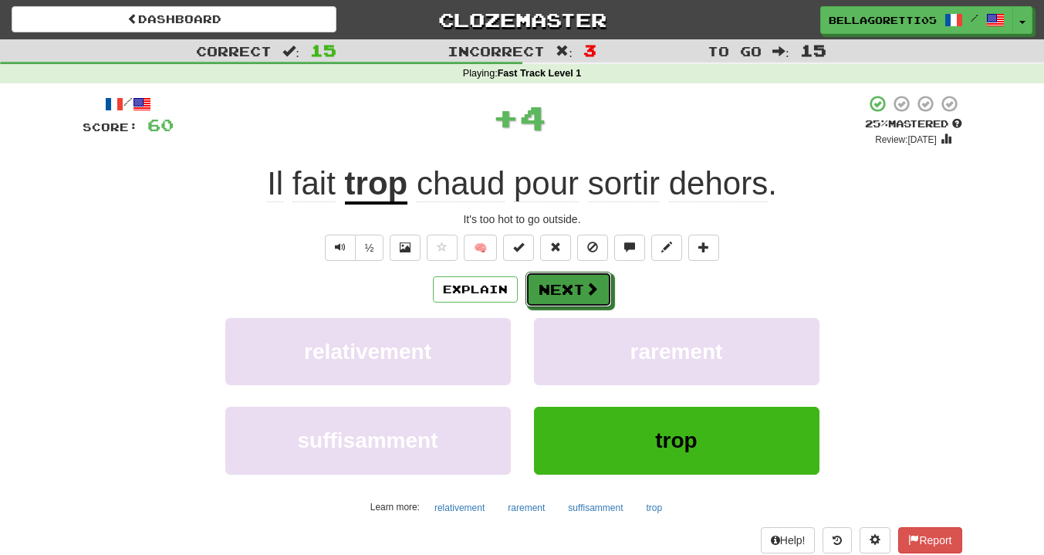
click at [570, 293] on button "Next" at bounding box center [568, 289] width 86 height 35
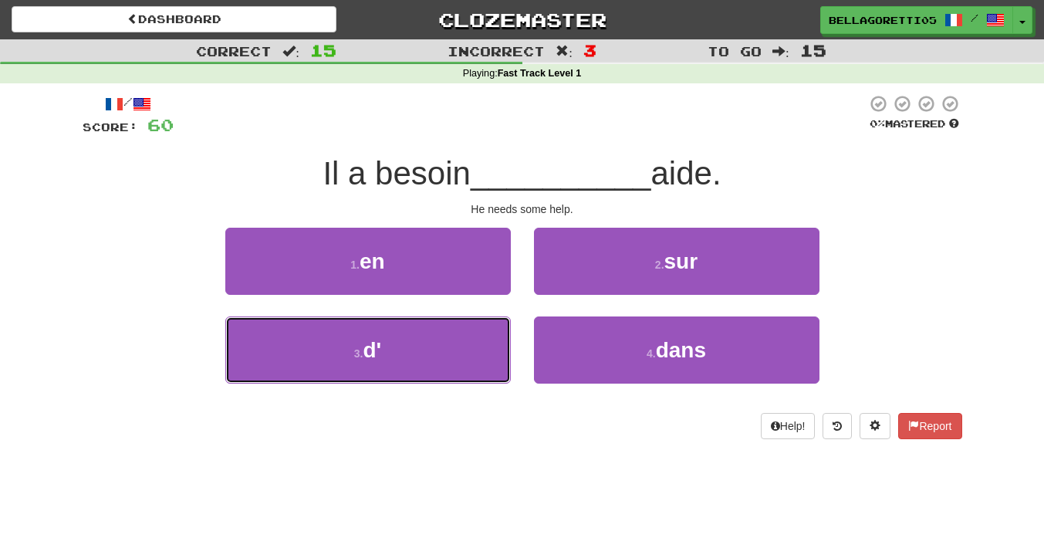
click at [493, 353] on button "3 . d'" at bounding box center [367, 349] width 285 height 67
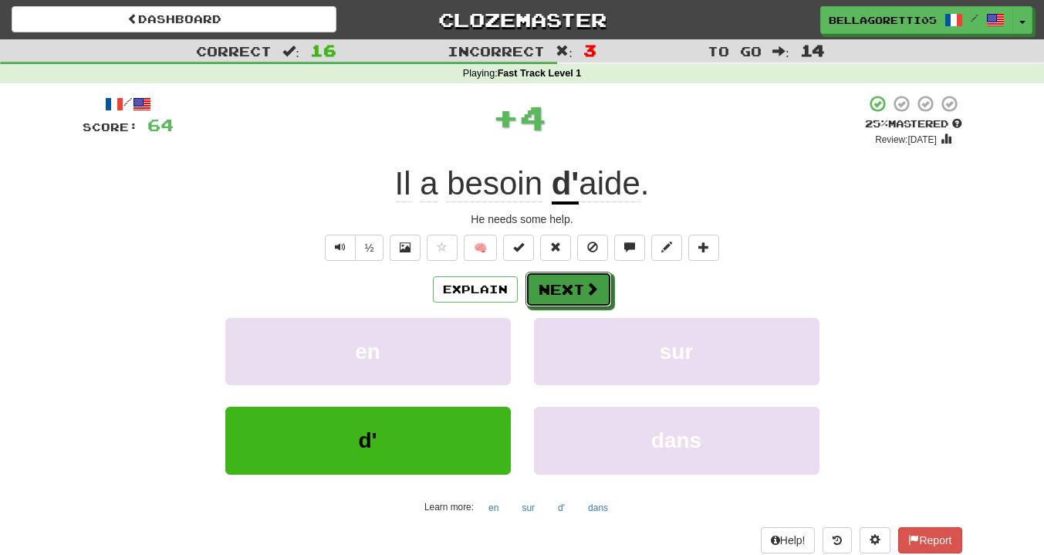
click at [572, 288] on button "Next" at bounding box center [568, 289] width 86 height 35
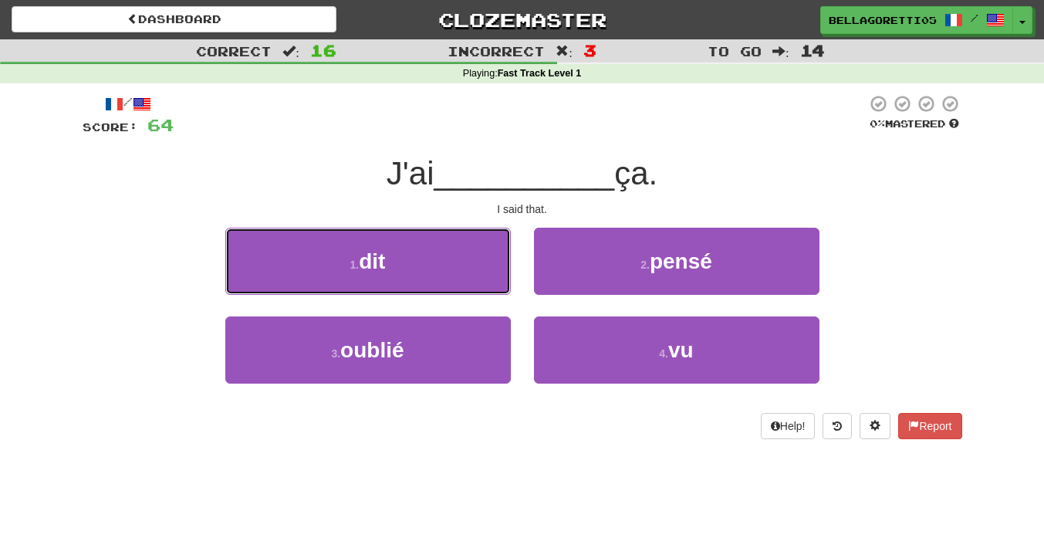
click at [496, 275] on button "1 . dit" at bounding box center [367, 261] width 285 height 67
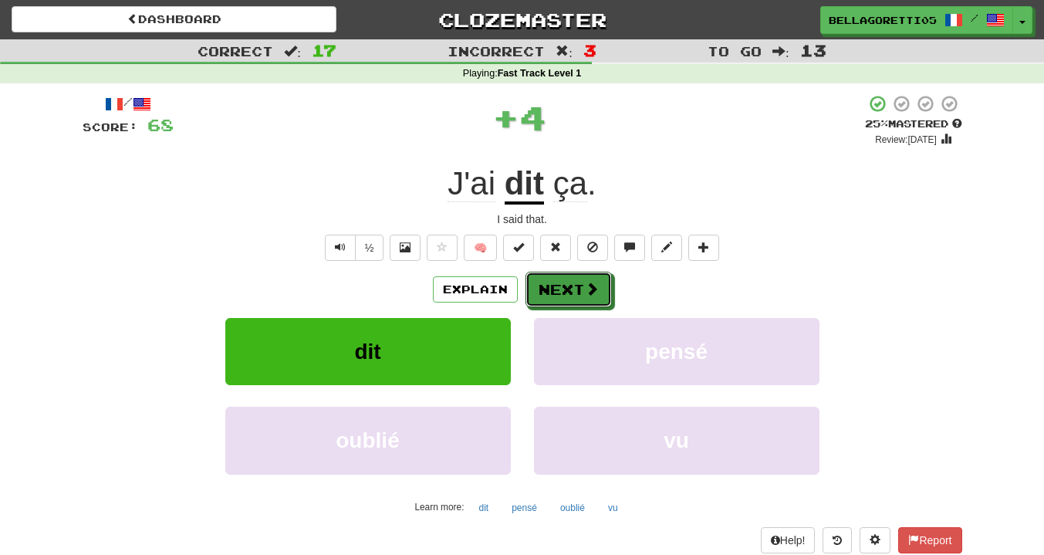
click at [585, 291] on span at bounding box center [592, 289] width 14 height 14
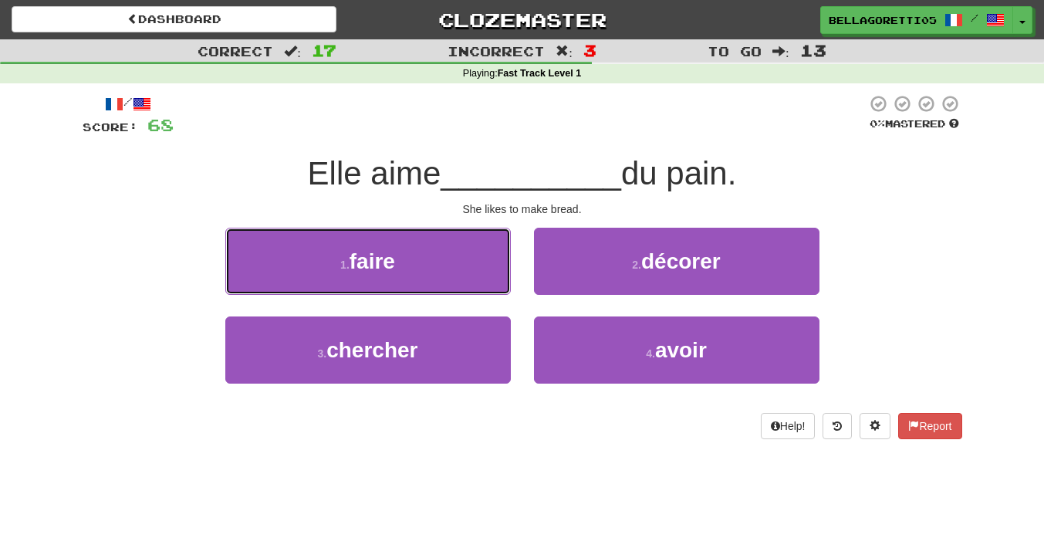
click at [437, 293] on button "1 . faire" at bounding box center [367, 261] width 285 height 67
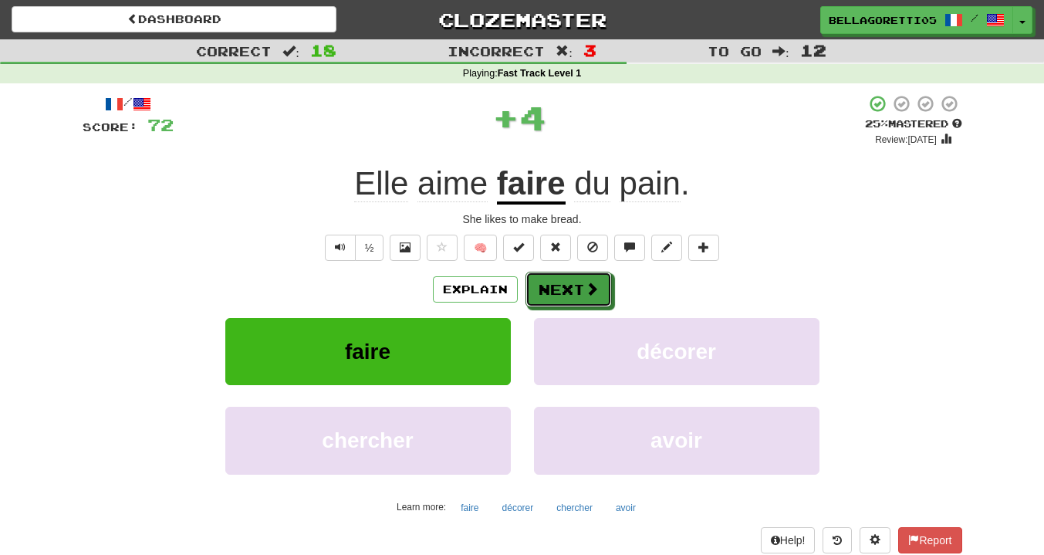
click at [539, 293] on button "Next" at bounding box center [568, 289] width 86 height 35
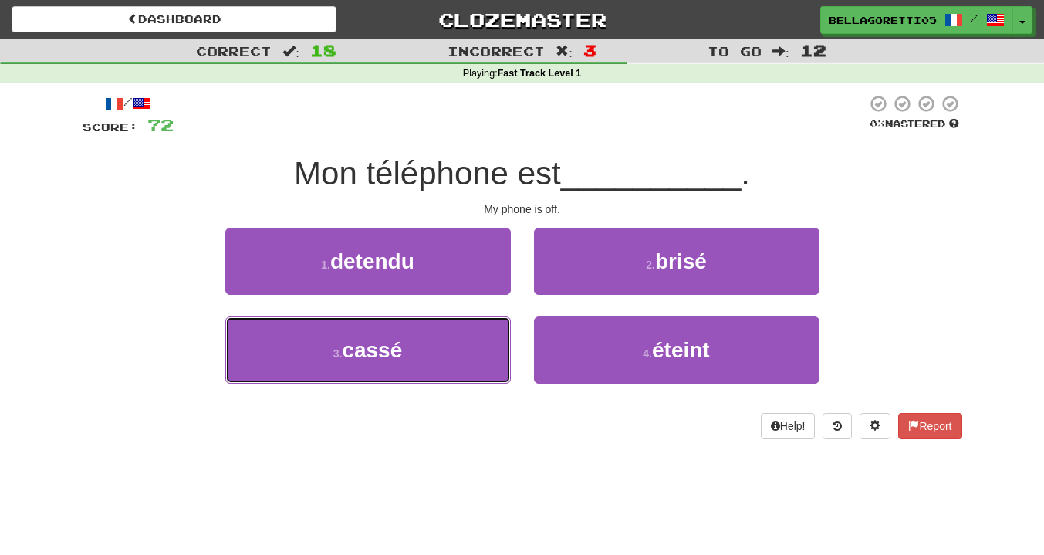
click at [434, 347] on button "3 . cassé" at bounding box center [367, 349] width 285 height 67
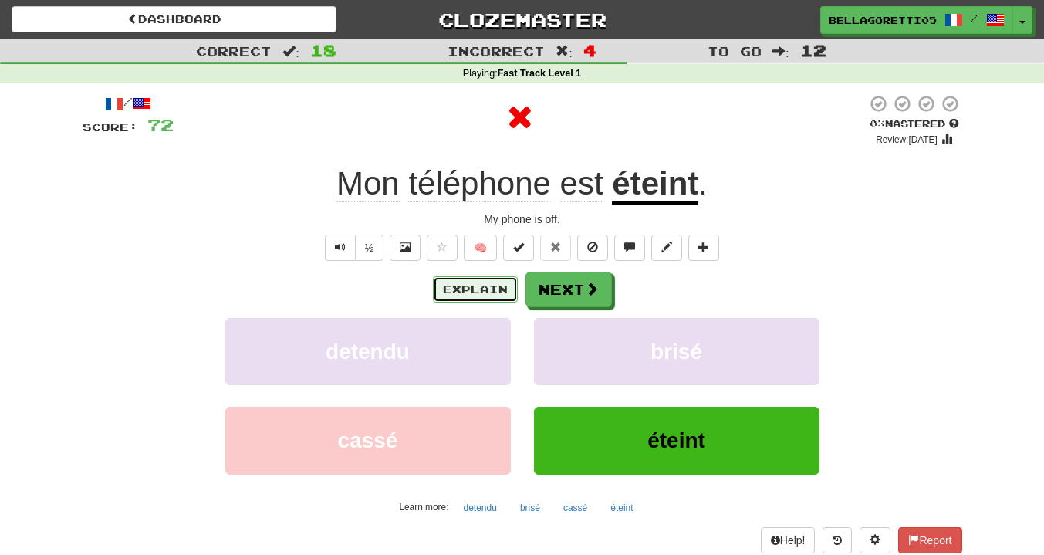
click at [486, 288] on button "Explain" at bounding box center [475, 289] width 85 height 26
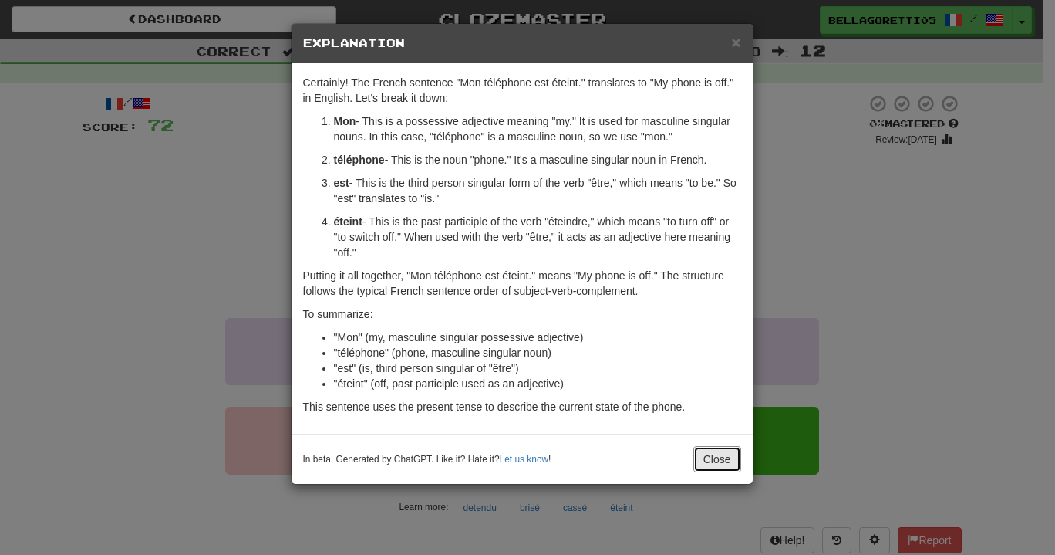
click at [711, 457] on button "Close" at bounding box center [717, 459] width 48 height 26
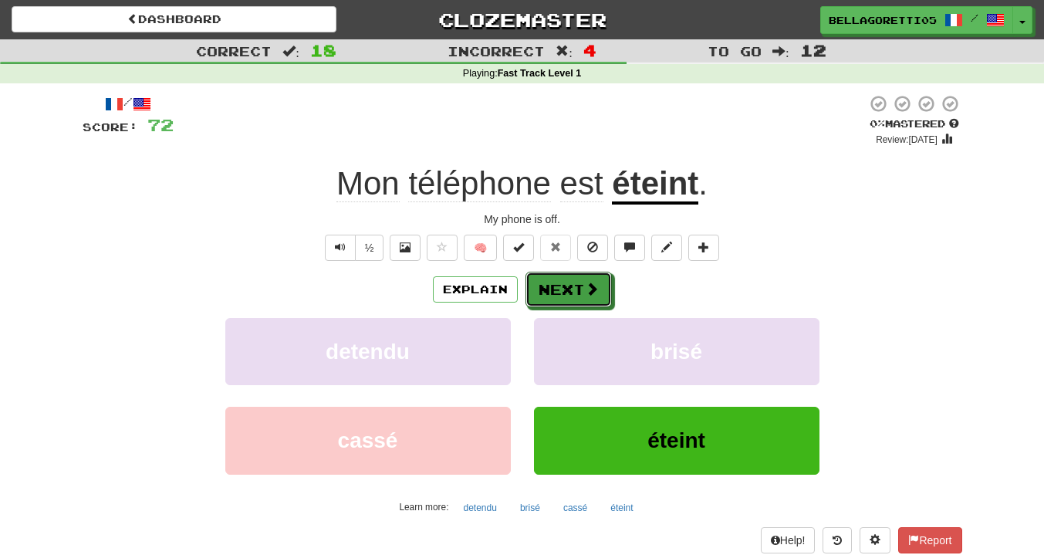
click at [582, 292] on button "Next" at bounding box center [568, 289] width 86 height 35
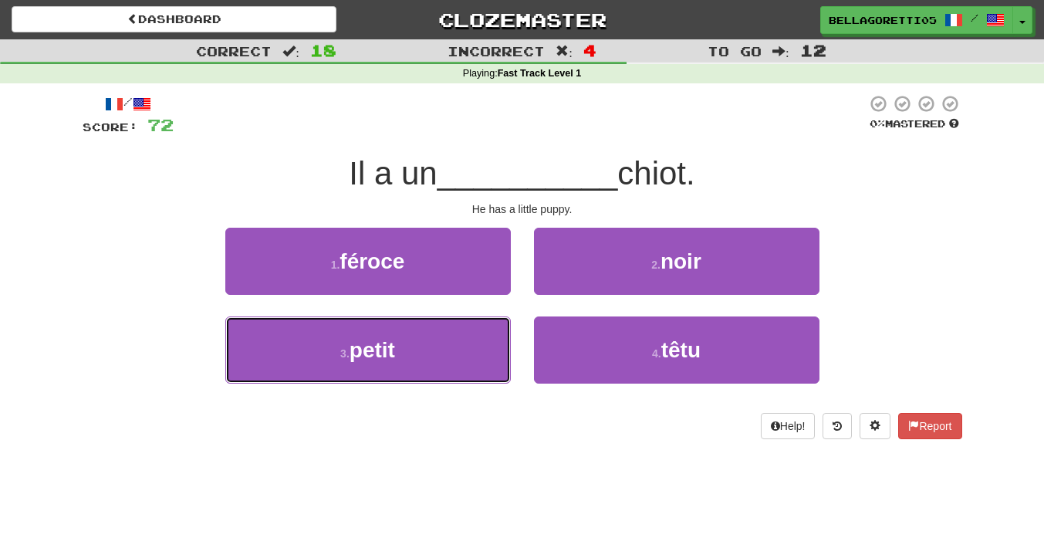
click at [475, 357] on button "3 . petit" at bounding box center [367, 349] width 285 height 67
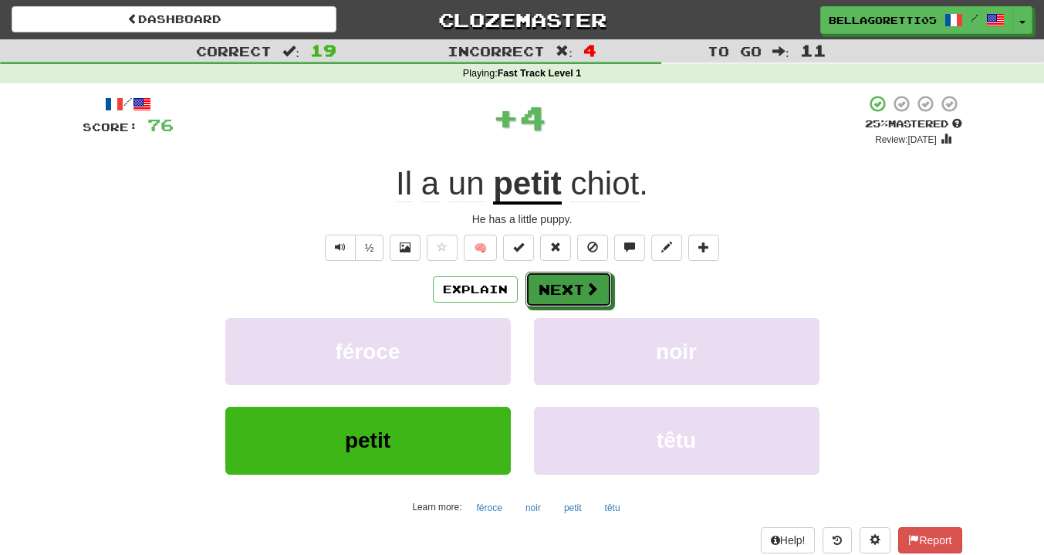
click at [578, 289] on button "Next" at bounding box center [568, 289] width 86 height 35
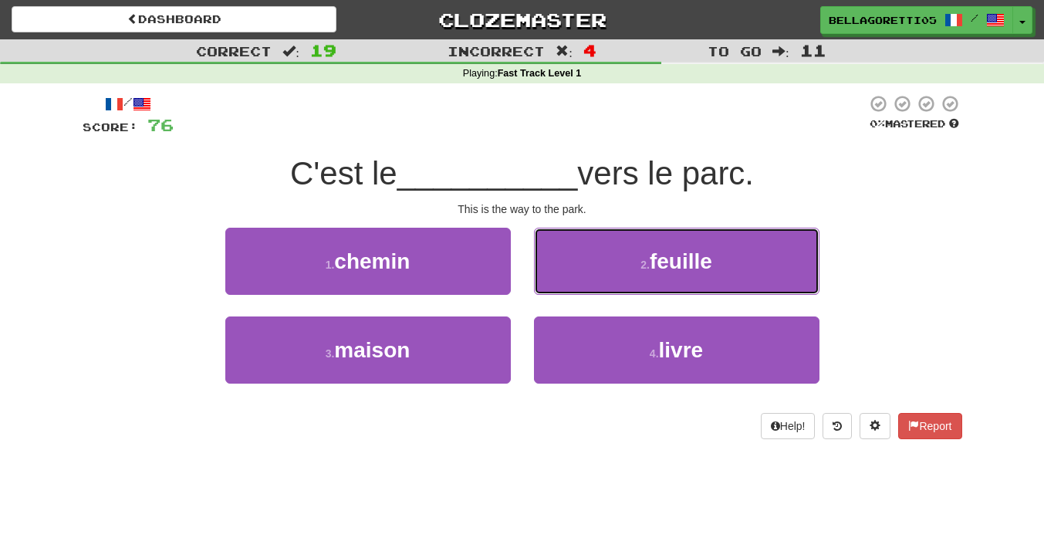
click at [643, 274] on button "2 . feuille" at bounding box center [676, 261] width 285 height 67
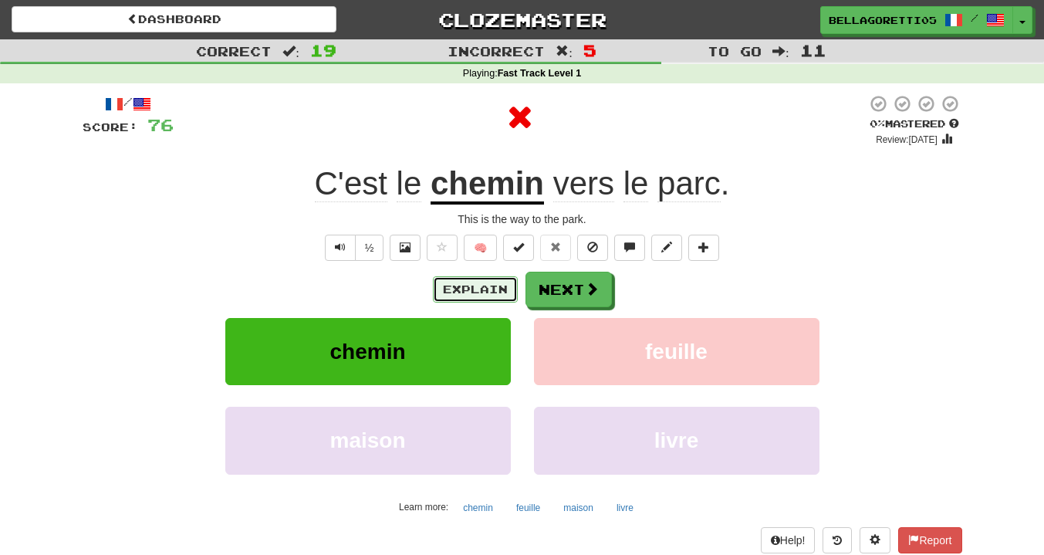
click at [467, 285] on button "Explain" at bounding box center [475, 289] width 85 height 26
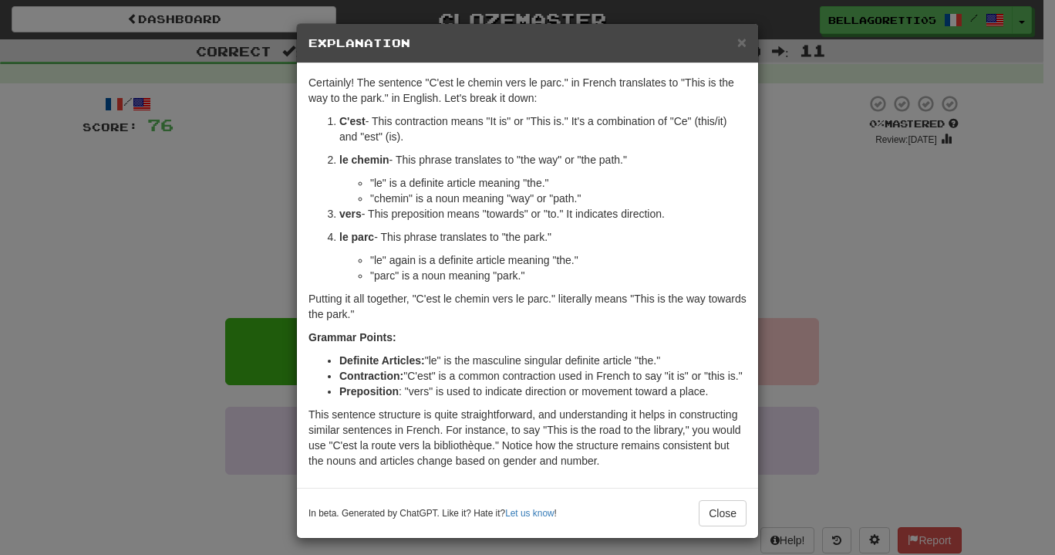
click at [723, 494] on div "In beta. Generated by ChatGPT. Like it? Hate it? Let us know ! Close" at bounding box center [527, 513] width 461 height 50
click at [718, 506] on button "Close" at bounding box center [723, 513] width 48 height 26
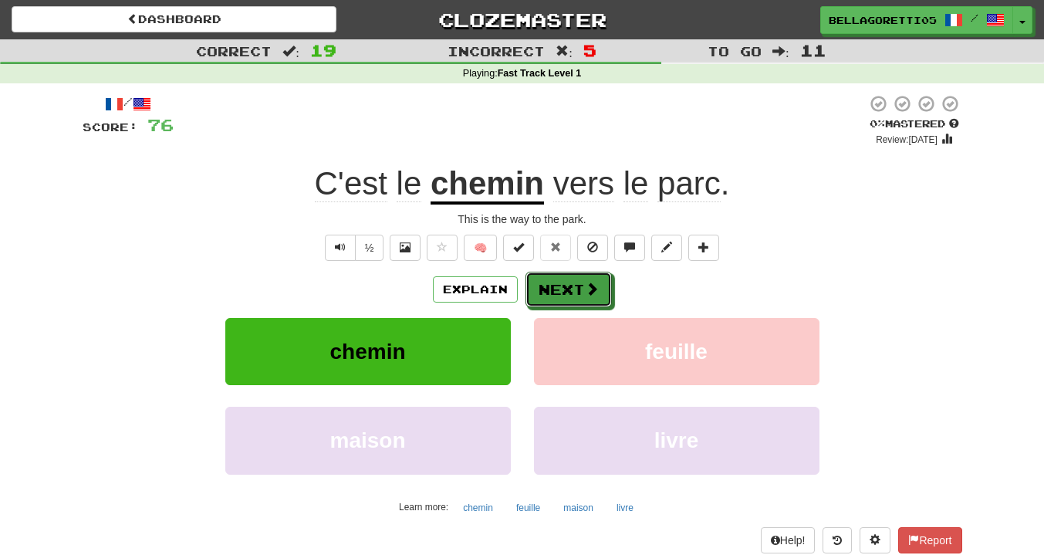
click at [592, 288] on span at bounding box center [592, 289] width 14 height 14
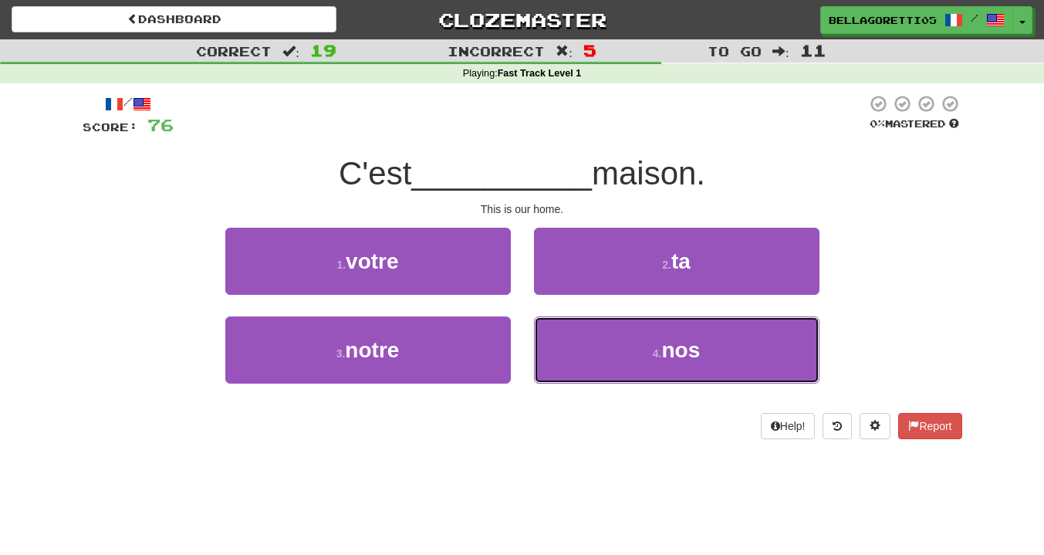
click at [621, 353] on button "4 . nos" at bounding box center [676, 349] width 285 height 67
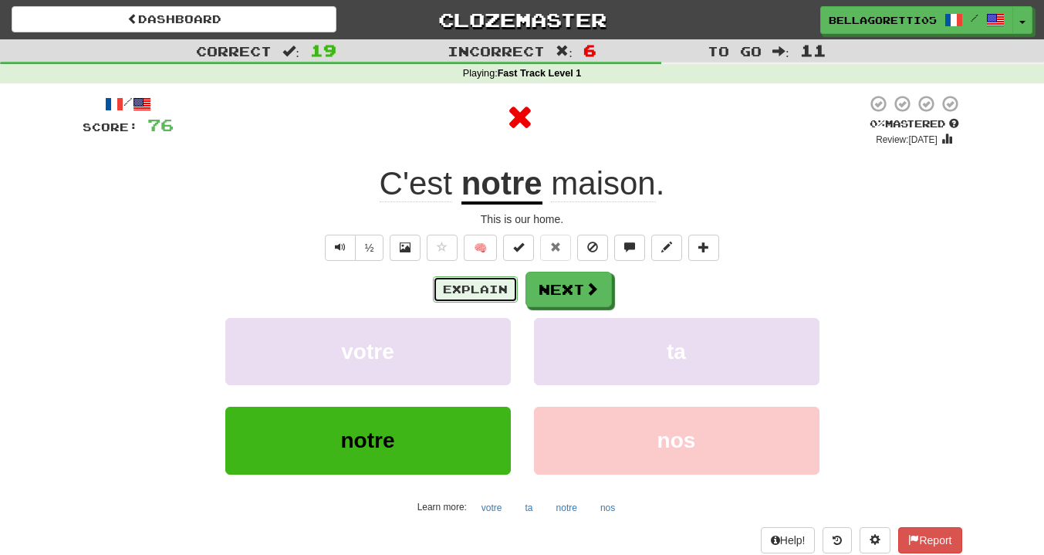
click at [489, 295] on button "Explain" at bounding box center [475, 289] width 85 height 26
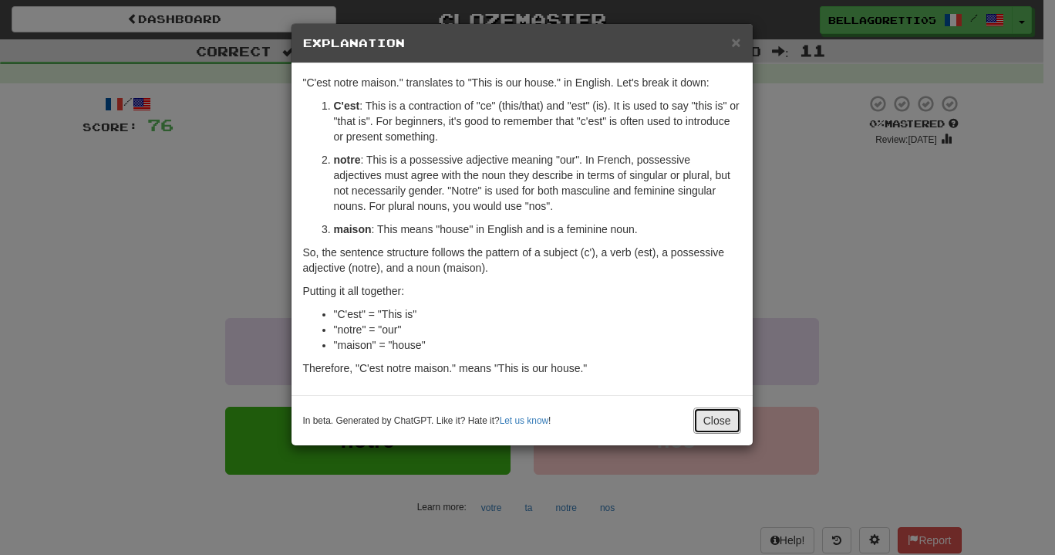
click at [720, 411] on button "Close" at bounding box center [717, 420] width 48 height 26
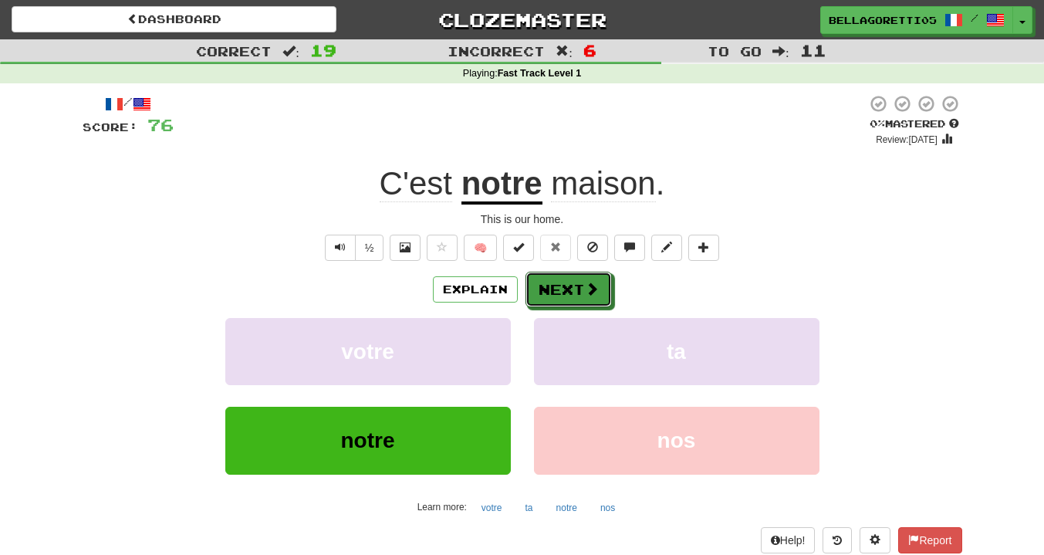
click at [578, 295] on button "Next" at bounding box center [568, 289] width 86 height 35
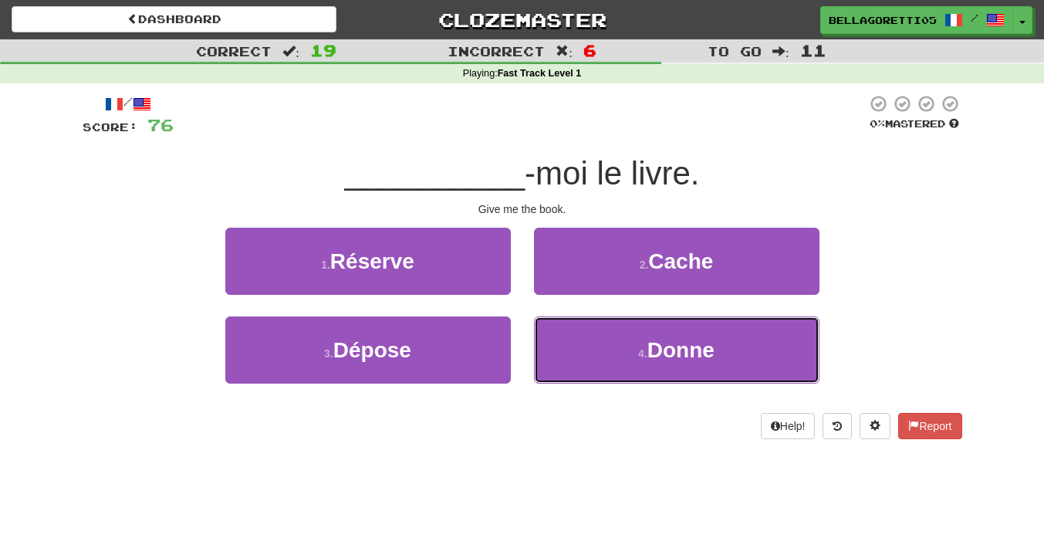
click at [571, 329] on button "4 . Donne" at bounding box center [676, 349] width 285 height 67
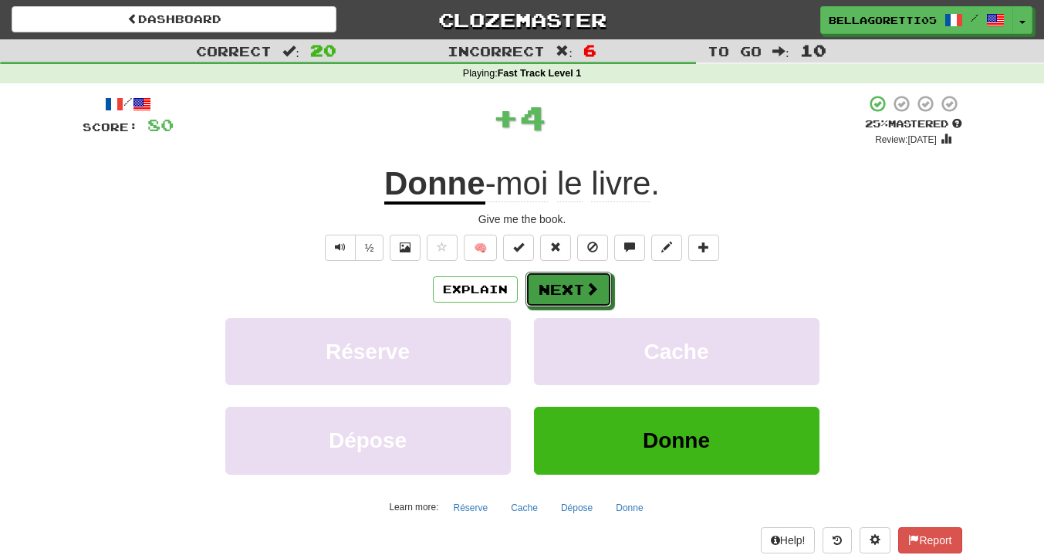
click at [561, 293] on button "Next" at bounding box center [568, 289] width 86 height 35
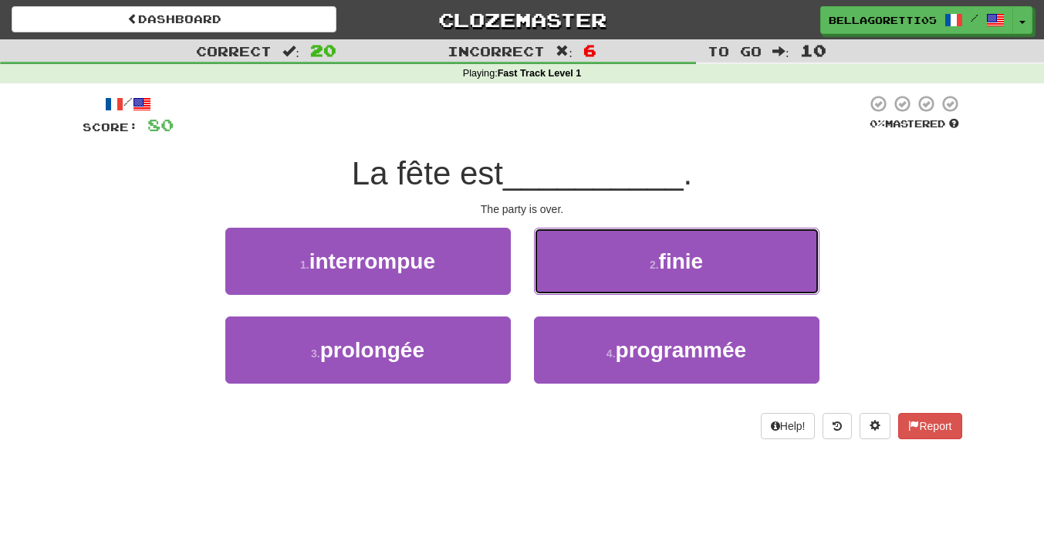
click at [561, 293] on button "2 . finie" at bounding box center [676, 261] width 285 height 67
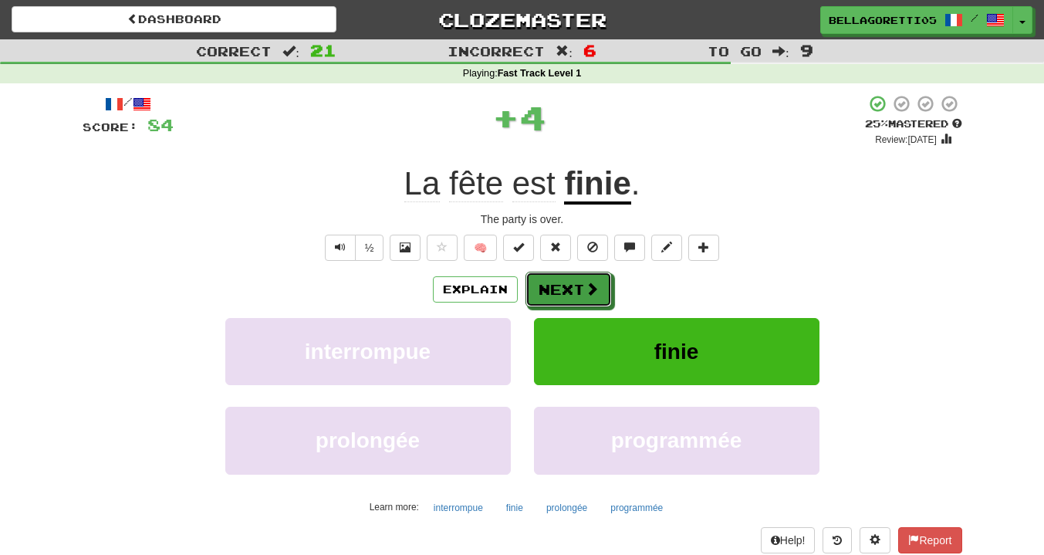
click at [565, 295] on button "Next" at bounding box center [568, 289] width 86 height 35
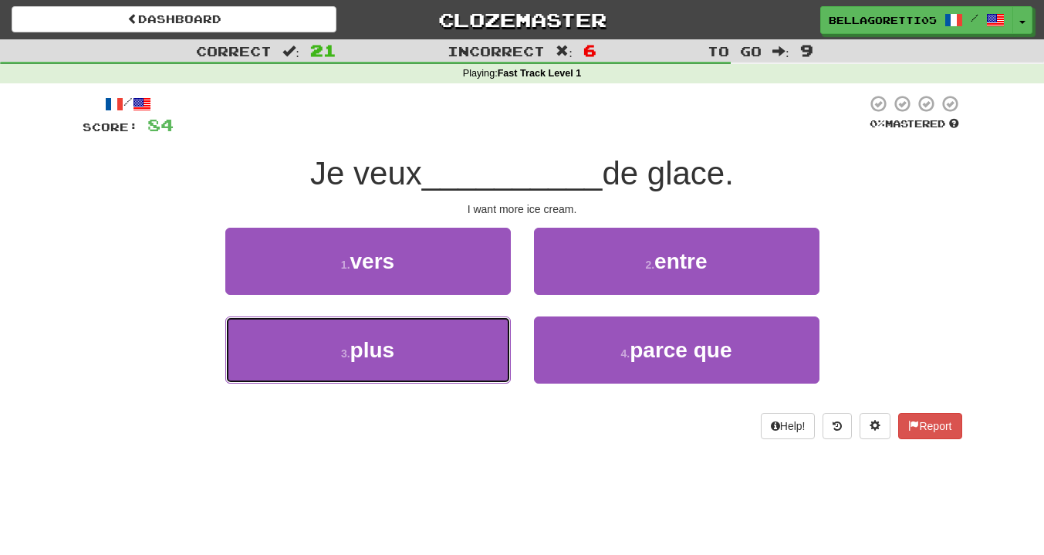
click at [492, 346] on button "3 . plus" at bounding box center [367, 349] width 285 height 67
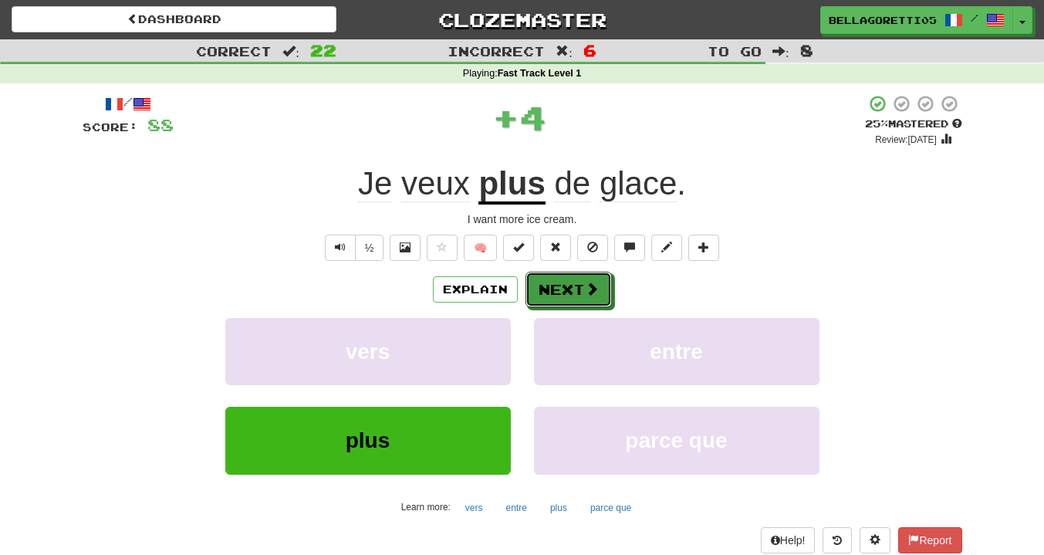
click at [576, 292] on button "Next" at bounding box center [568, 289] width 86 height 35
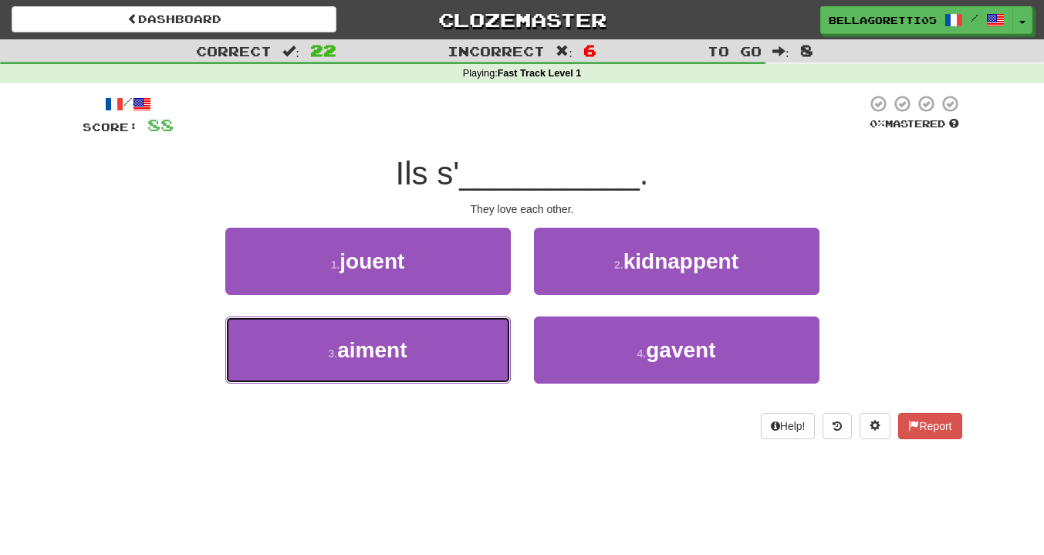
click at [498, 380] on button "3 . aiment" at bounding box center [367, 349] width 285 height 67
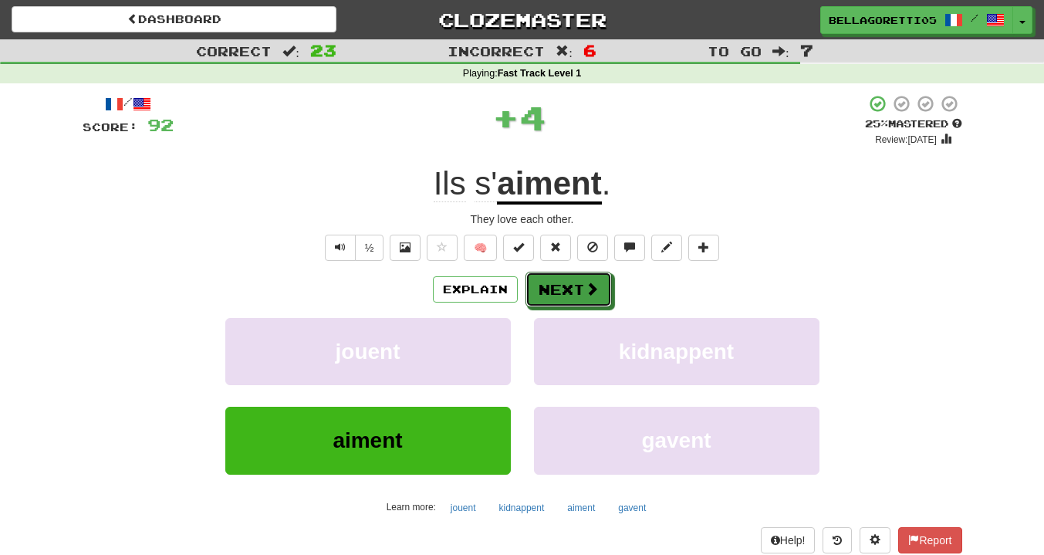
click at [595, 286] on span at bounding box center [592, 289] width 14 height 14
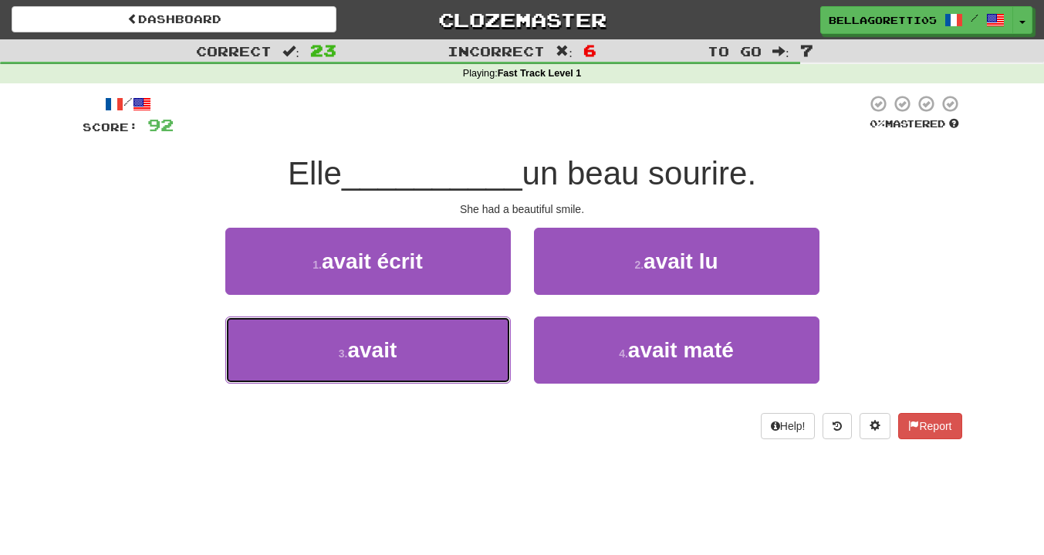
click at [468, 347] on button "3 . avait" at bounding box center [367, 349] width 285 height 67
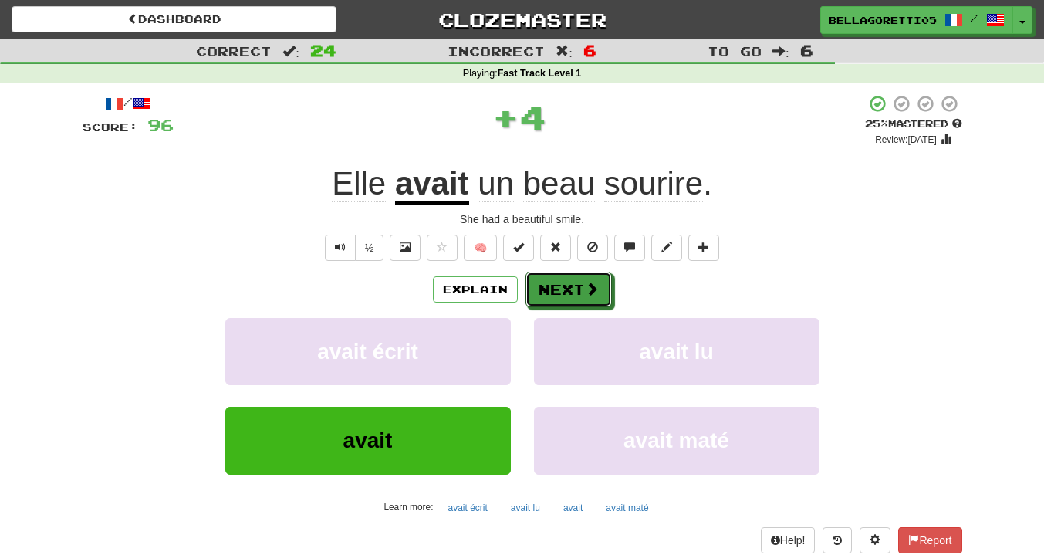
drag, startPoint x: 547, startPoint y: 285, endPoint x: 556, endPoint y: 295, distance: 13.6
click at [556, 295] on button "Next" at bounding box center [568, 289] width 86 height 35
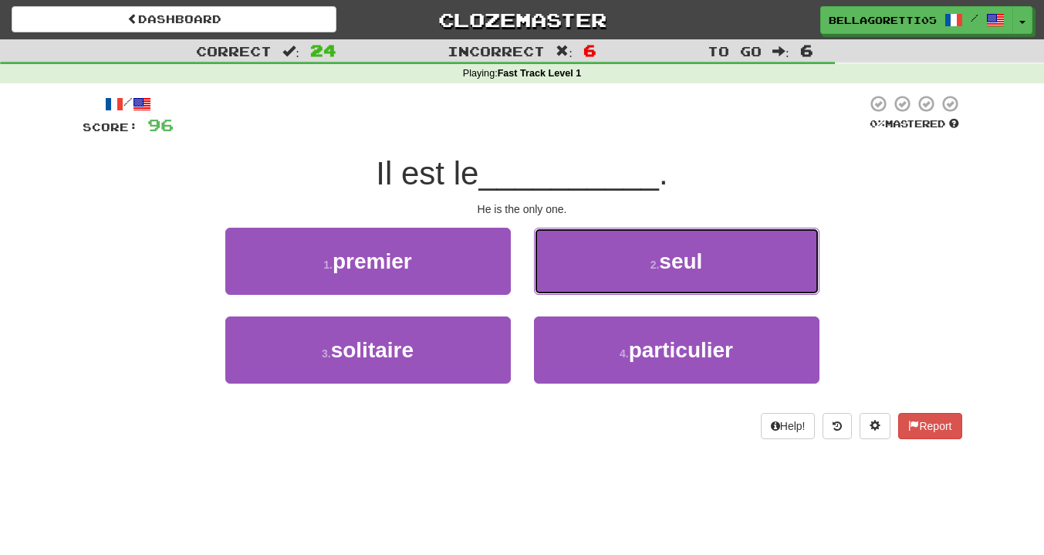
click at [614, 282] on button "2 . seul" at bounding box center [676, 261] width 285 height 67
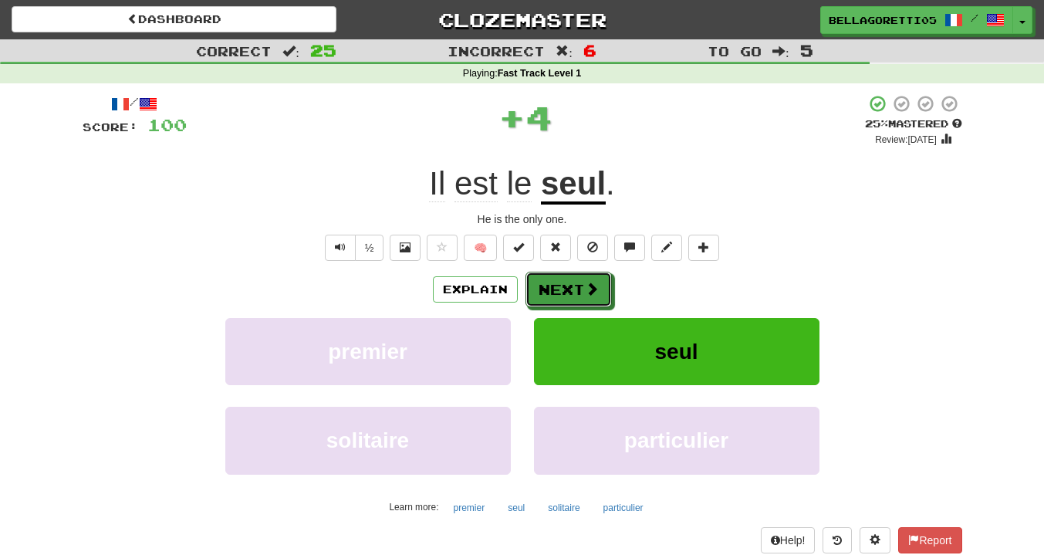
click at [590, 295] on span at bounding box center [592, 289] width 14 height 14
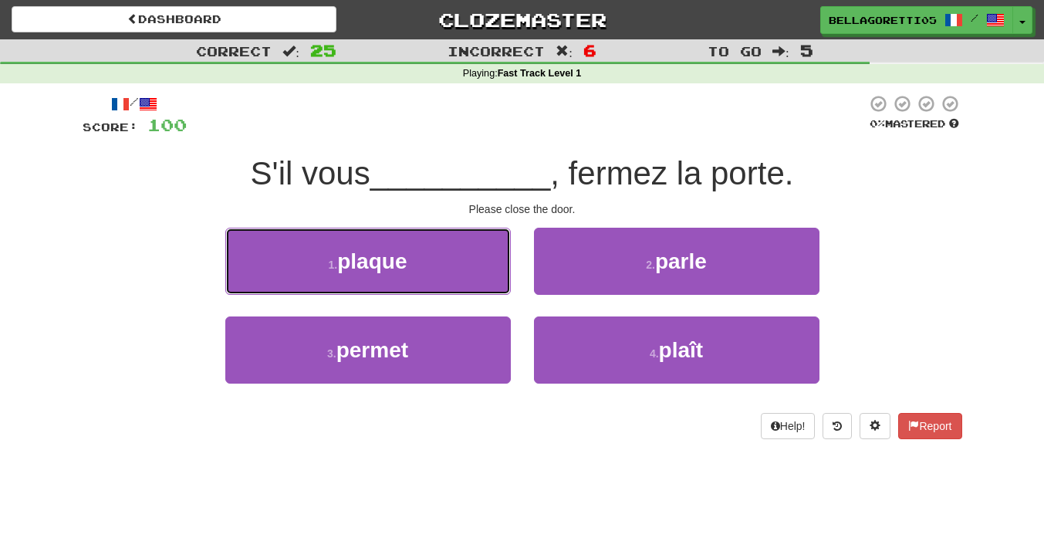
click at [397, 263] on span "plaque" at bounding box center [371, 261] width 69 height 24
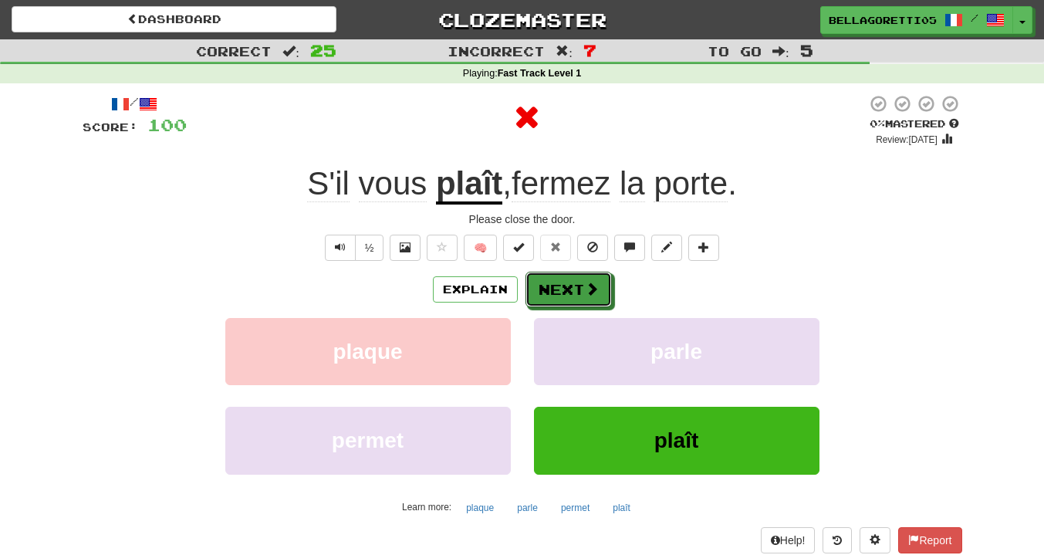
click at [555, 285] on button "Next" at bounding box center [568, 289] width 86 height 35
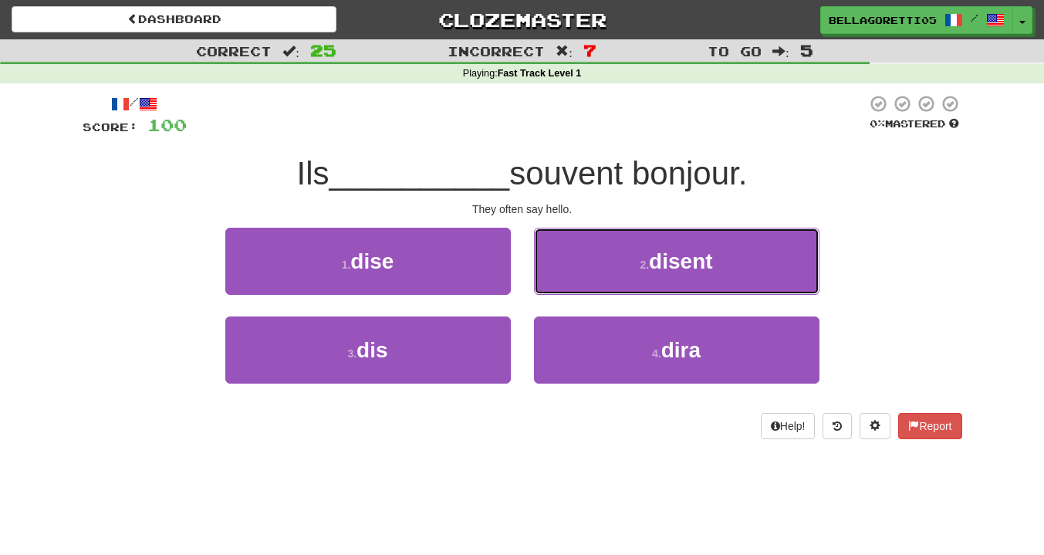
click at [548, 288] on button "2 . disent" at bounding box center [676, 261] width 285 height 67
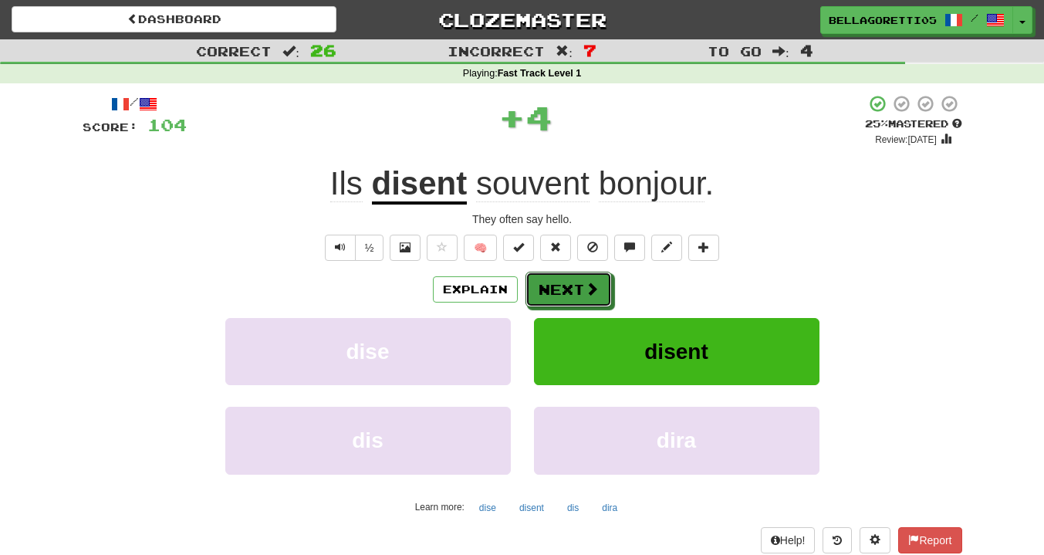
click at [548, 288] on button "Next" at bounding box center [568, 289] width 86 height 35
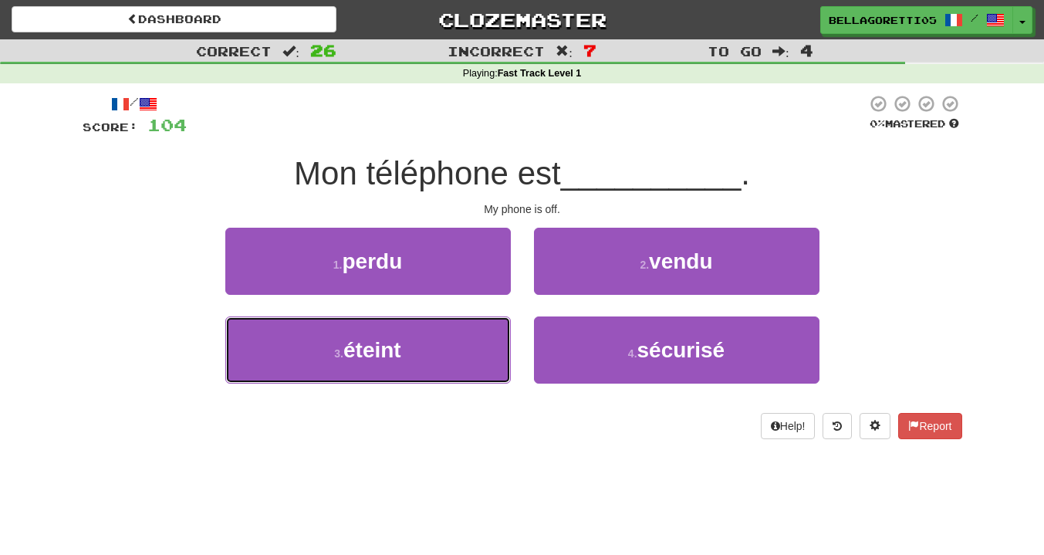
click at [467, 341] on button "3 . éteint" at bounding box center [367, 349] width 285 height 67
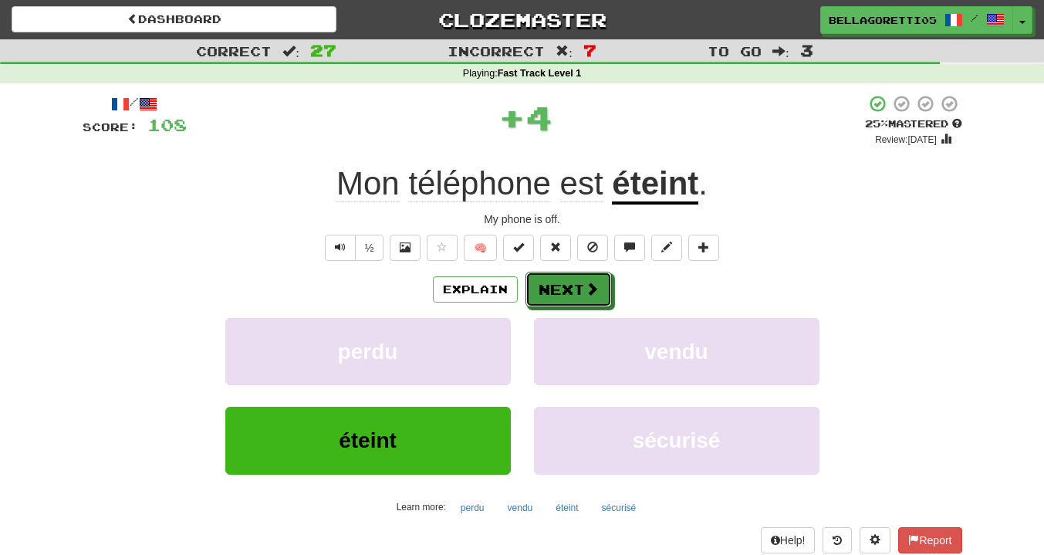
click at [566, 283] on button "Next" at bounding box center [568, 289] width 86 height 35
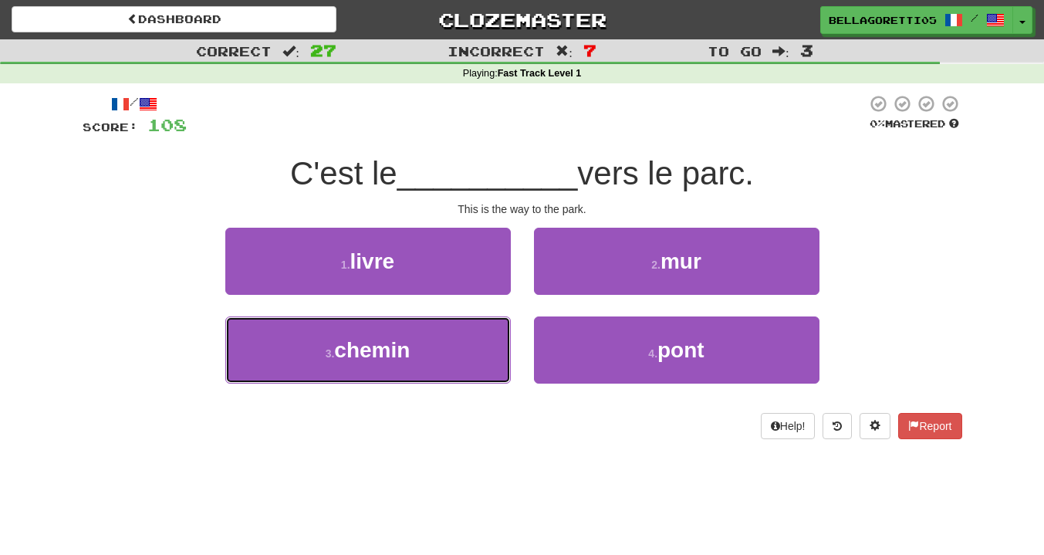
drag, startPoint x: 469, startPoint y: 356, endPoint x: 488, endPoint y: 351, distance: 19.8
click at [469, 355] on button "3 . chemin" at bounding box center [367, 349] width 285 height 67
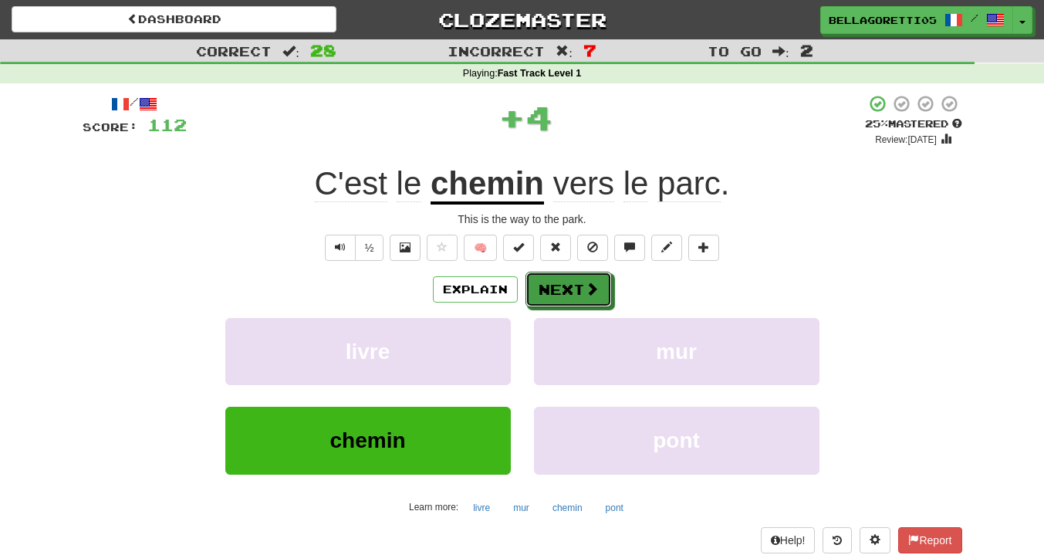
click at [575, 287] on button "Next" at bounding box center [568, 289] width 86 height 35
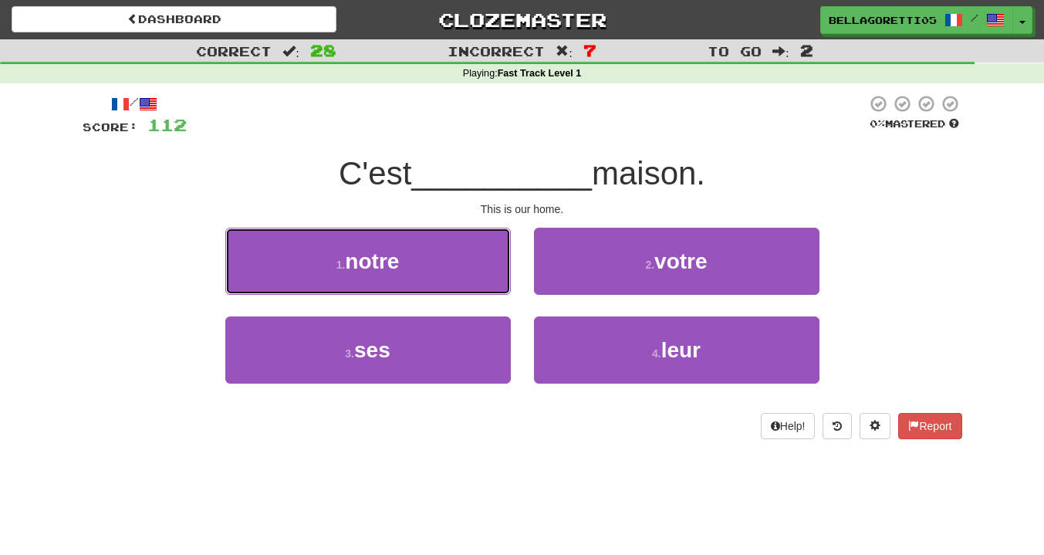
click at [471, 255] on button "1 . notre" at bounding box center [367, 261] width 285 height 67
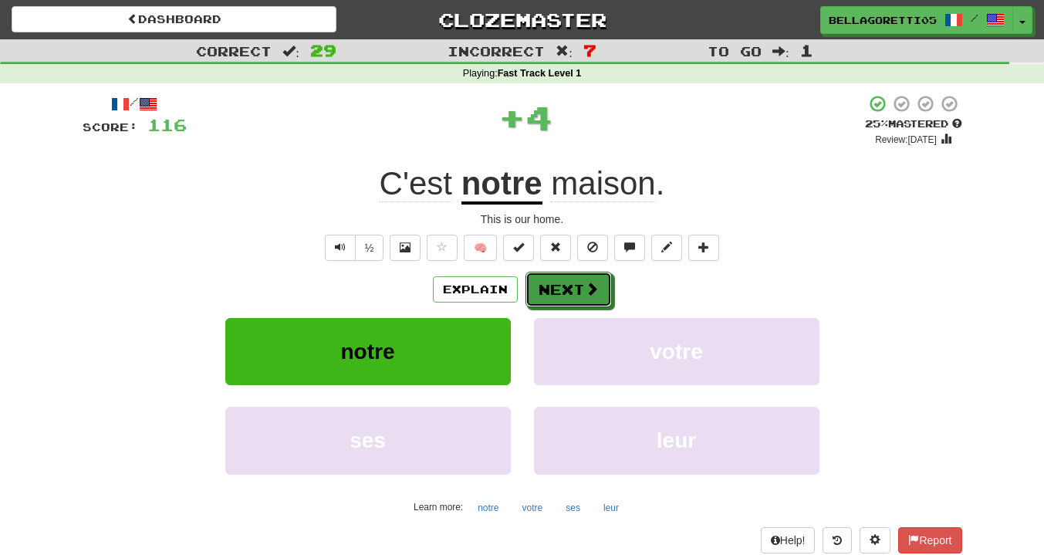
click at [569, 288] on button "Next" at bounding box center [568, 289] width 86 height 35
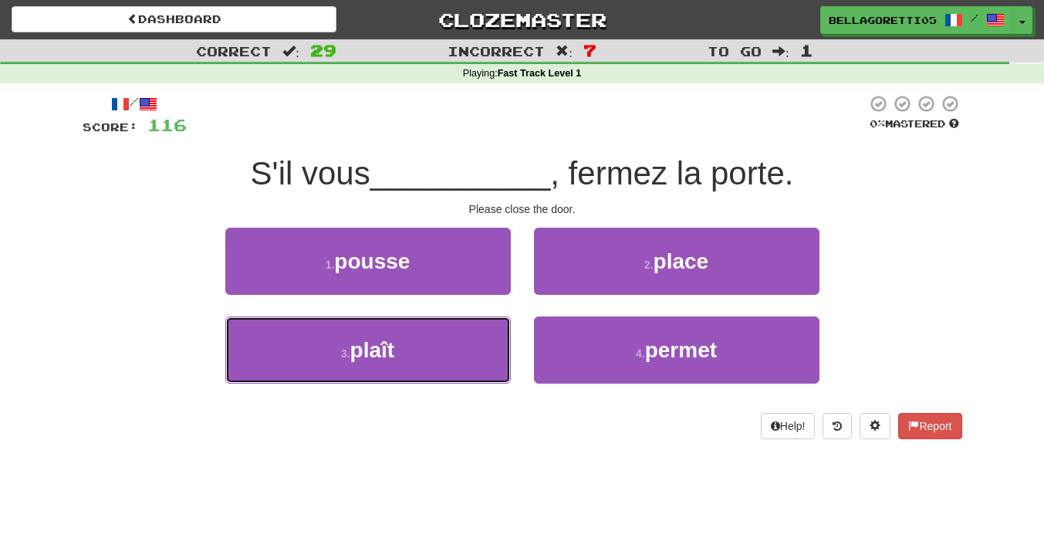
click at [464, 352] on button "3 . plaît" at bounding box center [367, 349] width 285 height 67
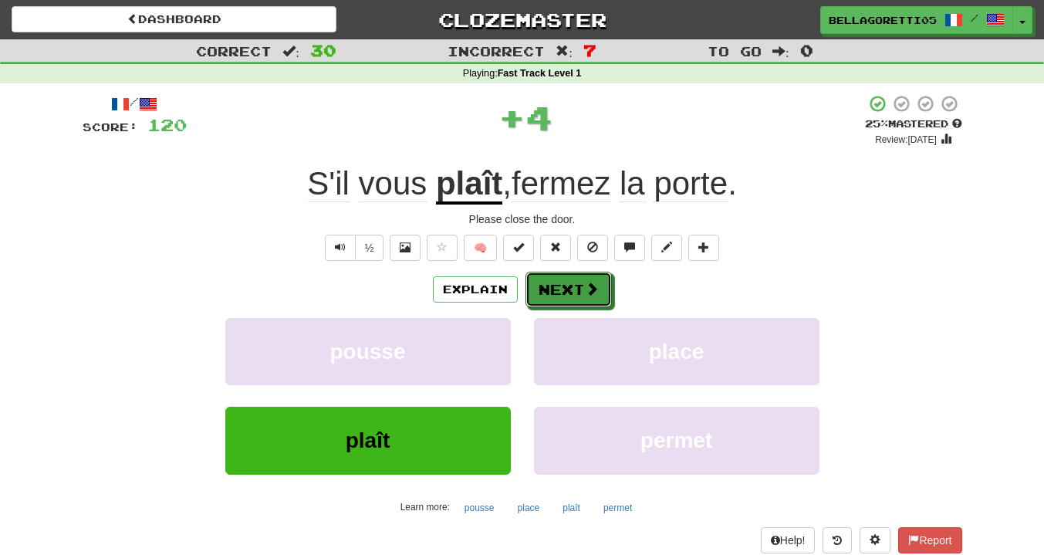
click at [541, 277] on button "Next" at bounding box center [568, 289] width 86 height 35
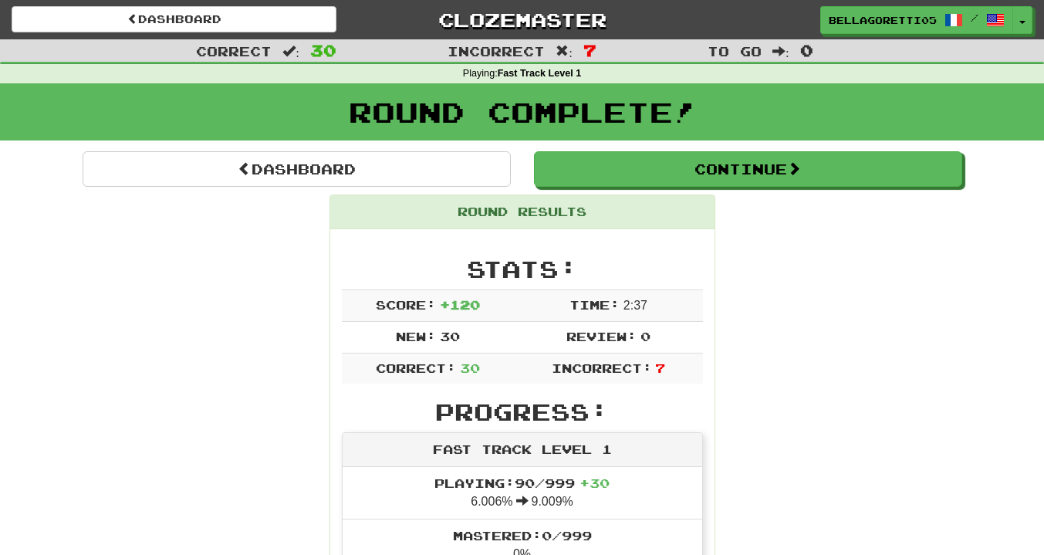
scroll to position [77, 0]
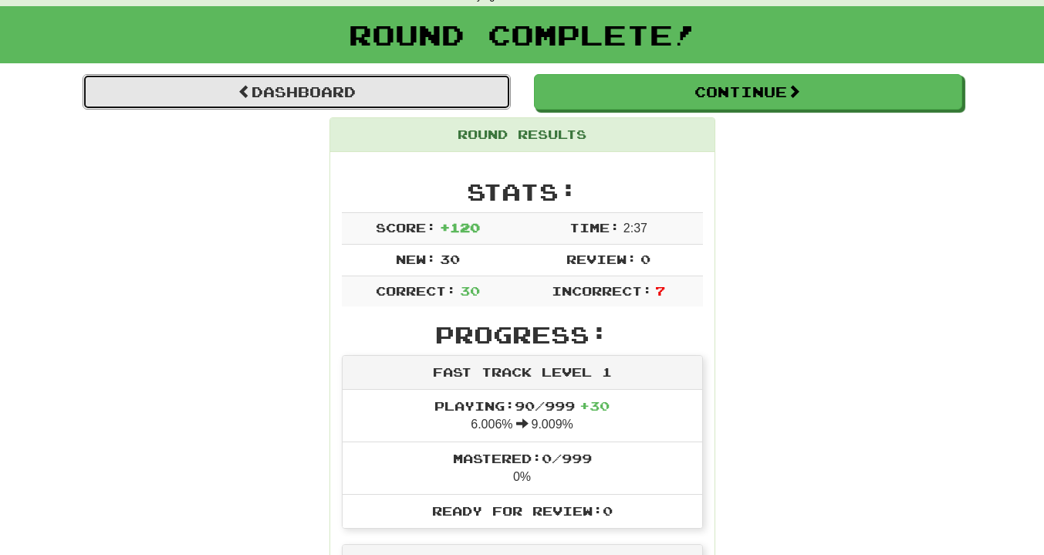
click at [332, 93] on link "Dashboard" at bounding box center [297, 91] width 428 height 35
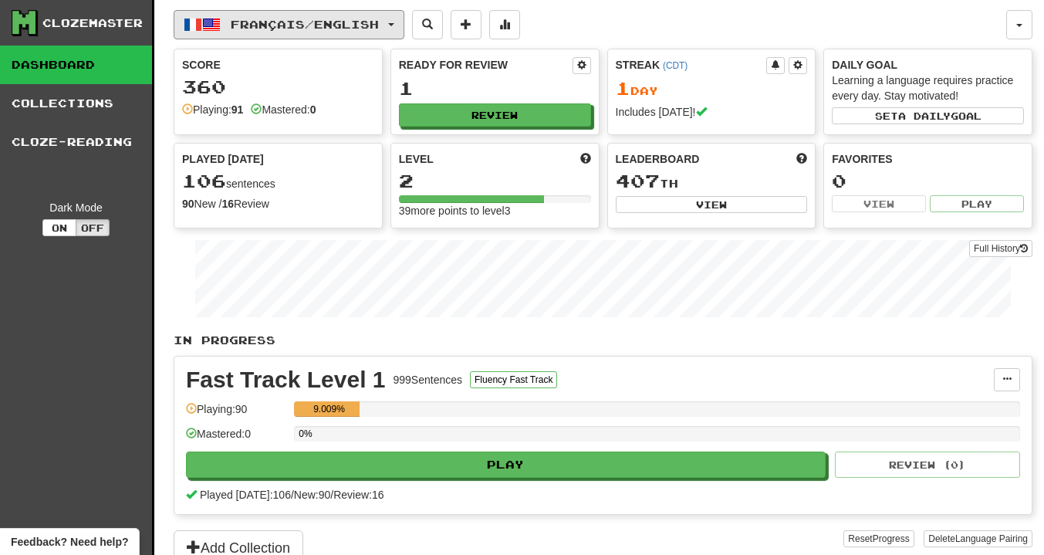
click at [291, 12] on button "Français / English" at bounding box center [289, 24] width 231 height 29
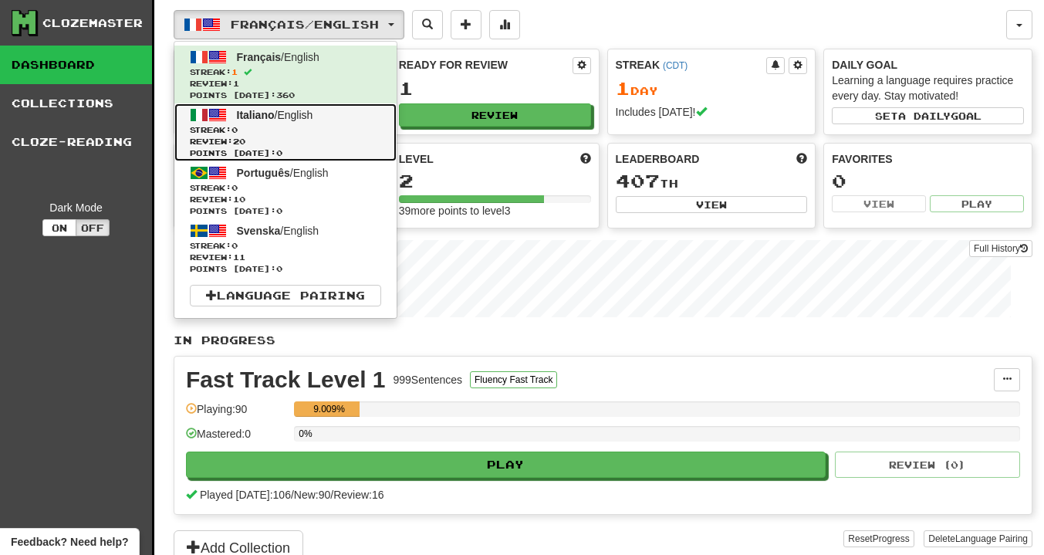
click at [265, 143] on span "Review: 20" at bounding box center [285, 142] width 191 height 12
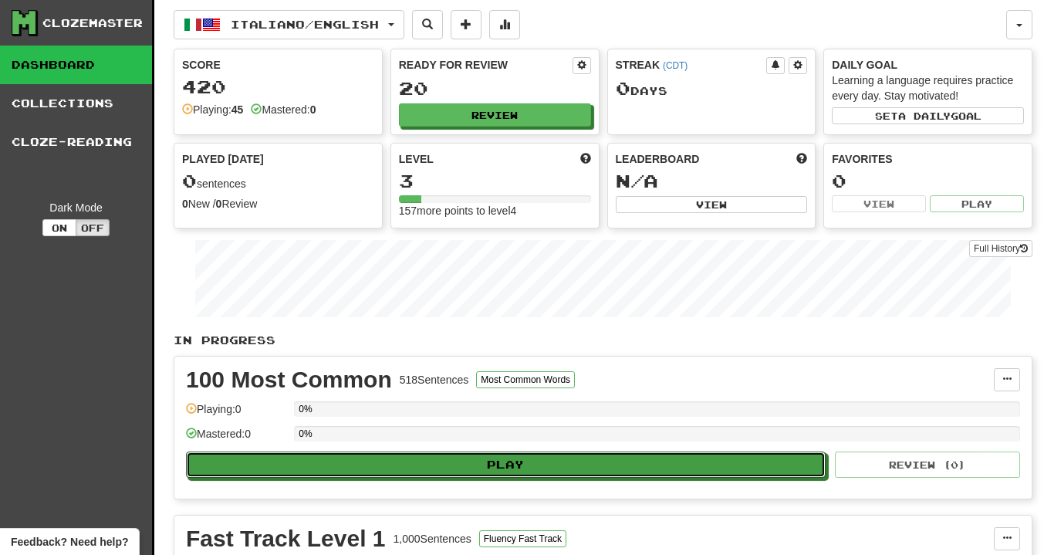
click at [489, 464] on button "Play" at bounding box center [505, 464] width 639 height 26
select select "**"
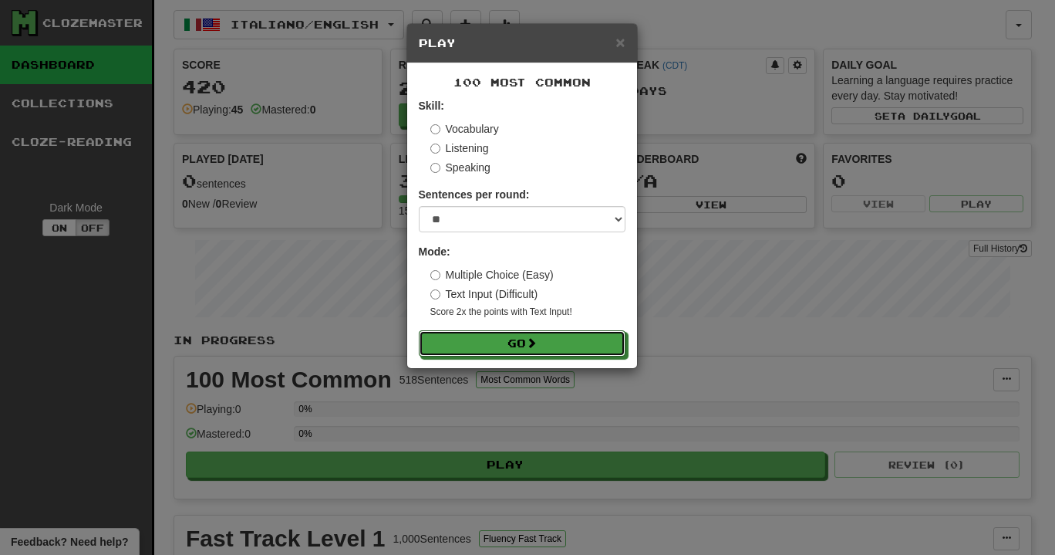
click at [496, 353] on button "Go" at bounding box center [522, 343] width 207 height 26
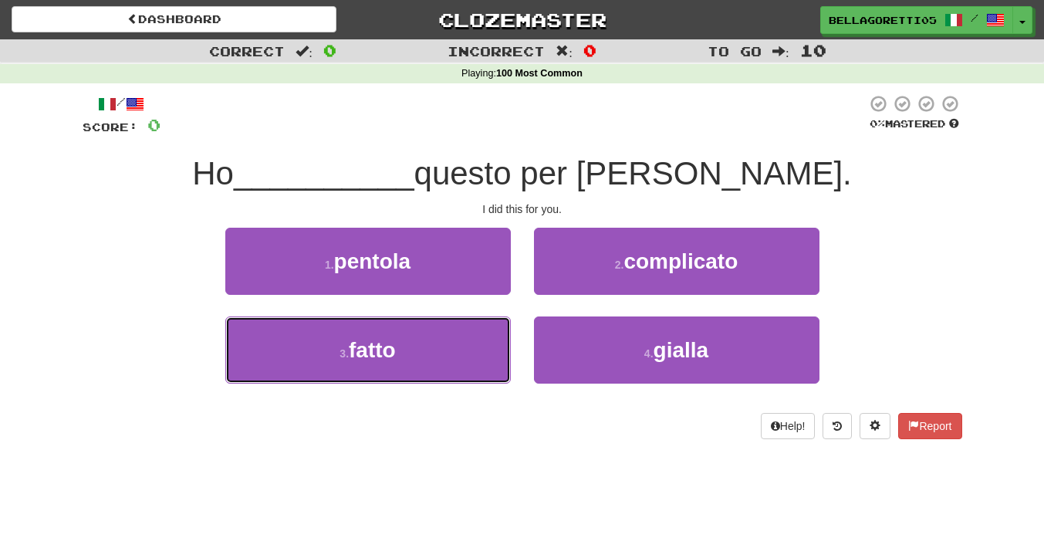
click at [434, 342] on button "3 . fatto" at bounding box center [367, 349] width 285 height 67
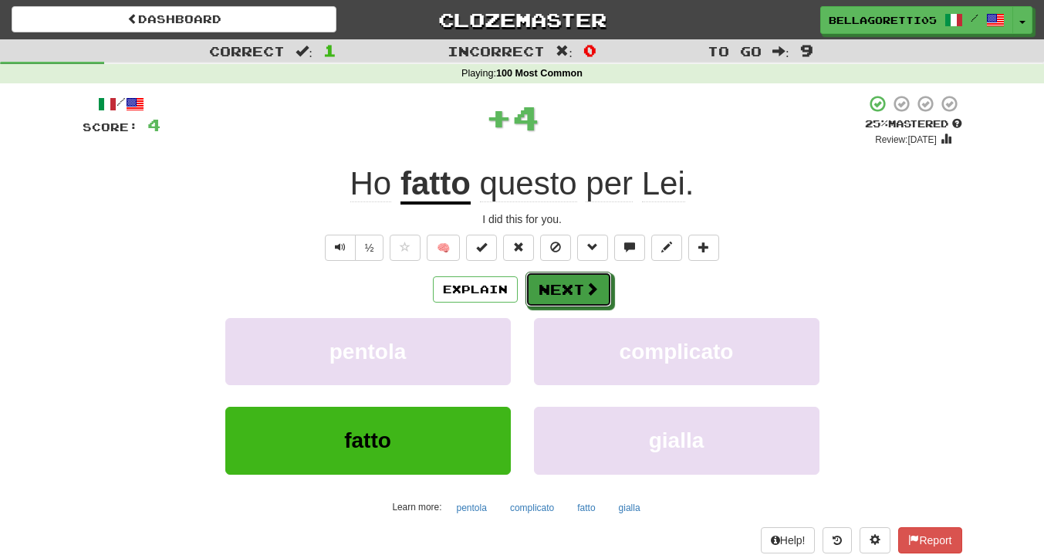
click at [571, 299] on button "Next" at bounding box center [568, 289] width 86 height 35
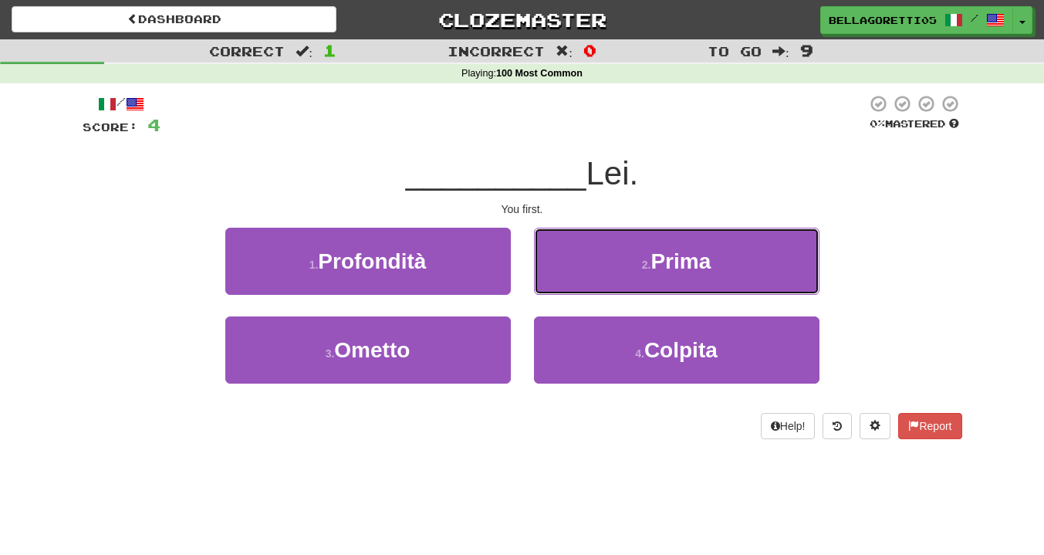
click at [658, 271] on span "Prima" at bounding box center [680, 261] width 60 height 24
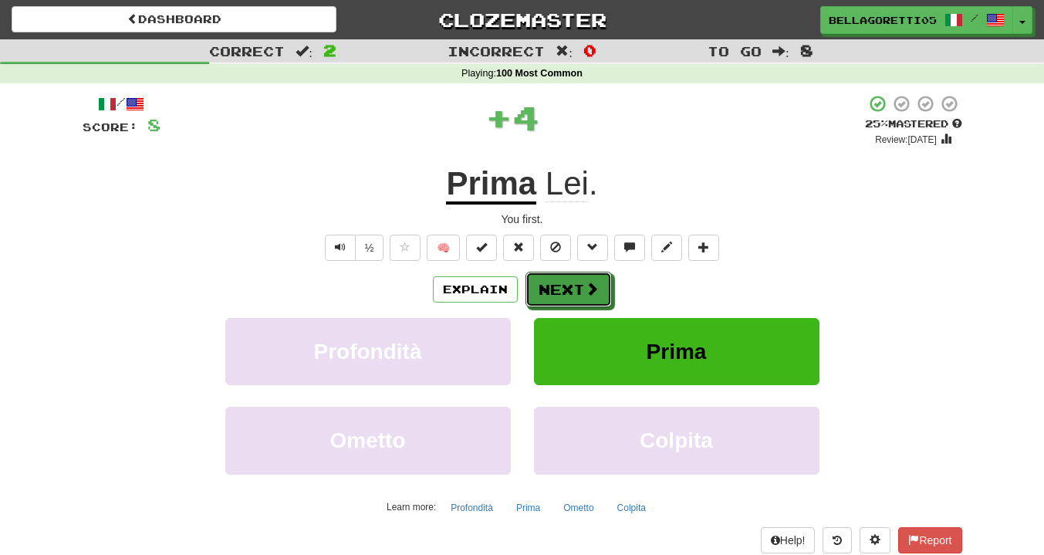
click at [561, 299] on button "Next" at bounding box center [568, 289] width 86 height 35
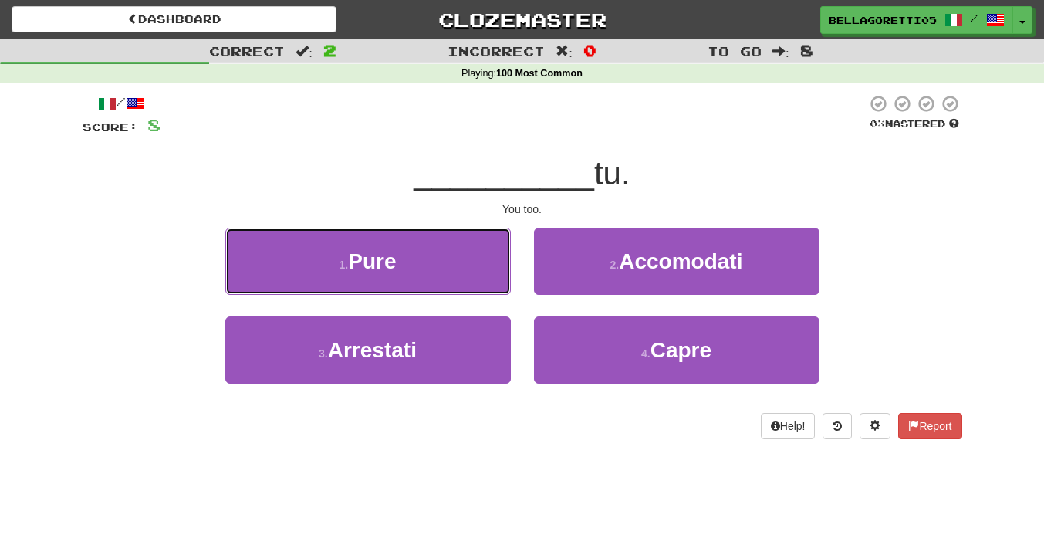
click at [390, 280] on button "1 . Pure" at bounding box center [367, 261] width 285 height 67
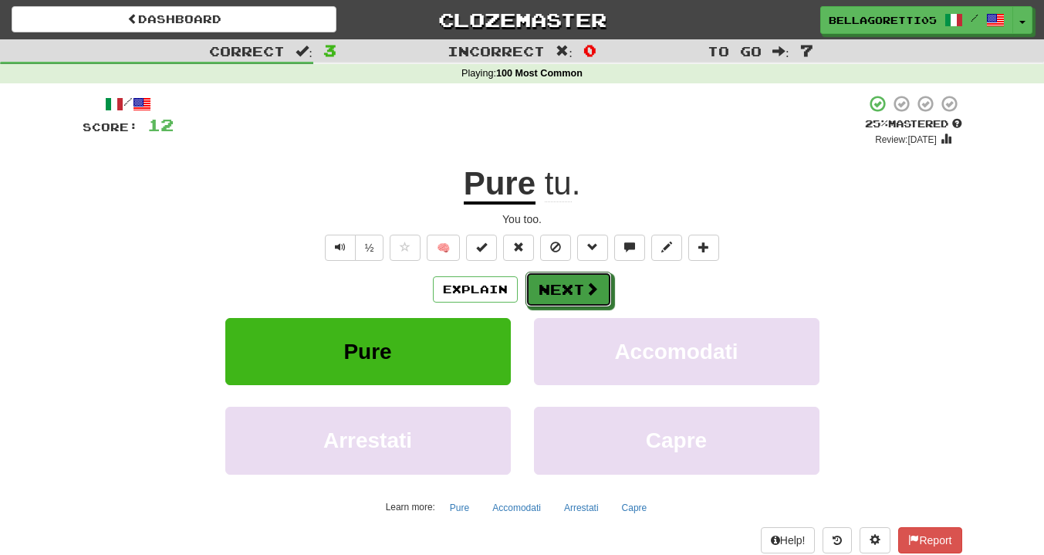
click at [579, 286] on button "Next" at bounding box center [568, 289] width 86 height 35
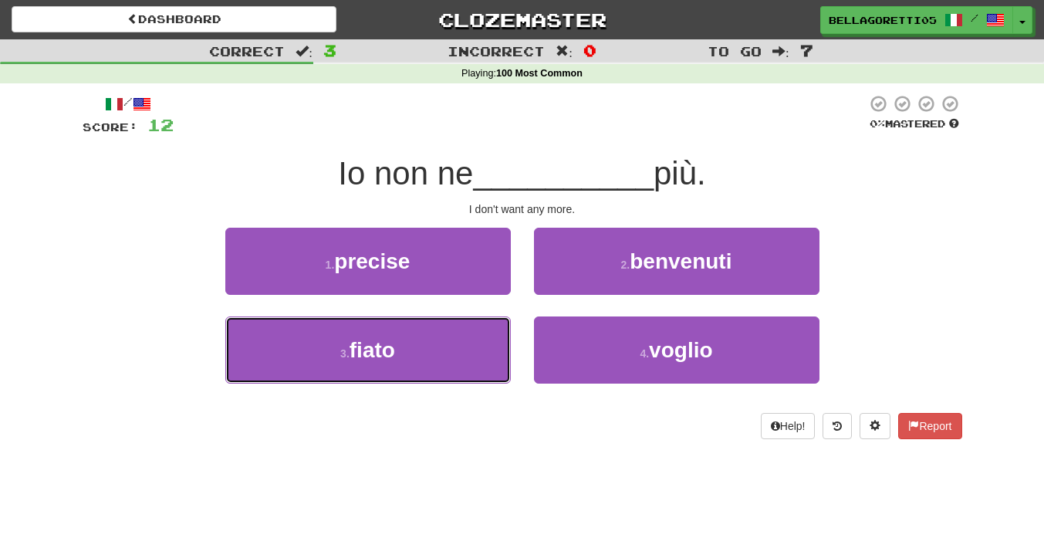
click at [454, 365] on button "3 . fiato" at bounding box center [367, 349] width 285 height 67
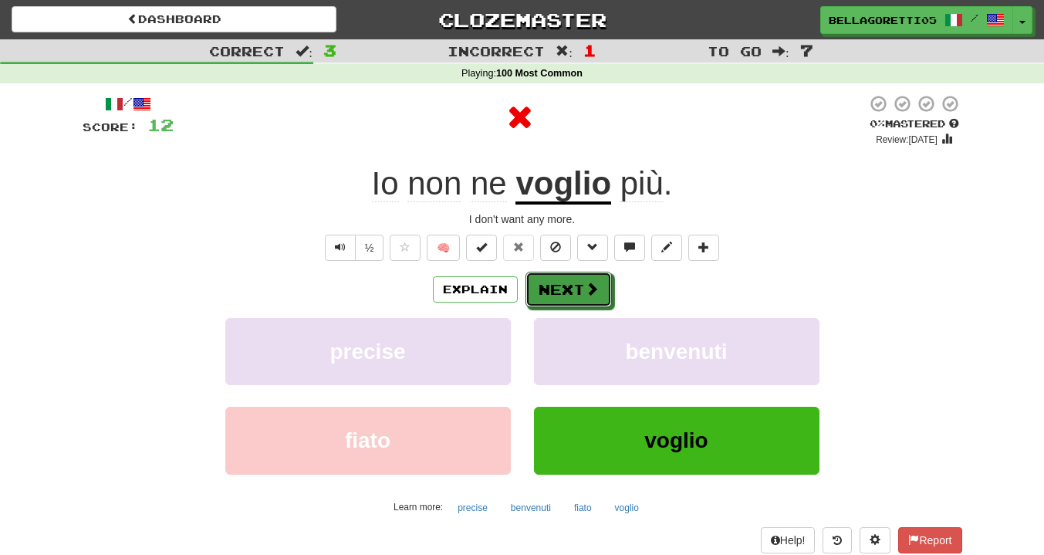
click at [583, 287] on button "Next" at bounding box center [568, 289] width 86 height 35
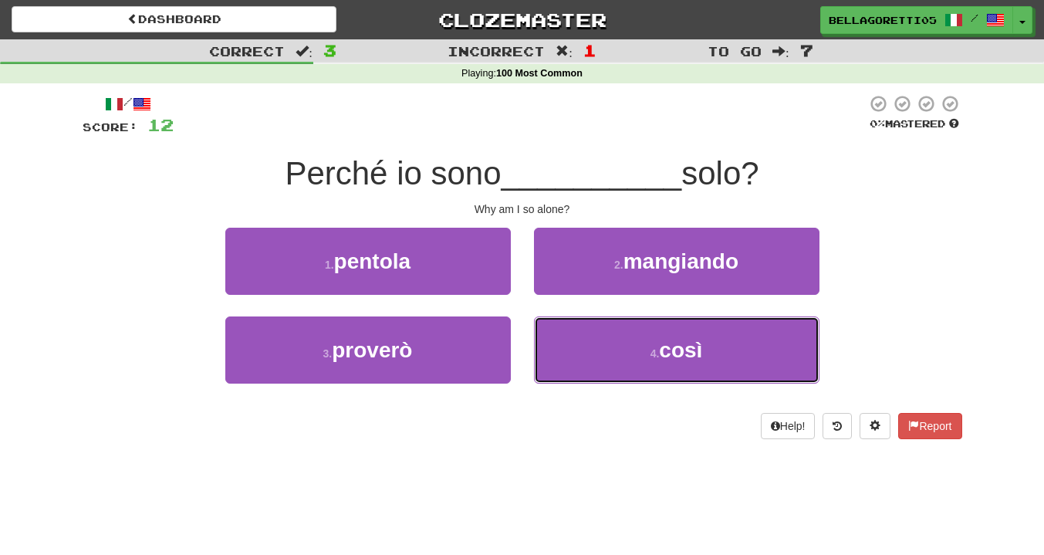
click at [593, 347] on button "4 . così" at bounding box center [676, 349] width 285 height 67
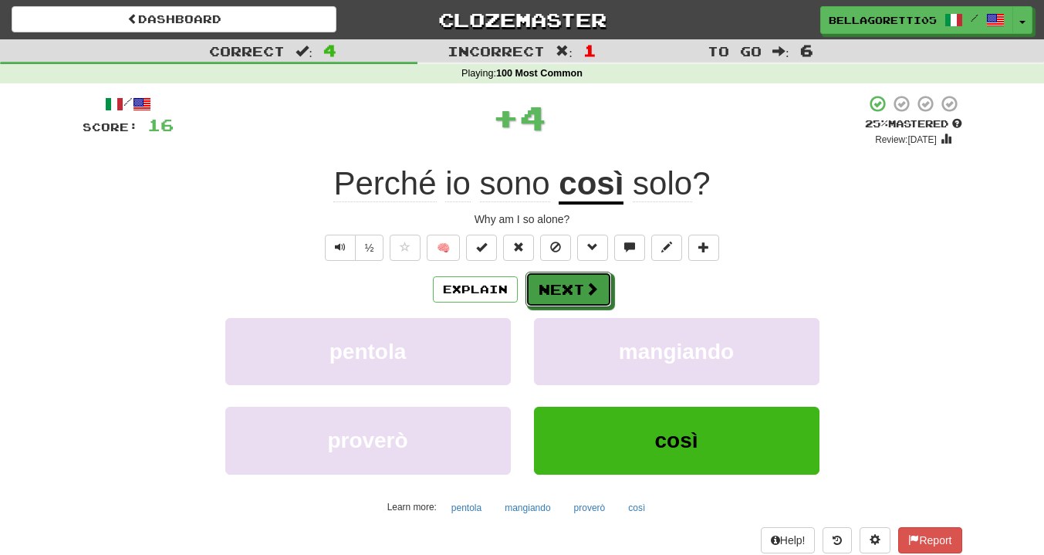
click at [579, 295] on button "Next" at bounding box center [568, 289] width 86 height 35
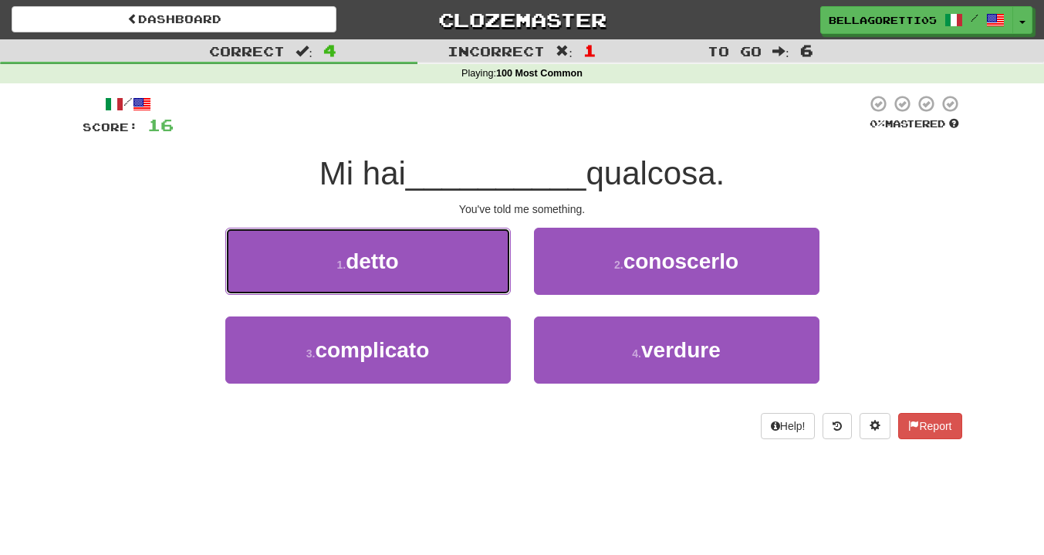
click at [394, 248] on button "1 . detto" at bounding box center [367, 261] width 285 height 67
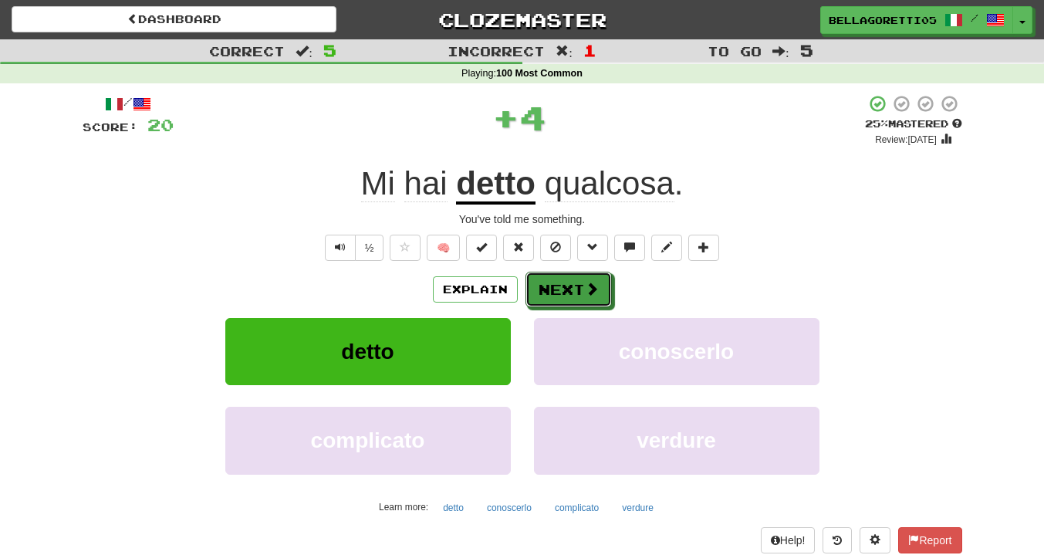
click at [565, 299] on button "Next" at bounding box center [568, 289] width 86 height 35
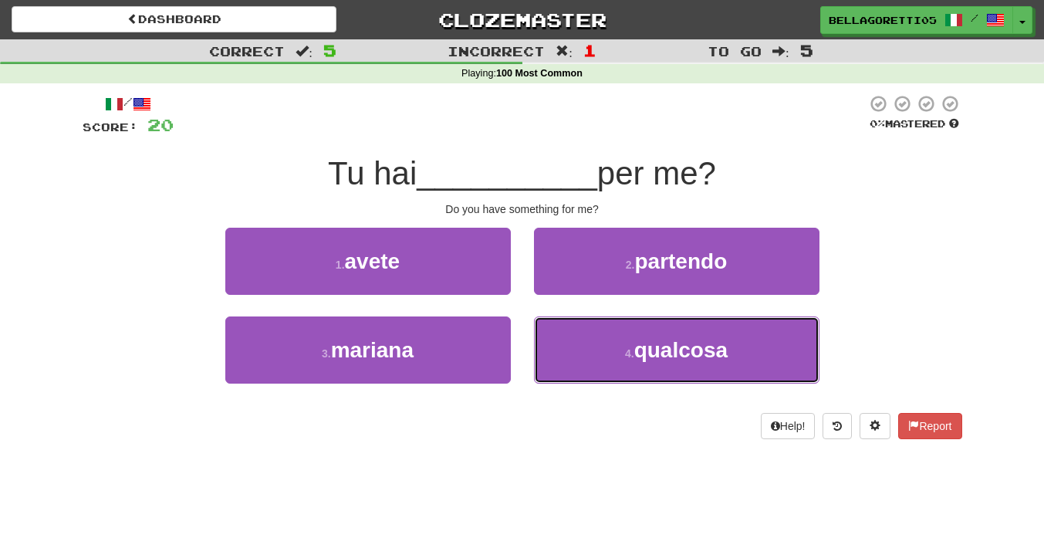
click at [639, 338] on span "qualcosa" at bounding box center [680, 350] width 93 height 24
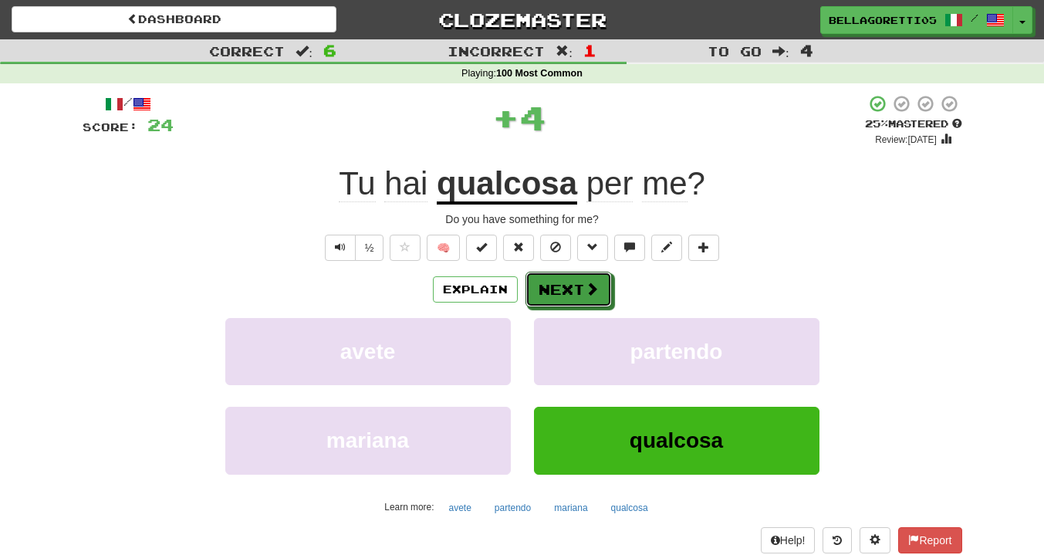
click at [558, 292] on button "Next" at bounding box center [568, 289] width 86 height 35
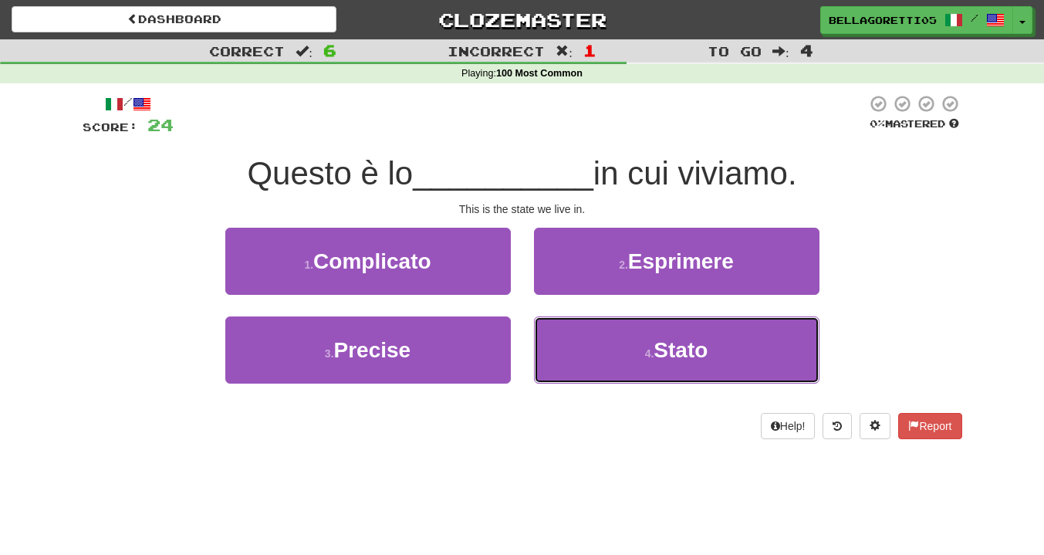
click at [606, 338] on button "4 . Stato" at bounding box center [676, 349] width 285 height 67
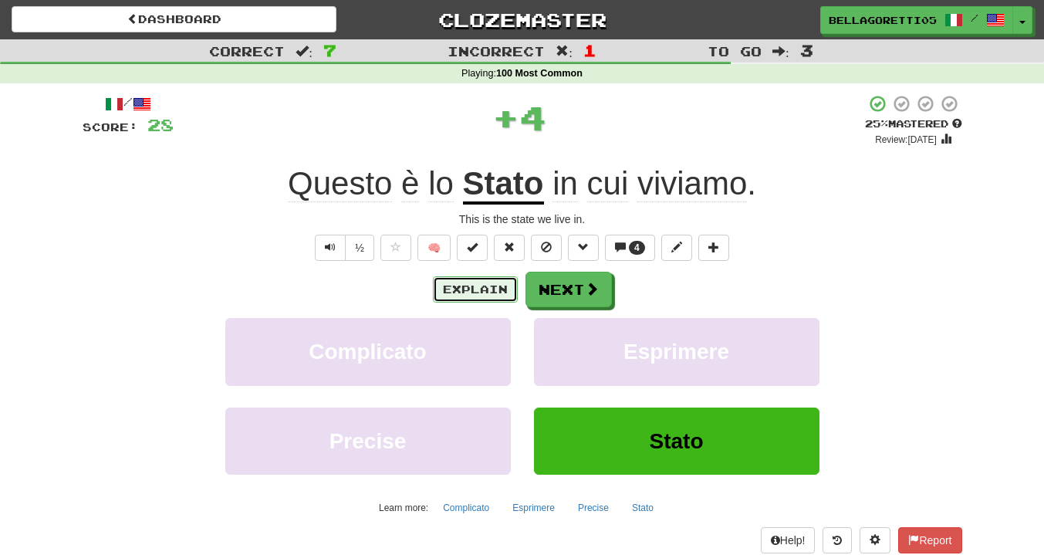
click at [501, 288] on button "Explain" at bounding box center [475, 289] width 85 height 26
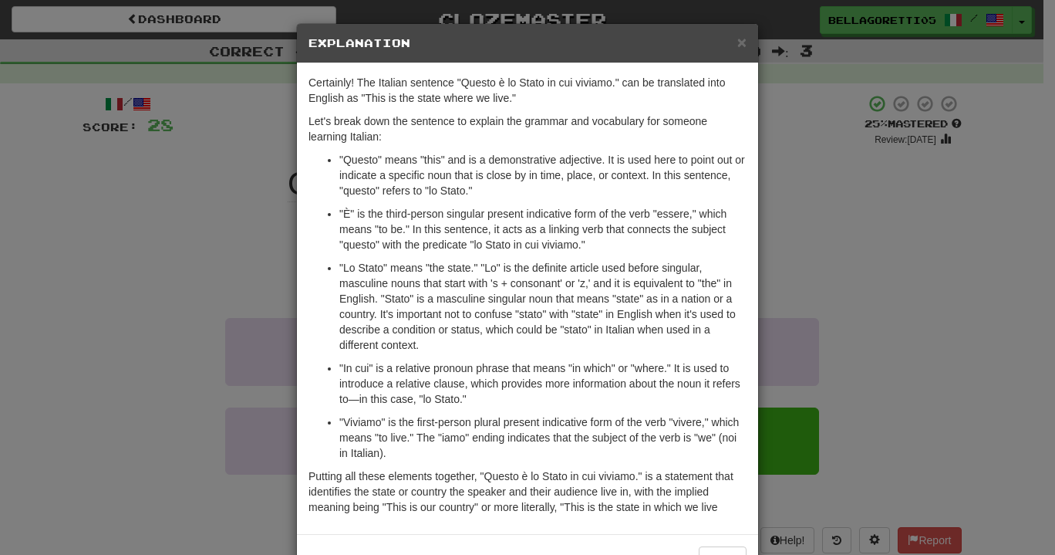
click at [777, 234] on div "× Explanation Certainly! The Italian sentence "Questo è lo Stato in cui viviamo…" at bounding box center [527, 277] width 1055 height 555
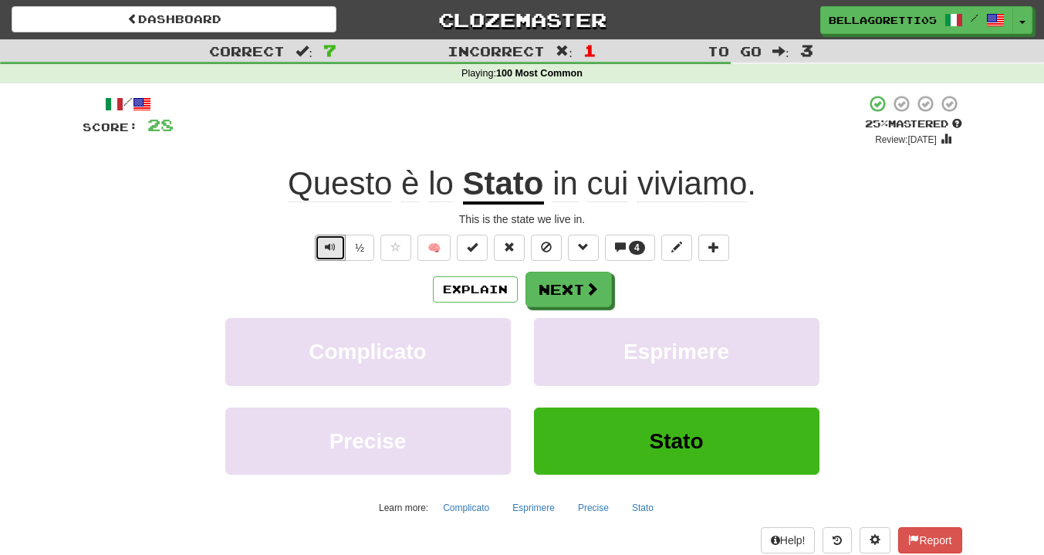
click at [332, 253] on button "Text-to-speech controls" at bounding box center [330, 248] width 31 height 26
click at [566, 289] on button "Next" at bounding box center [568, 289] width 86 height 35
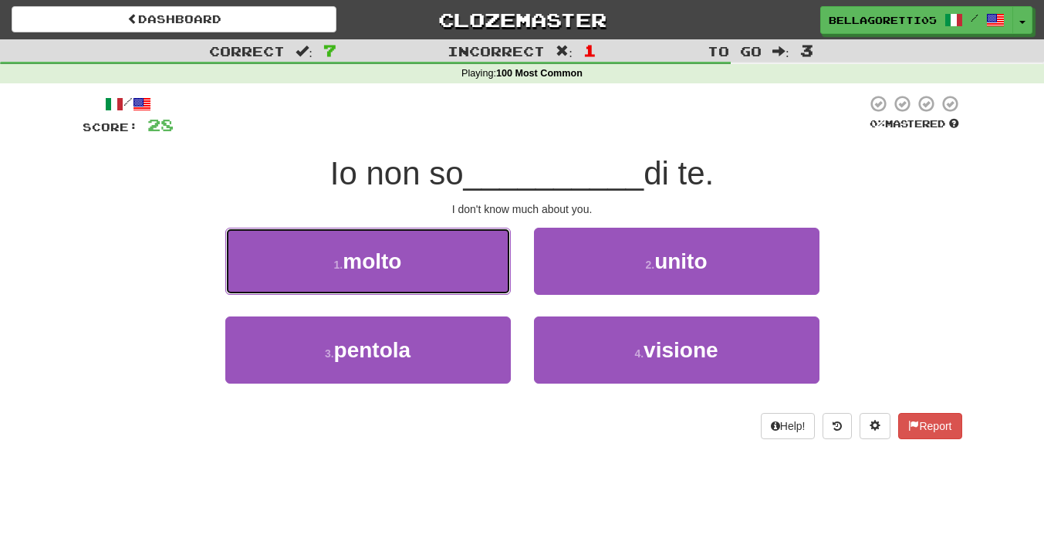
click at [450, 277] on button "1 . molto" at bounding box center [367, 261] width 285 height 67
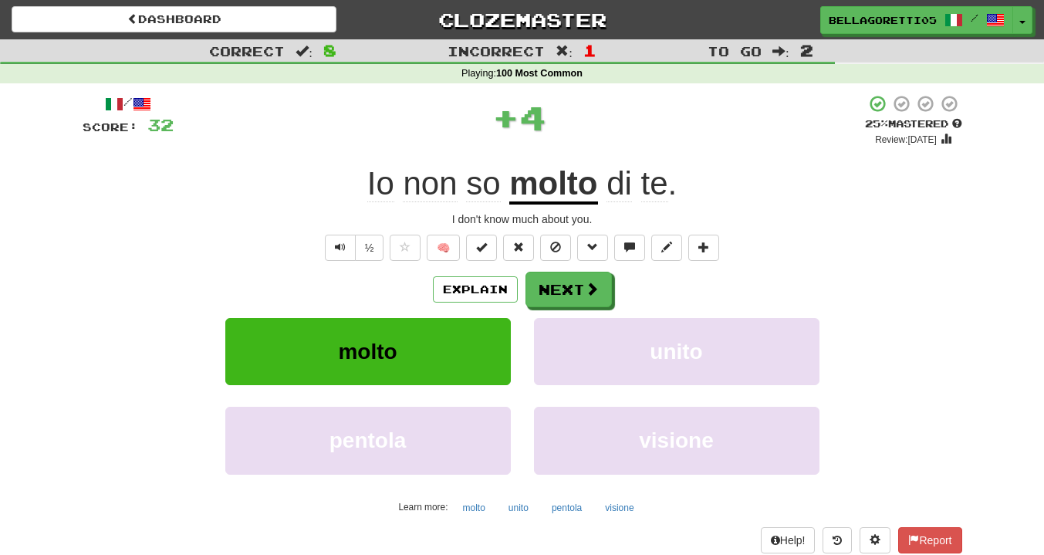
click at [573, 307] on div "Explain Next molto unito pentola visione Learn more: molto unito pentola visione" at bounding box center [522, 396] width 879 height 248
click at [572, 305] on button "Next" at bounding box center [568, 289] width 86 height 35
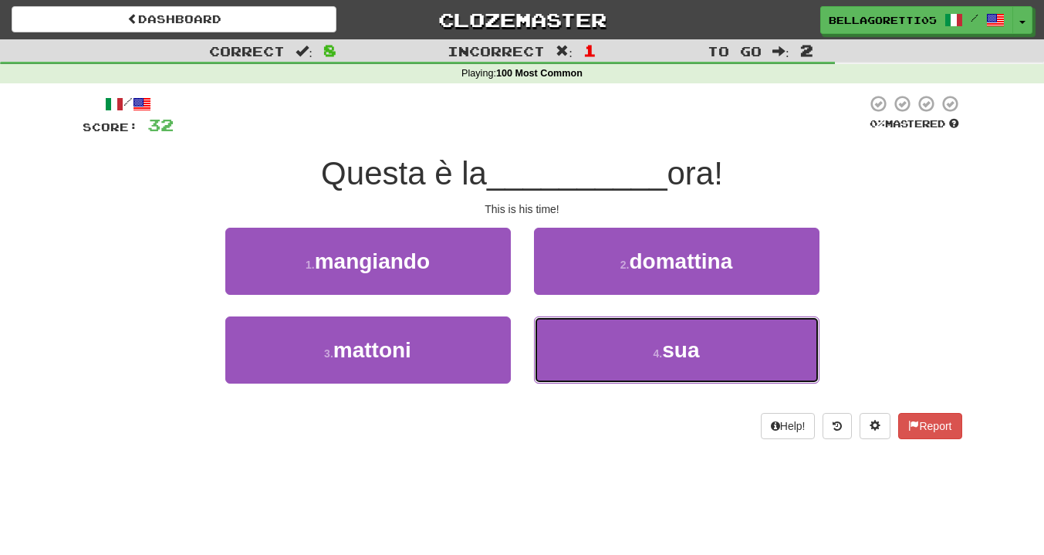
click at [691, 383] on button "4 . sua" at bounding box center [676, 349] width 285 height 67
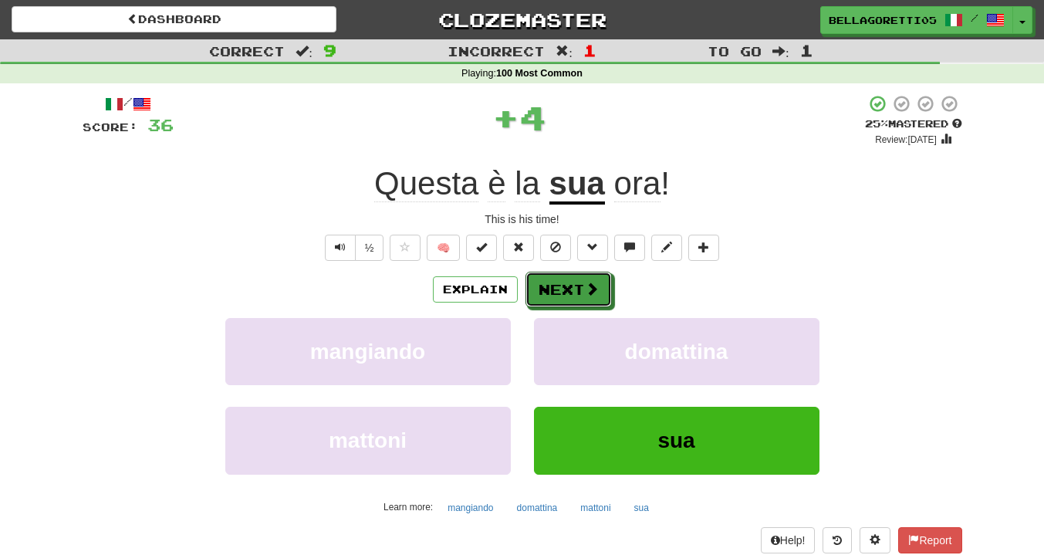
click at [556, 292] on button "Next" at bounding box center [568, 289] width 86 height 35
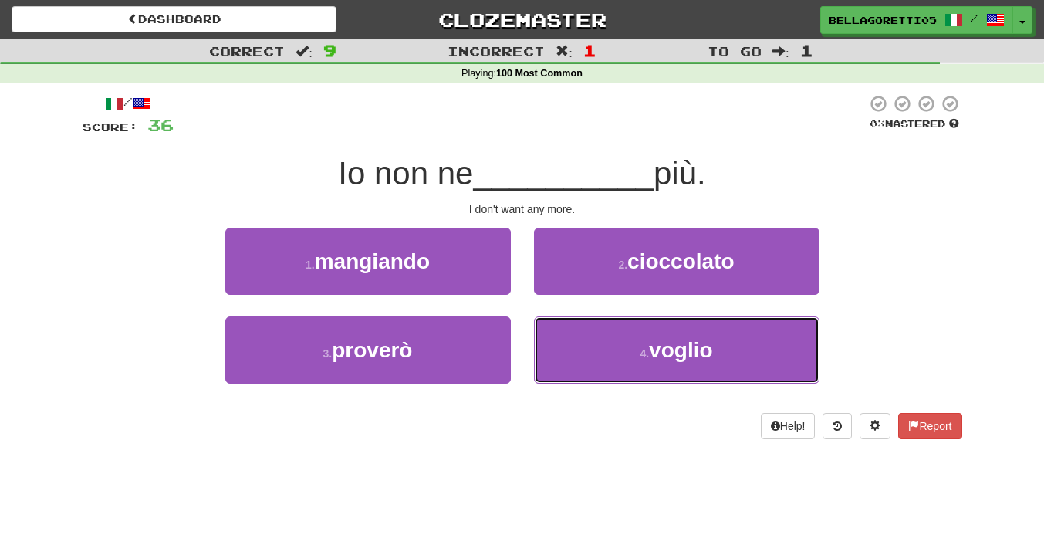
click at [602, 336] on button "4 . [GEOGRAPHIC_DATA]" at bounding box center [676, 349] width 285 height 67
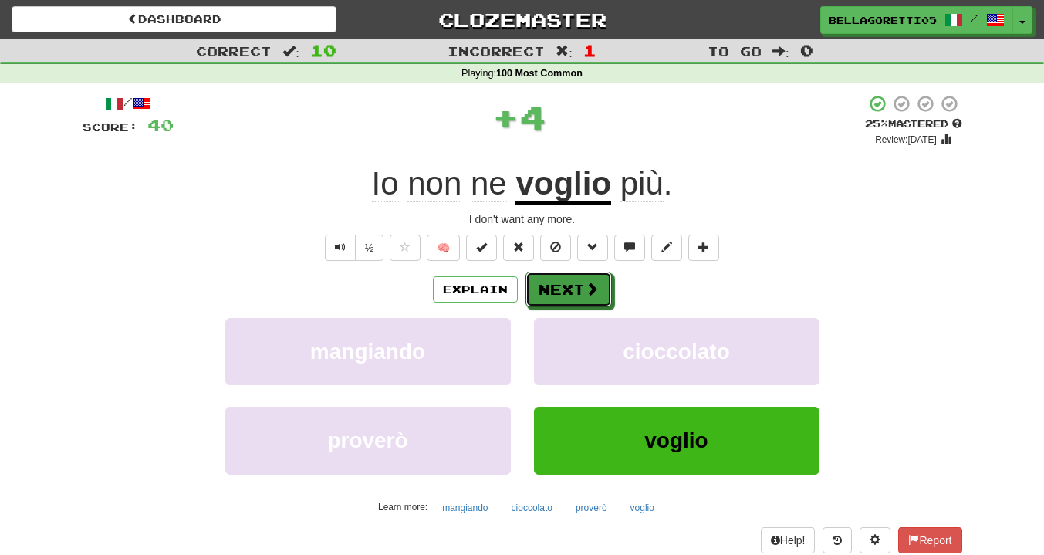
click at [583, 282] on button "Next" at bounding box center [568, 289] width 86 height 35
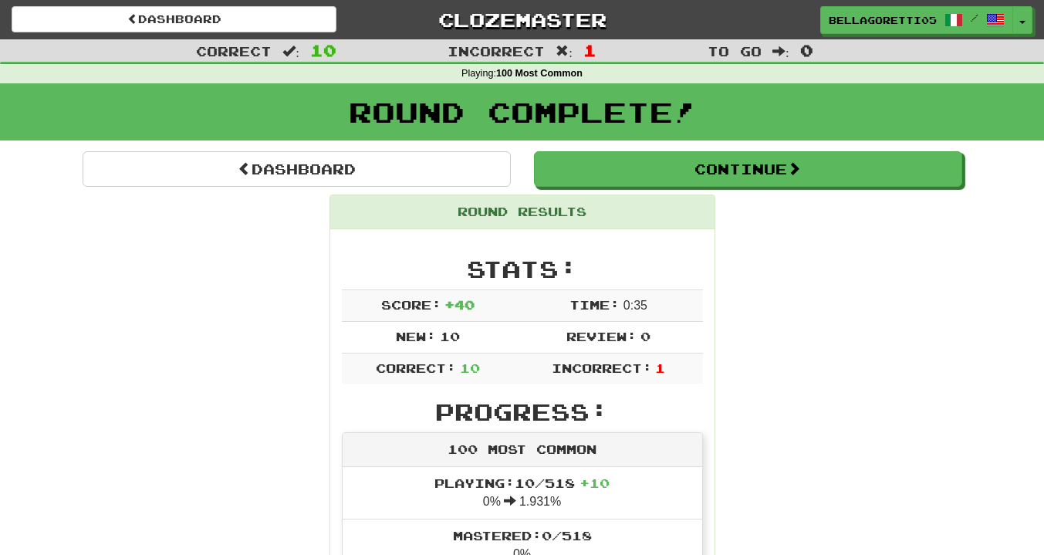
drag, startPoint x: 683, startPoint y: 149, endPoint x: 683, endPoint y: 165, distance: 16.2
click at [683, 150] on div "Round Complete!" at bounding box center [522, 117] width 1044 height 68
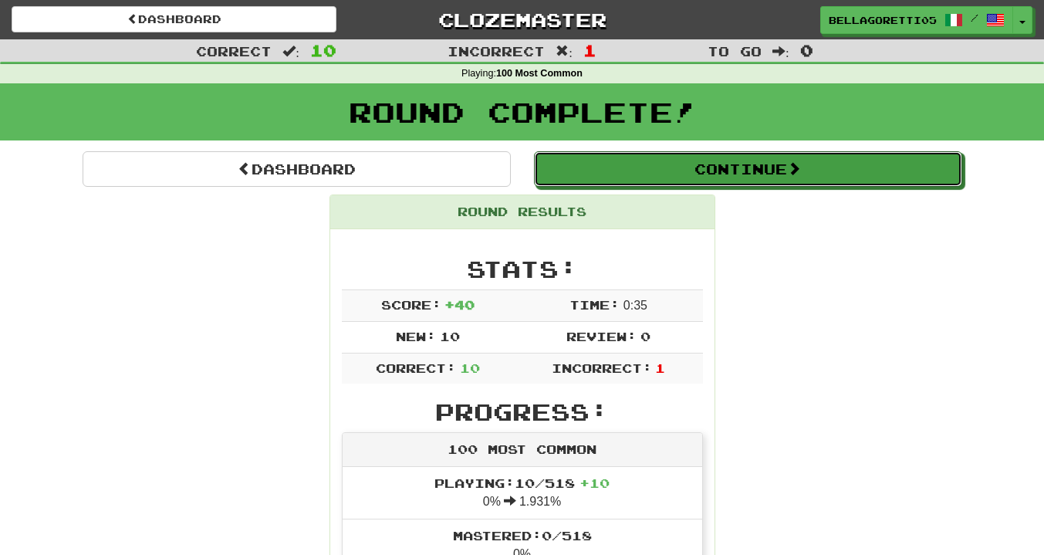
click at [683, 167] on button "Continue" at bounding box center [748, 168] width 428 height 35
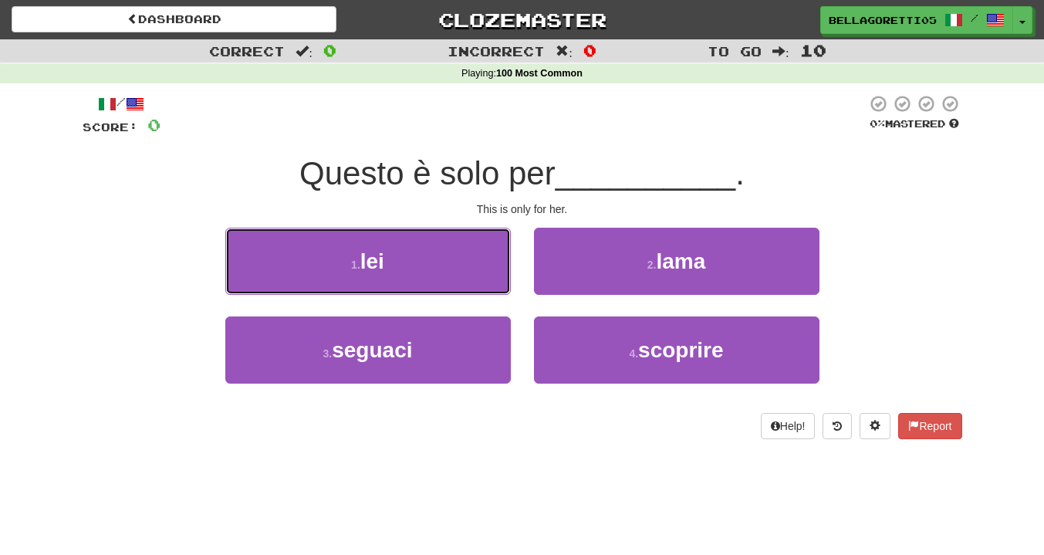
click at [380, 269] on span "lei" at bounding box center [372, 261] width 24 height 24
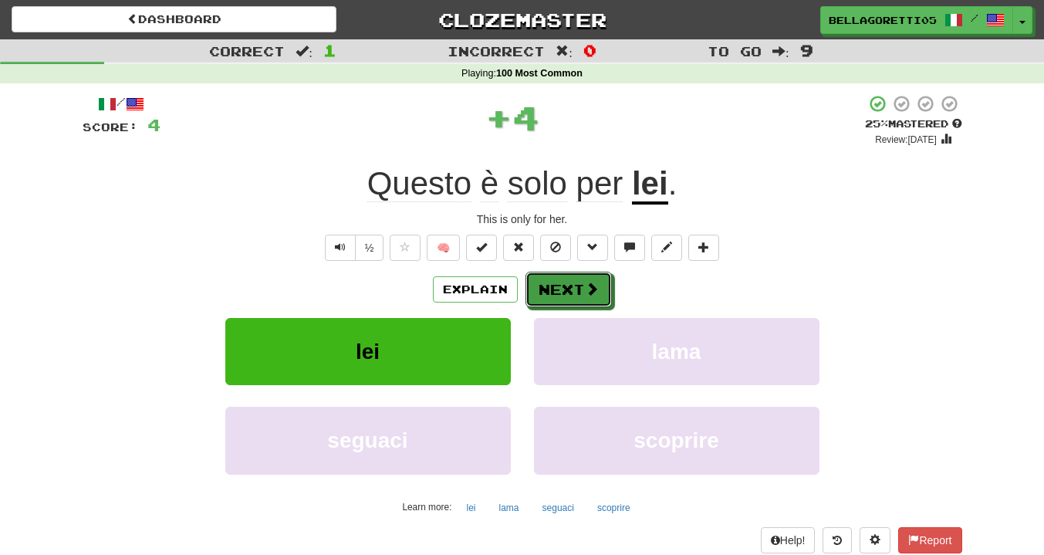
click at [599, 289] on button "Next" at bounding box center [568, 289] width 86 height 35
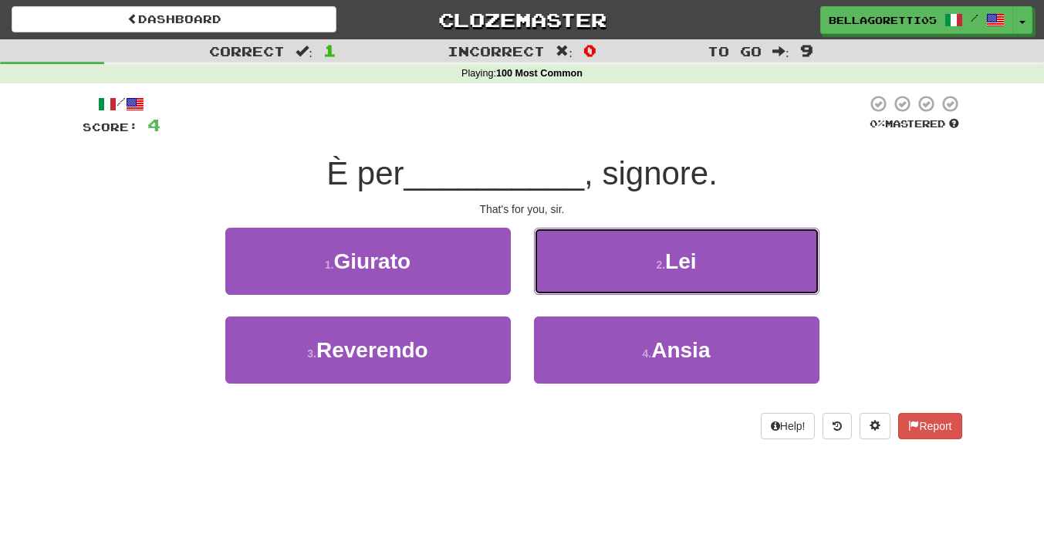
click at [610, 262] on button "2 . Lei" at bounding box center [676, 261] width 285 height 67
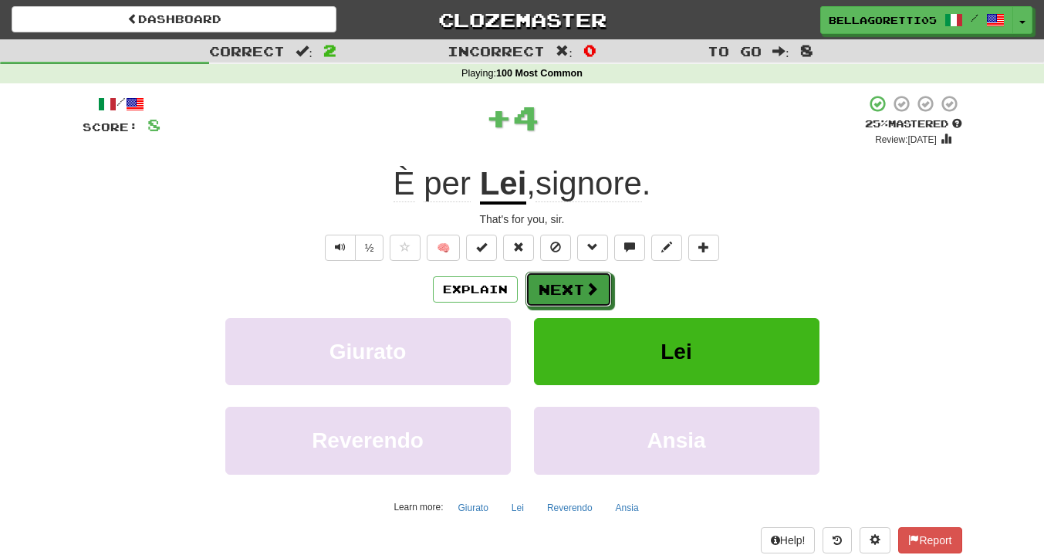
click at [590, 284] on span at bounding box center [592, 289] width 14 height 14
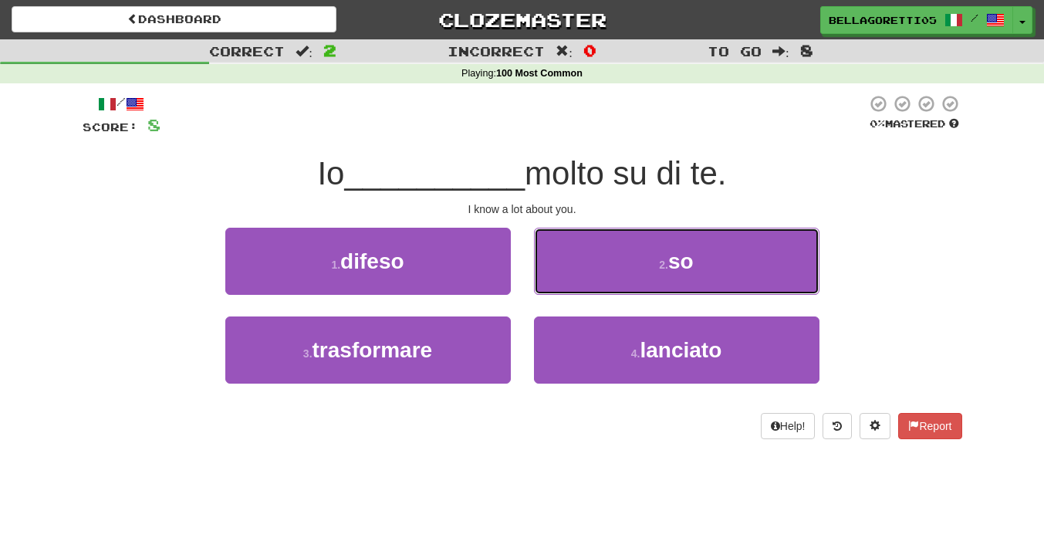
click at [652, 275] on button "2 . so" at bounding box center [676, 261] width 285 height 67
